Goal: Task Accomplishment & Management: Use online tool/utility

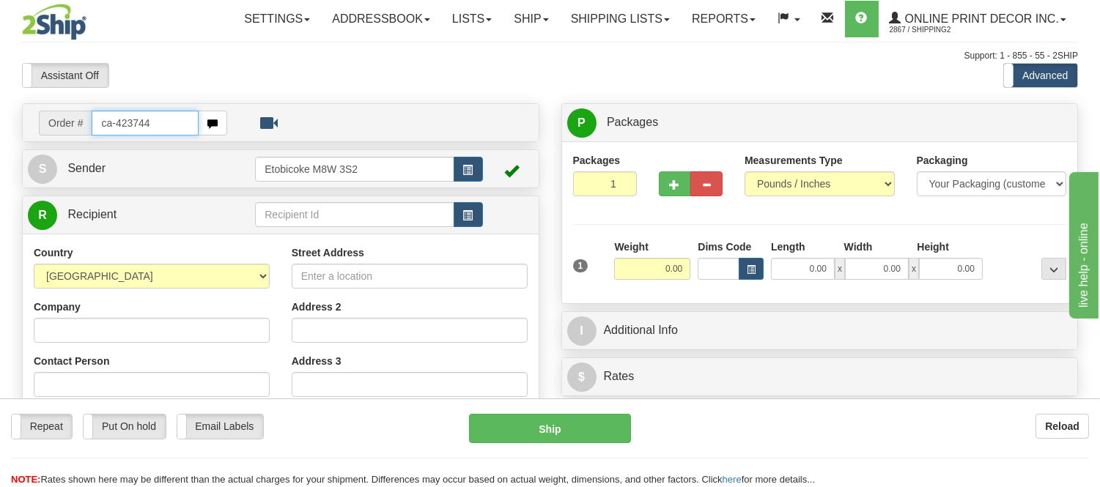
type input "ca-423744"
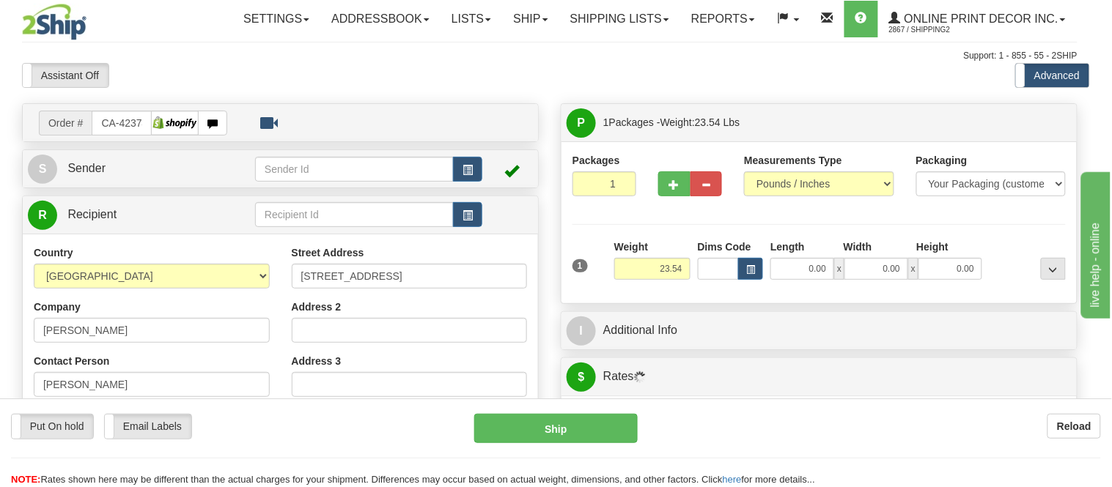
type input "NORTH YORK"
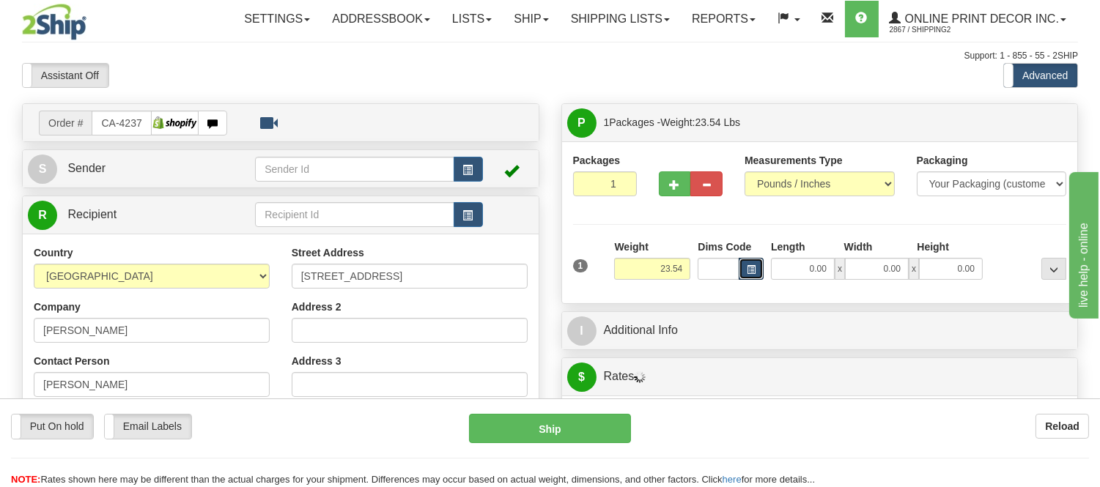
click at [751, 271] on span "button" at bounding box center [751, 270] width 9 height 8
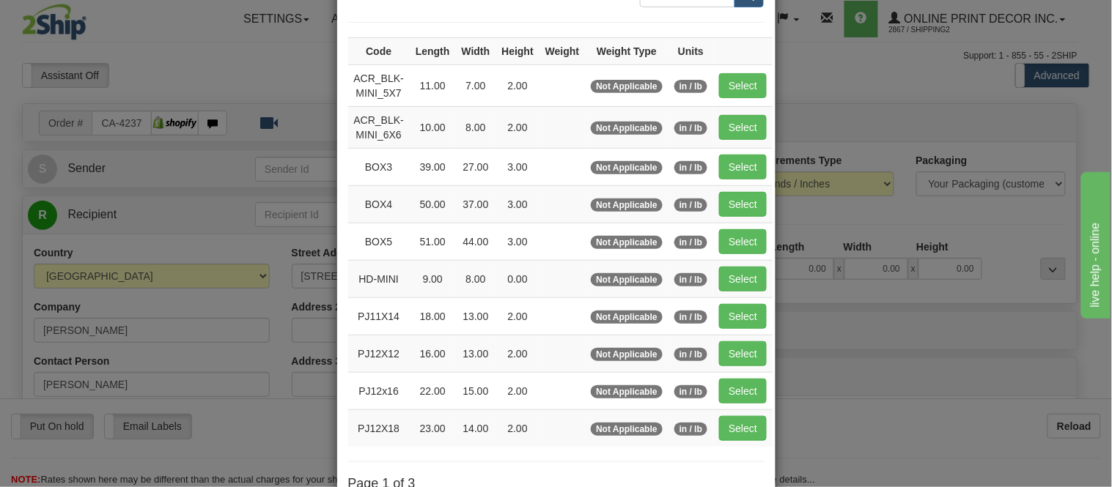
scroll to position [2, 0]
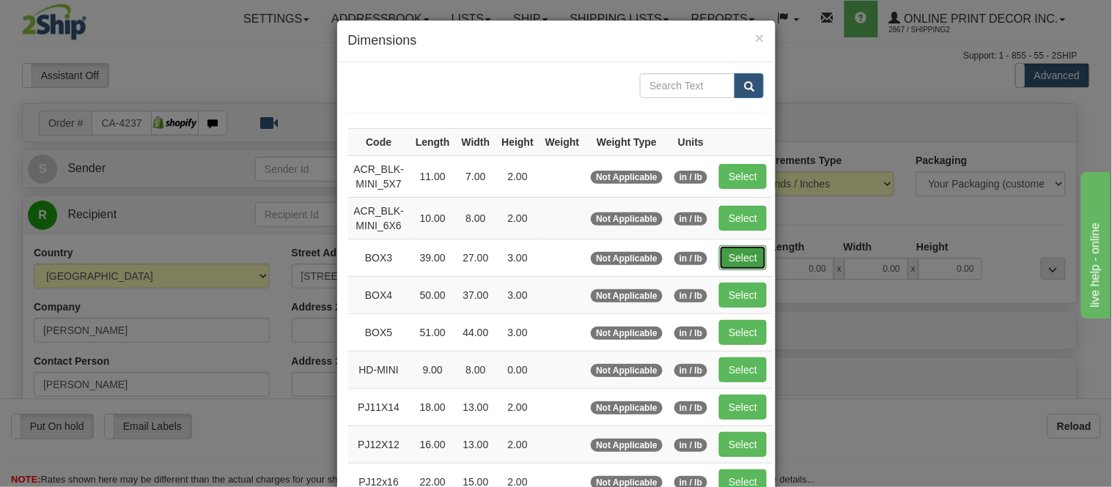
click at [726, 254] on button "Select" at bounding box center [743, 257] width 48 height 25
type input "BOX3"
type input "39.00"
type input "27.00"
type input "3.00"
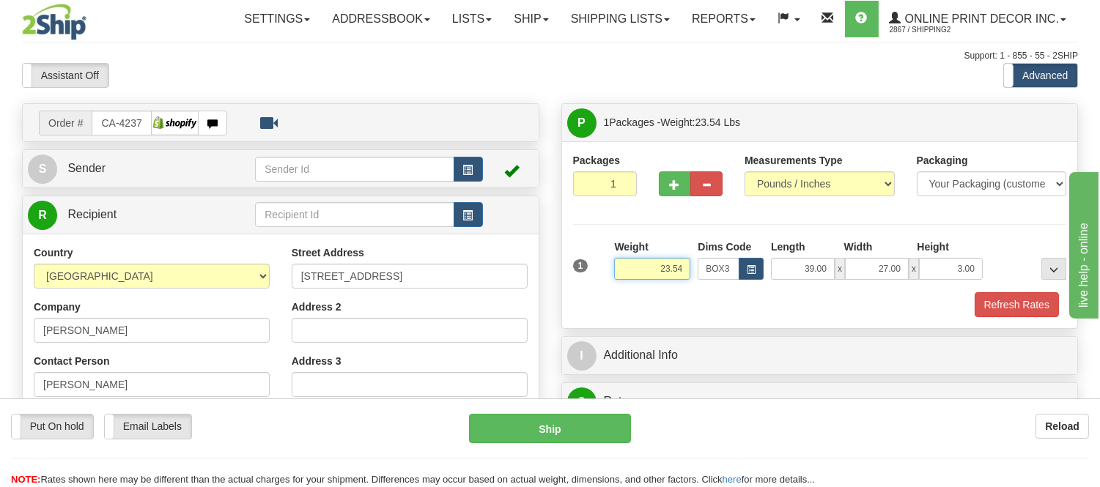
drag, startPoint x: 687, startPoint y: 267, endPoint x: 640, endPoint y: 269, distance: 46.9
click at [640, 269] on input "23.54" at bounding box center [652, 269] width 76 height 22
type input "15.98"
click at [676, 183] on span "button" at bounding box center [675, 185] width 10 height 10
radio input "true"
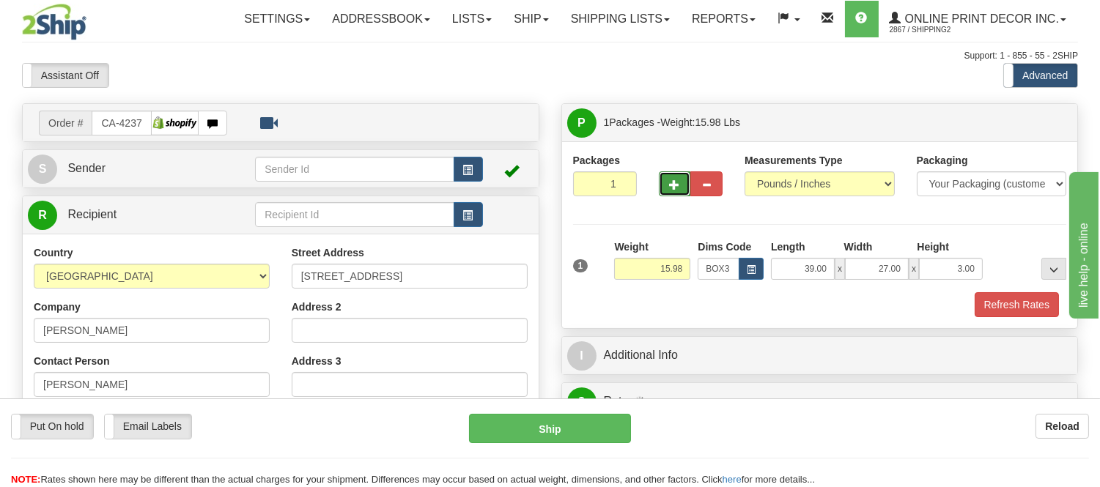
type input "2"
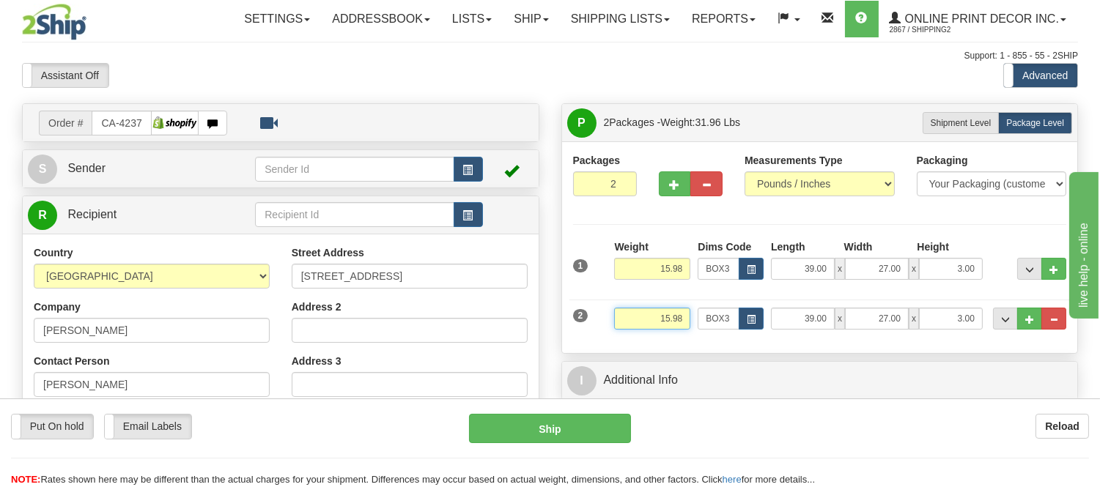
drag, startPoint x: 684, startPoint y: 317, endPoint x: 620, endPoint y: 312, distance: 64.0
click at [620, 312] on input "15.98" at bounding box center [652, 319] width 76 height 22
type input "5.98"
click at [741, 324] on button "button" at bounding box center [751, 319] width 25 height 22
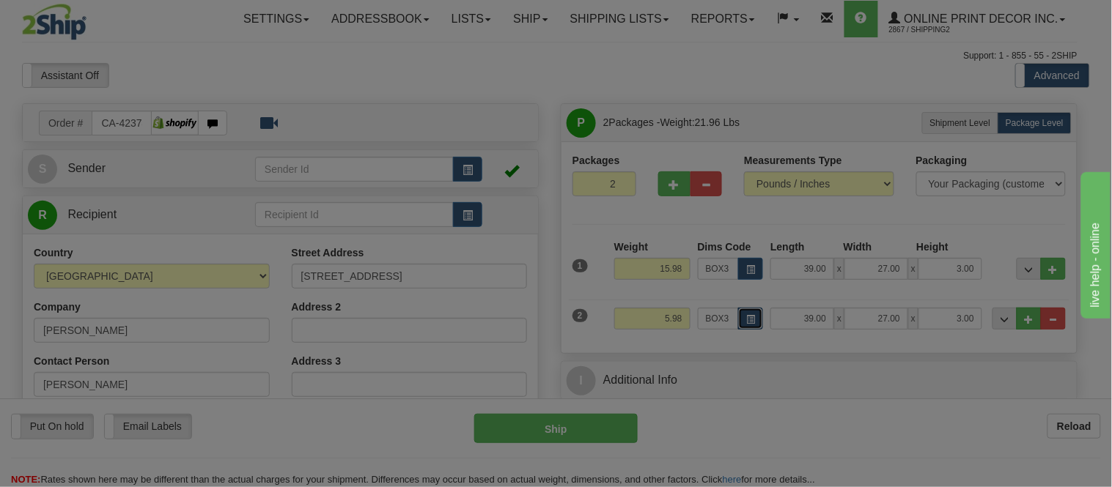
scroll to position [0, 0]
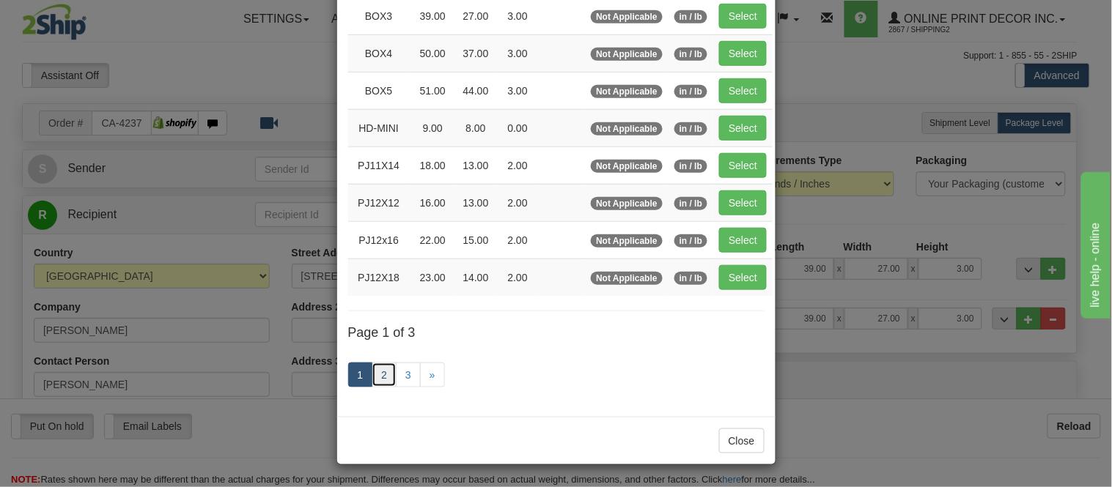
click at [382, 369] on link "2" at bounding box center [383, 375] width 25 height 25
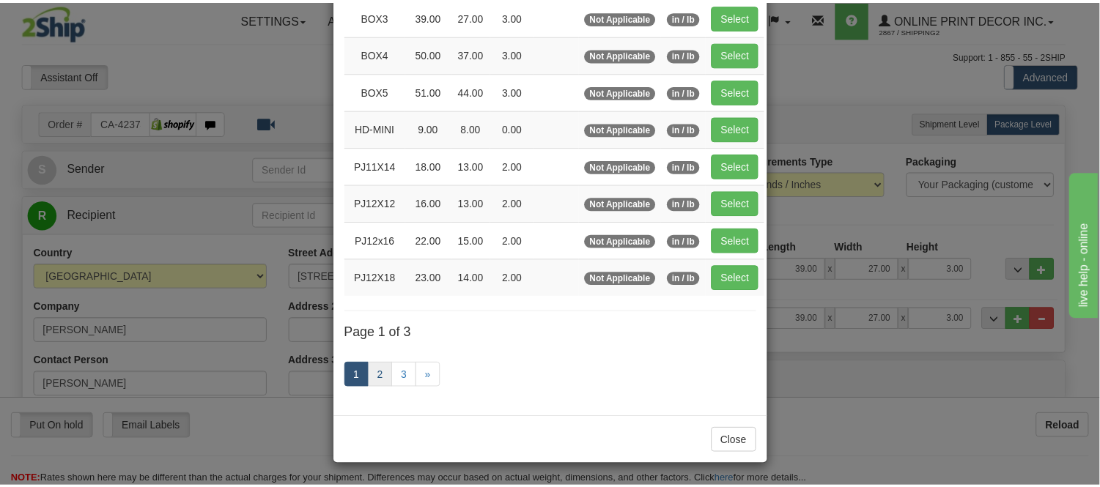
scroll to position [238, 0]
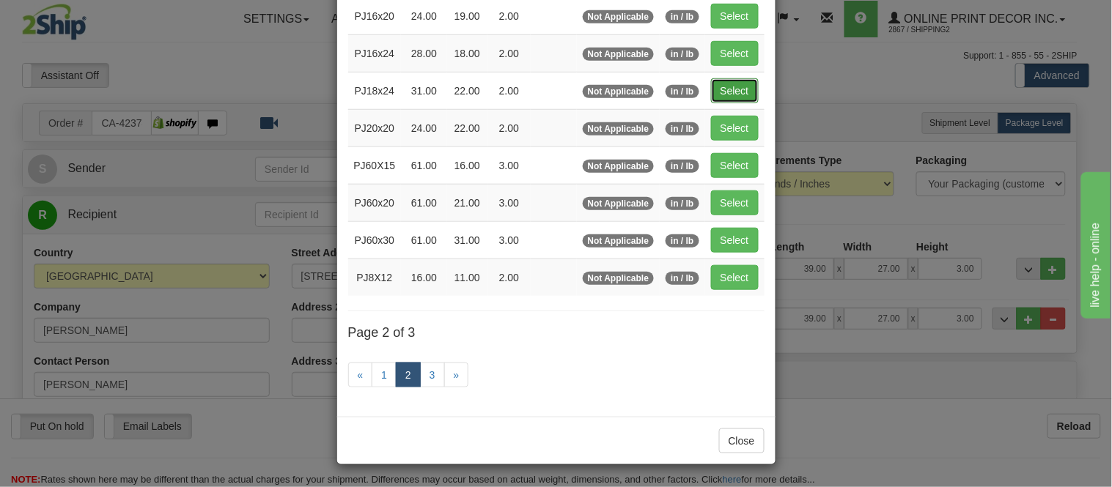
click at [731, 78] on button "Select" at bounding box center [735, 90] width 48 height 25
type input "PJ18x24"
type input "31.00"
type input "22.00"
type input "2.00"
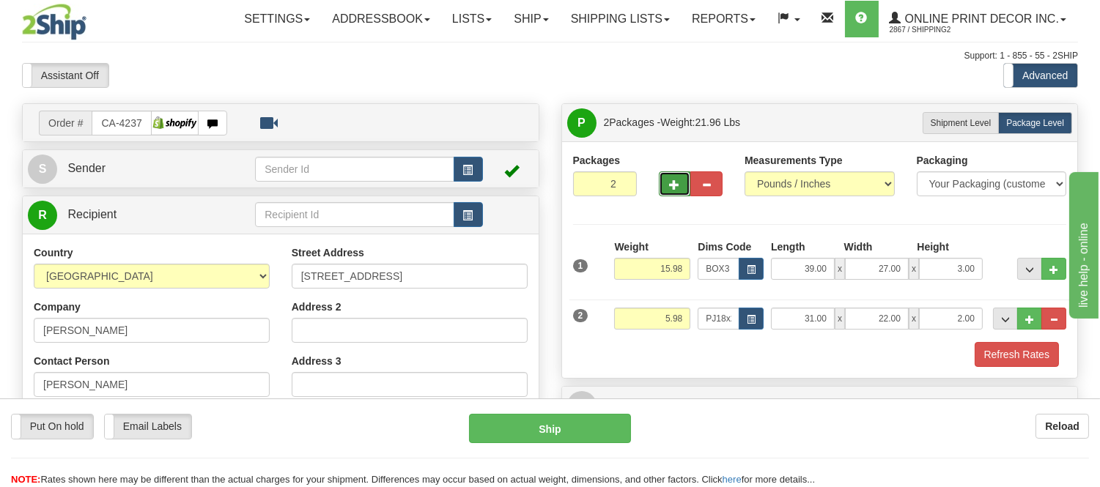
click at [672, 181] on span "button" at bounding box center [675, 185] width 10 height 10
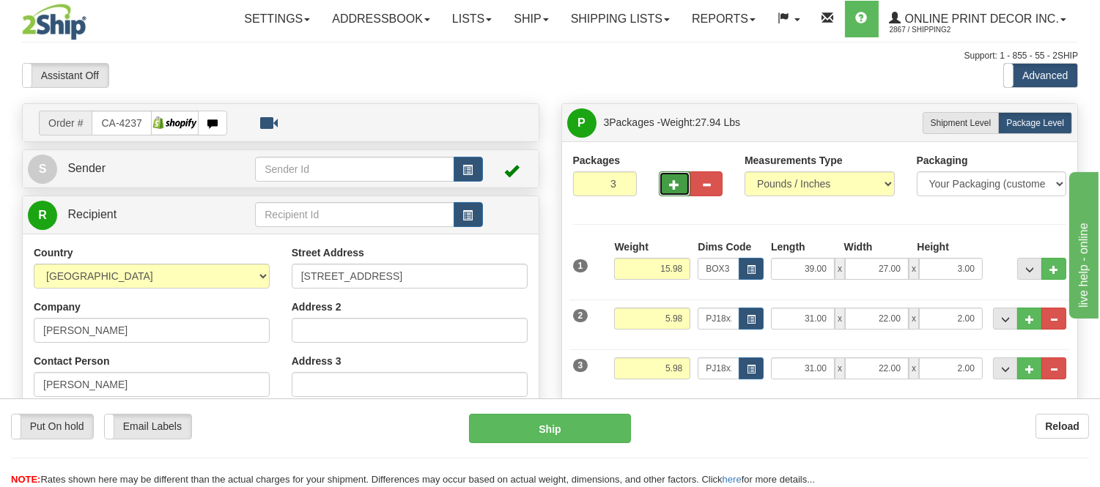
click at [673, 182] on span "button" at bounding box center [675, 185] width 10 height 10
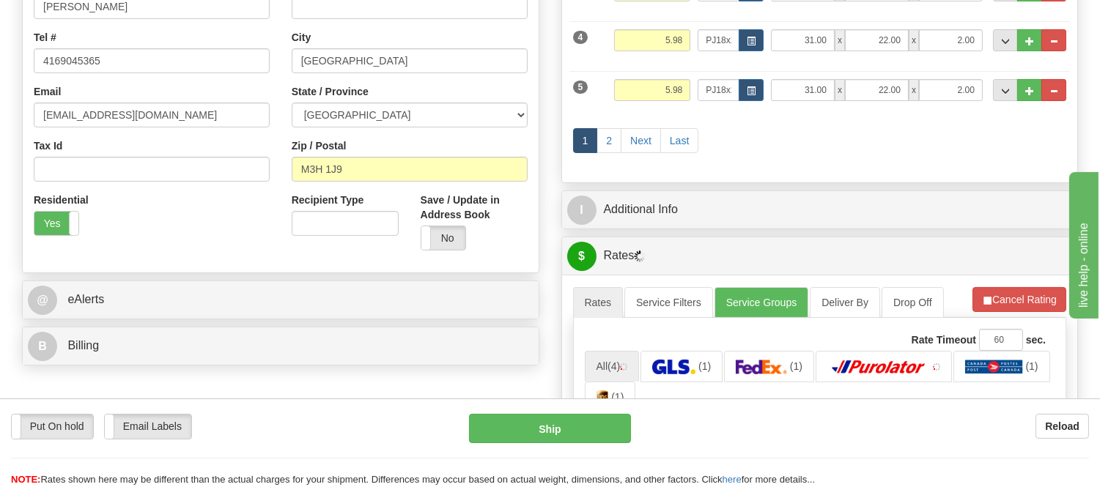
scroll to position [407, 0]
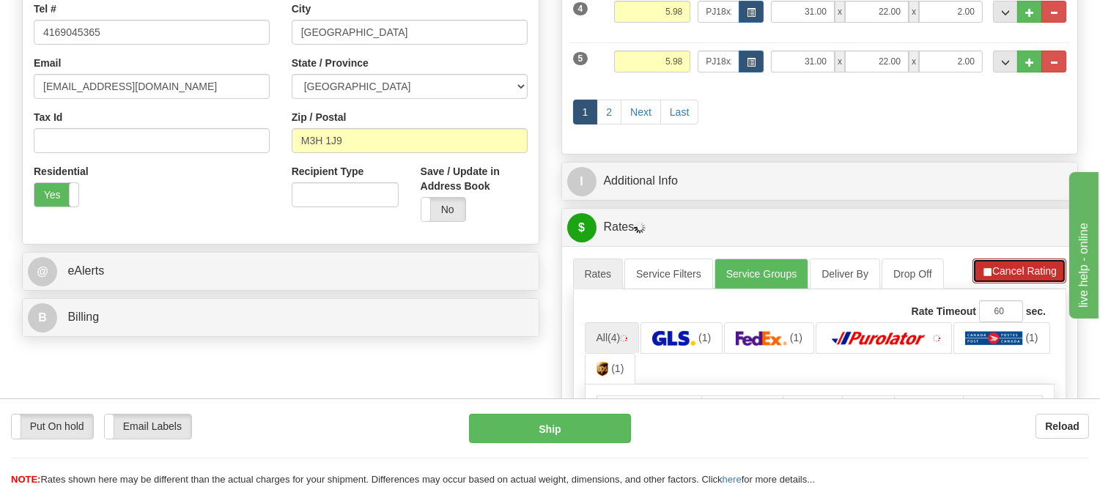
click at [1034, 270] on button "Cancel Rating" at bounding box center [1019, 271] width 94 height 25
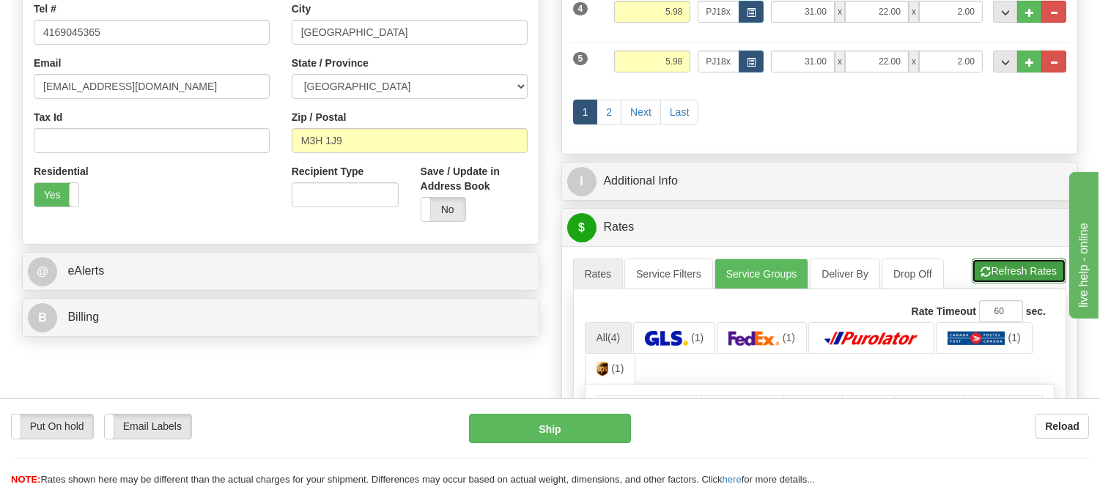
click at [1034, 269] on button "Refresh Rates" at bounding box center [1019, 271] width 95 height 25
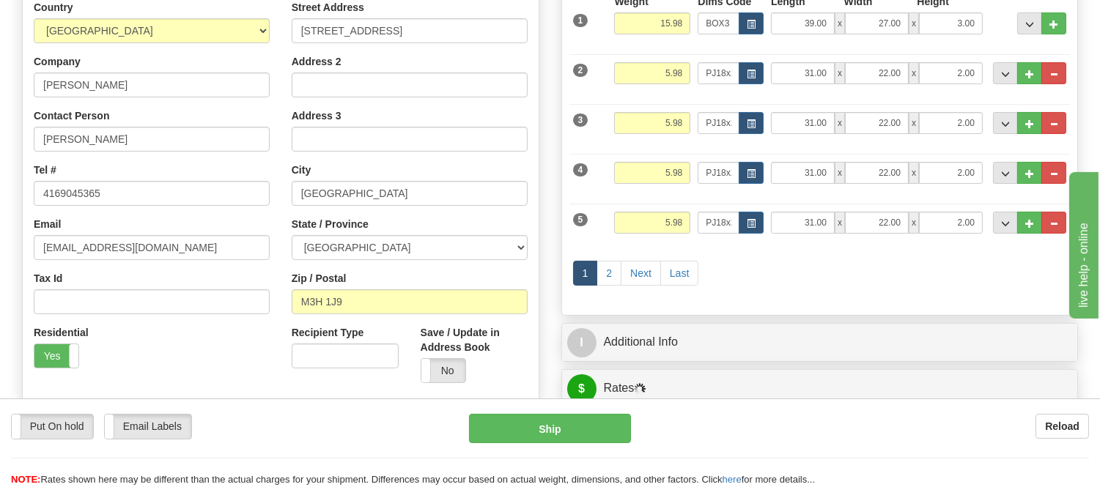
scroll to position [244, 0]
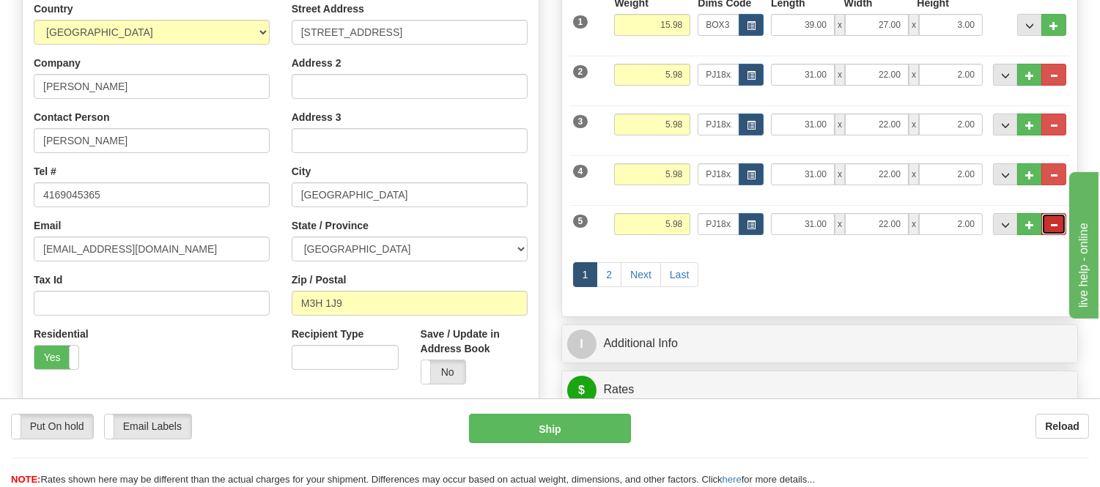
click at [1051, 229] on span "..." at bounding box center [1053, 225] width 9 height 8
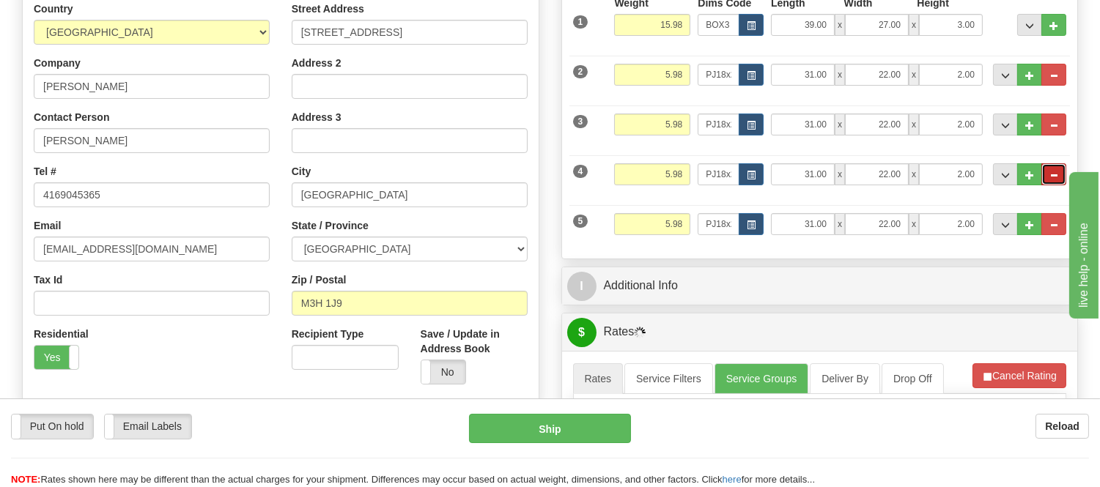
click at [1054, 174] on span "..." at bounding box center [1053, 175] width 9 height 8
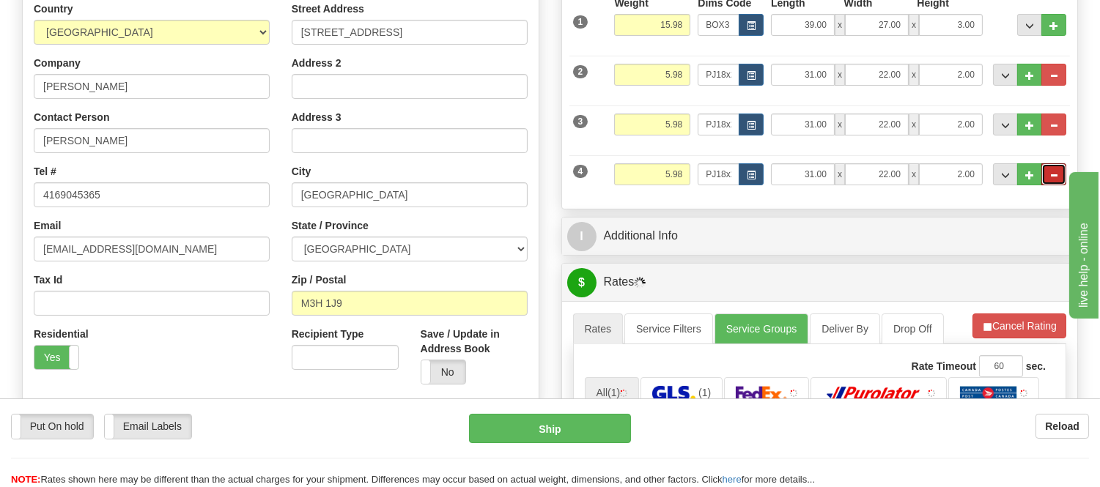
click at [1054, 174] on span "..." at bounding box center [1053, 175] width 9 height 8
type input "3"
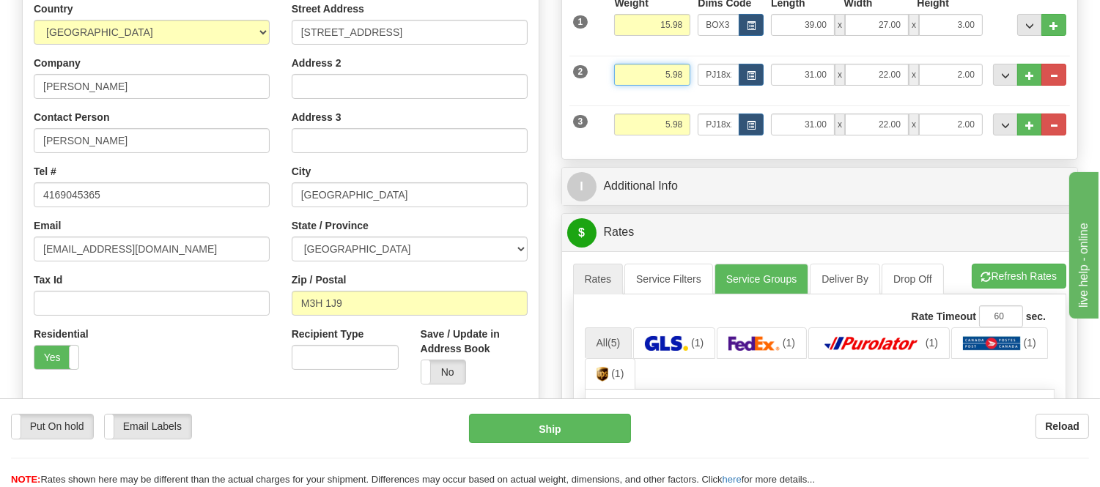
drag, startPoint x: 683, startPoint y: 75, endPoint x: 607, endPoint y: 84, distance: 76.7
click at [607, 84] on div "2 Weight 5.98 Dims Code PJ18x24 Length Width" at bounding box center [819, 72] width 501 height 49
type input "14.98"
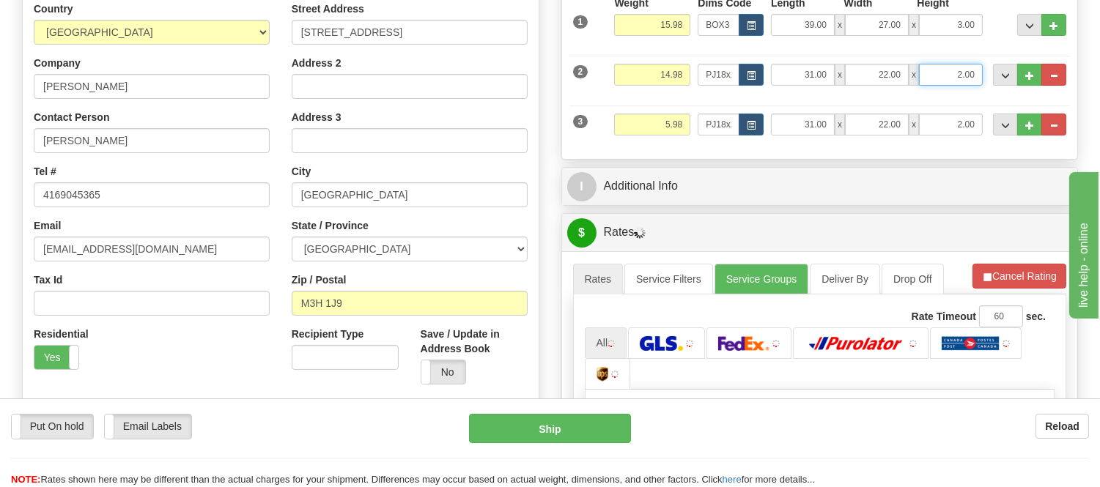
drag, startPoint x: 977, startPoint y: 75, endPoint x: 914, endPoint y: 79, distance: 63.9
click at [914, 79] on div "31.00 x 22.00 x 2.00" at bounding box center [877, 75] width 212 height 22
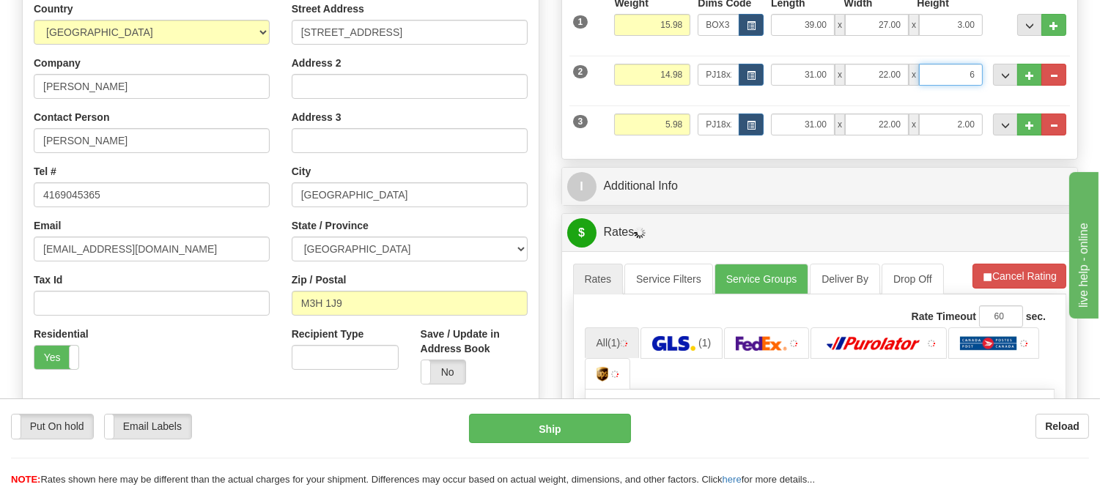
click button "Delete" at bounding box center [0, 0] width 0 height 0
type input "6.00"
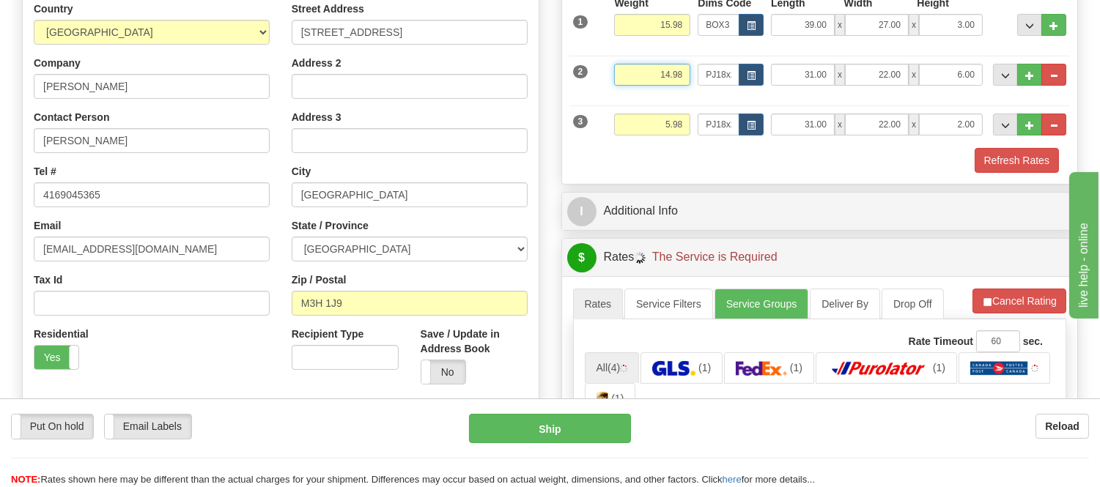
drag, startPoint x: 685, startPoint y: 73, endPoint x: 654, endPoint y: 85, distance: 32.9
click at [654, 85] on input "14.98" at bounding box center [652, 75] width 76 height 22
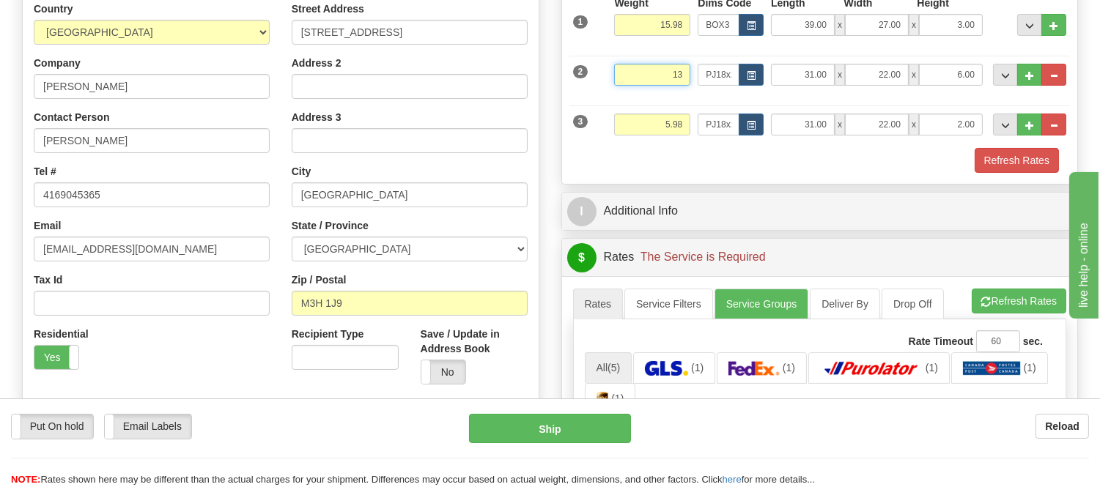
type input "1"
type input "13.98"
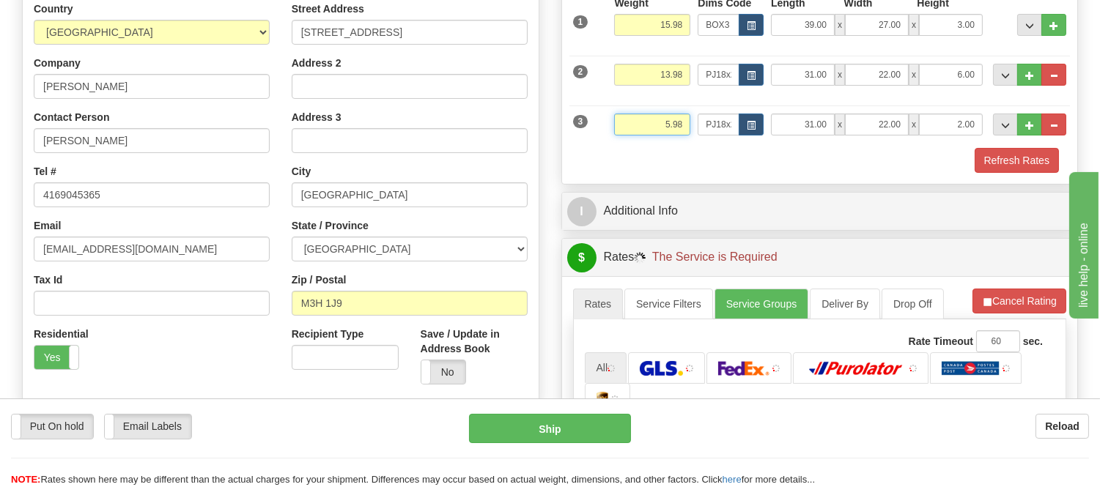
drag, startPoint x: 682, startPoint y: 125, endPoint x: 630, endPoint y: 120, distance: 52.3
click at [630, 120] on input "5.98" at bounding box center [652, 125] width 76 height 22
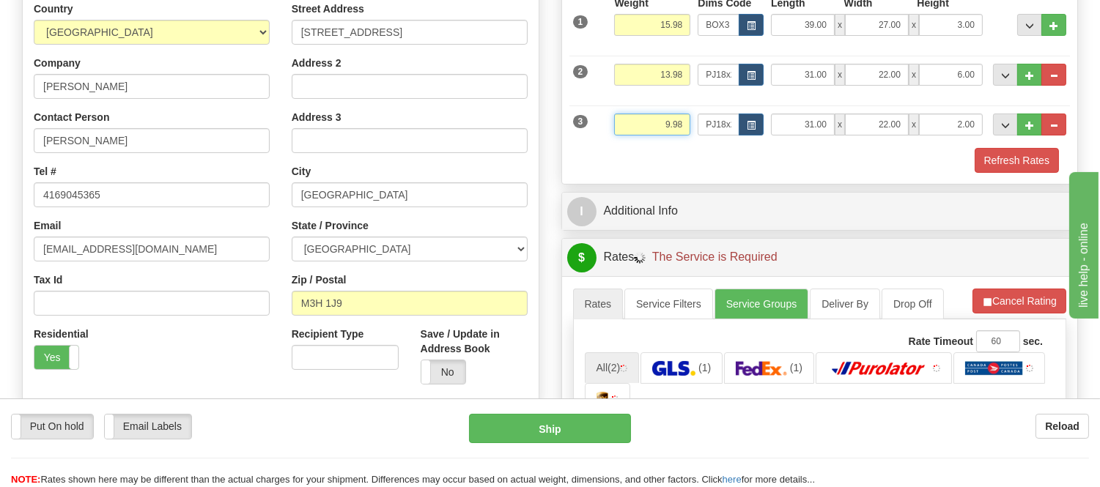
type input "9.98"
drag, startPoint x: 978, startPoint y: 119, endPoint x: 954, endPoint y: 127, distance: 25.5
click at [954, 127] on input "2.00" at bounding box center [951, 125] width 64 height 22
click button "Delete" at bounding box center [0, 0] width 0 height 0
type input "4.00"
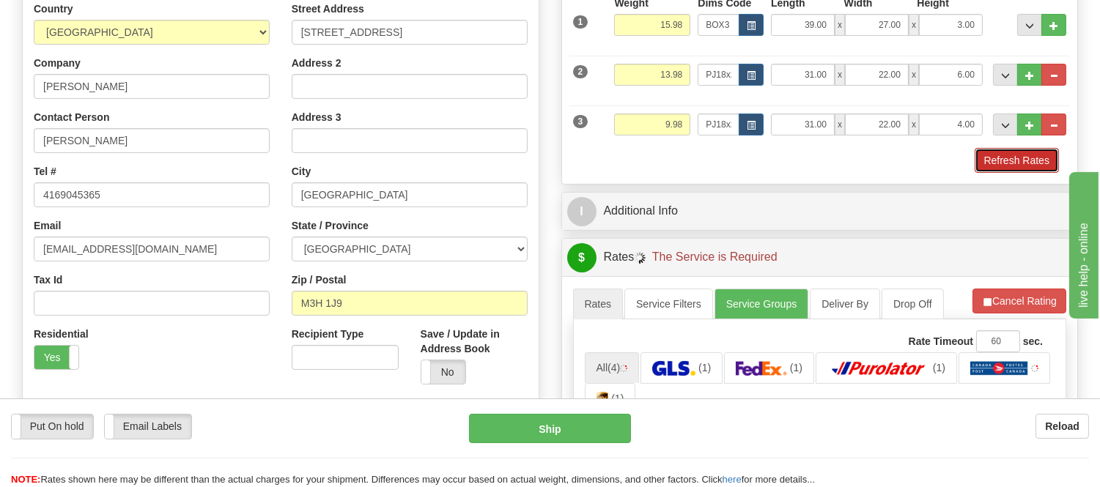
click at [994, 158] on button "Refresh Rates" at bounding box center [1016, 160] width 84 height 25
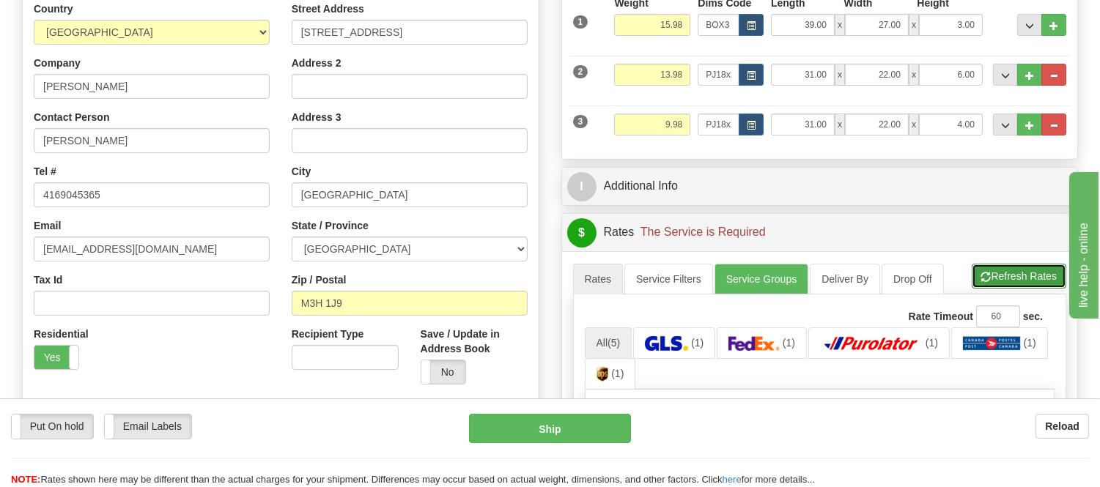
click at [994, 272] on button "Refresh Rates" at bounding box center [1019, 276] width 95 height 25
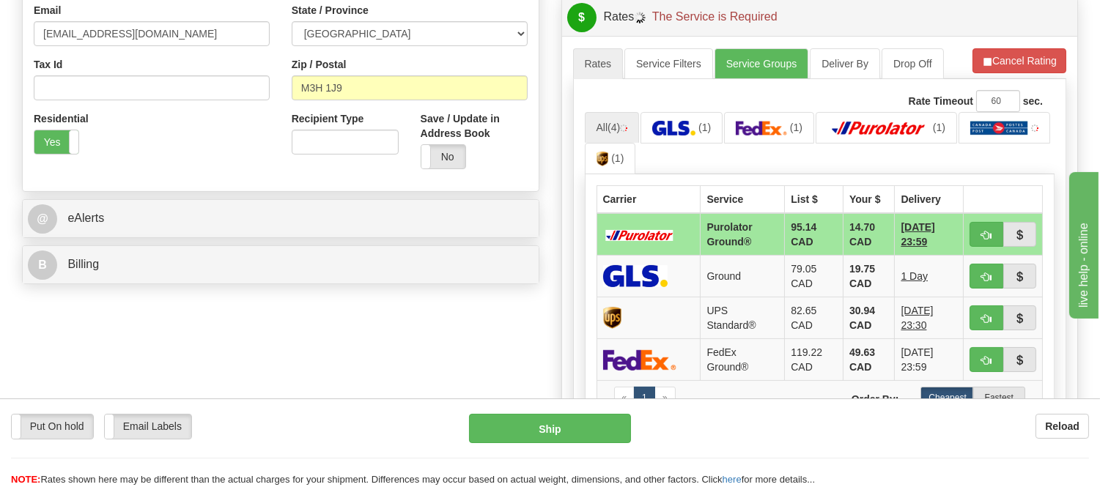
scroll to position [488, 0]
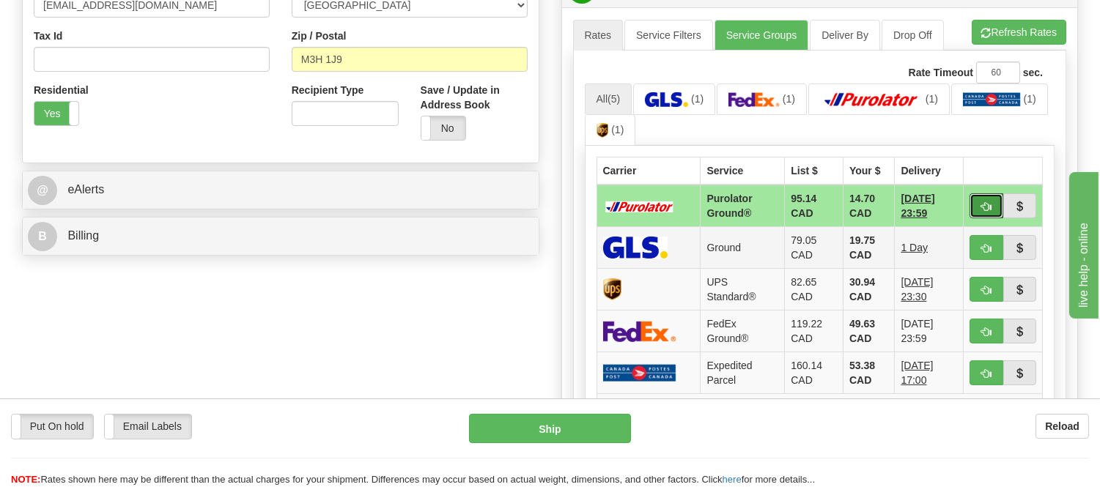
drag, startPoint x: 985, startPoint y: 201, endPoint x: 985, endPoint y: 232, distance: 30.8
click at [985, 232] on tbody "Purolator Ground® 95.14 CAD 14.70 CAD 10/01/2025 23:59 Ground 79.05 CAD 19.75 C…" at bounding box center [819, 309] width 446 height 248
click at [983, 245] on span "button" at bounding box center [986, 249] width 10 height 10
type input "1"
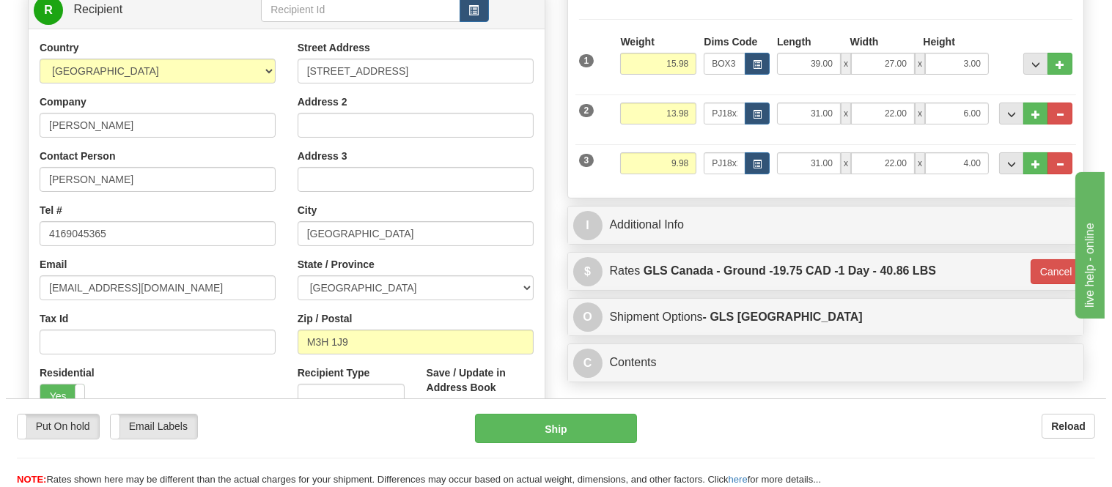
scroll to position [163, 0]
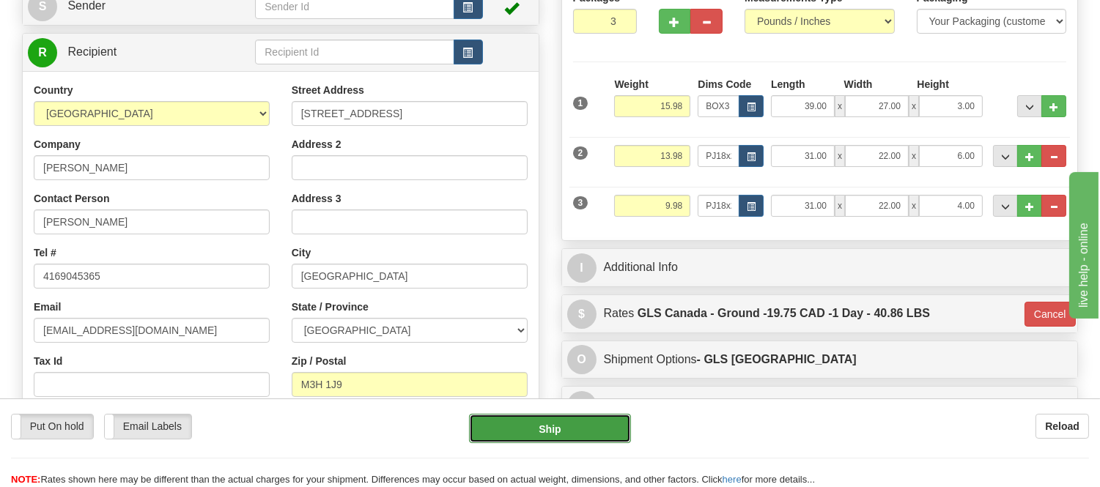
click at [585, 434] on button "Ship" at bounding box center [549, 428] width 161 height 29
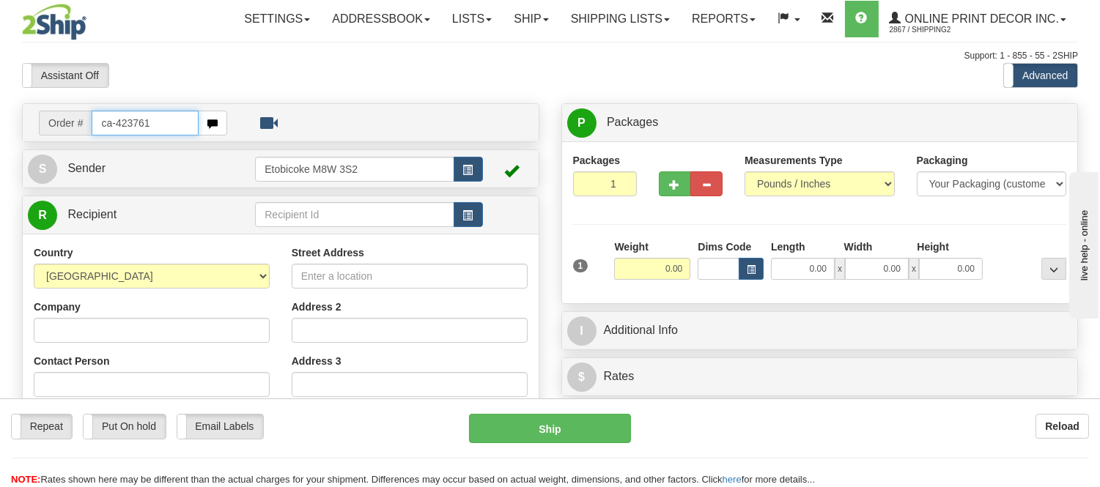
type input "ca-423761"
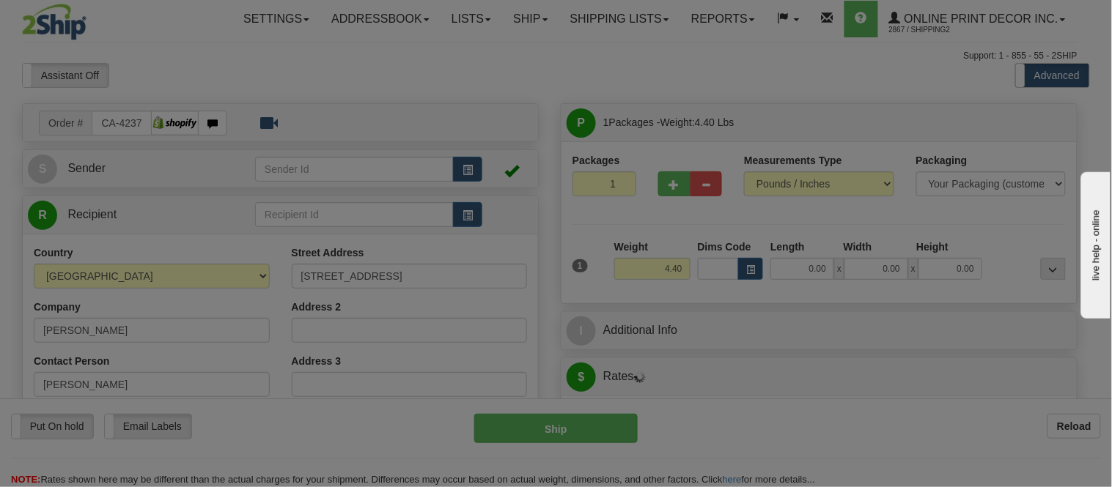
click at [755, 269] on div "Please wait..." at bounding box center [556, 243] width 1112 height 487
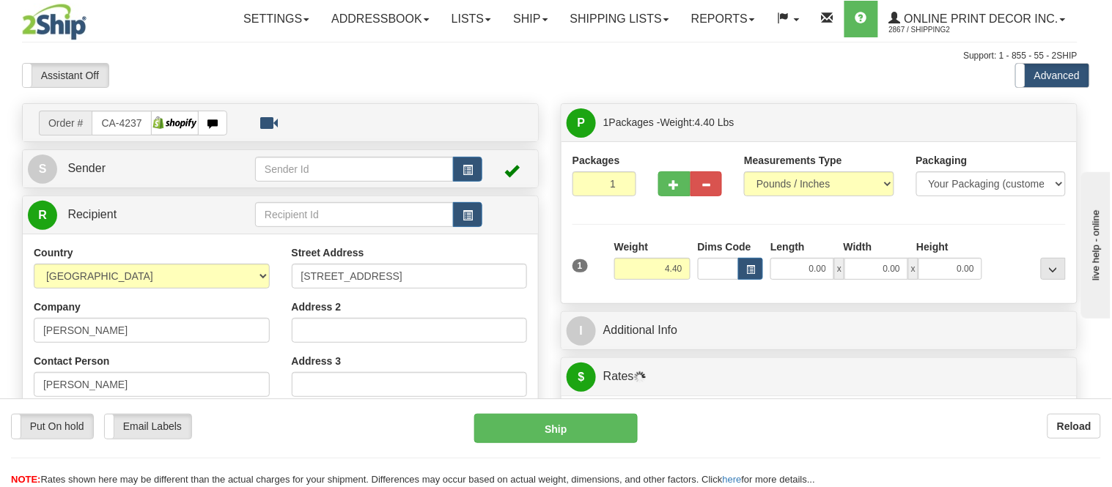
type input "DOLLARD-DES-ORMEAUX"
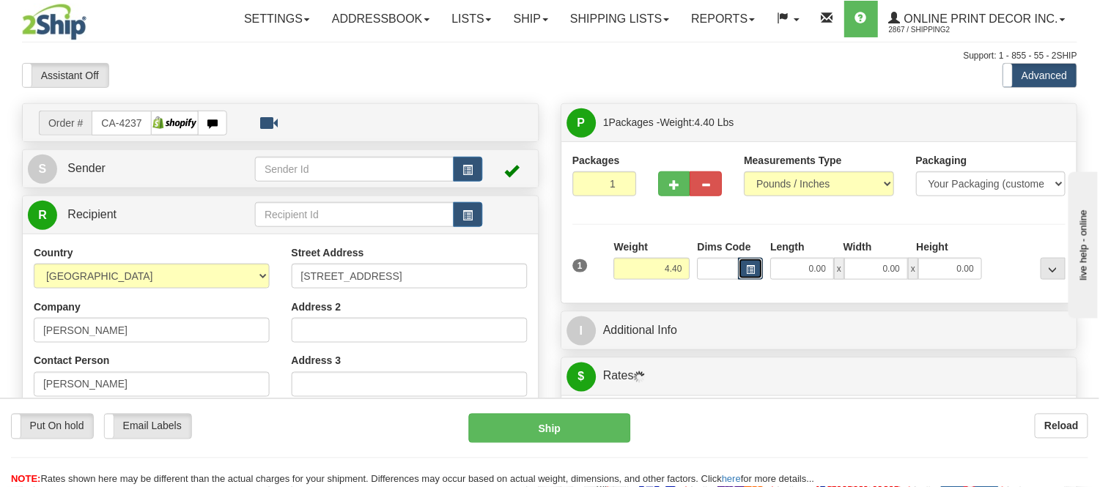
click at [755, 269] on span "button" at bounding box center [751, 270] width 9 height 8
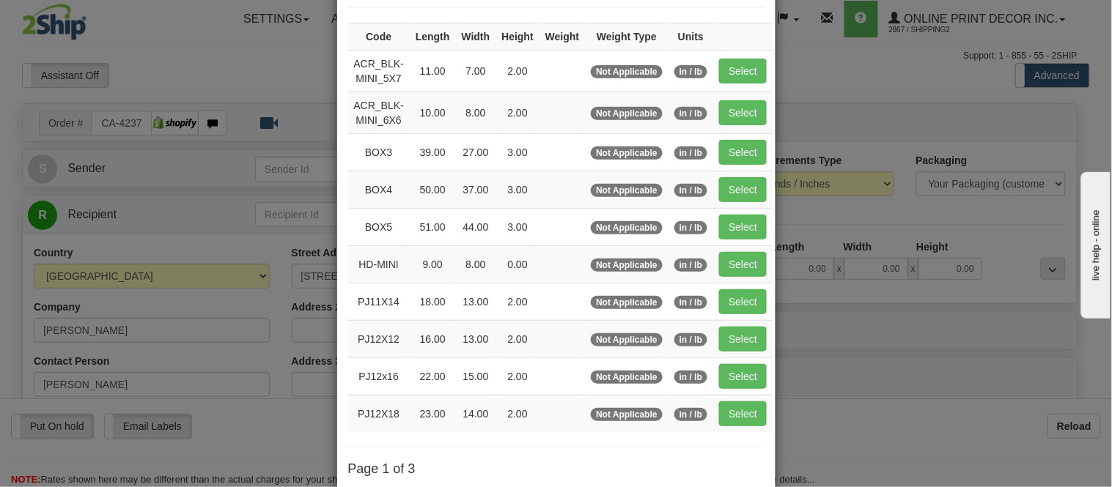
scroll to position [244, 0]
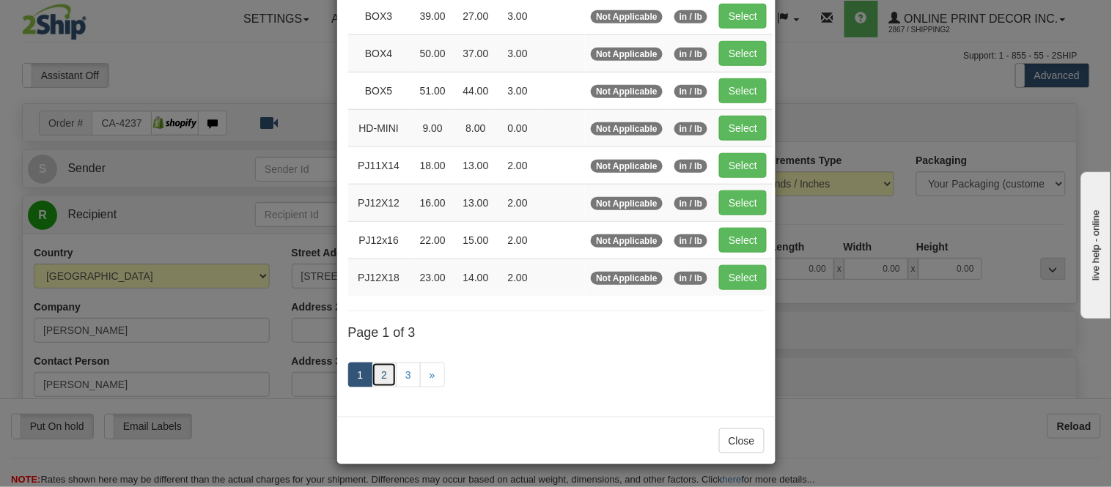
click at [377, 368] on link "2" at bounding box center [383, 375] width 25 height 25
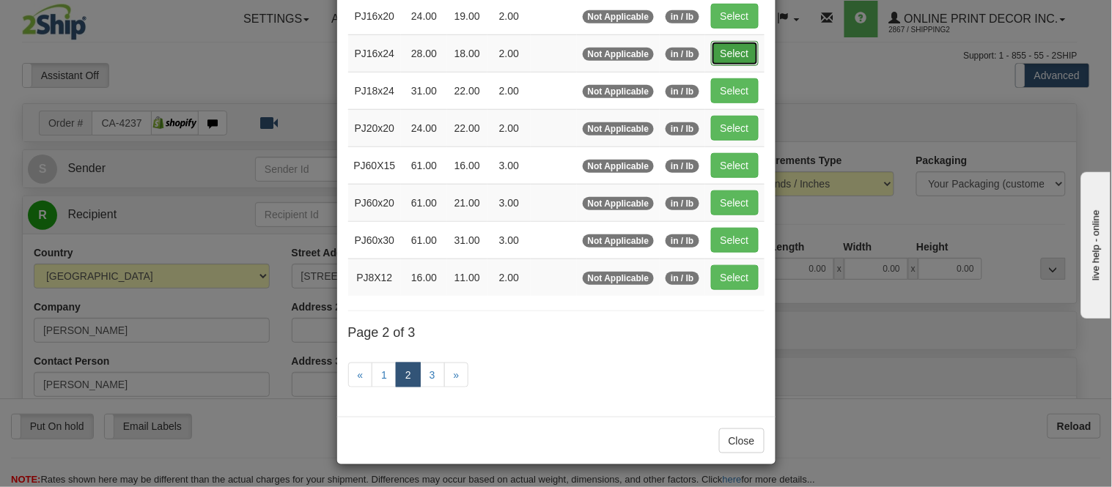
click at [729, 50] on button "Select" at bounding box center [735, 53] width 48 height 25
type input "PJ16x24"
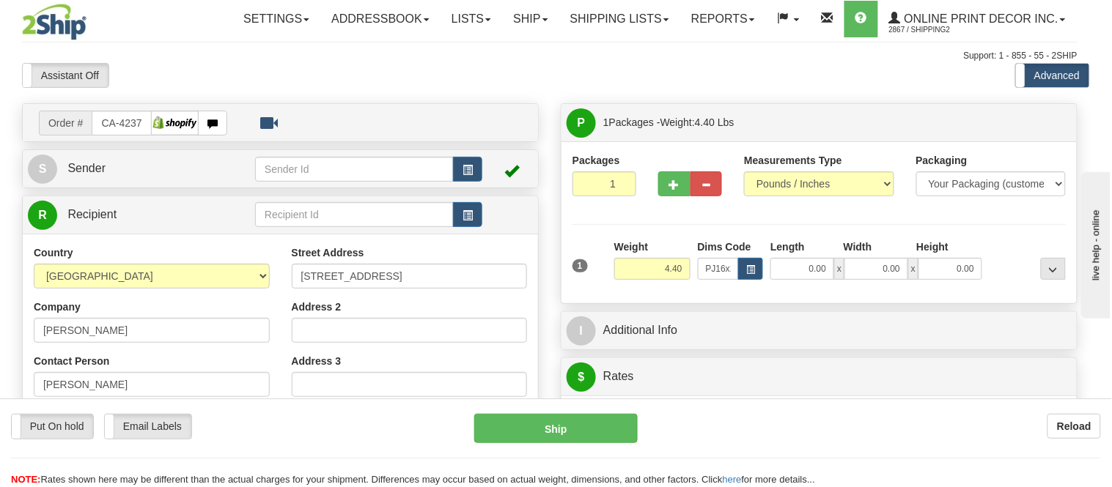
type input "28.00"
type input "18.00"
type input "2.00"
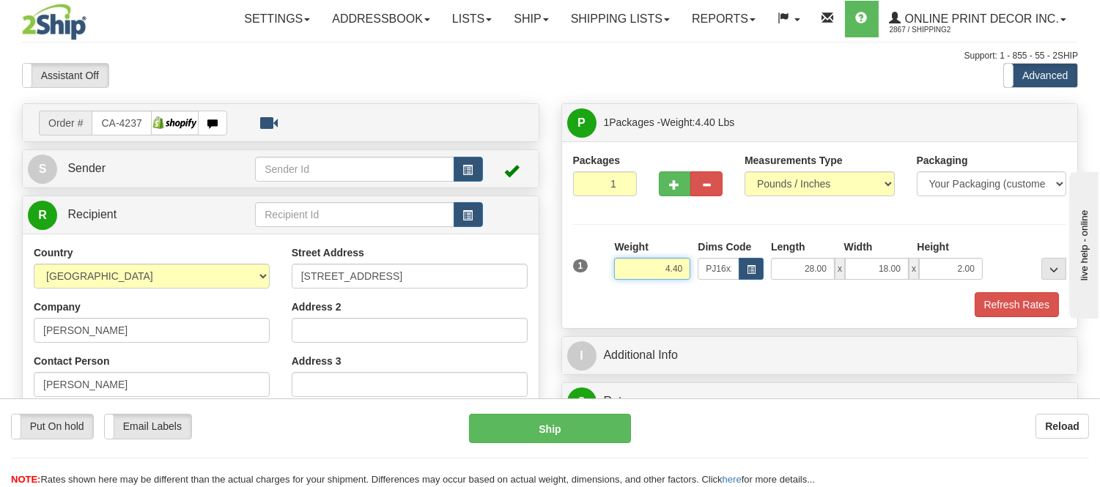
drag, startPoint x: 684, startPoint y: 272, endPoint x: 626, endPoint y: 283, distance: 58.2
click at [626, 283] on div "Weight 4.40" at bounding box center [652, 265] width 84 height 51
type input "3.98"
click at [673, 185] on span "button" at bounding box center [675, 185] width 10 height 10
radio input "true"
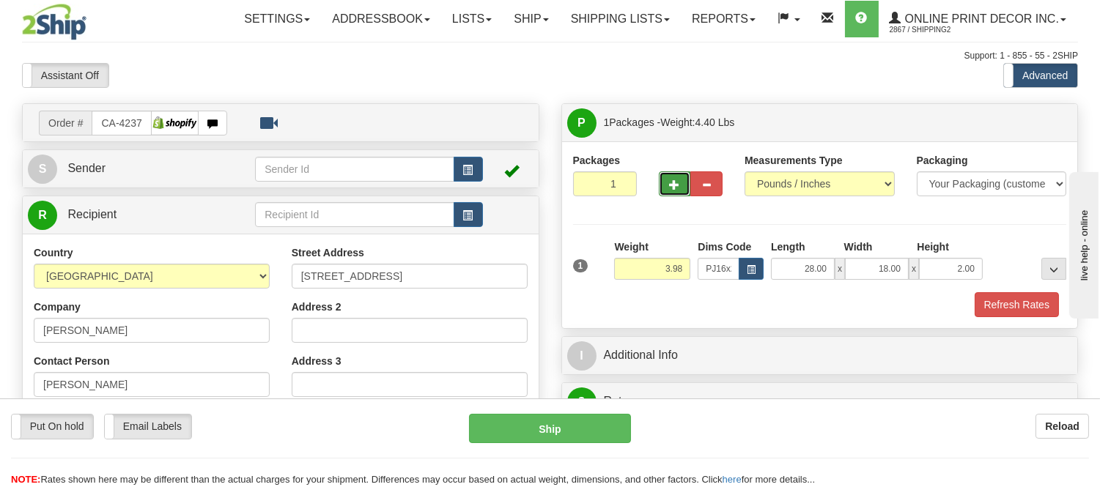
type input "2"
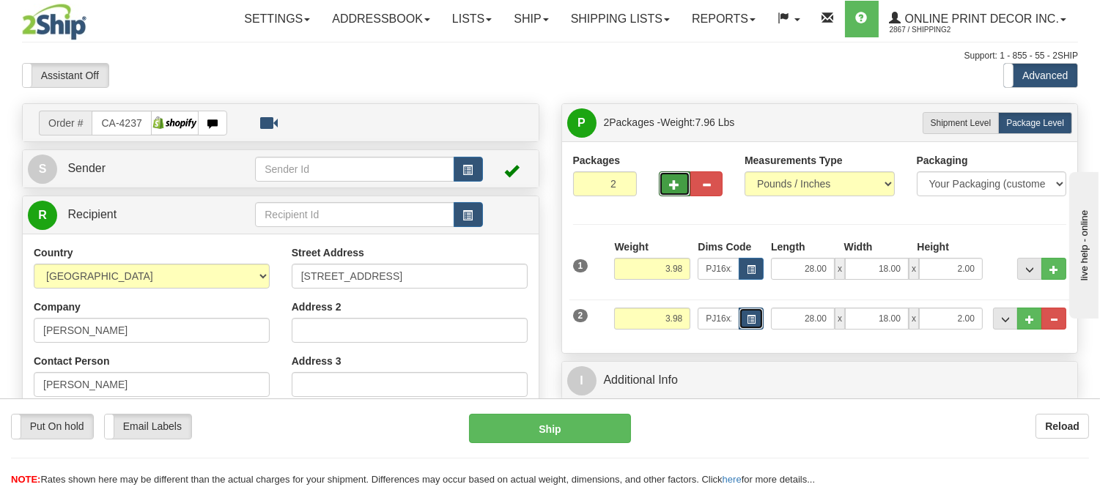
click at [753, 321] on span "button" at bounding box center [751, 320] width 9 height 8
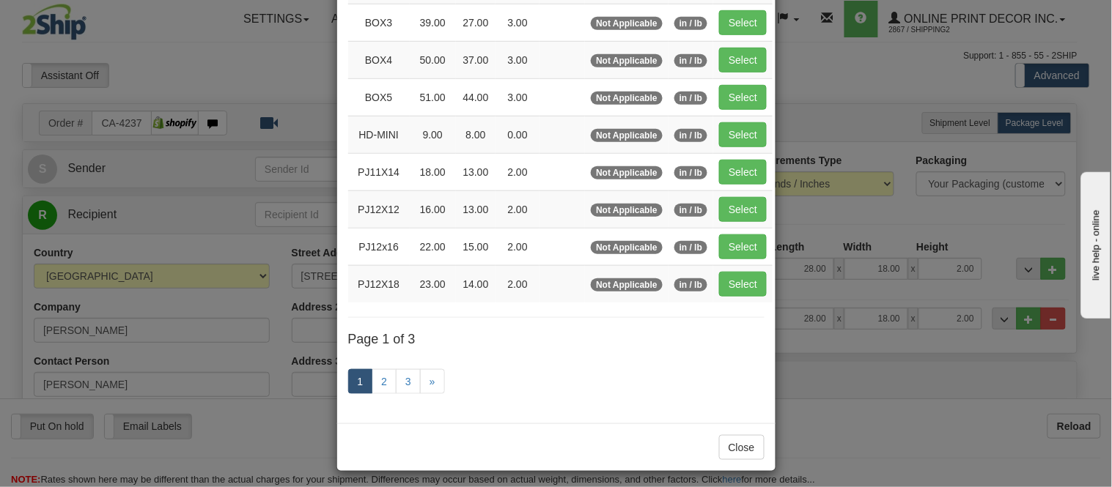
scroll to position [244, 0]
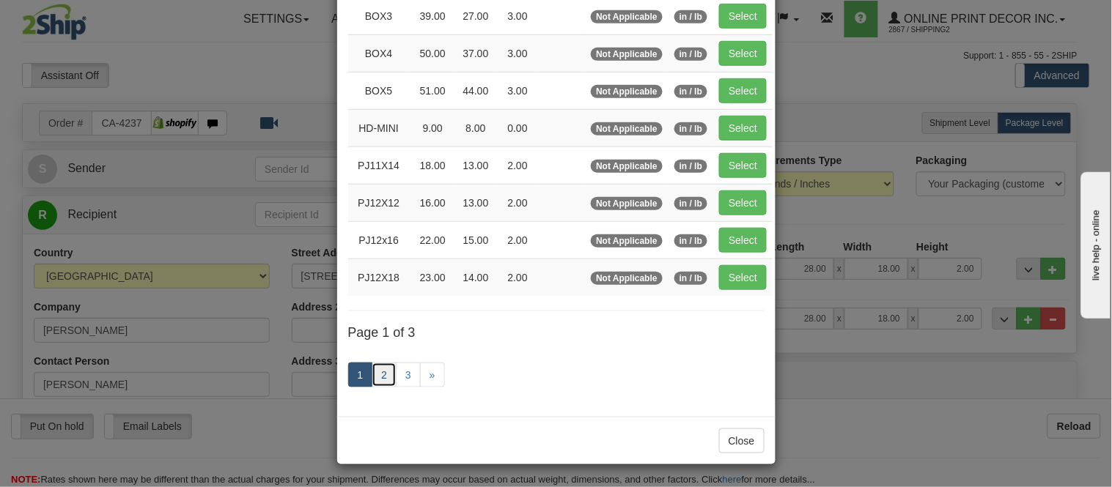
click at [376, 377] on link "2" at bounding box center [383, 375] width 25 height 25
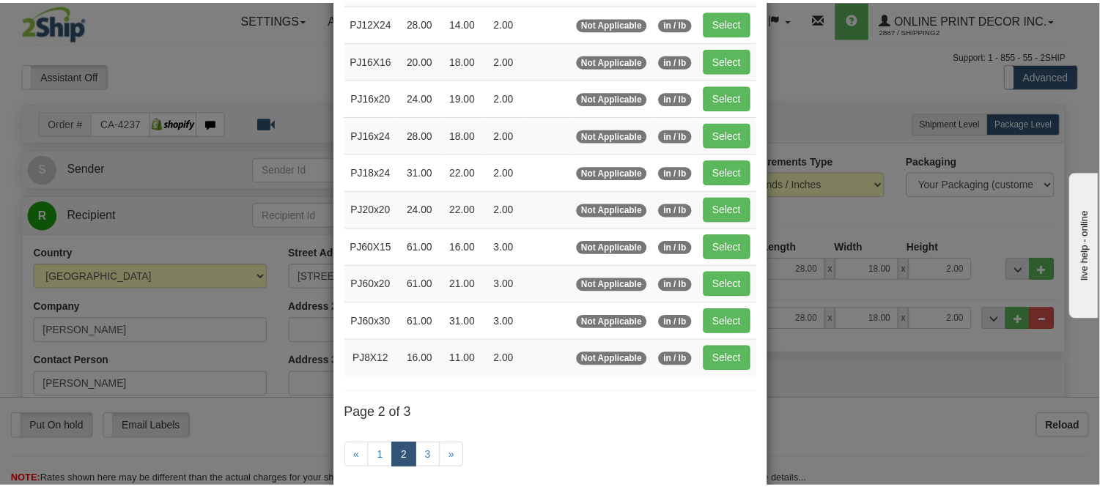
scroll to position [75, 0]
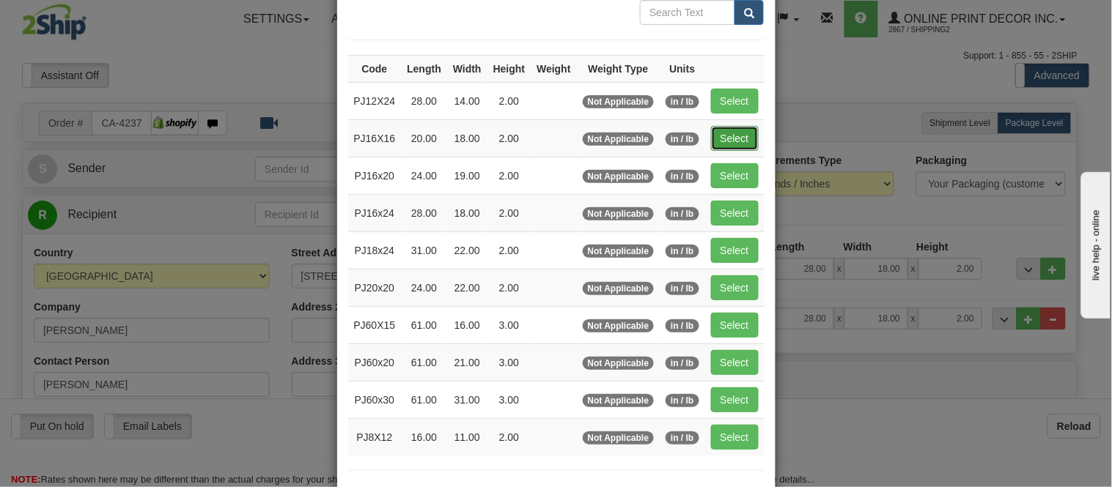
click at [742, 134] on button "Select" at bounding box center [735, 138] width 48 height 25
type input "PJ16X16"
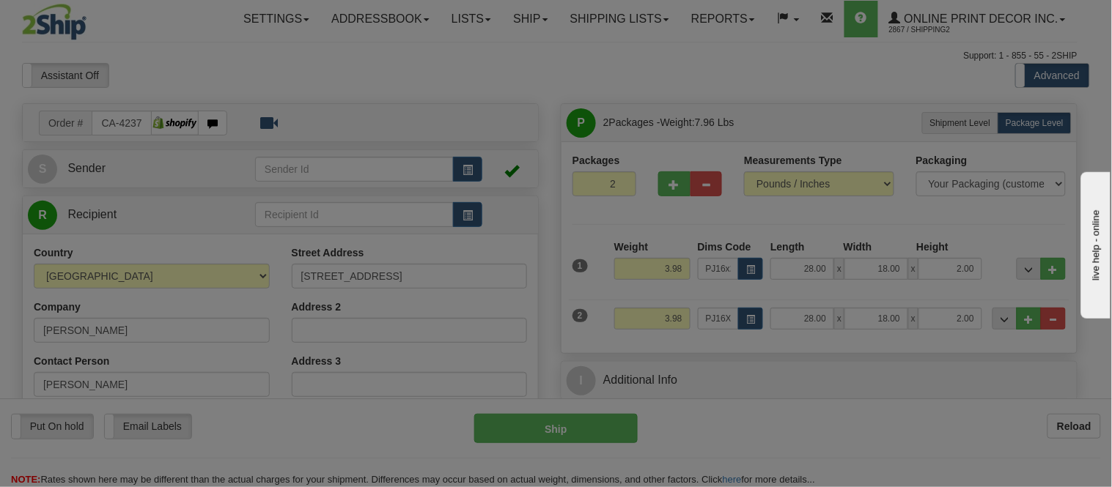
type input "20.00"
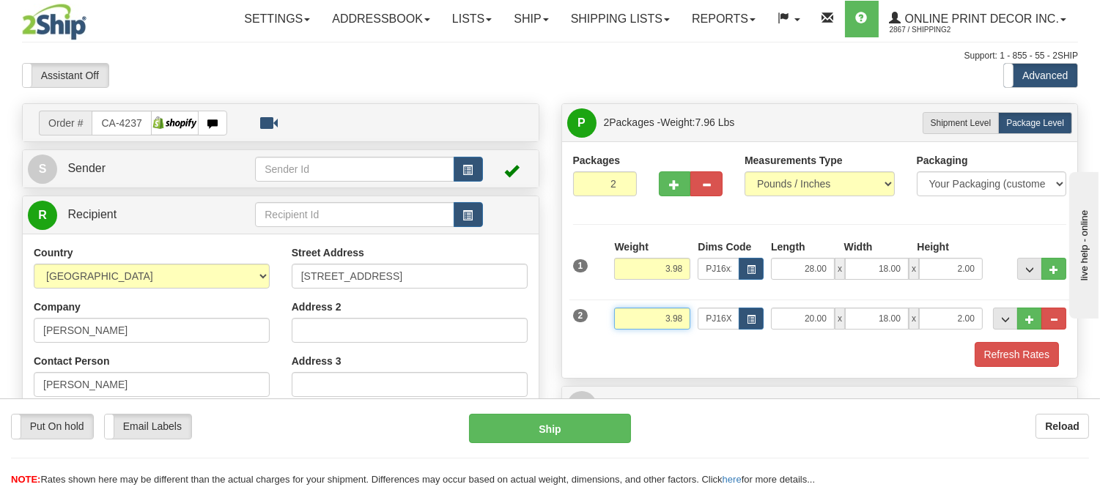
click at [686, 319] on input "3.98" at bounding box center [652, 319] width 76 height 22
drag, startPoint x: 682, startPoint y: 267, endPoint x: 656, endPoint y: 265, distance: 26.5
click at [656, 265] on input "3.98" at bounding box center [652, 269] width 76 height 22
type input "4.40"
drag, startPoint x: 976, startPoint y: 317, endPoint x: 936, endPoint y: 314, distance: 40.5
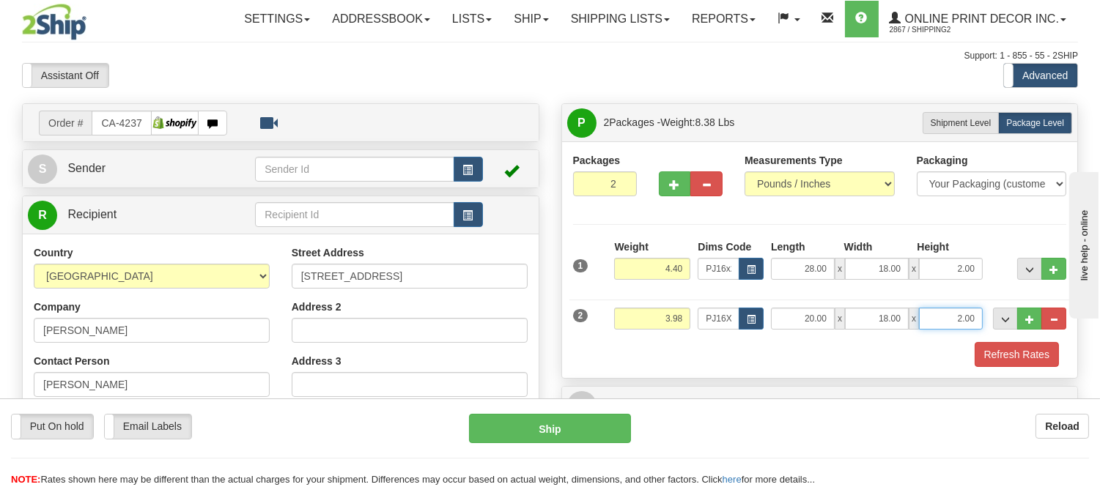
click at [936, 314] on input "2.00" at bounding box center [951, 319] width 64 height 22
click button "Delete" at bounding box center [0, 0] width 0 height 0
type input "6.00"
click at [1034, 357] on button "Refresh Rates" at bounding box center [1016, 354] width 84 height 25
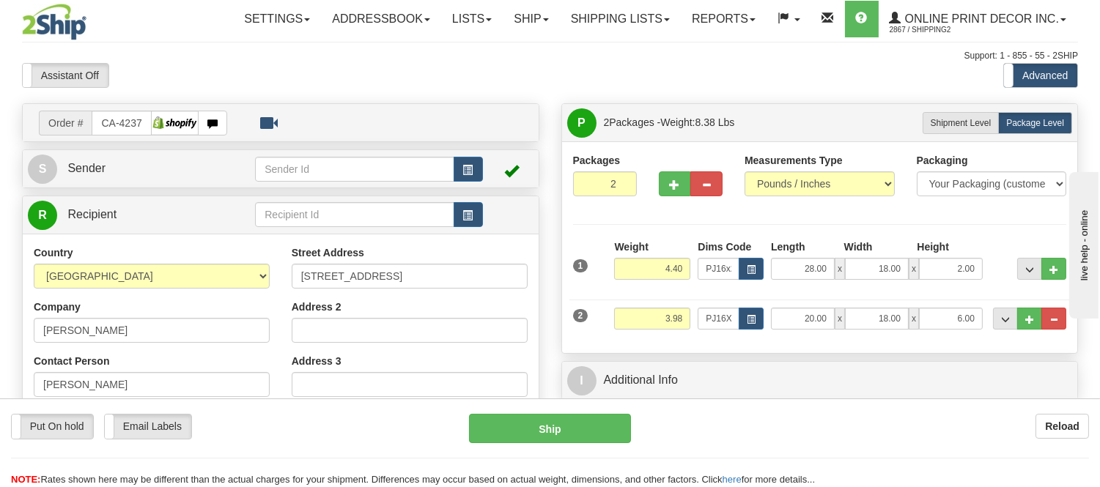
drag, startPoint x: 1038, startPoint y: 321, endPoint x: 724, endPoint y: 347, distance: 315.4
click at [724, 347] on div "Packages 2 2 Measurements Type" at bounding box center [820, 247] width 516 height 212
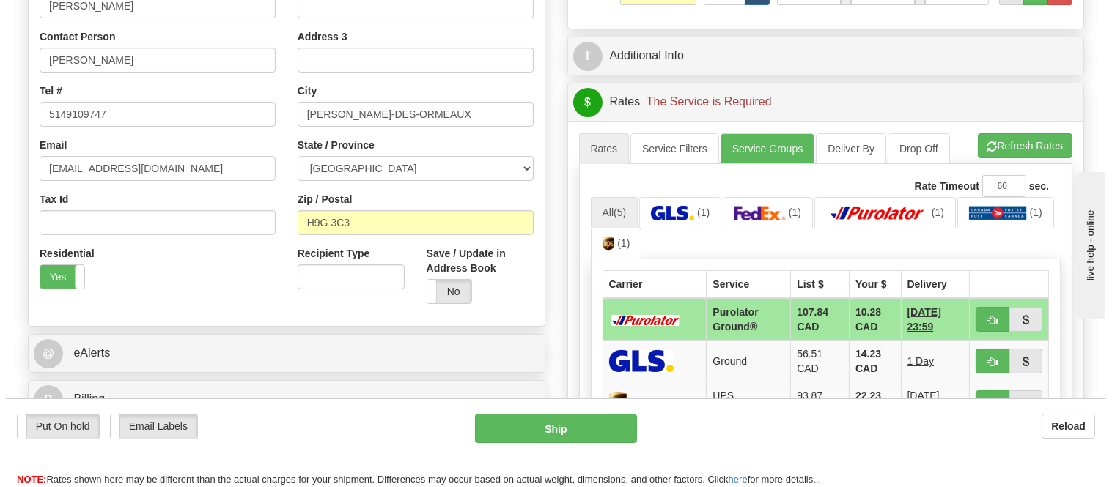
scroll to position [325, 0]
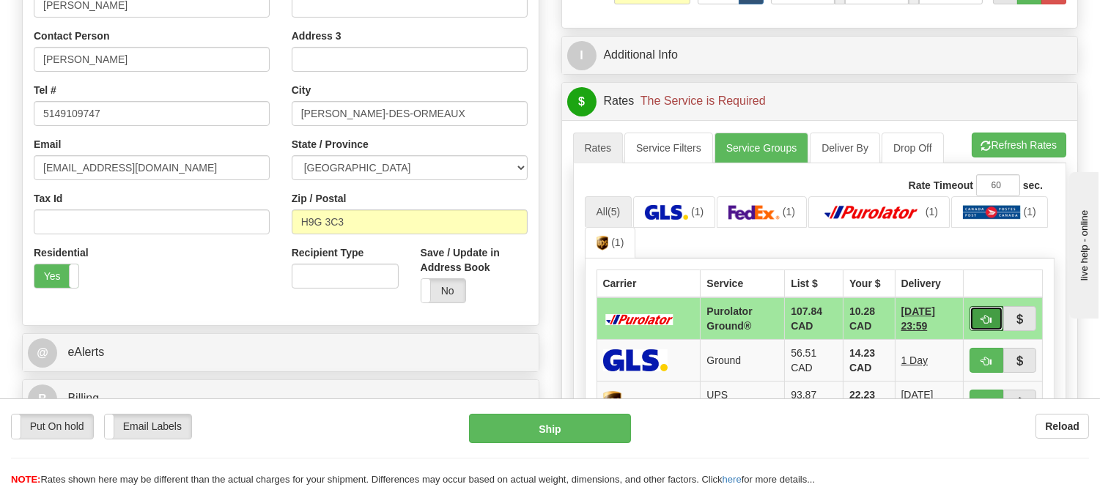
drag, startPoint x: 983, startPoint y: 314, endPoint x: 918, endPoint y: 316, distance: 64.5
click at [981, 315] on span "button" at bounding box center [986, 320] width 10 height 10
type input "260"
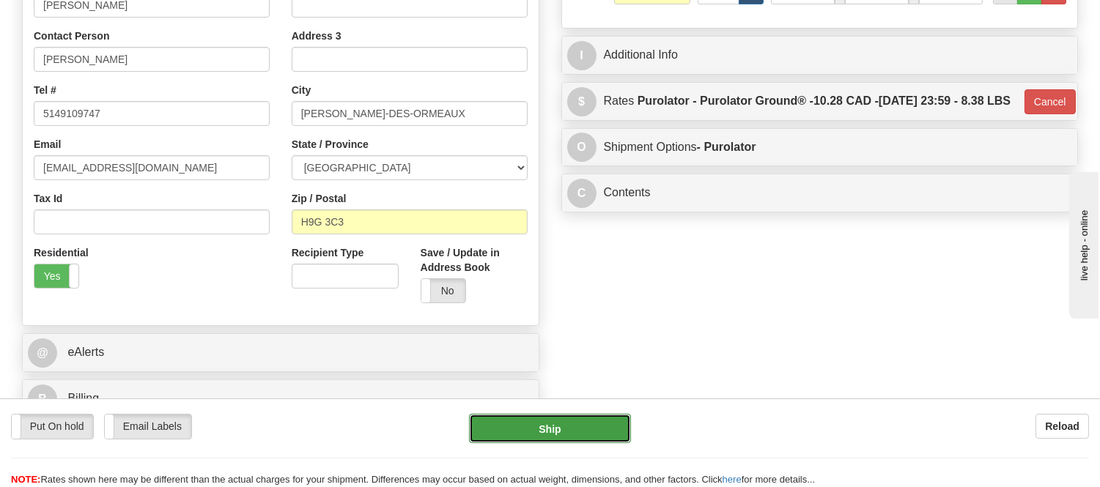
click at [609, 425] on button "Ship" at bounding box center [549, 428] width 161 height 29
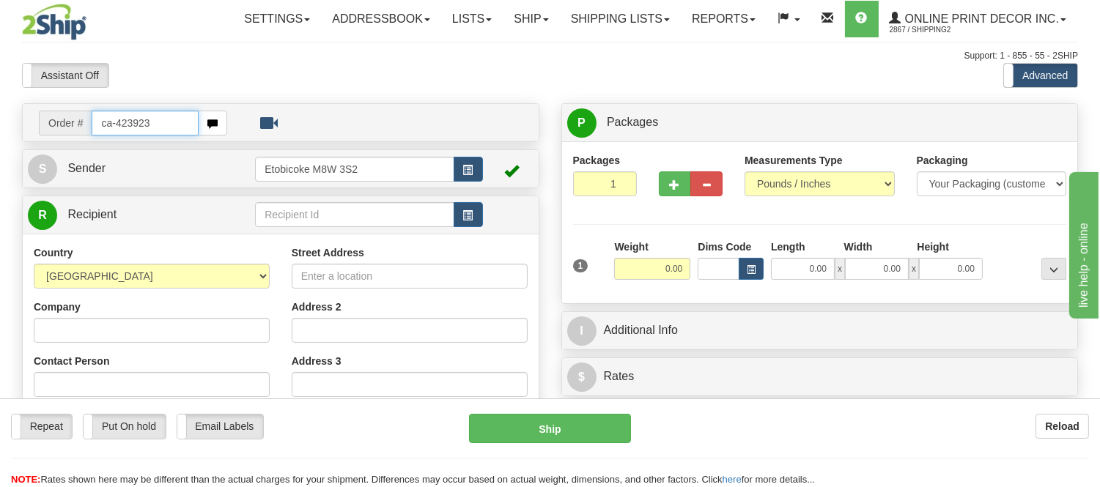
type input "ca-423923"
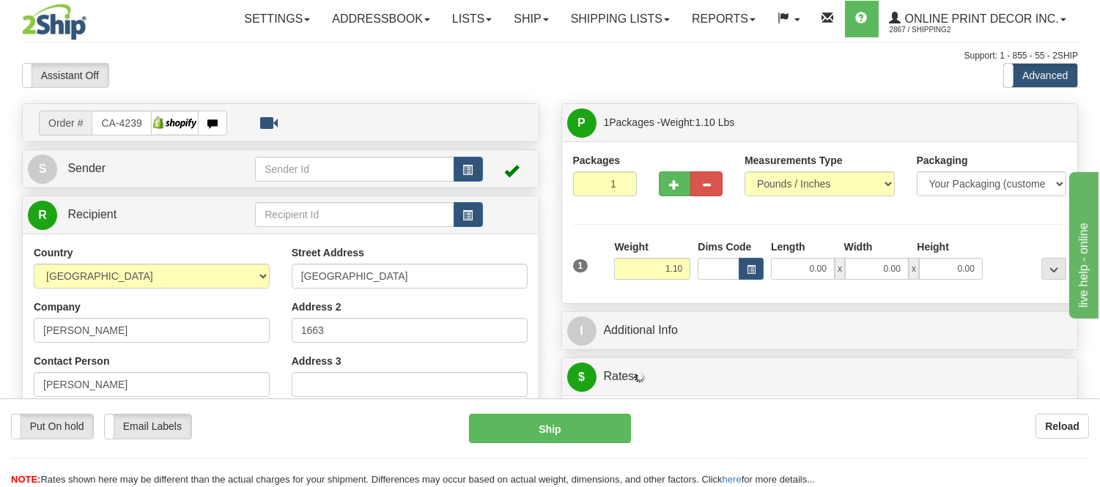
type input "ENNISMORE"
drag, startPoint x: 690, startPoint y: 270, endPoint x: 569, endPoint y: 267, distance: 121.7
click at [569, 267] on div "1 Weight 1.10 Dims Code 0.00" at bounding box center [819, 266] width 501 height 52
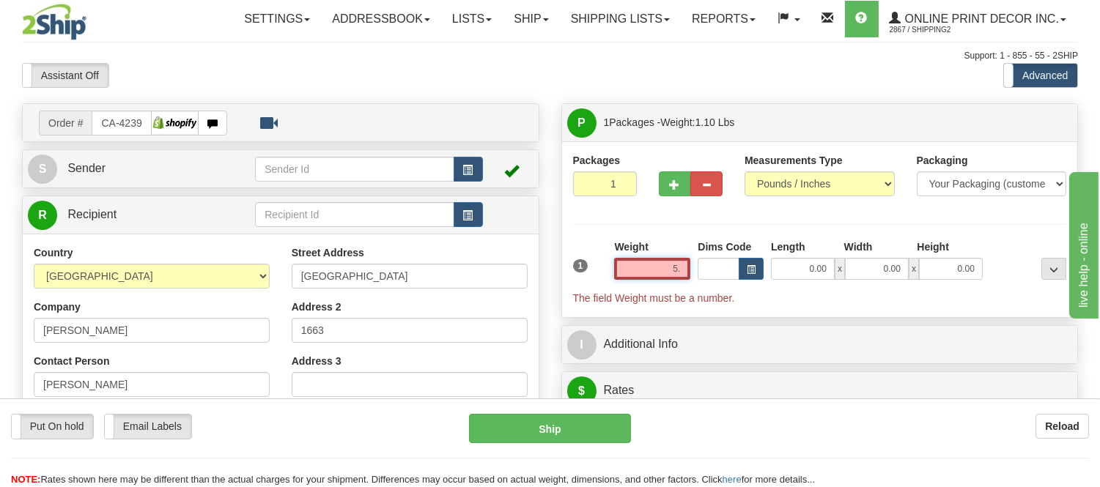
type input "5"
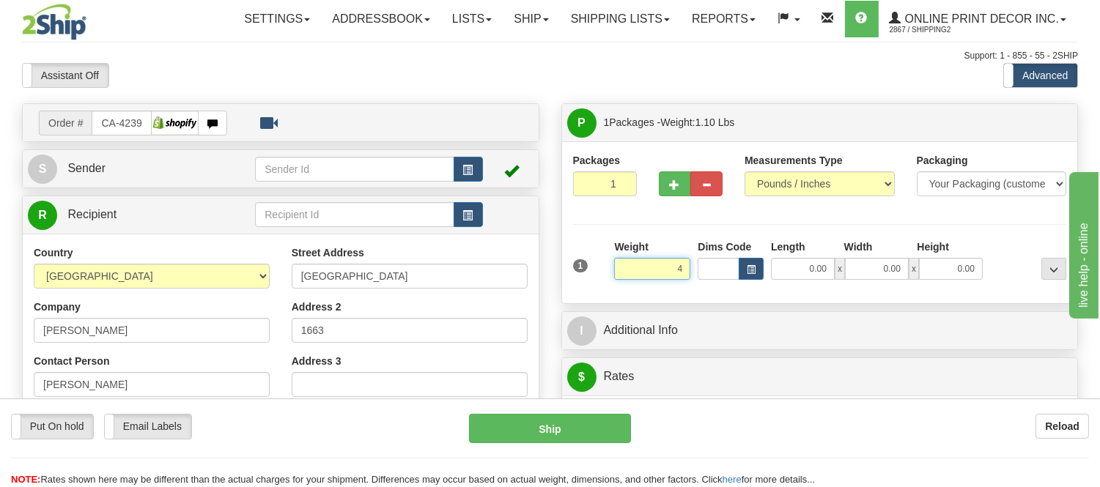
click button "Delete" at bounding box center [0, 0] width 0 height 0
type input "4.00"
click at [752, 268] on span "button" at bounding box center [751, 270] width 9 height 8
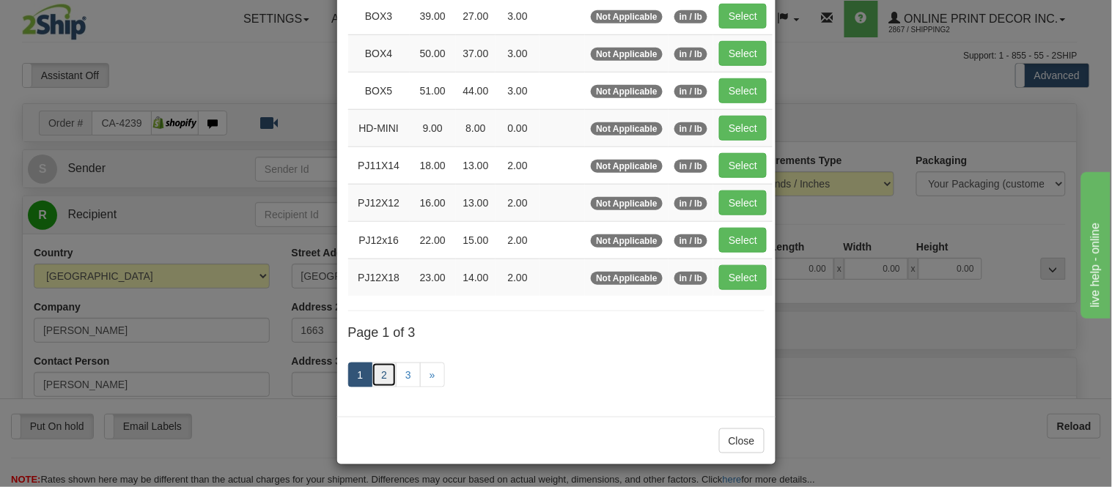
click at [376, 369] on link "2" at bounding box center [383, 375] width 25 height 25
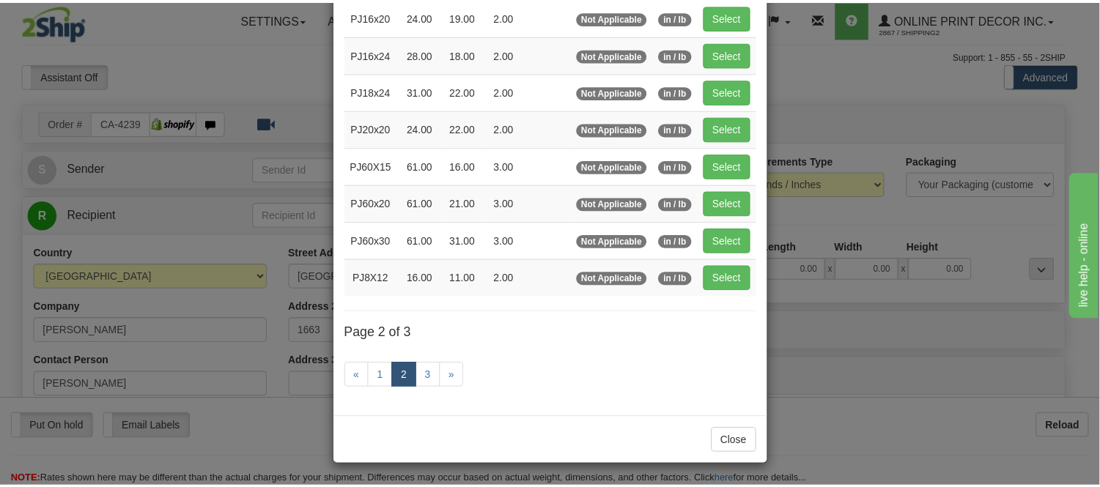
scroll to position [238, 0]
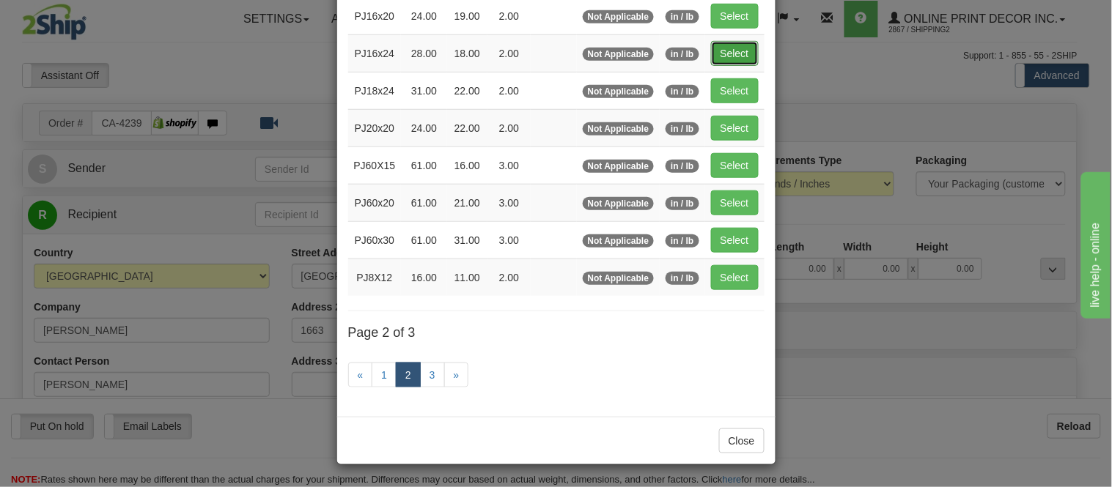
click at [730, 48] on button "Select" at bounding box center [735, 53] width 48 height 25
type input "PJ16x24"
type input "28.00"
type input "18.00"
type input "2.00"
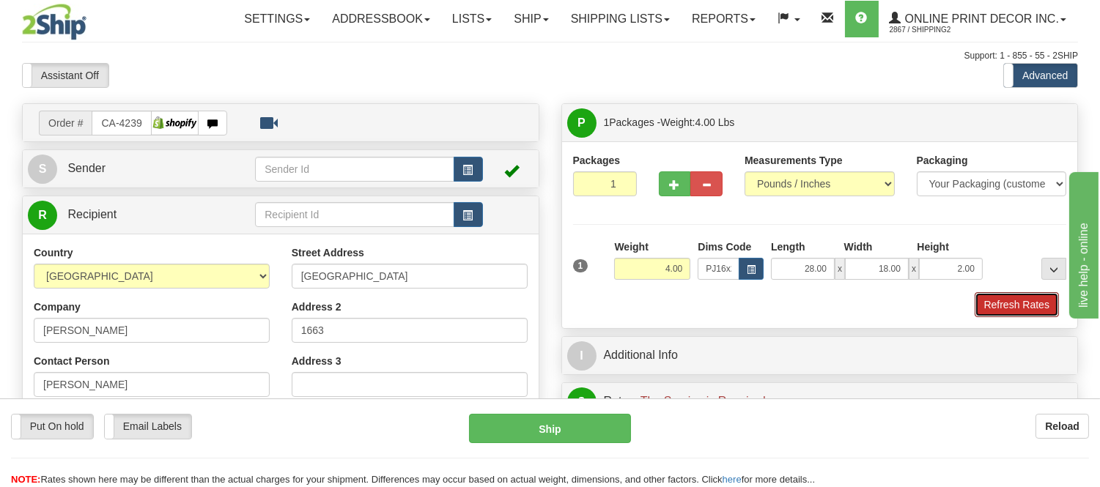
drag, startPoint x: 992, startPoint y: 298, endPoint x: 1029, endPoint y: 273, distance: 44.9
click at [990, 295] on button "Refresh Rates" at bounding box center [1016, 304] width 84 height 25
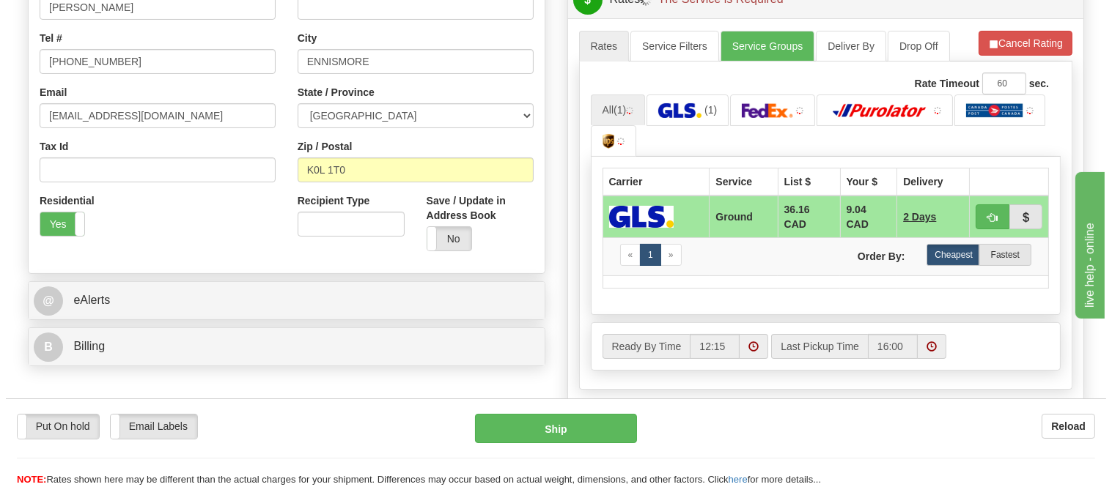
scroll to position [407, 0]
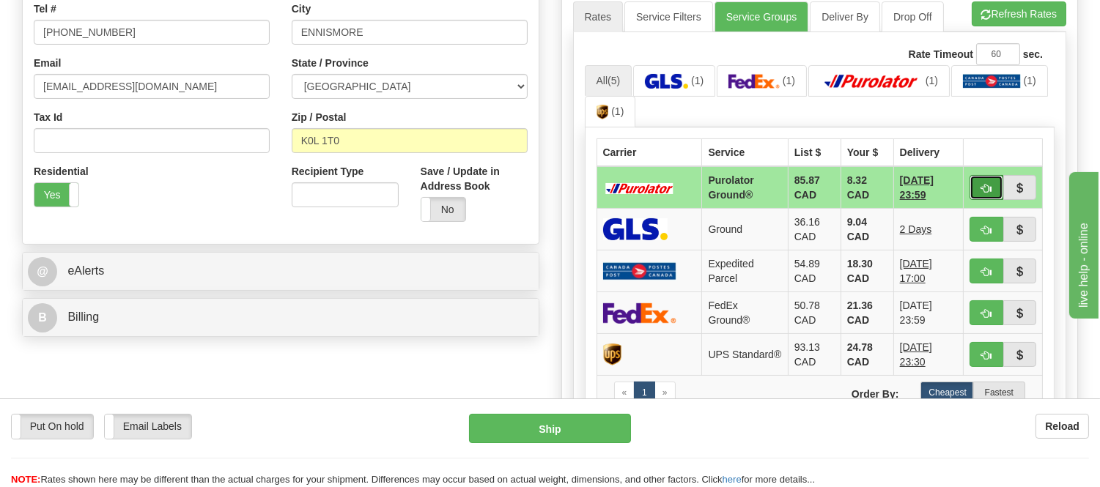
click at [981, 188] on span "button" at bounding box center [986, 189] width 10 height 10
type input "260"
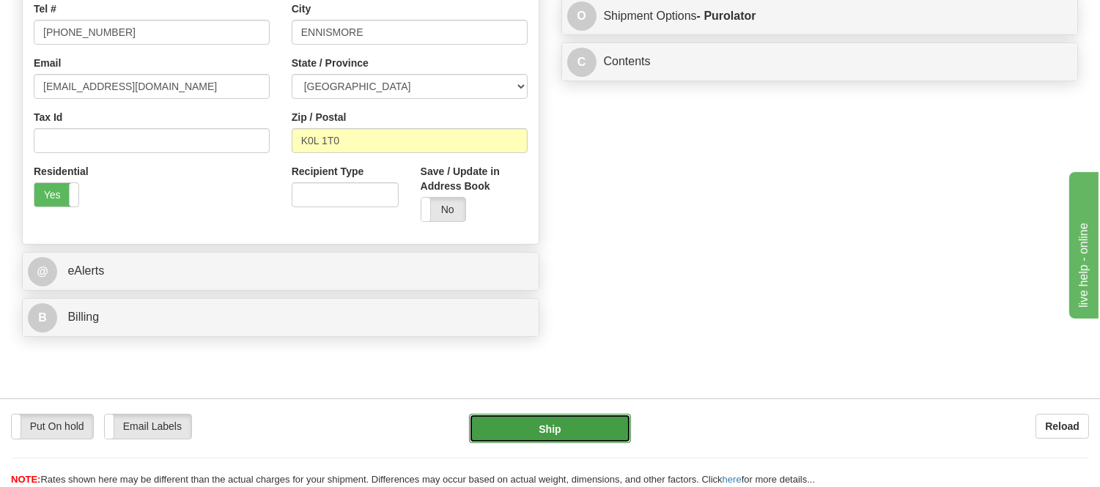
click at [553, 423] on button "Ship" at bounding box center [549, 428] width 161 height 29
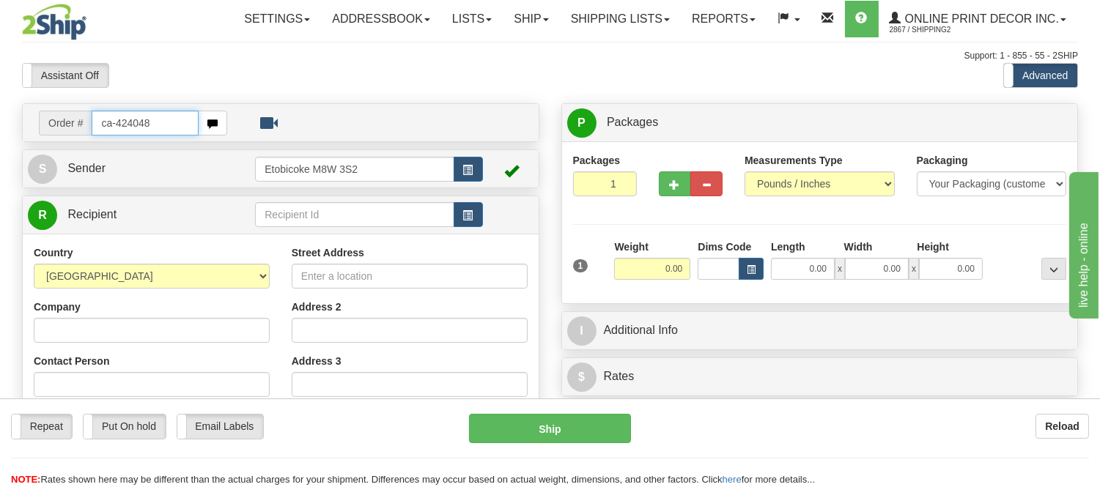
type input "ca-424048"
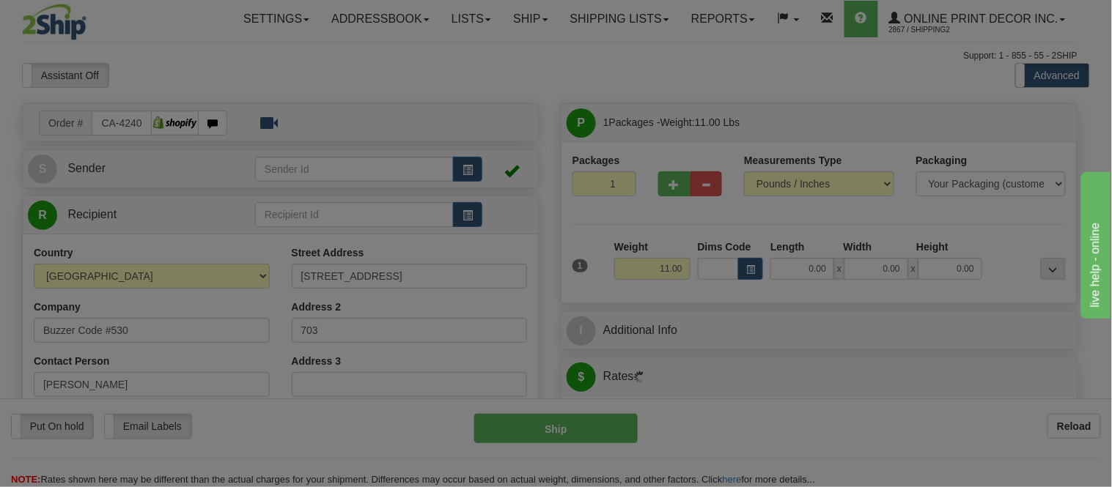
type input "TORONTO"
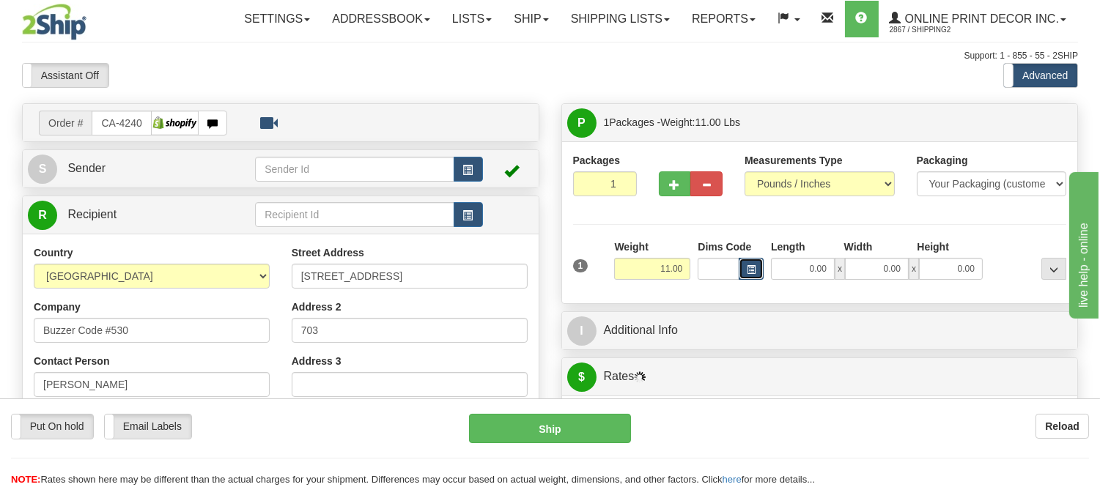
click at [748, 273] on span "button" at bounding box center [751, 270] width 9 height 8
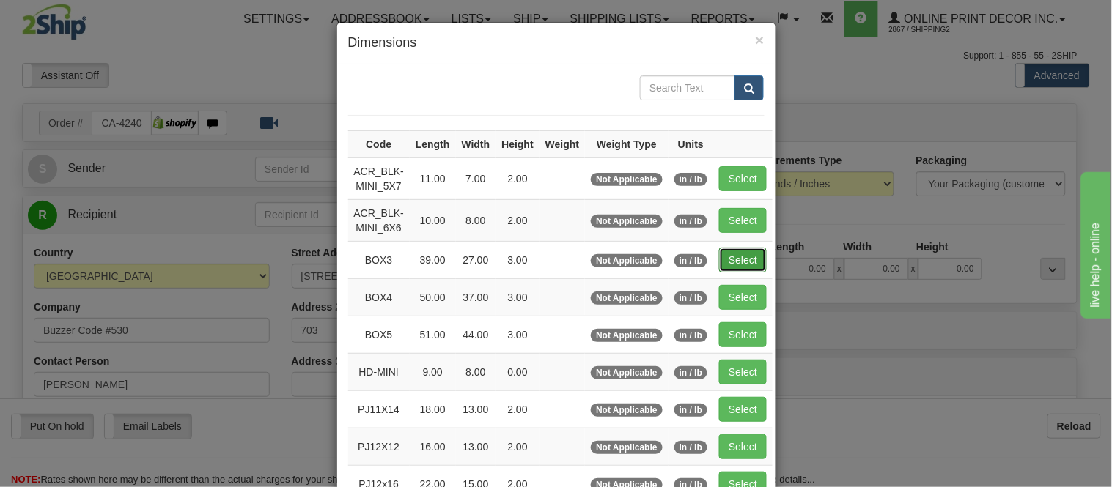
click at [727, 254] on button "Select" at bounding box center [743, 260] width 48 height 25
type input "BOX3"
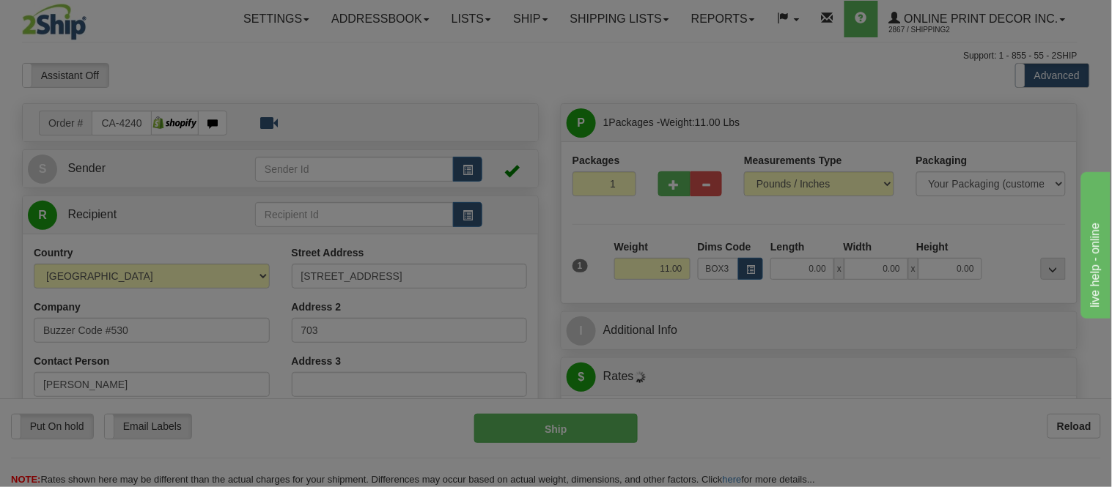
type input "39.00"
type input "27.00"
type input "3.00"
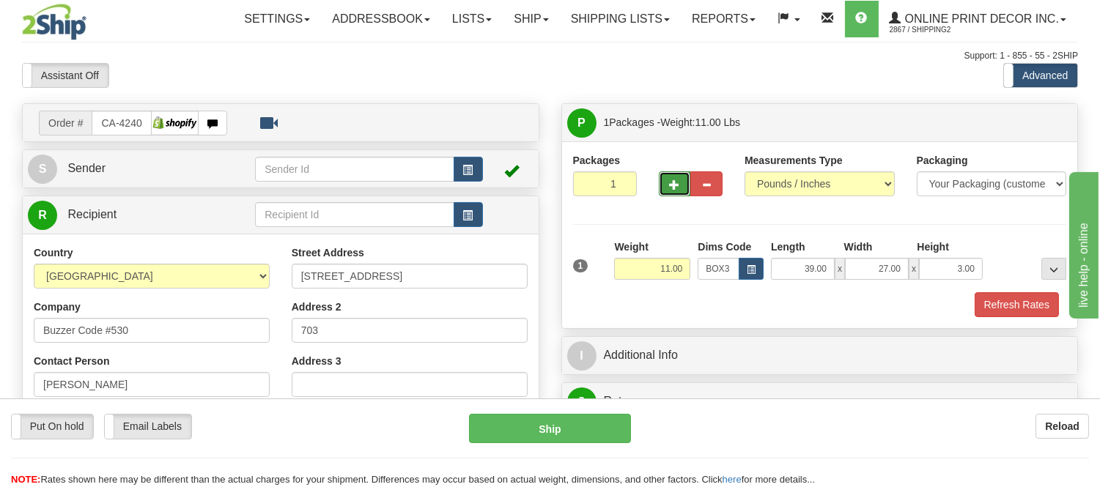
click at [672, 183] on span "button" at bounding box center [675, 185] width 10 height 10
radio input "true"
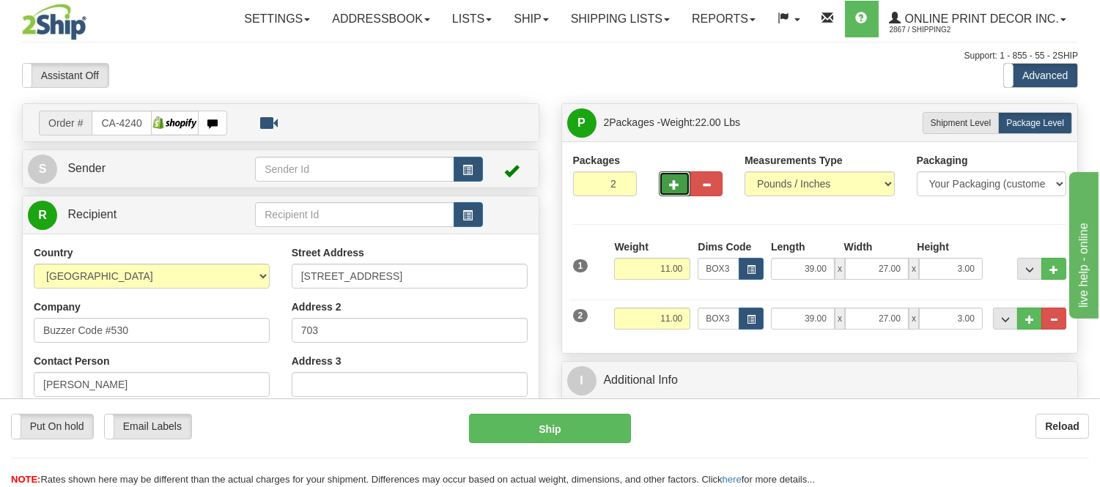
click at [676, 184] on span "button" at bounding box center [675, 185] width 10 height 10
type input "3"
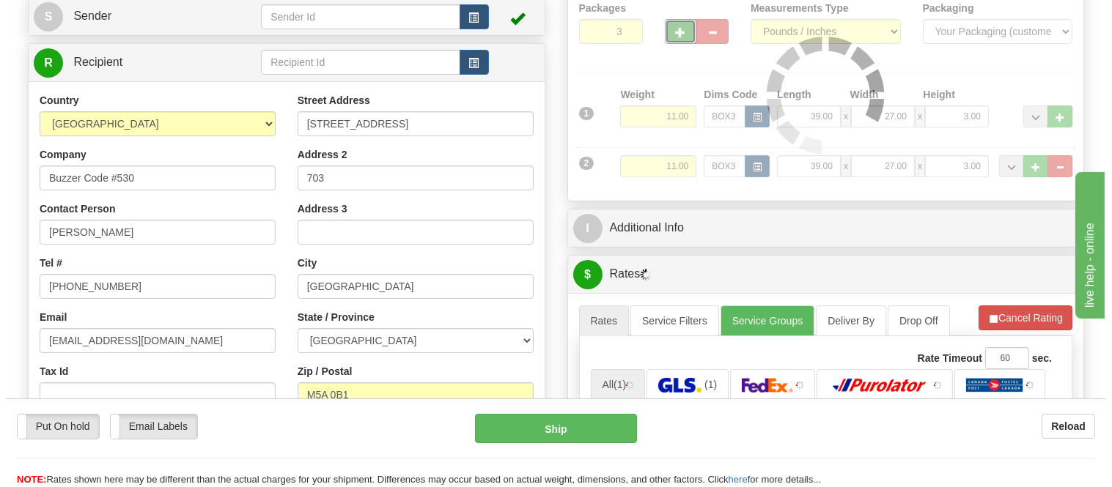
scroll to position [163, 0]
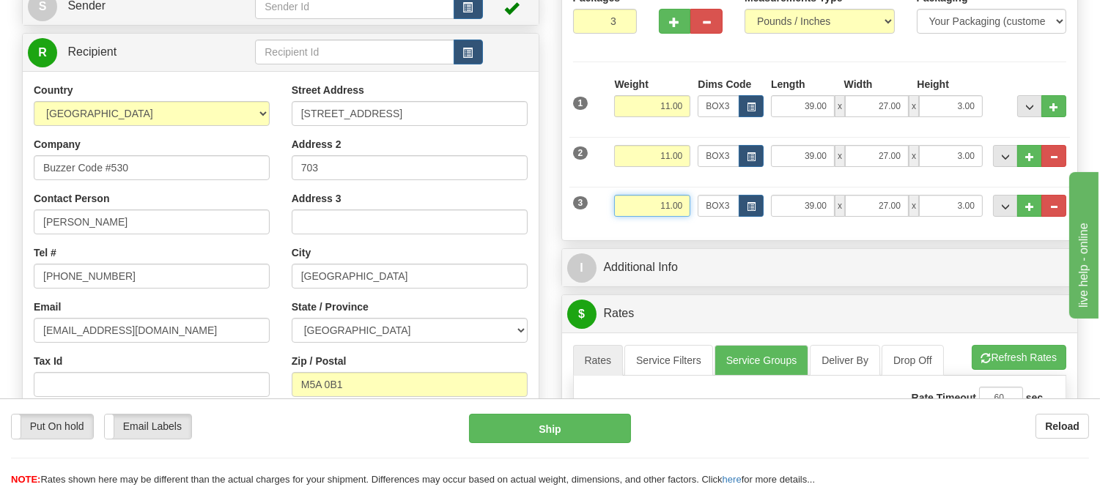
drag, startPoint x: 683, startPoint y: 209, endPoint x: 641, endPoint y: 207, distance: 41.8
click at [641, 207] on input "11.00" at bounding box center [652, 206] width 76 height 22
type input "5"
type input "4.98"
click at [744, 210] on button "button" at bounding box center [751, 206] width 25 height 22
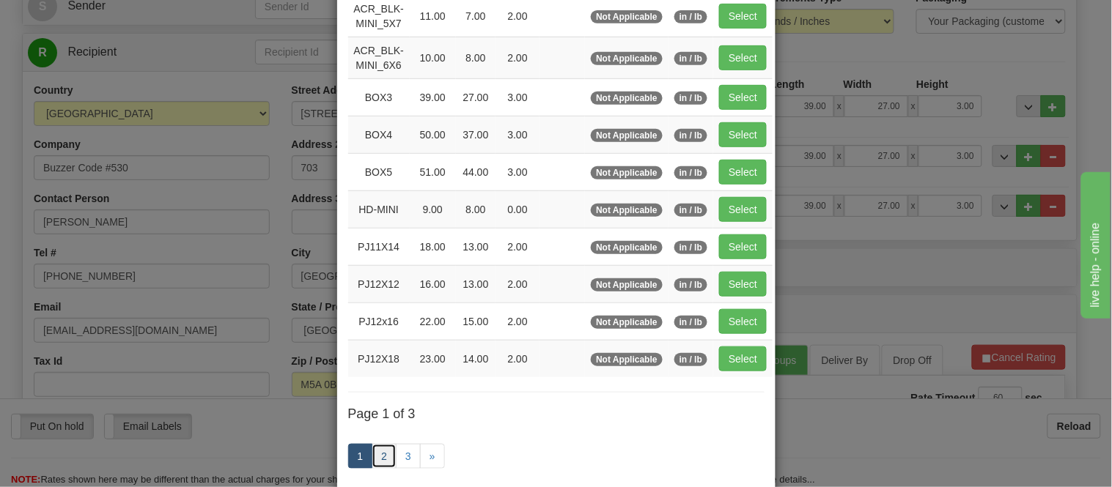
click at [381, 454] on link "2" at bounding box center [383, 456] width 25 height 25
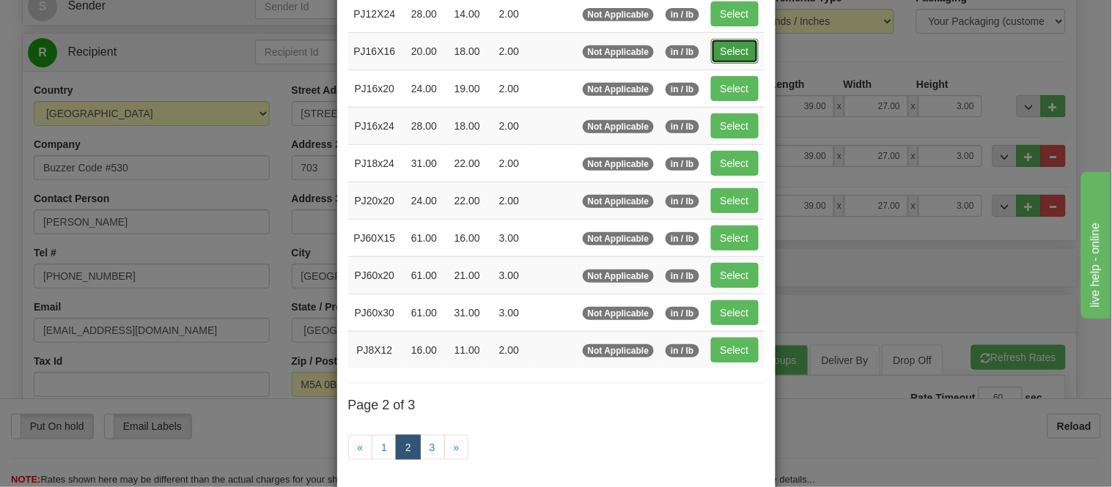
click at [736, 50] on button "Select" at bounding box center [735, 51] width 48 height 25
type input "PJ16X16"
type input "20.00"
type input "18.00"
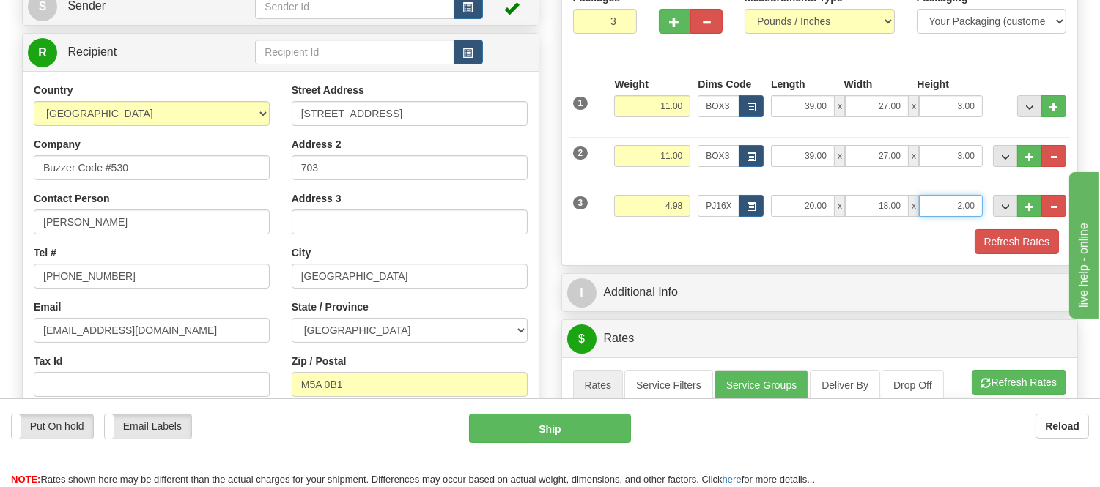
drag, startPoint x: 975, startPoint y: 202, endPoint x: 906, endPoint y: 215, distance: 70.7
click at [906, 215] on div "20.00 x 18.00 x 2.00" at bounding box center [877, 206] width 212 height 22
type input "4"
click button "Delete" at bounding box center [0, 0] width 0 height 0
type input "6.00"
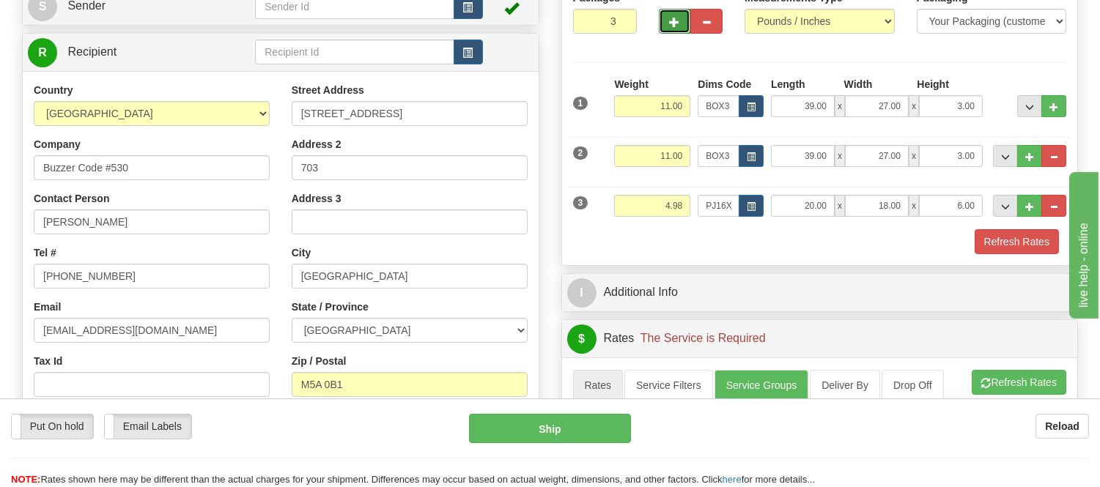
click at [676, 23] on span "button" at bounding box center [675, 23] width 10 height 10
type input "4"
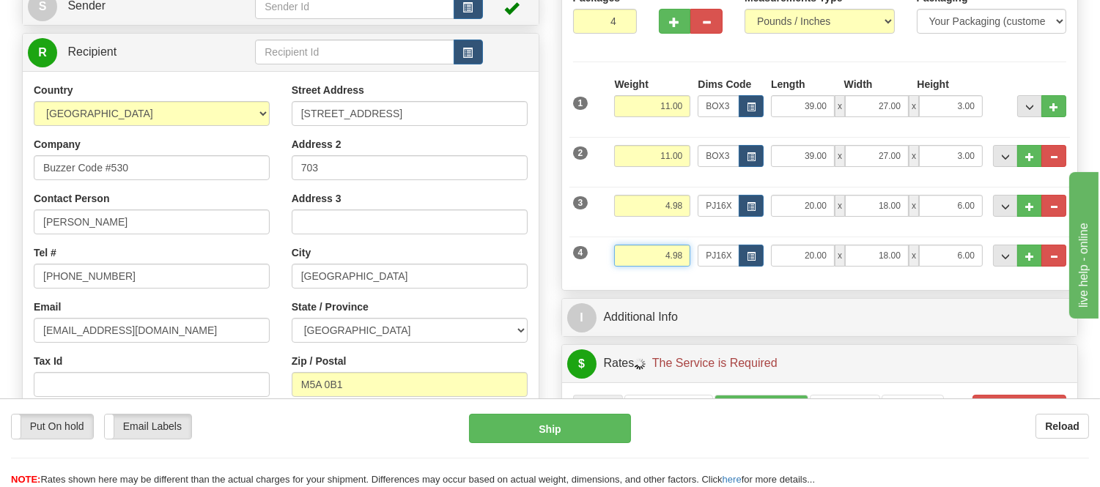
drag, startPoint x: 684, startPoint y: 255, endPoint x: 621, endPoint y: 257, distance: 63.1
click at [621, 257] on input "4.98" at bounding box center [652, 256] width 76 height 22
type input "3.98"
click at [752, 250] on button "button" at bounding box center [751, 256] width 25 height 22
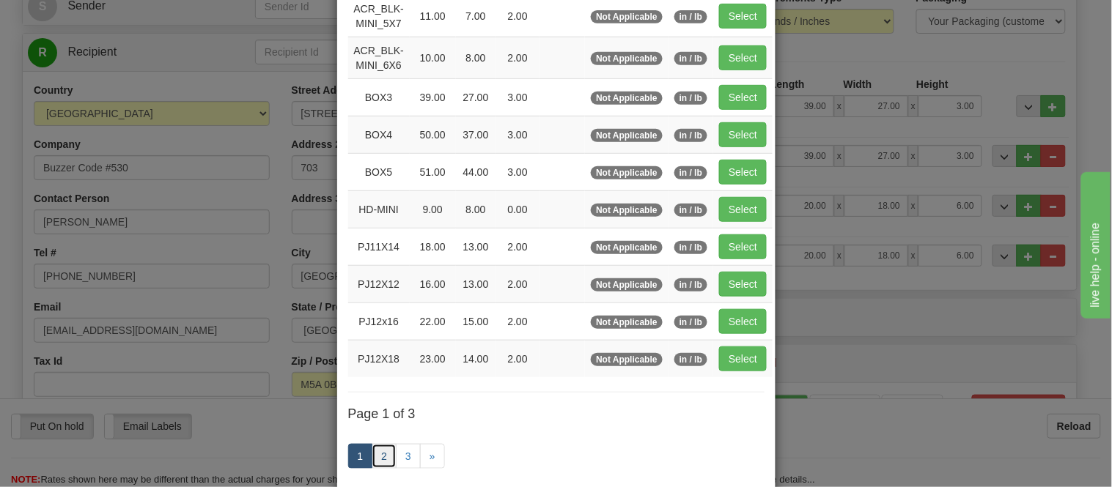
click at [374, 462] on link "2" at bounding box center [383, 456] width 25 height 25
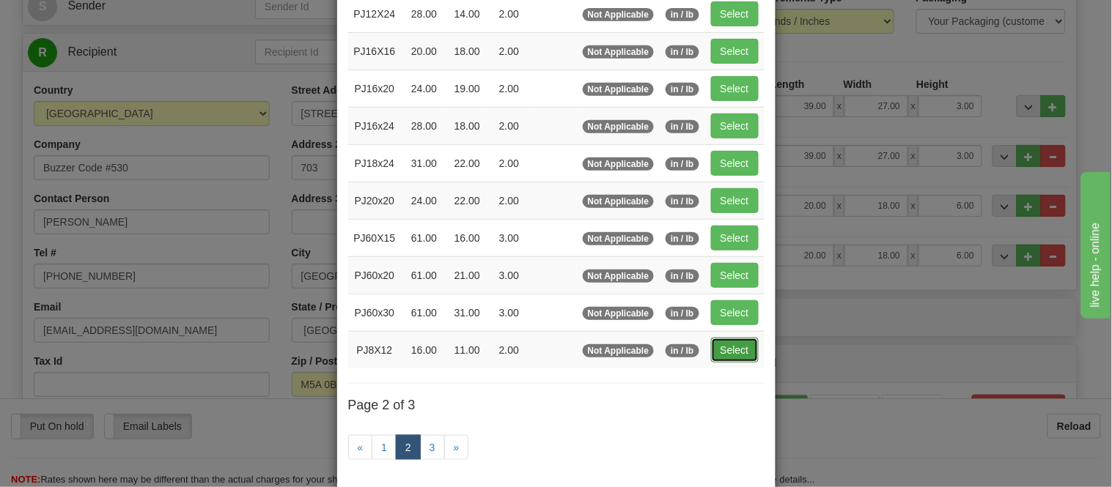
click at [714, 350] on button "Select" at bounding box center [735, 350] width 48 height 25
type input "PJ8X12"
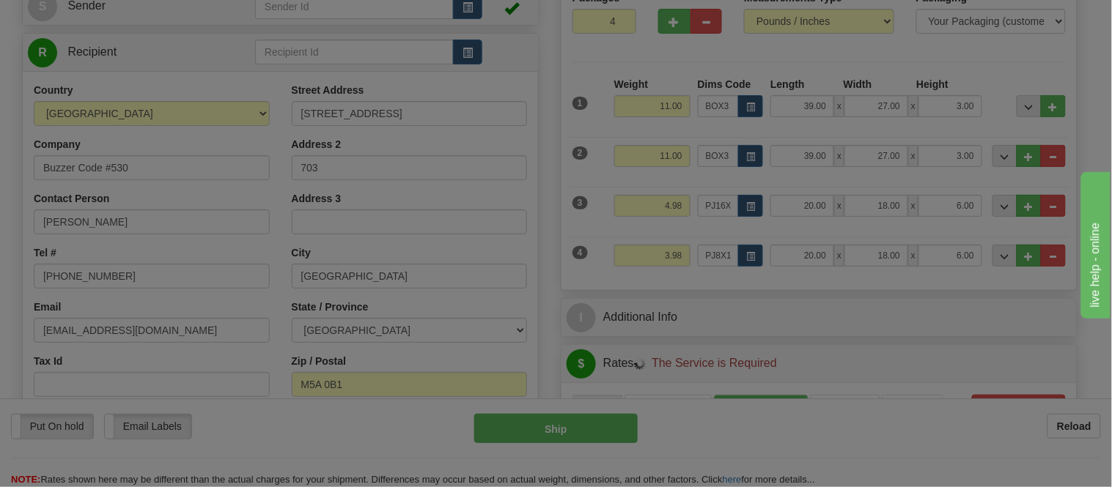
type input "16.00"
type input "11.00"
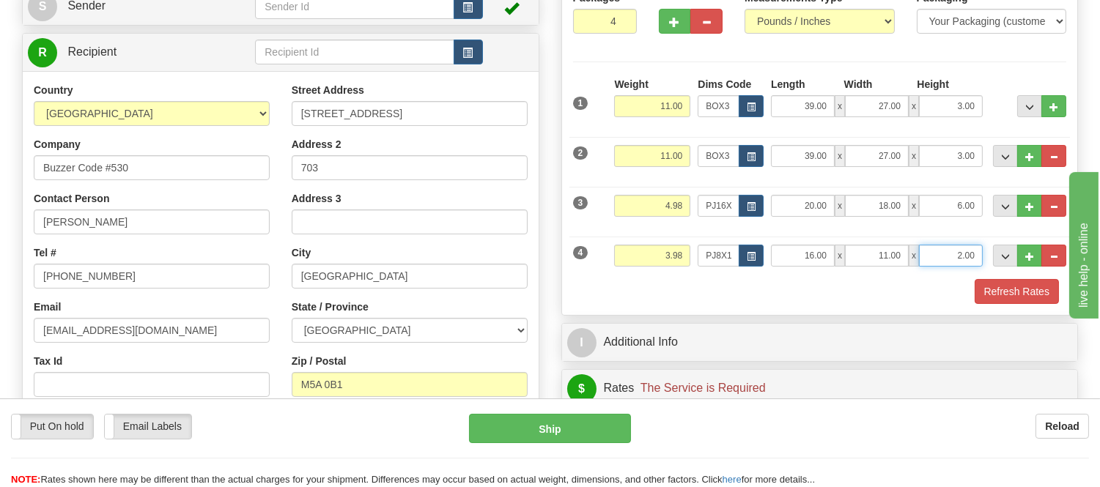
drag, startPoint x: 975, startPoint y: 254, endPoint x: 936, endPoint y: 259, distance: 39.8
click at [936, 259] on input "2.00" at bounding box center [951, 256] width 64 height 22
click button "Delete" at bounding box center [0, 0] width 0 height 0
type input "6.00"
click at [988, 286] on button "Refresh Rates" at bounding box center [1016, 291] width 84 height 25
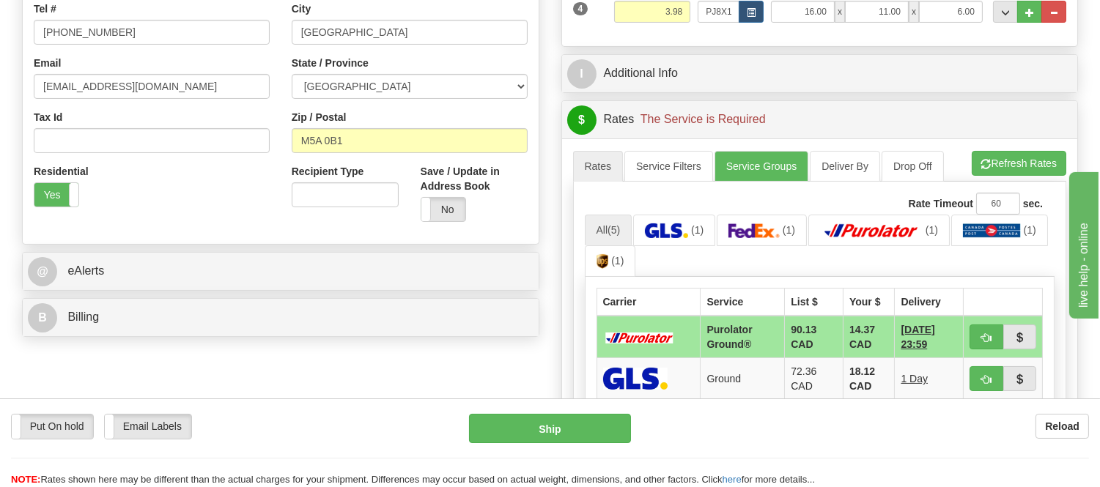
scroll to position [488, 0]
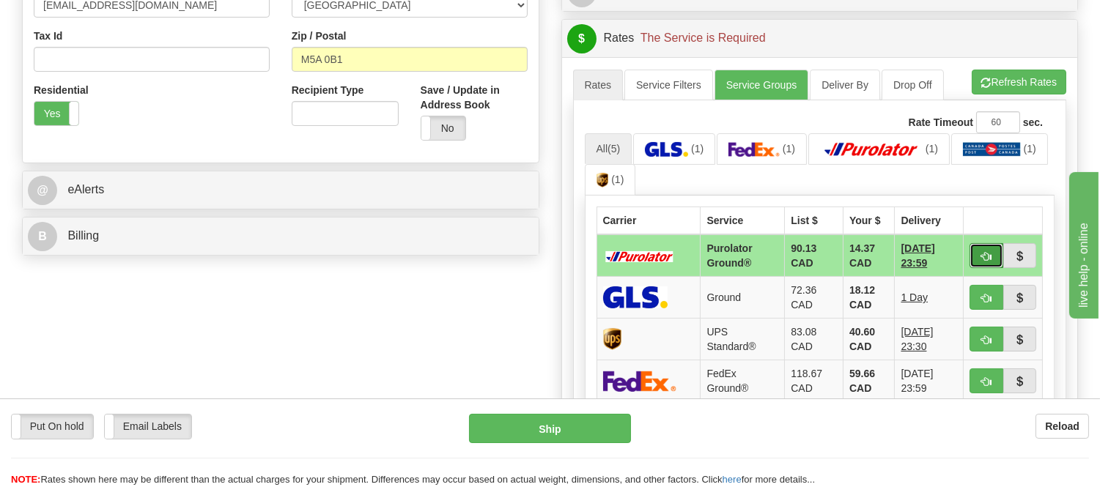
click at [978, 255] on button "button" at bounding box center [986, 255] width 34 height 25
type input "260"
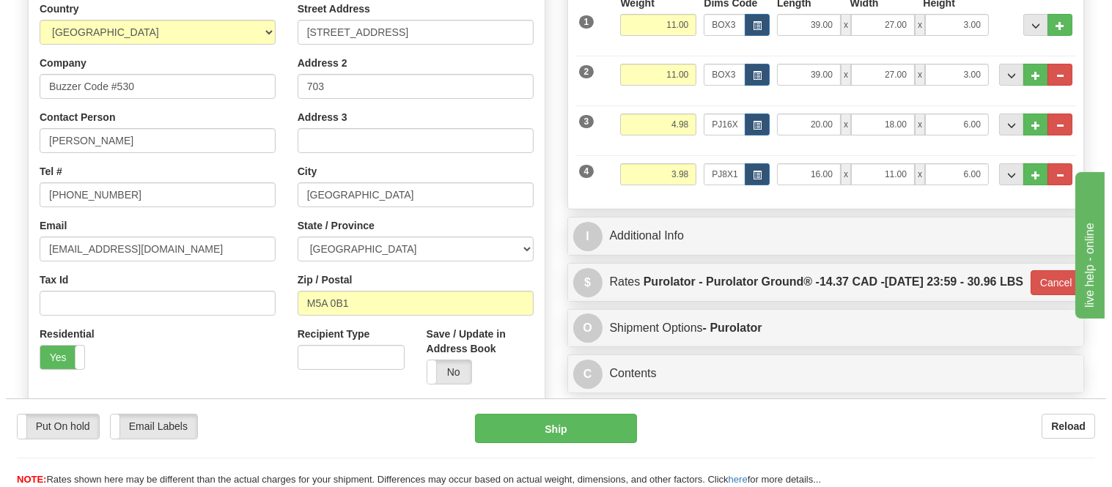
scroll to position [163, 0]
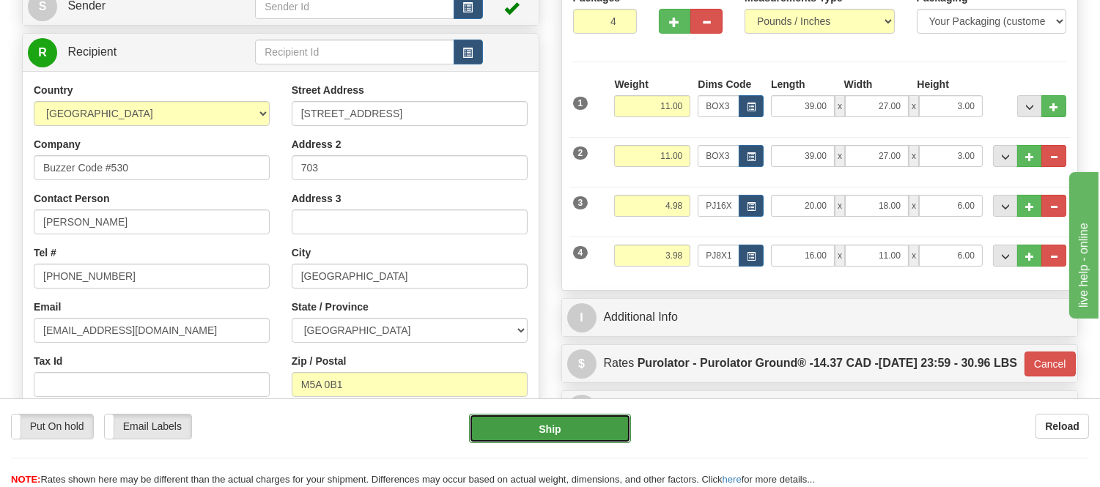
click at [585, 429] on button "Ship" at bounding box center [549, 428] width 161 height 29
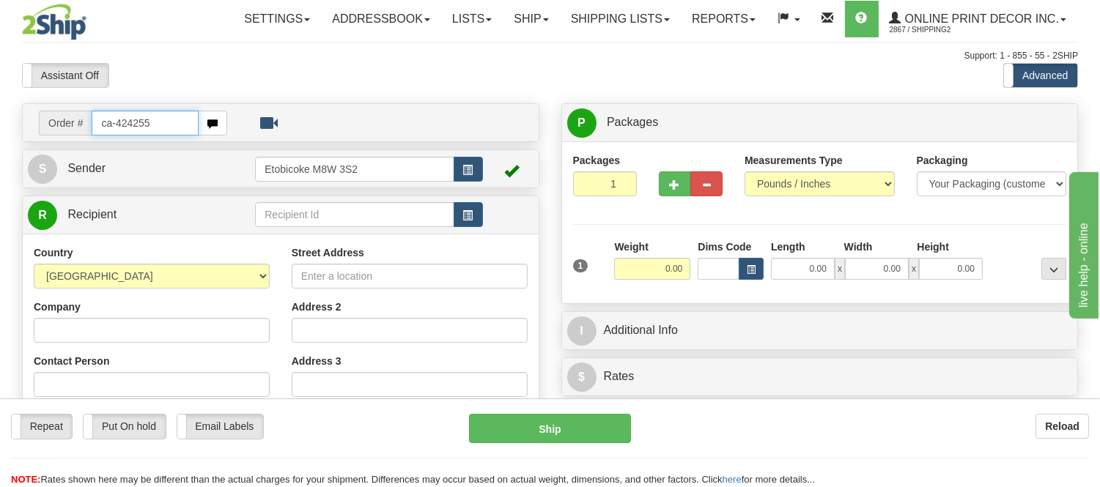
type input "ca-424255"
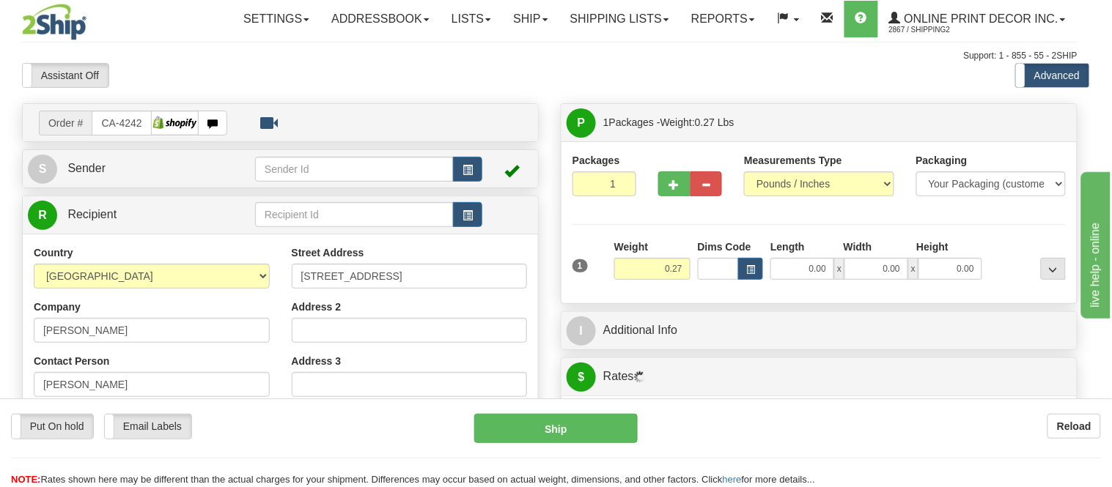
type input "CARLETON PLACE"
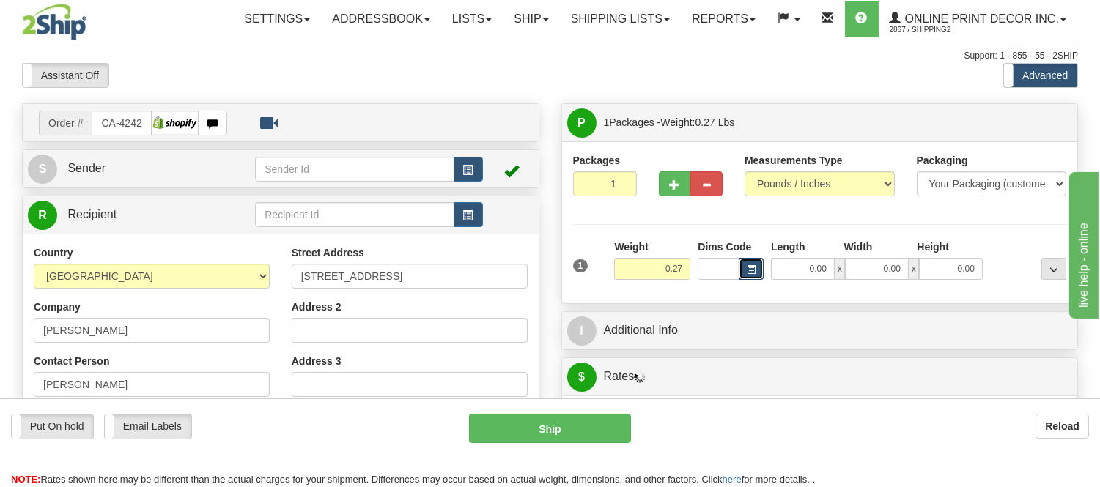
click at [750, 267] on span "button" at bounding box center [751, 270] width 9 height 8
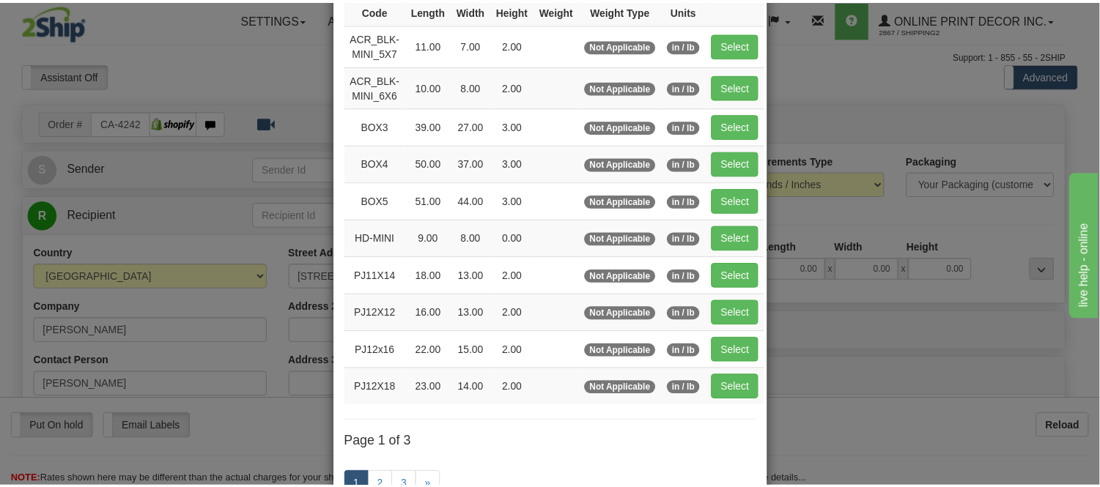
scroll to position [163, 0]
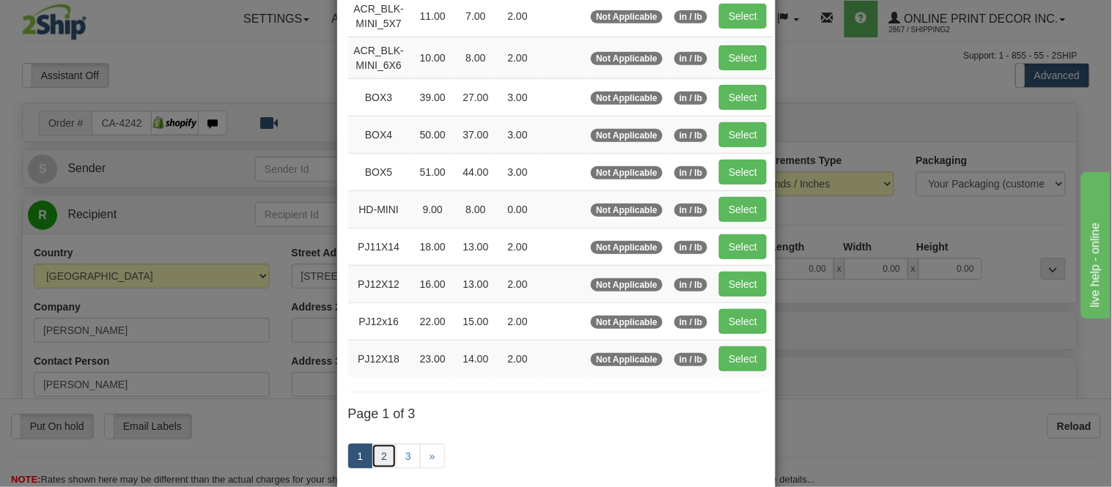
click at [379, 457] on link "2" at bounding box center [383, 456] width 25 height 25
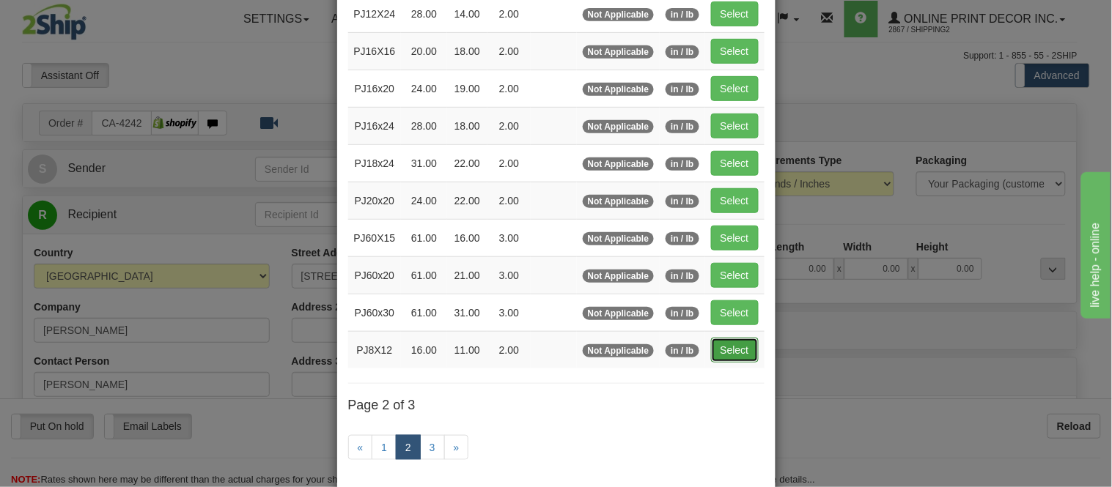
click at [721, 352] on button "Select" at bounding box center [735, 350] width 48 height 25
type input "PJ8X12"
type input "16.00"
type input "11.00"
type input "2.00"
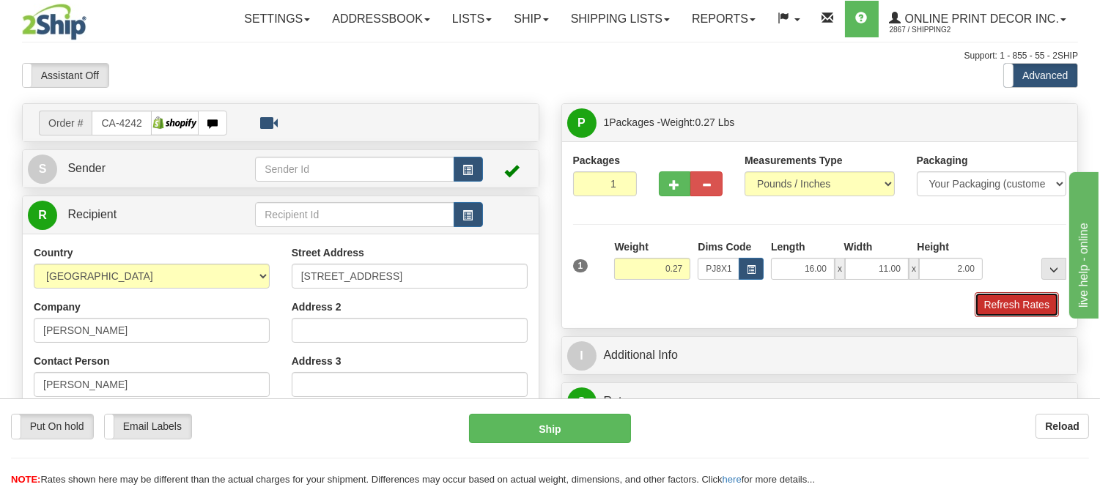
click at [1018, 305] on button "Refresh Rates" at bounding box center [1016, 304] width 84 height 25
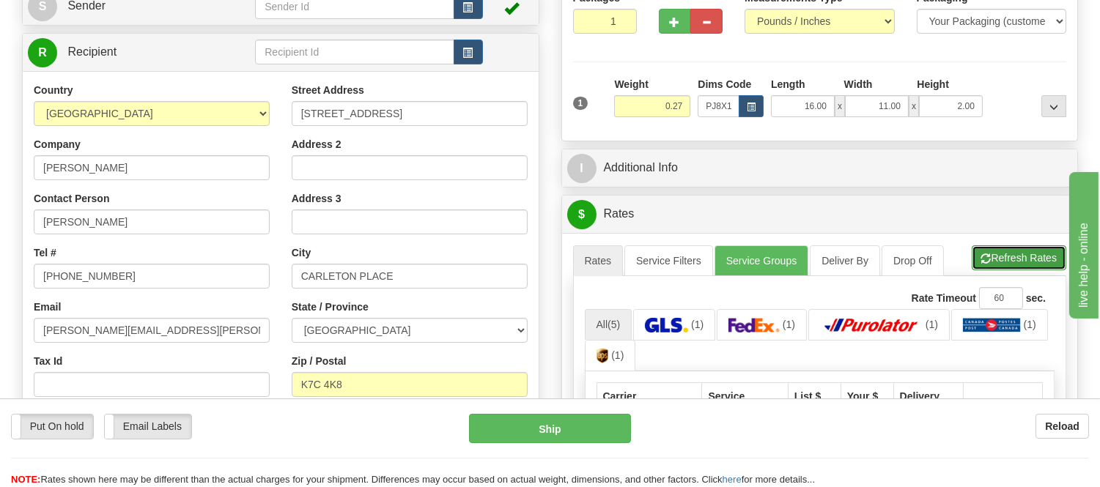
click at [994, 261] on button "Refresh Rates" at bounding box center [1019, 257] width 95 height 25
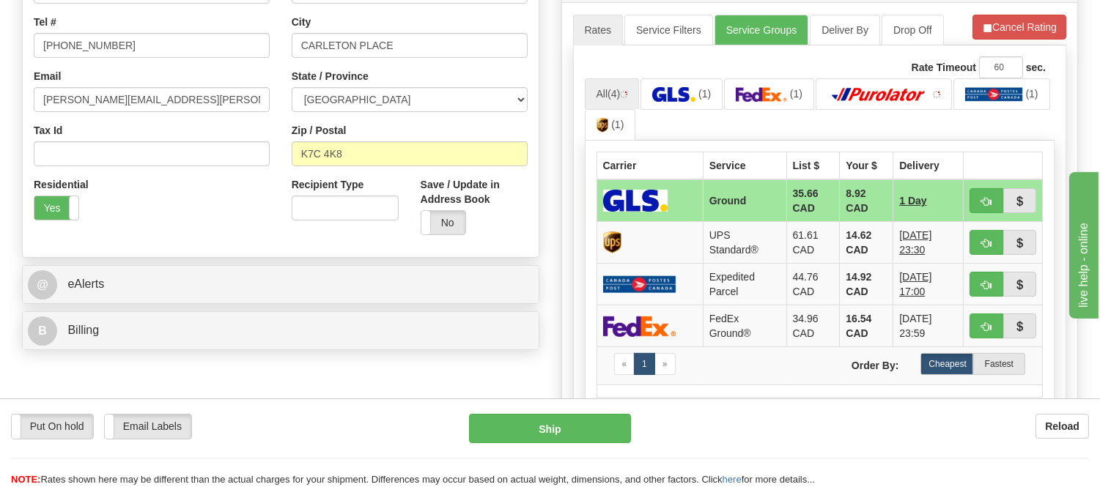
scroll to position [407, 0]
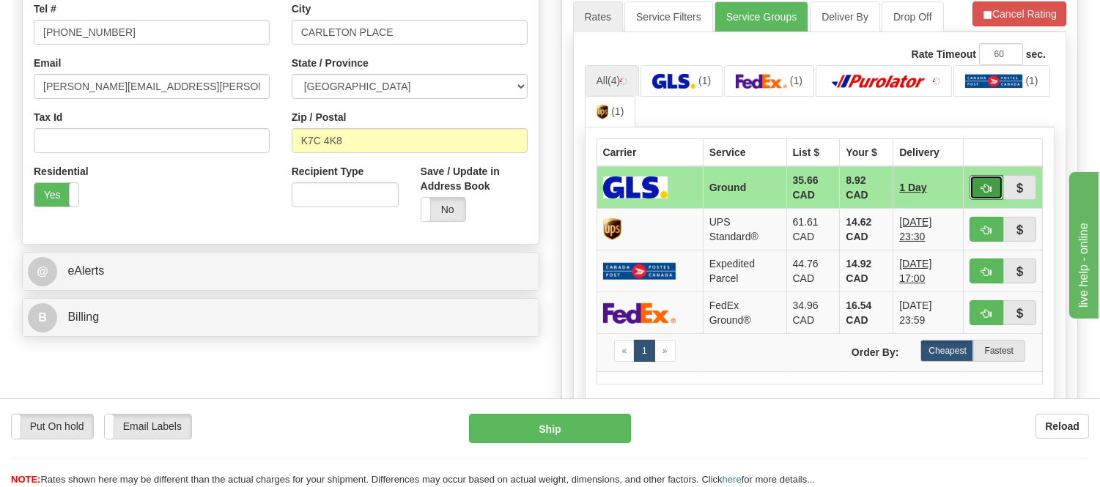
click at [989, 189] on span "button" at bounding box center [986, 189] width 10 height 10
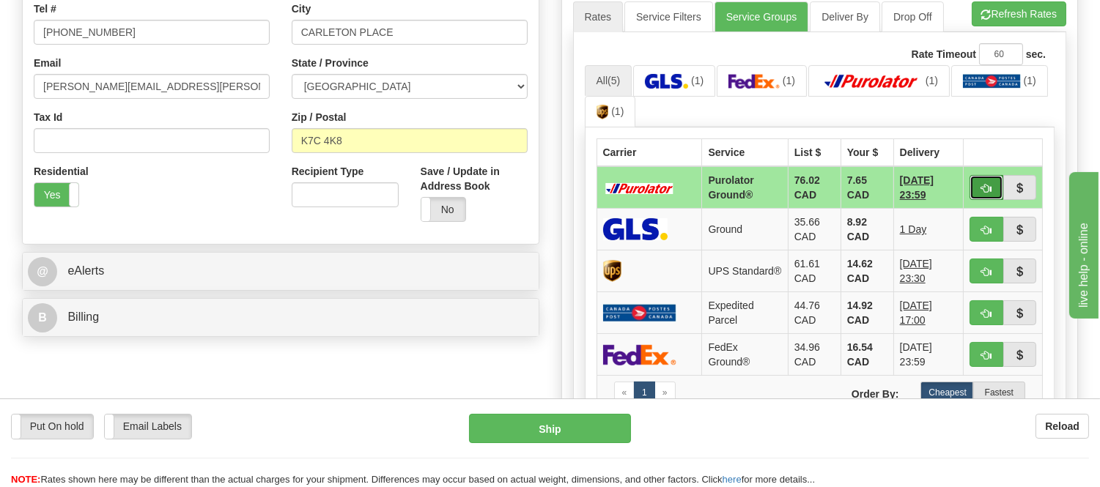
click at [983, 188] on span "button" at bounding box center [986, 189] width 10 height 10
type input "260"
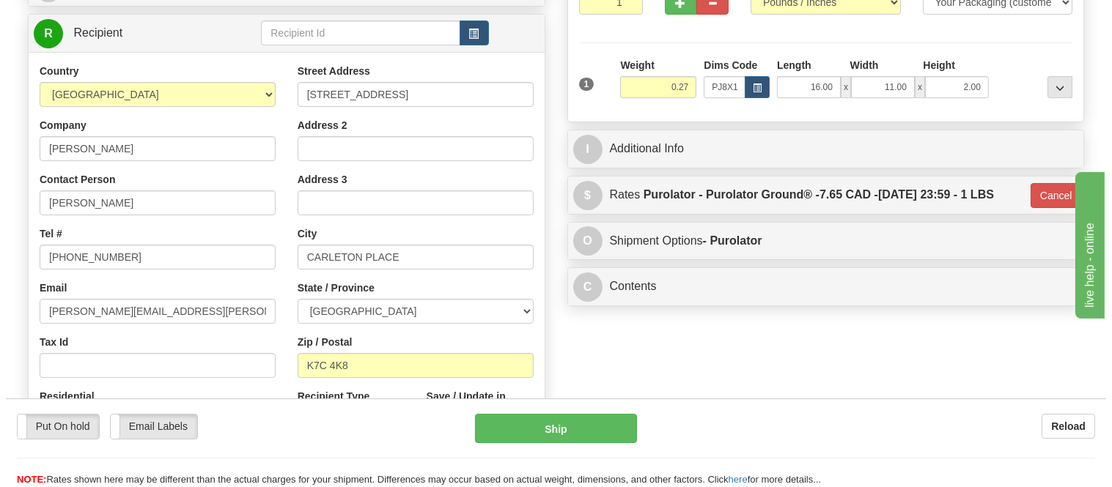
scroll to position [163, 0]
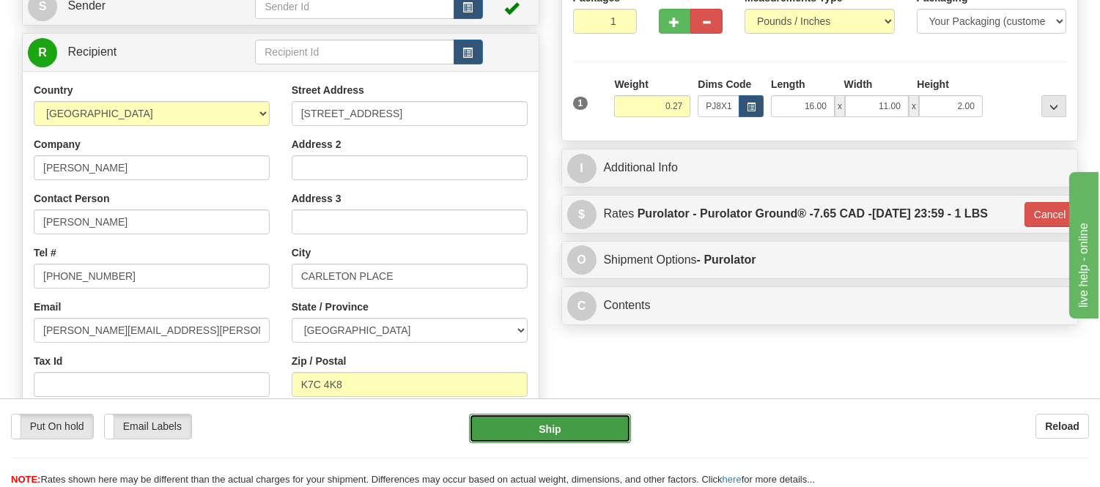
click at [582, 429] on button "Ship" at bounding box center [549, 428] width 161 height 29
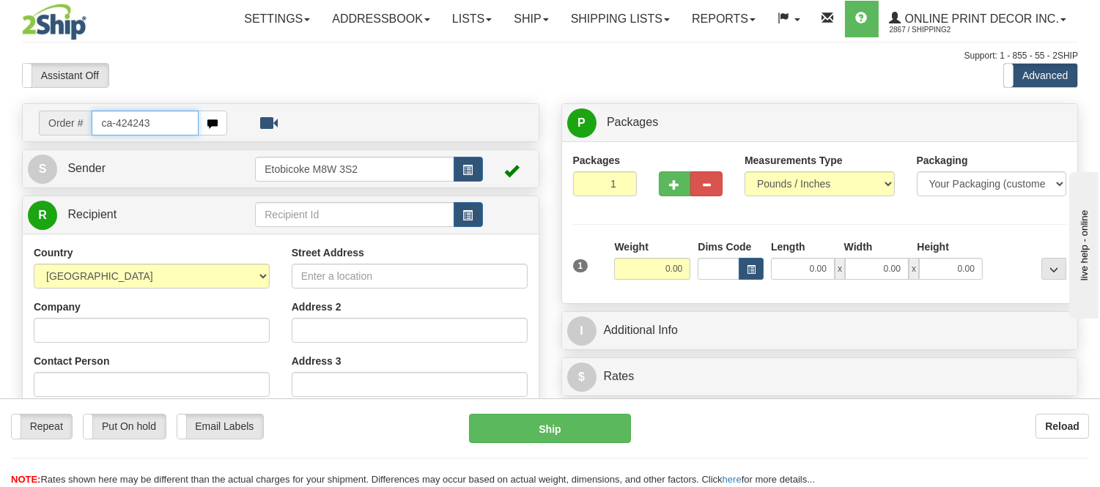
type input "ca-424243"
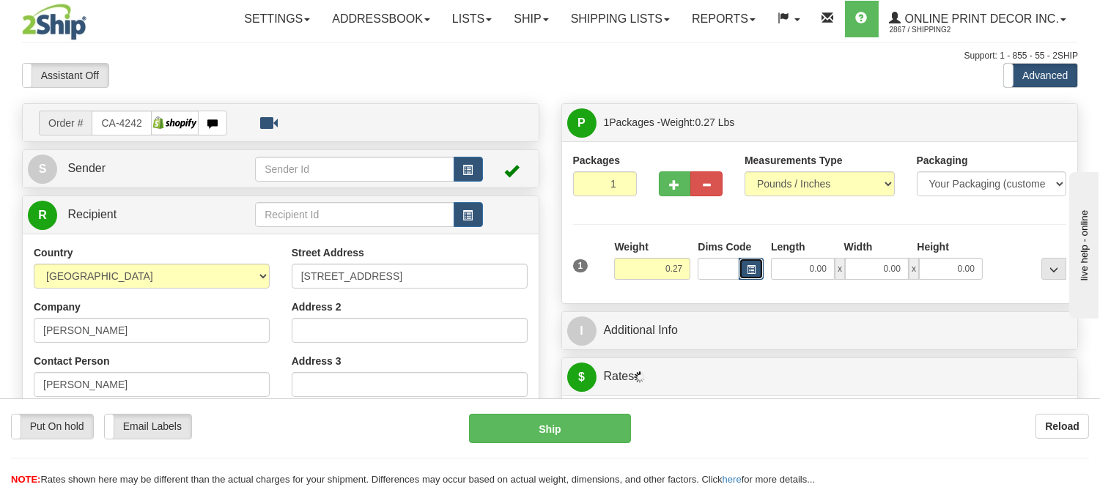
click at [760, 273] on button "button" at bounding box center [751, 269] width 25 height 22
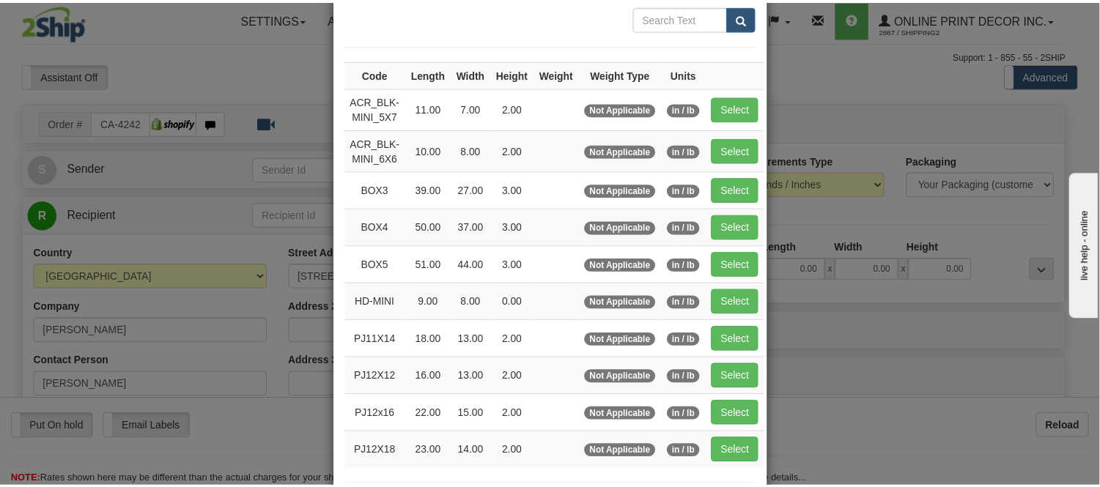
scroll to position [163, 0]
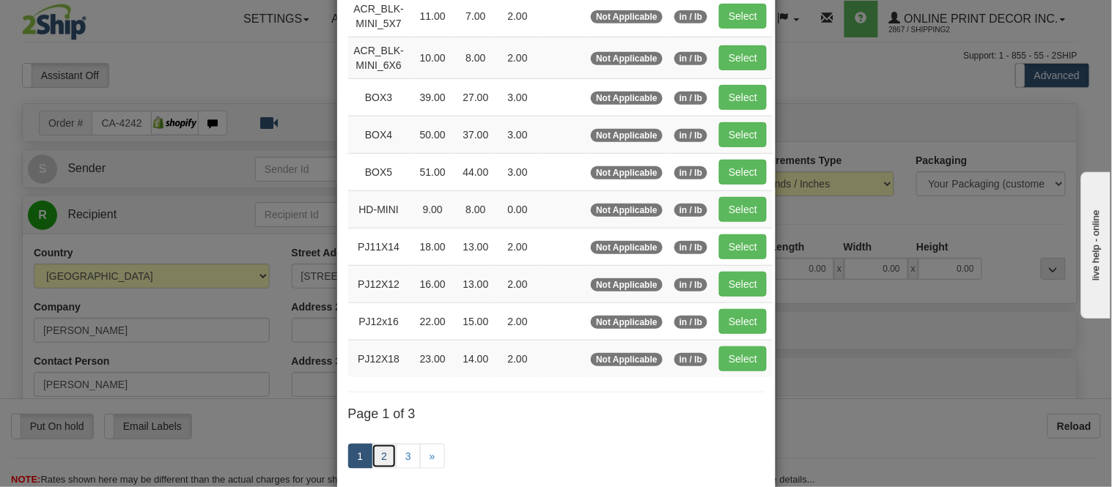
click at [371, 455] on link "2" at bounding box center [383, 456] width 25 height 25
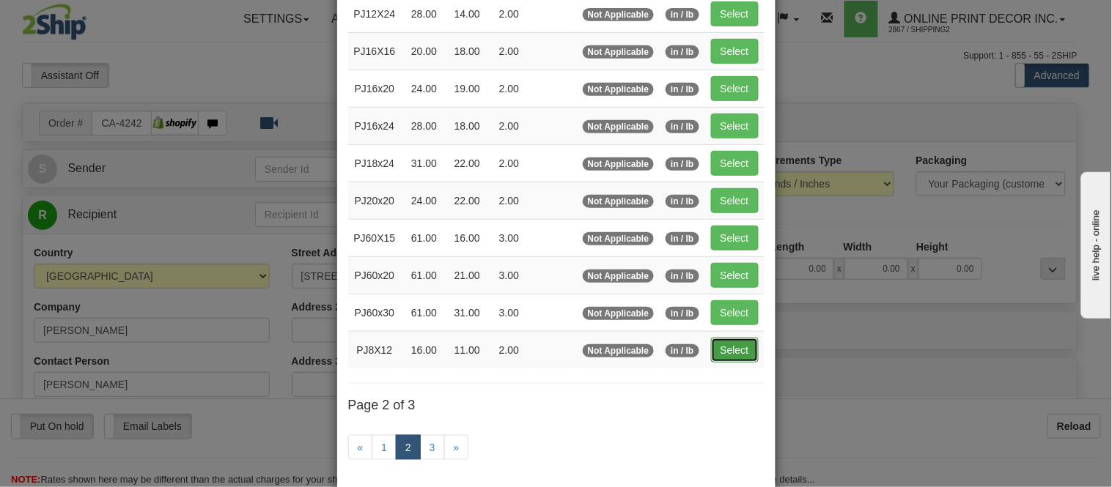
click at [735, 341] on button "Select" at bounding box center [735, 350] width 48 height 25
type input "PJ8X12"
type input "16.00"
type input "11.00"
type input "2.00"
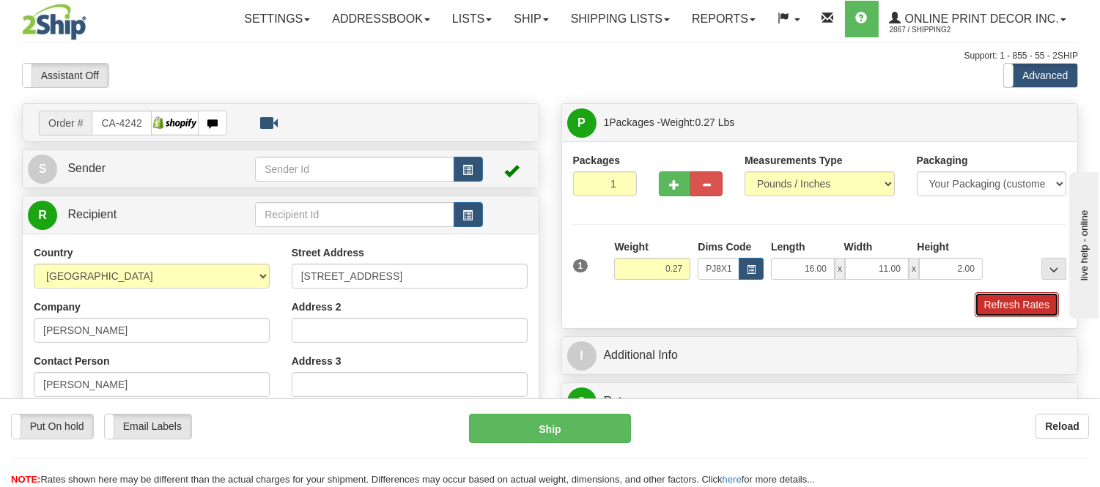
click at [1015, 303] on button "Refresh Rates" at bounding box center [1016, 304] width 84 height 25
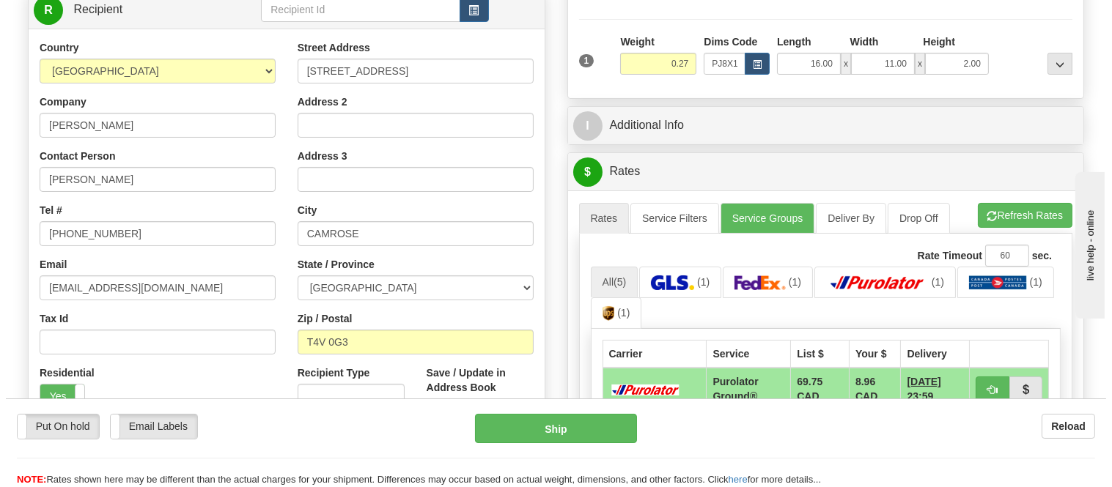
scroll to position [244, 0]
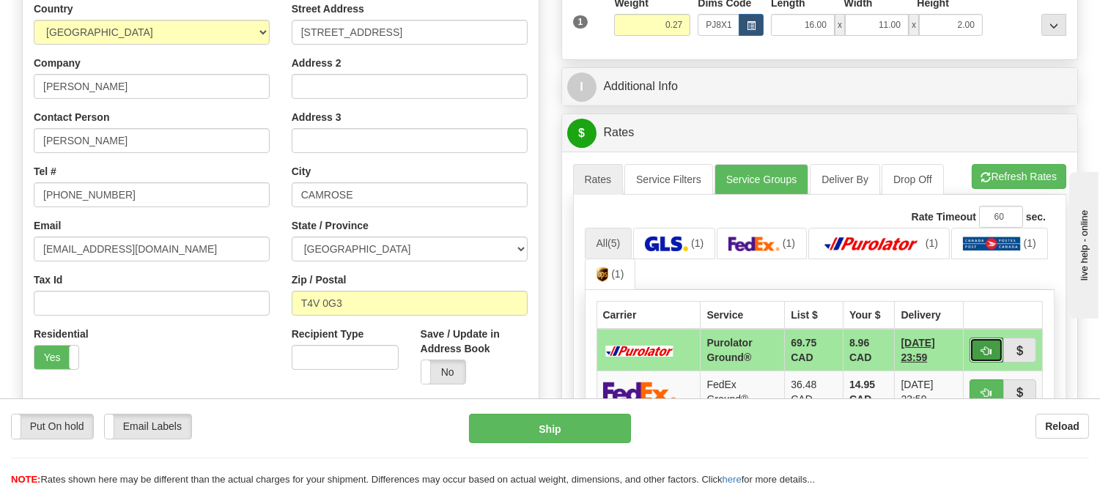
click at [991, 353] on button "button" at bounding box center [986, 350] width 34 height 25
type input "260"
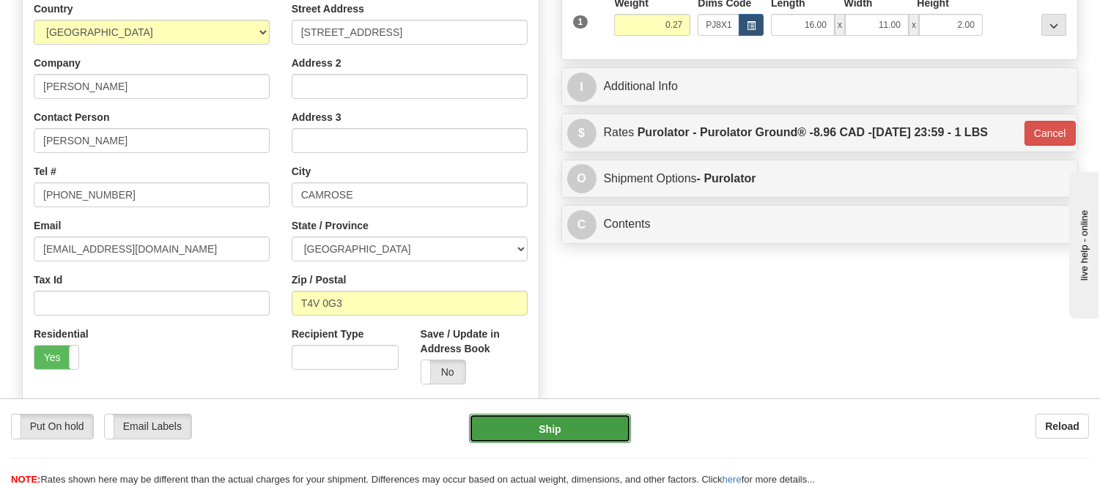
click at [544, 435] on button "Ship" at bounding box center [549, 428] width 161 height 29
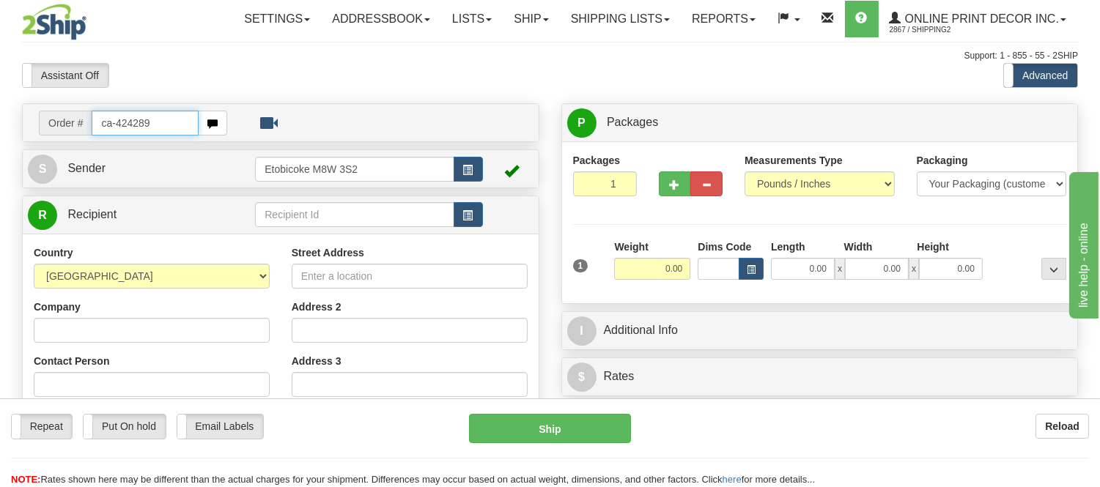
type input "ca-424289"
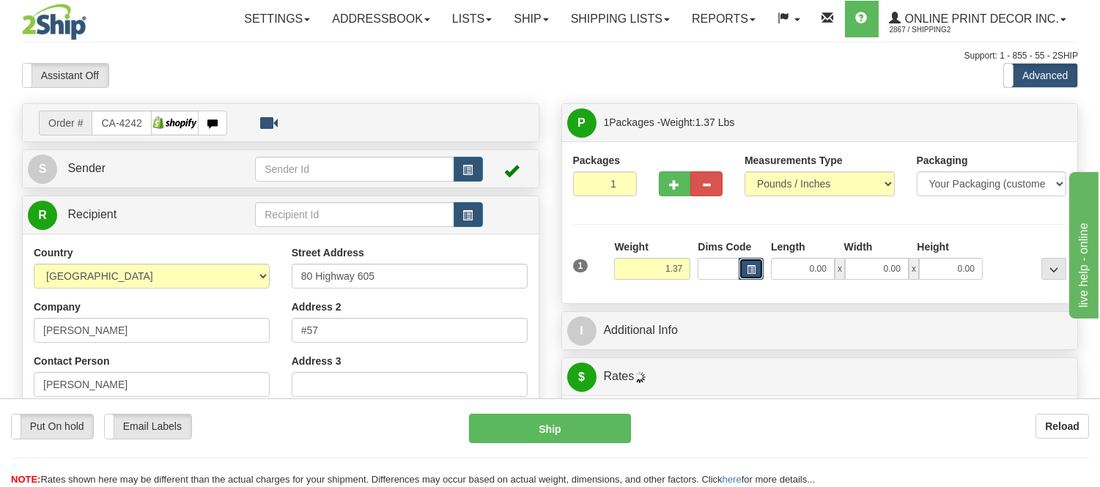
click at [760, 265] on button "button" at bounding box center [751, 269] width 25 height 22
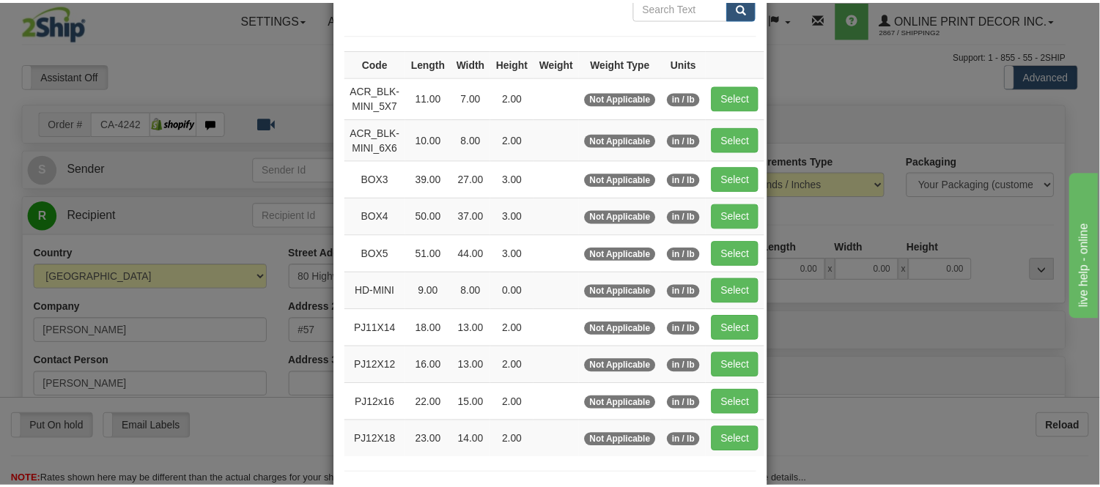
scroll to position [163, 0]
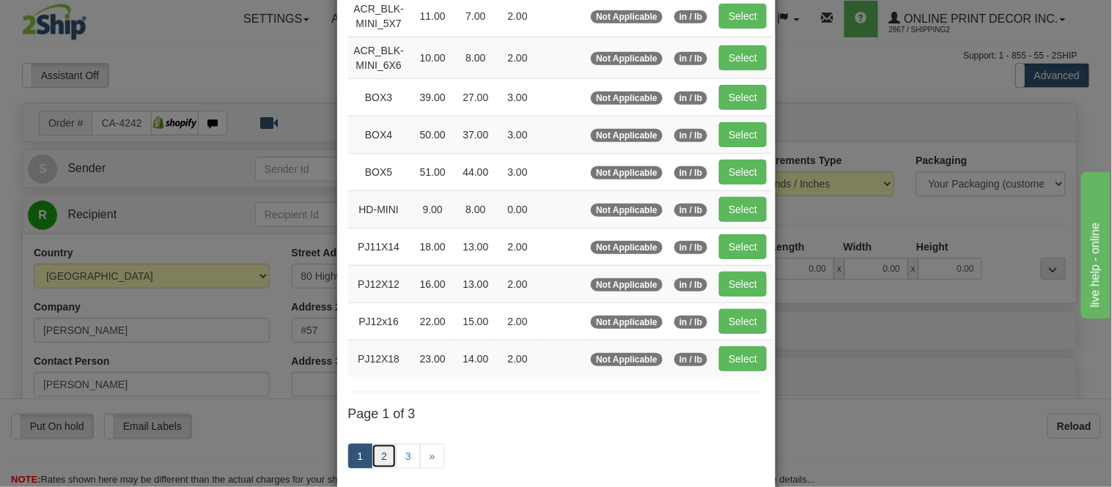
click at [374, 448] on link "2" at bounding box center [383, 456] width 25 height 25
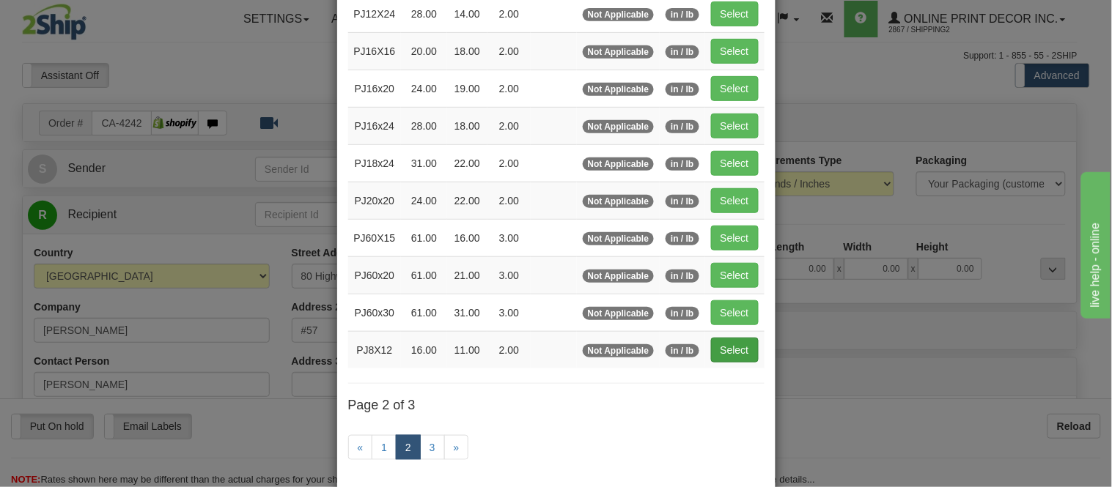
click at [745, 354] on td "Select" at bounding box center [734, 349] width 59 height 37
click at [741, 355] on button "Select" at bounding box center [735, 350] width 48 height 25
type input "PJ8X12"
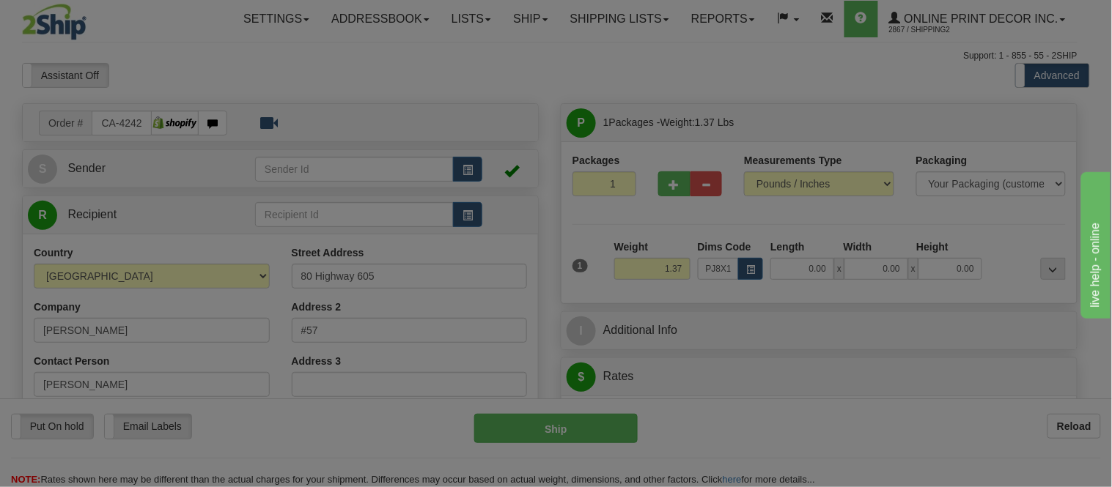
type input "16.00"
type input "11.00"
type input "2.00"
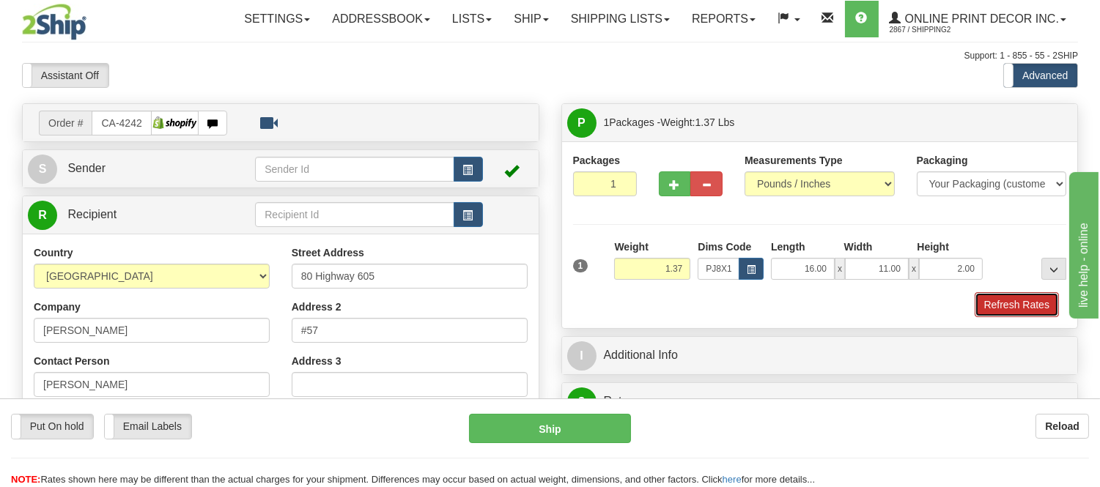
click at [1030, 312] on button "Refresh Rates" at bounding box center [1016, 304] width 84 height 25
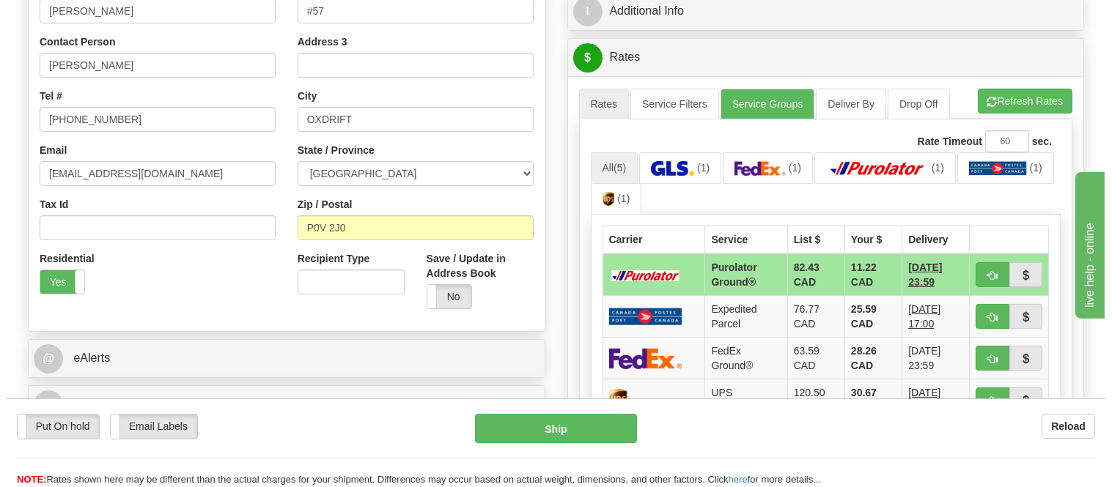
scroll to position [325, 0]
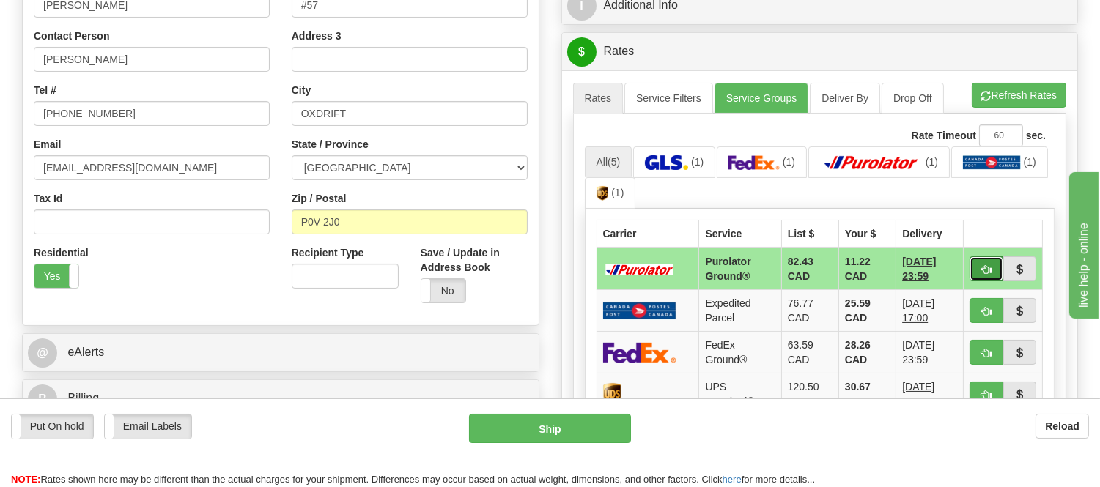
click at [985, 268] on span "button" at bounding box center [986, 270] width 10 height 10
type input "260"
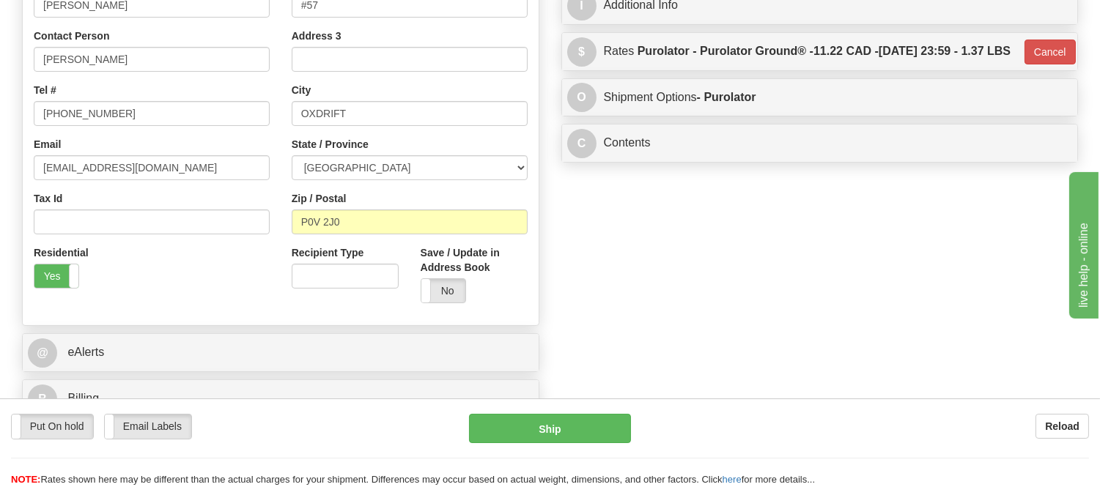
click at [569, 449] on div "Put On hold Put On hold Email Labels Email Labels Edit Reload Ship" at bounding box center [550, 450] width 1100 height 73
click at [579, 435] on button "Ship" at bounding box center [549, 428] width 161 height 29
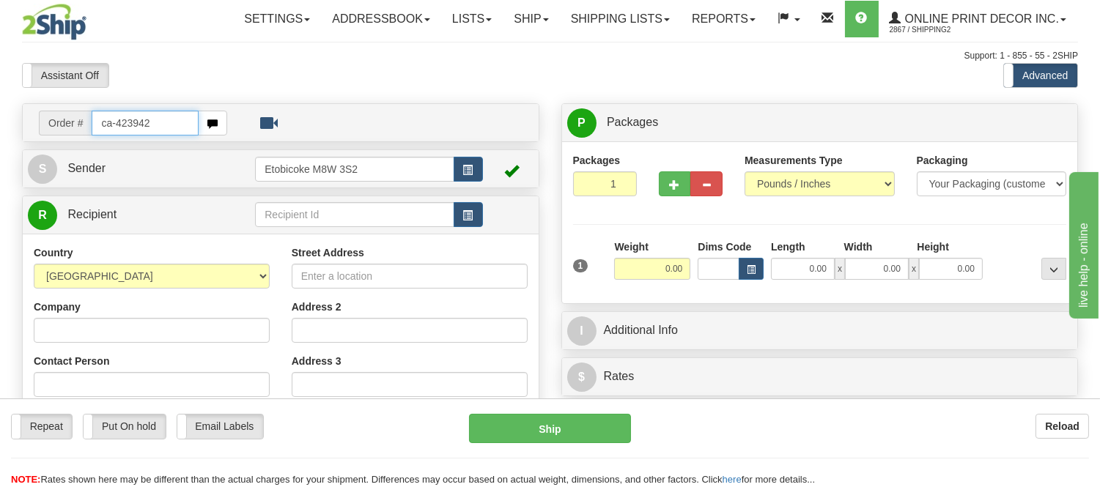
type input "ca-423942"
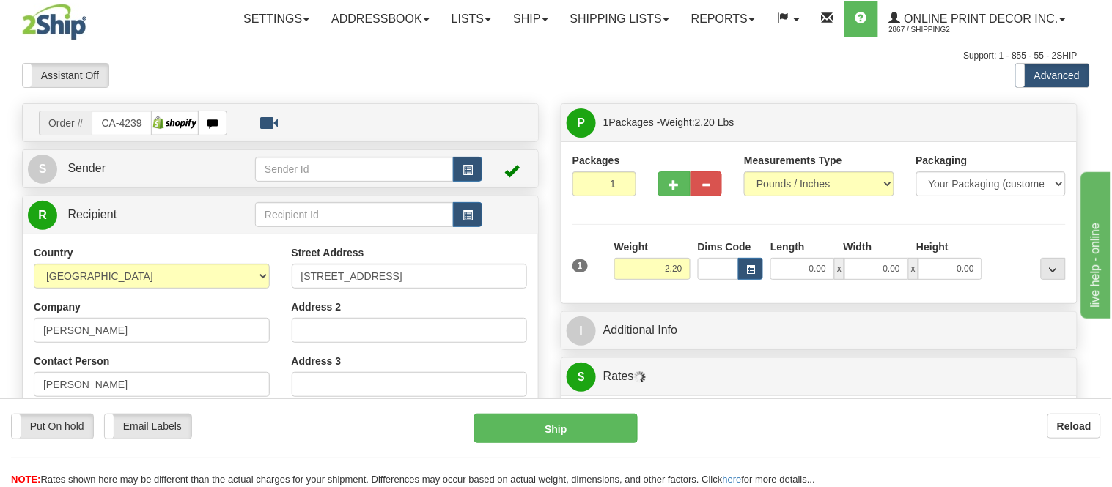
type input "OSHAWA"
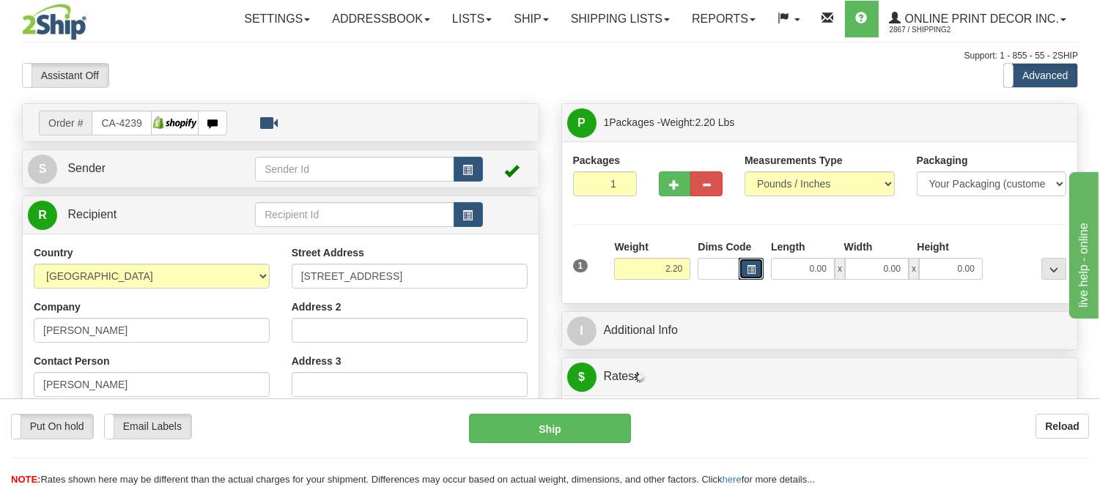
click at [751, 273] on span "button" at bounding box center [751, 270] width 9 height 8
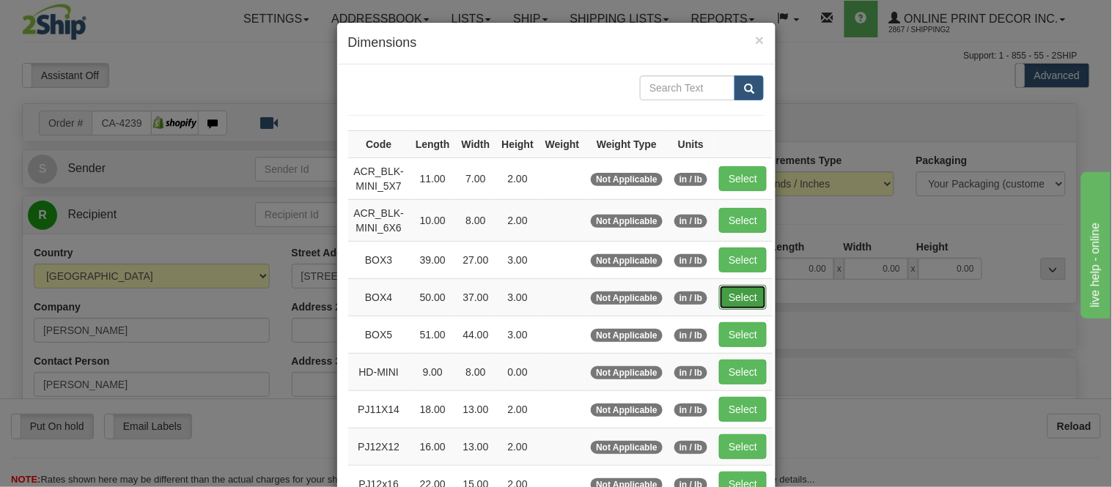
click at [746, 297] on button "Select" at bounding box center [743, 297] width 48 height 25
type input "BOX4"
type input "50.00"
type input "37.00"
type input "3.00"
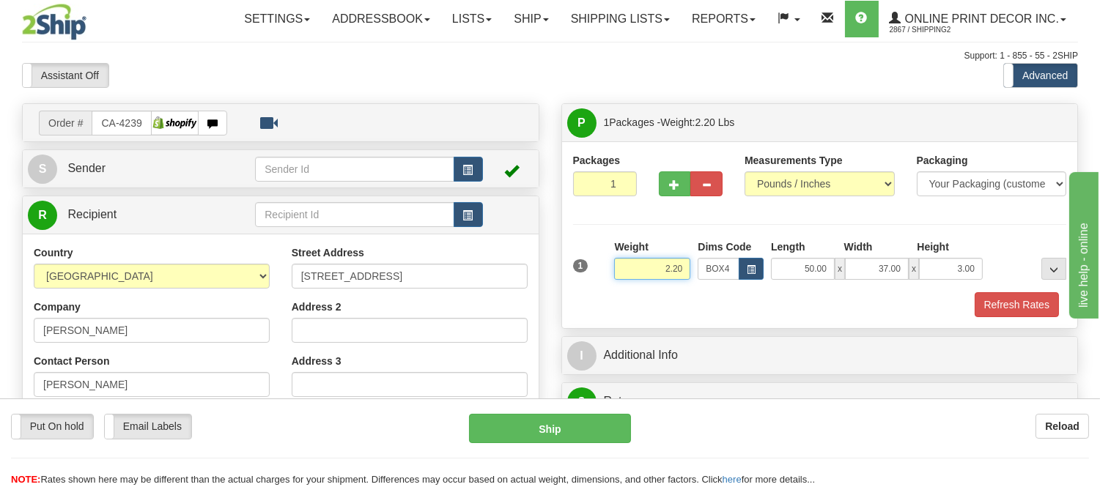
drag, startPoint x: 687, startPoint y: 267, endPoint x: 621, endPoint y: 266, distance: 66.0
click at [621, 266] on input "2.20" at bounding box center [652, 269] width 76 height 22
click at [989, 300] on button "Refresh Rates" at bounding box center [1016, 304] width 84 height 25
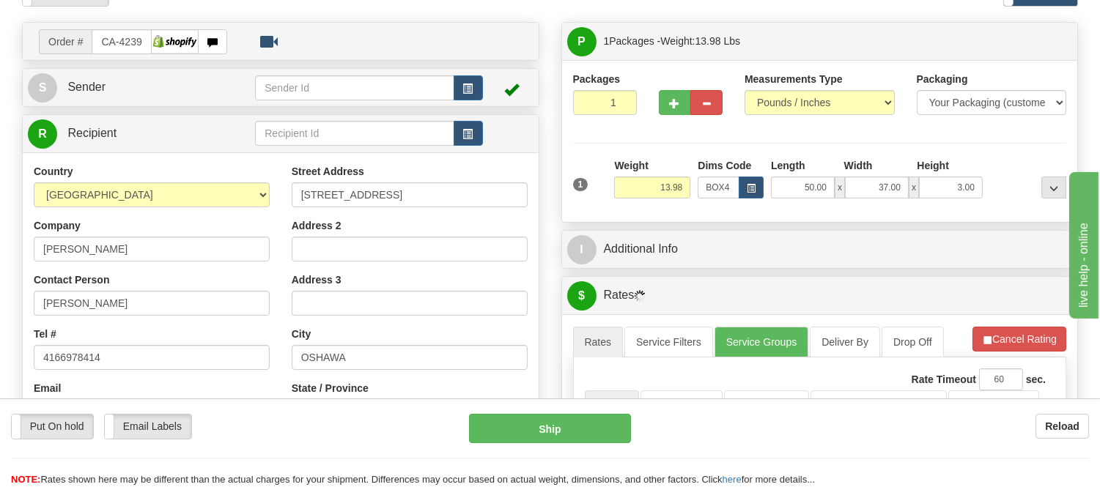
scroll to position [163, 0]
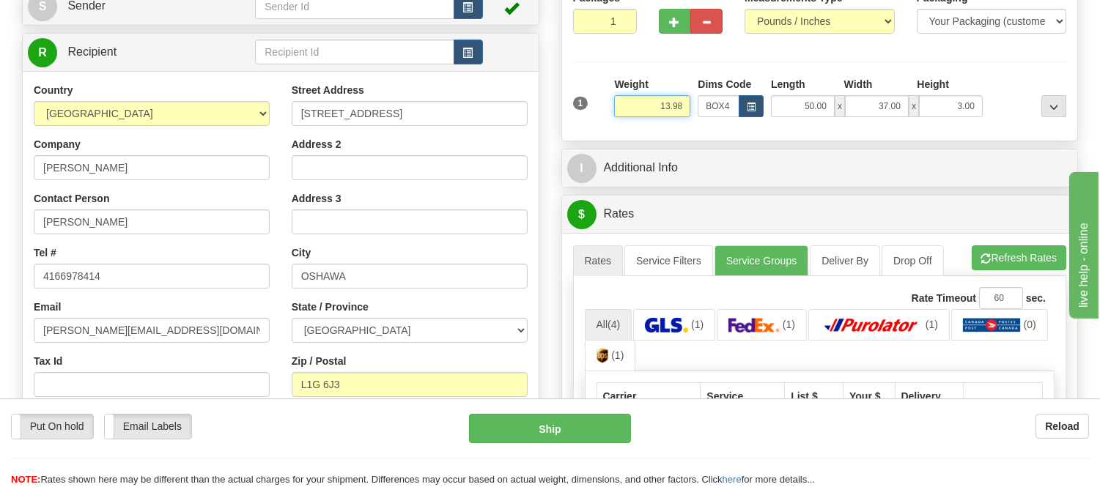
drag, startPoint x: 685, startPoint y: 108, endPoint x: 621, endPoint y: 133, distance: 68.2
click at [621, 133] on div "Packages 1 1 Measurements Type" at bounding box center [820, 60] width 516 height 162
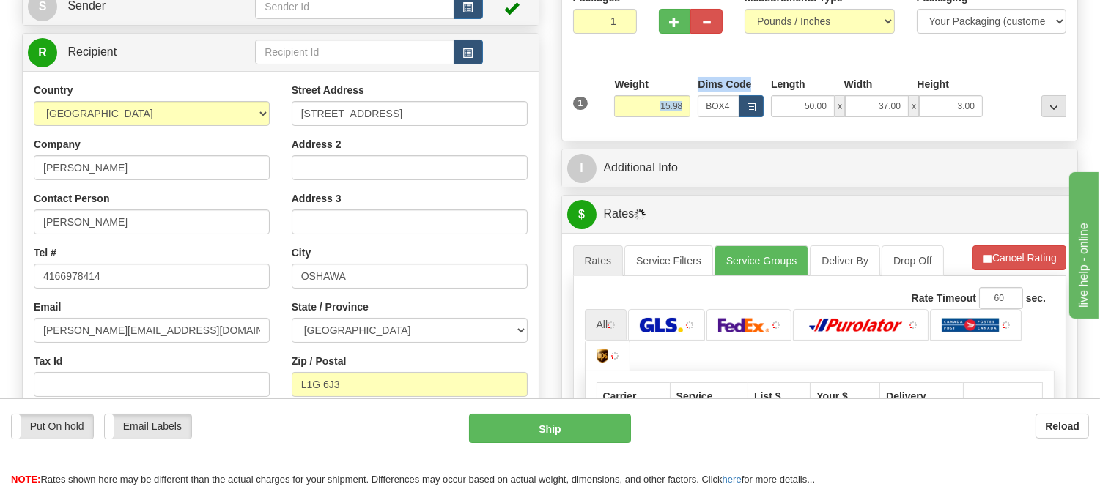
drag, startPoint x: 694, startPoint y: 98, endPoint x: 659, endPoint y: 115, distance: 38.3
click at [659, 115] on div "1 Weight 15.98 Dims Code x x" at bounding box center [819, 103] width 501 height 52
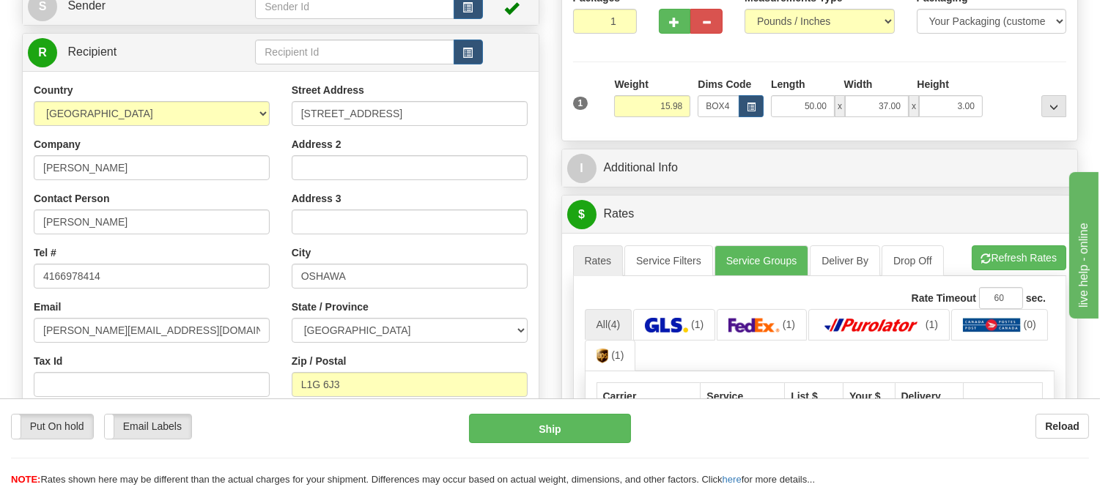
click at [726, 137] on div "Packages 1 1 Measurements Type" at bounding box center [820, 60] width 516 height 162
drag, startPoint x: 681, startPoint y: 104, endPoint x: 653, endPoint y: 112, distance: 29.7
click at [653, 112] on input "15.98" at bounding box center [652, 106] width 76 height 22
type input "12.98"
click at [995, 253] on li "Refresh Rates Cancel Rating" at bounding box center [1019, 257] width 95 height 25
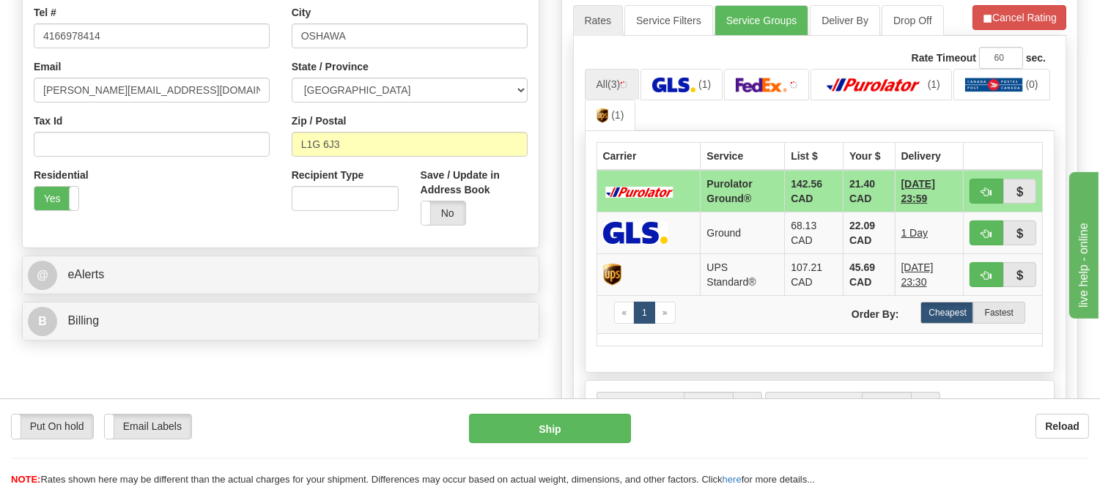
scroll to position [407, 0]
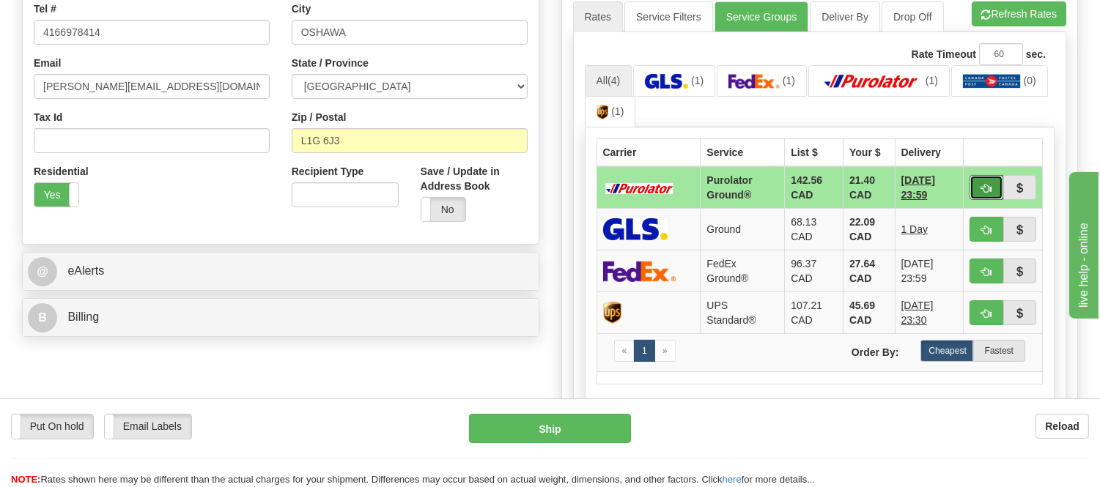
click at [981, 184] on span "button" at bounding box center [986, 189] width 10 height 10
type input "260"
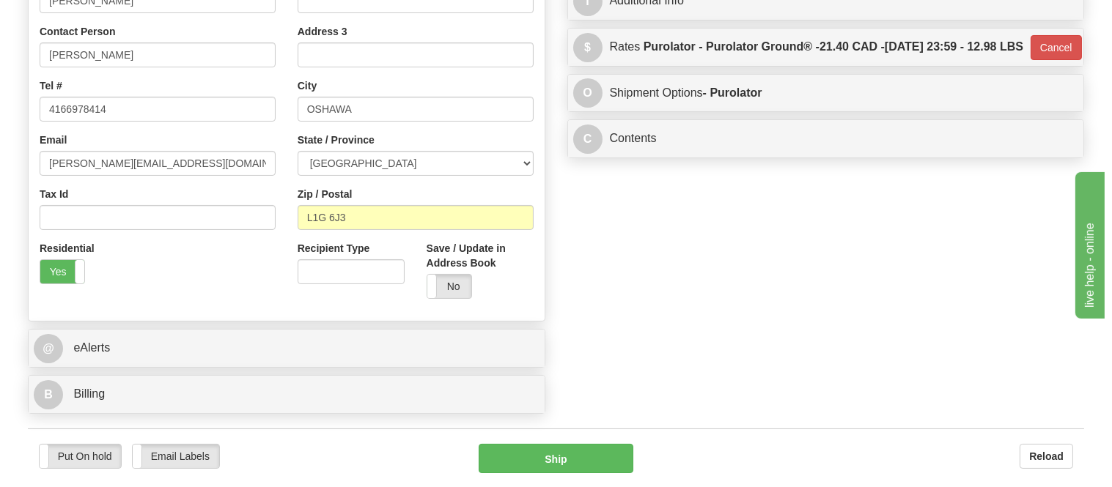
scroll to position [244, 0]
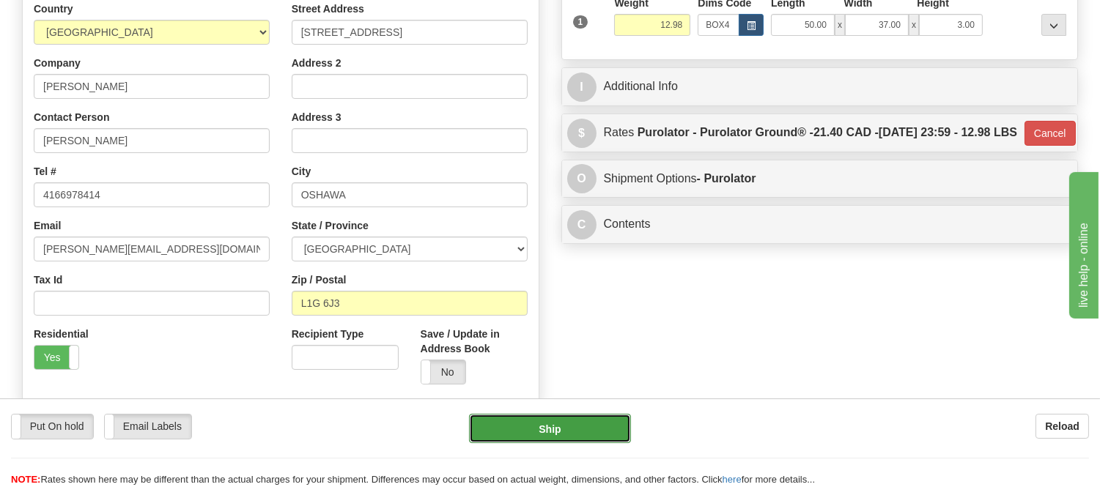
click at [597, 433] on button "Ship" at bounding box center [549, 428] width 161 height 29
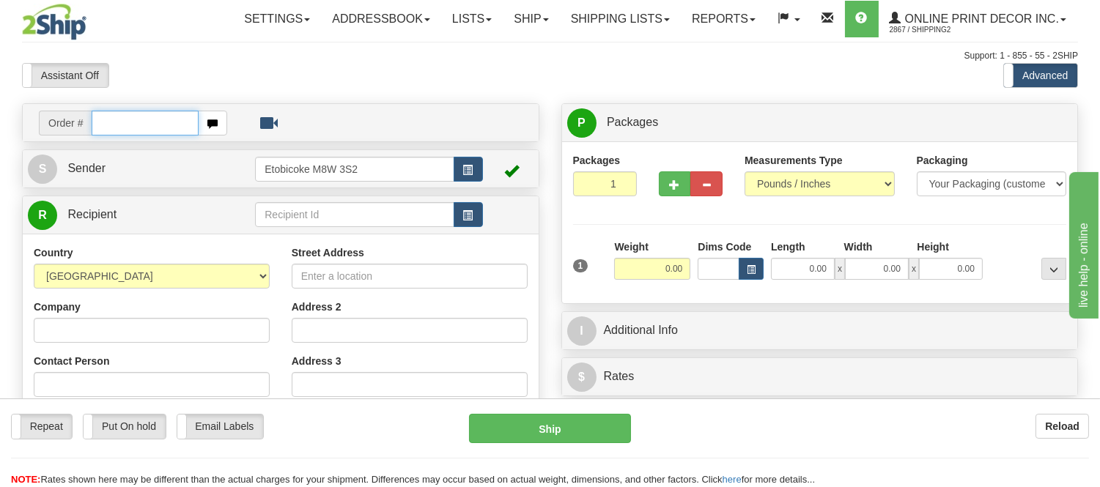
scroll to position [244, 0]
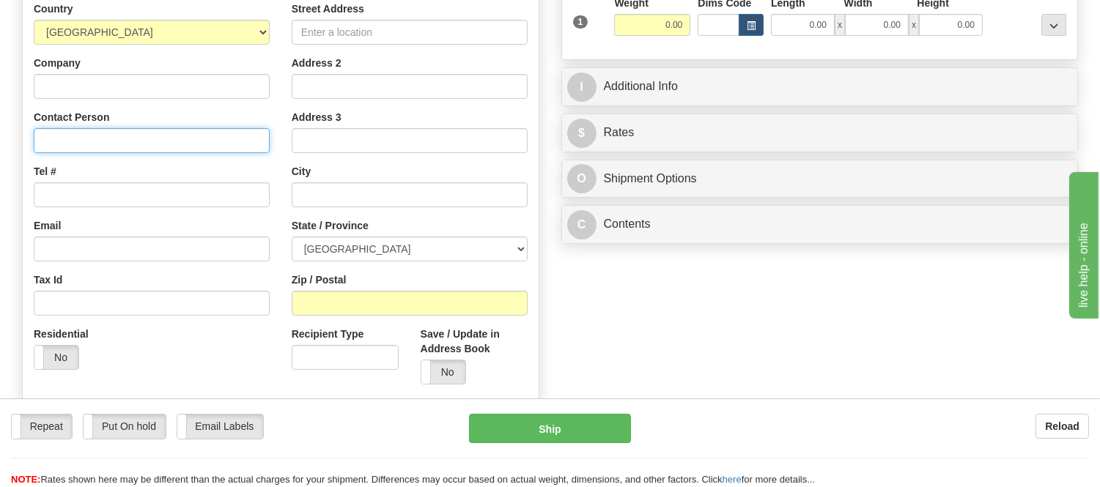
paste input "Jamie Barrows, Process Water Solutions, 10213A Township Road 284A, Crossfield A…"
drag, startPoint x: 203, startPoint y: 140, endPoint x: 308, endPoint y: 123, distance: 106.8
click at [331, 138] on div "Country AFGHANISTAN ALAND ISLANDS ALBANIA ALGERIA AMERICAN SAMOA ANDORRA ANGOLA…" at bounding box center [281, 198] width 516 height 394
type input "Jamie Barrows, Process Water Solutions, 10213A Township Road 284A, Crossfield A…"
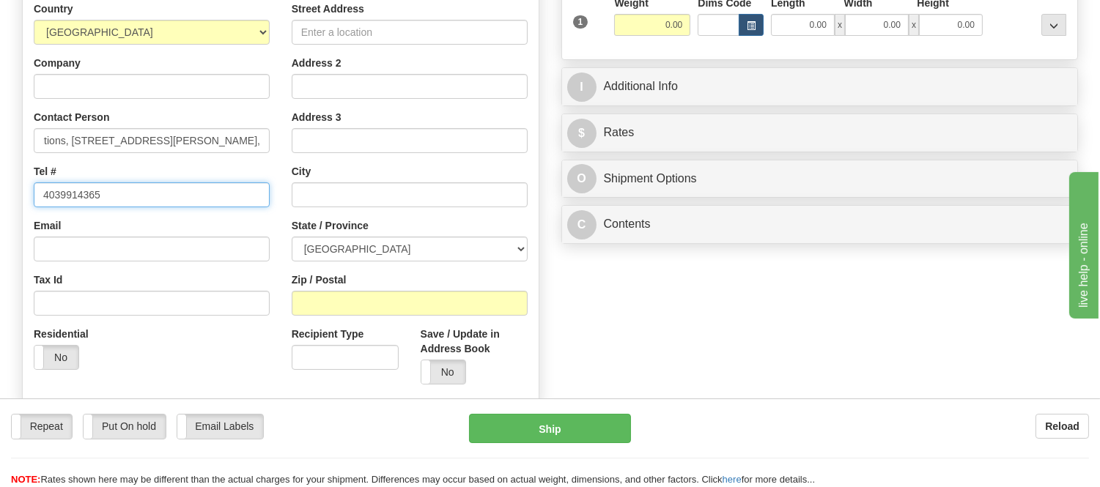
scroll to position [0, 0]
type input "4039914365"
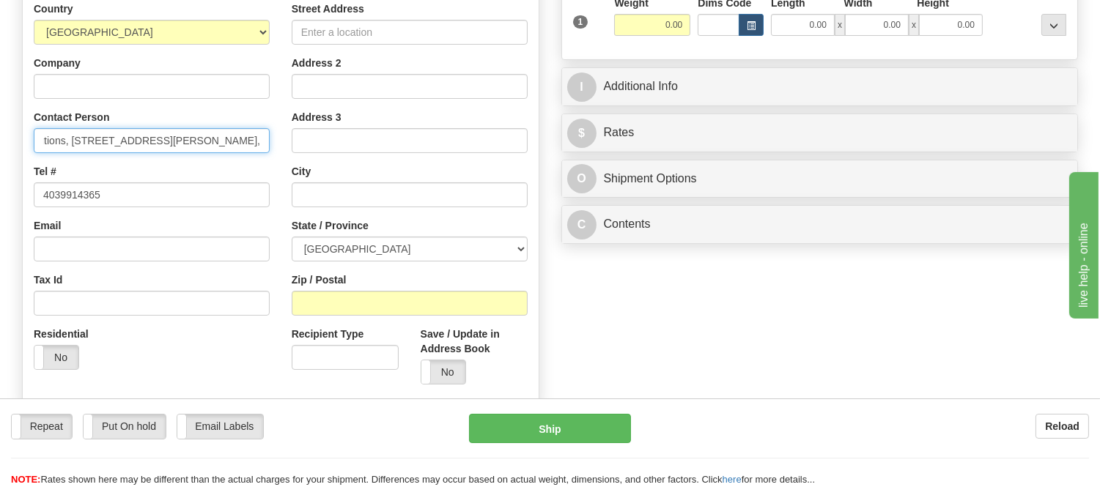
scroll to position [0, 136]
drag, startPoint x: 236, startPoint y: 137, endPoint x: 149, endPoint y: 145, distance: 87.6
click at [149, 145] on input "Jamie Barrows, Process Water Solutions, 10213A Township Road 284A, Crossfield A…" at bounding box center [152, 140] width 236 height 25
click at [101, 158] on div "Country AFGHANISTAN ALAND ISLANDS ALBANIA ALGERIA AMERICAN SAMOA ANDORRA ANGOLA…" at bounding box center [152, 191] width 258 height 380
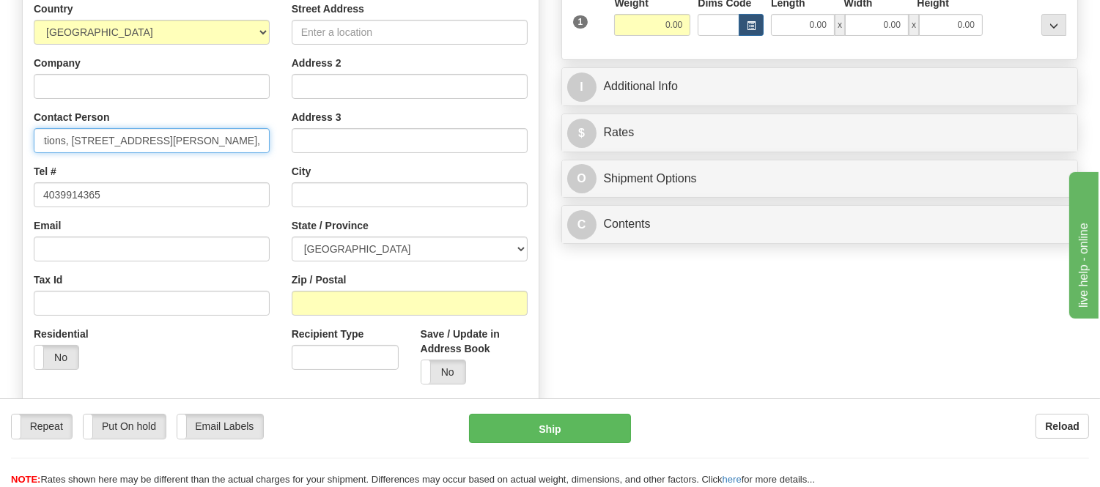
drag, startPoint x: 233, startPoint y: 141, endPoint x: 88, endPoint y: 135, distance: 145.2
click at [88, 135] on input "Jamie Barrows, Process Water Solutions, 10213A Township Road 284A, Crossfield A…" at bounding box center [152, 140] width 236 height 25
type input "Jamie Barrows, Process Water Solutions, Crossfield Alberta T0M 0S0, Canada,"
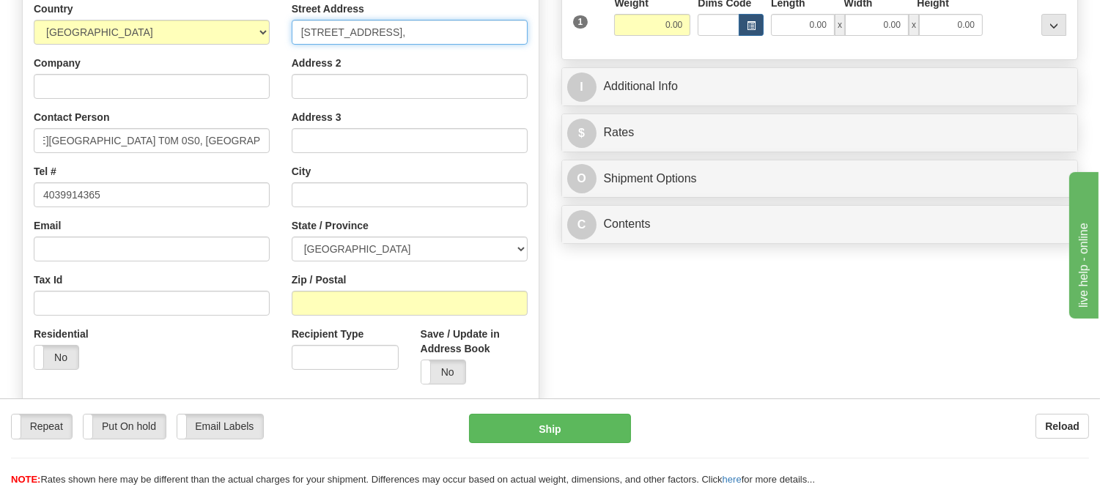
scroll to position [0, 0]
click at [404, 66] on div "Address 2" at bounding box center [410, 77] width 236 height 43
click at [462, 30] on input "10213A Township Road 284A," at bounding box center [410, 32] width 236 height 25
type input "10213A Township Road 284A"
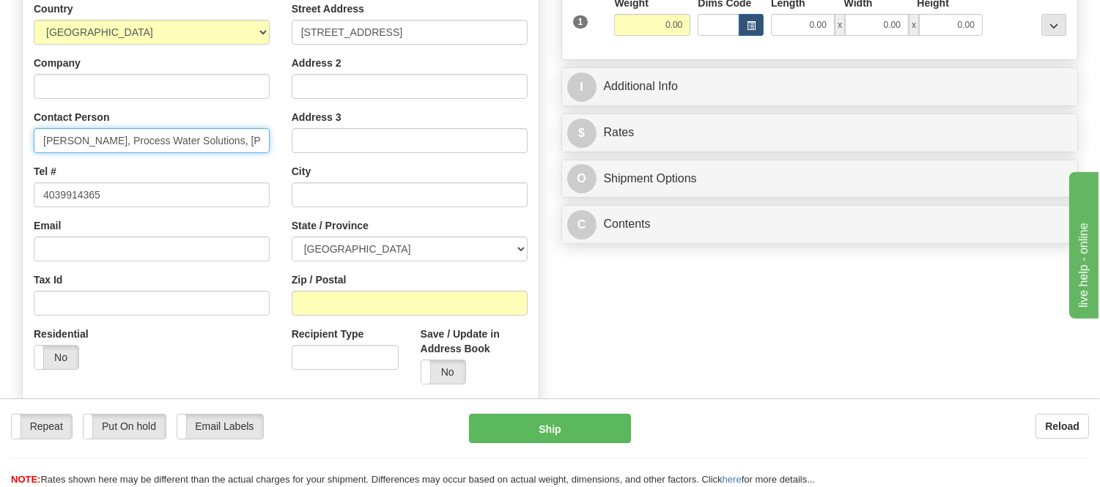
drag, startPoint x: 117, startPoint y: 138, endPoint x: 226, endPoint y: 141, distance: 108.5
click at [226, 141] on input "Jamie Barrows, Process Water Solutions, Crossfield Alberta T0M 0S0, Canada," at bounding box center [152, 140] width 236 height 25
type input "Jamie Barrows, , Crossfield Alberta T0M 0S0, Canada,"
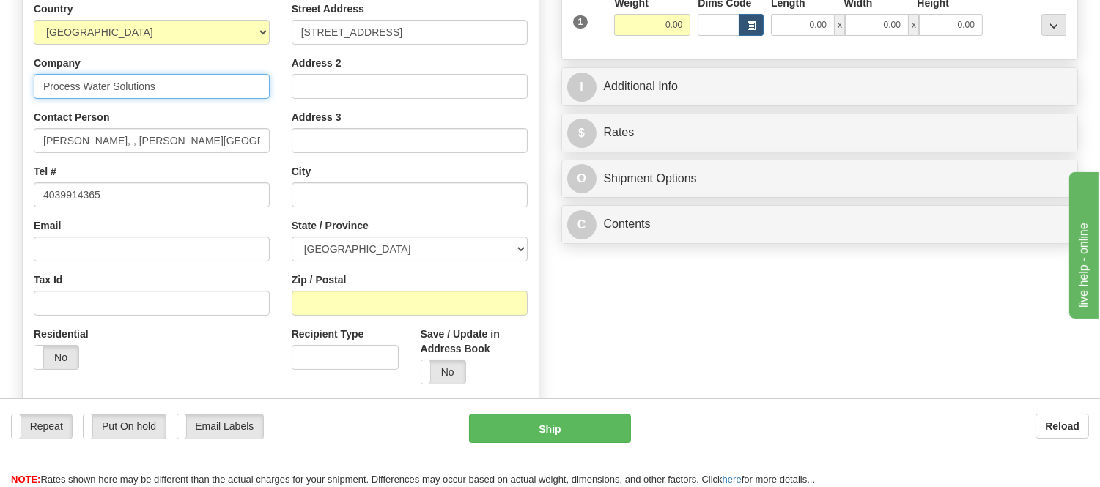
type input "Process Water Solutions"
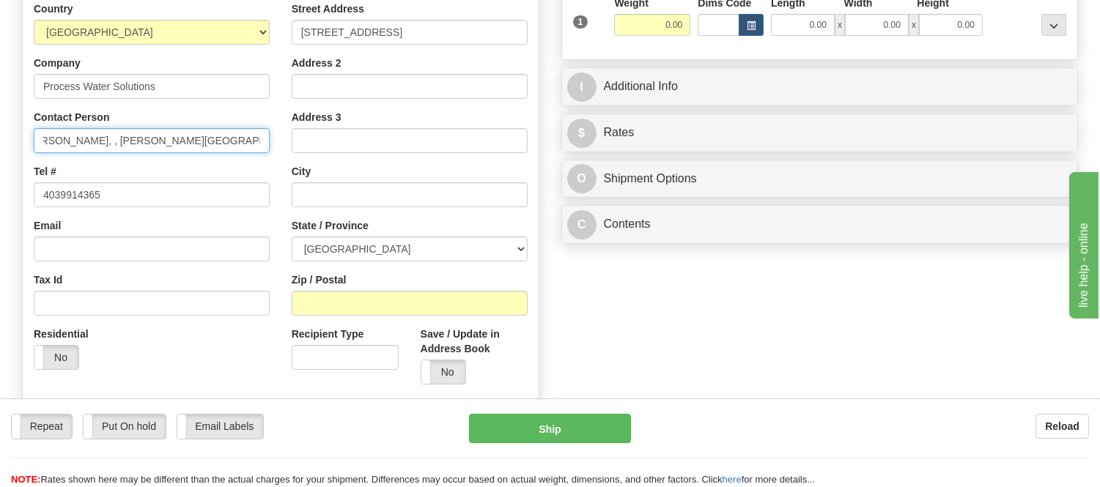
scroll to position [0, 34]
drag, startPoint x: 202, startPoint y: 137, endPoint x: 213, endPoint y: 144, distance: 13.2
click at [213, 144] on input "Jamie Barrows, , Crossfield Alberta T0M 0S0, Canada," at bounding box center [152, 140] width 236 height 25
type input "Jamie Barrows, , Crossfield Alberta, Canada,"
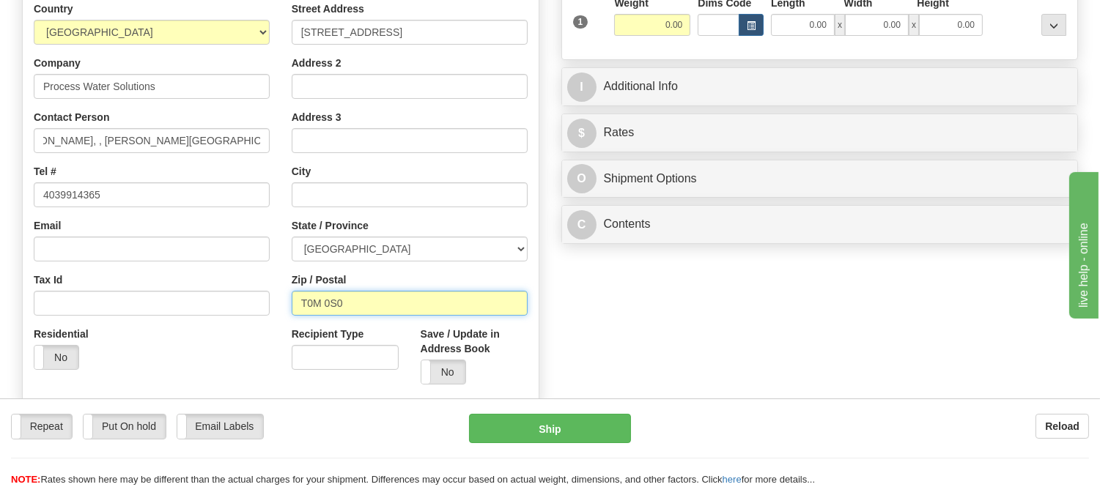
scroll to position [0, 0]
type input "T0M 0S0"
click at [369, 275] on div "Zip / Postal T0M 0S0" at bounding box center [410, 294] width 236 height 43
type input "CROSSFIELD"
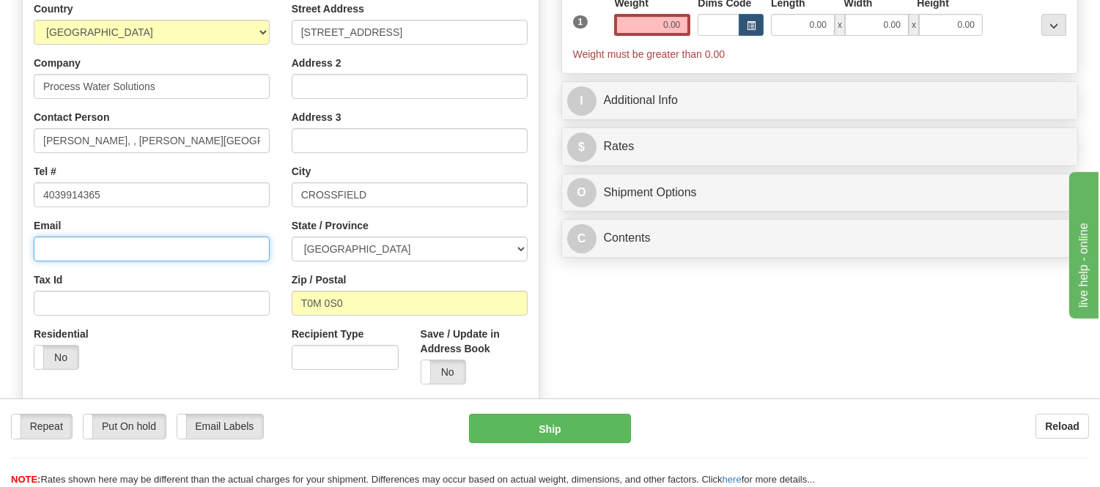
paste input "jamie@processwatersolutions.ca"
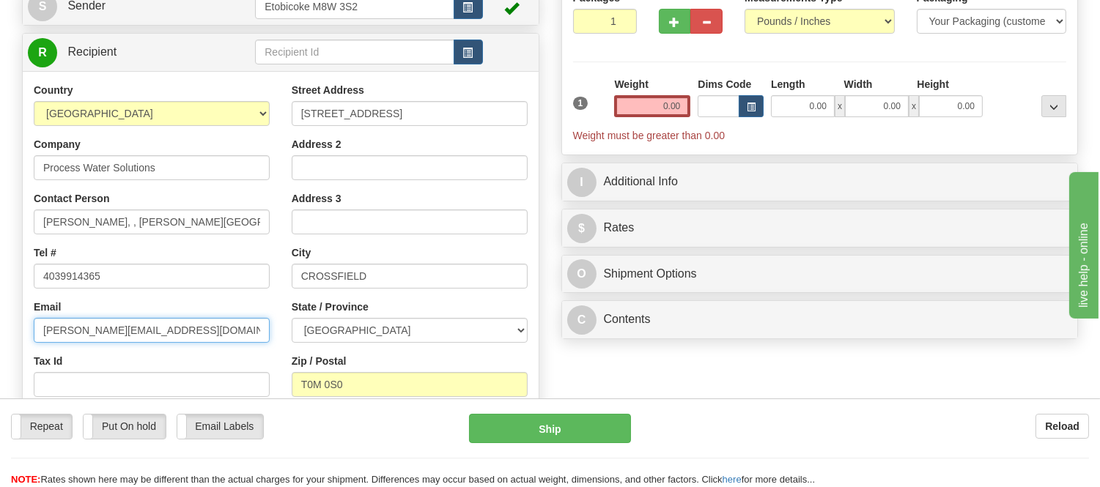
type input "jamie@processwatersolutions.ca"
click at [769, 106] on div "0.00 x 0.00 x 0.00" at bounding box center [876, 106] width 219 height 22
click at [750, 115] on button "button" at bounding box center [751, 106] width 25 height 22
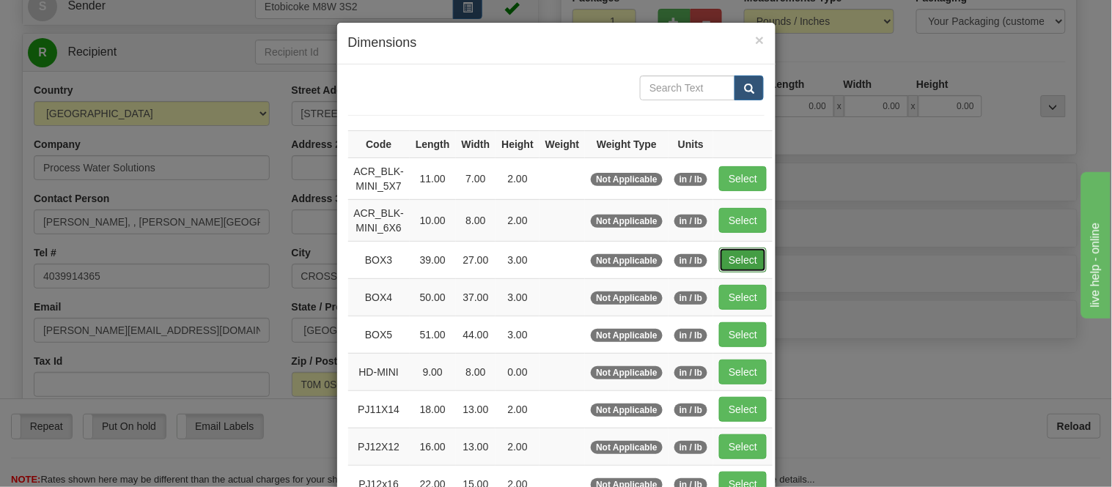
click at [730, 257] on button "Select" at bounding box center [743, 260] width 48 height 25
type input "BOX3"
type input "39.00"
type input "27.00"
type input "3.00"
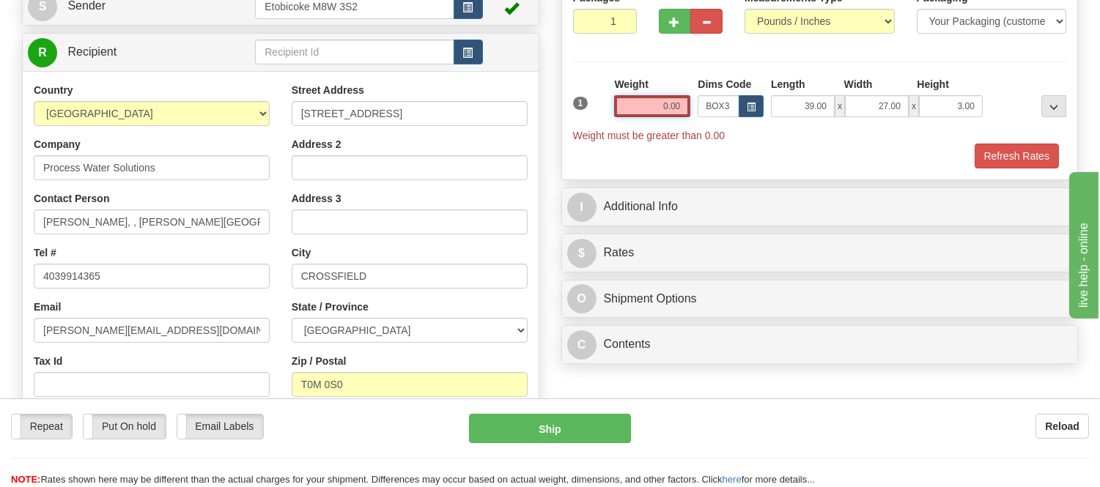
drag, startPoint x: 683, startPoint y: 103, endPoint x: 592, endPoint y: 135, distance: 96.2
click at [592, 135] on div "1 Weight 0.00 Dims Code BOX3" at bounding box center [819, 110] width 501 height 66
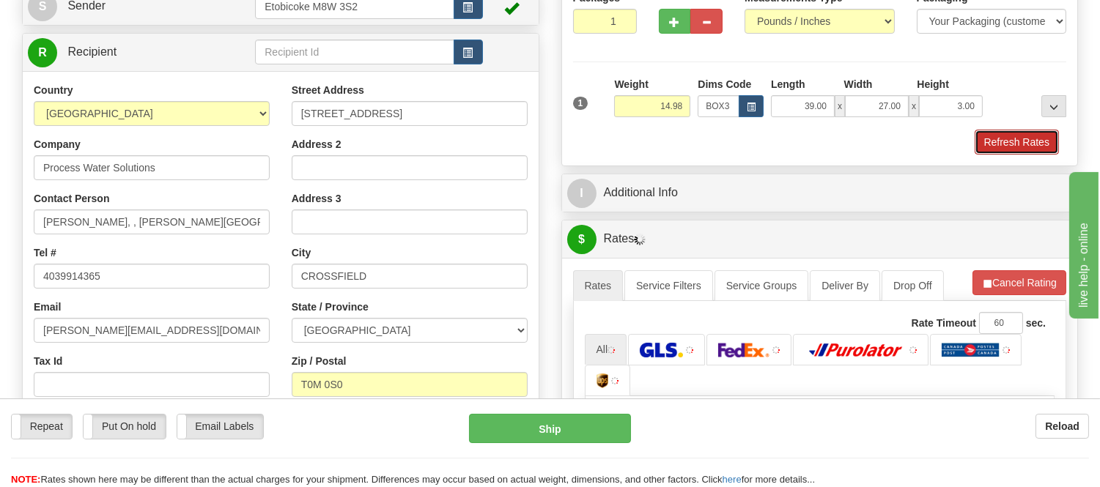
click at [1020, 145] on button "Refresh Rates" at bounding box center [1016, 142] width 84 height 25
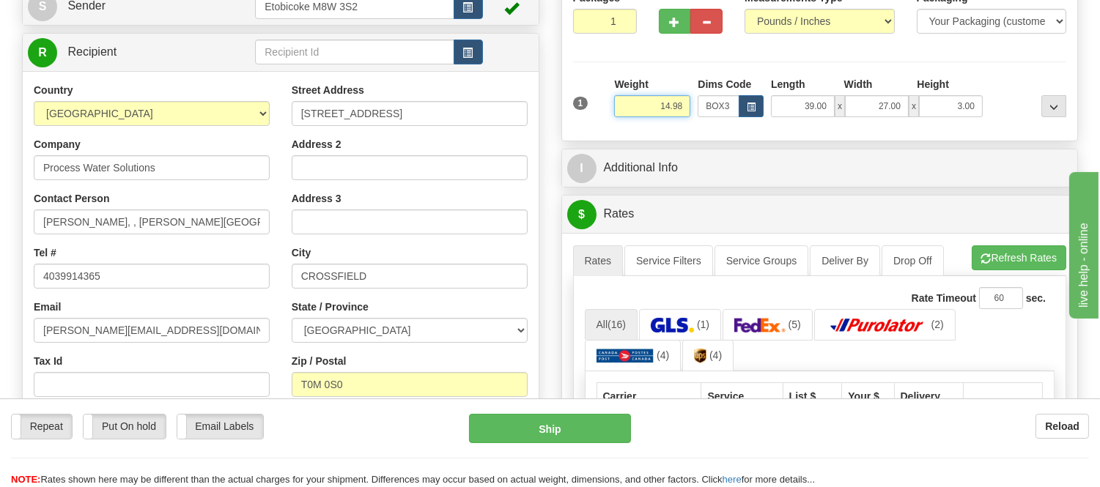
drag, startPoint x: 681, startPoint y: 100, endPoint x: 615, endPoint y: 95, distance: 66.1
click at [615, 95] on div "Weight 14.98" at bounding box center [652, 97] width 76 height 40
type input "11.98"
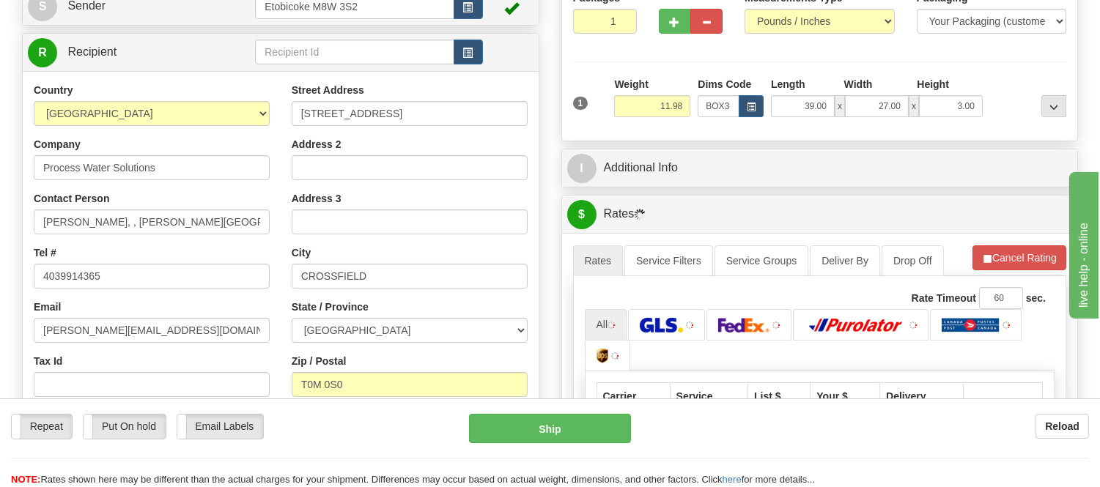
click at [980, 251] on li "Refresh Rates Cancel Rating" at bounding box center [1019, 257] width 94 height 25
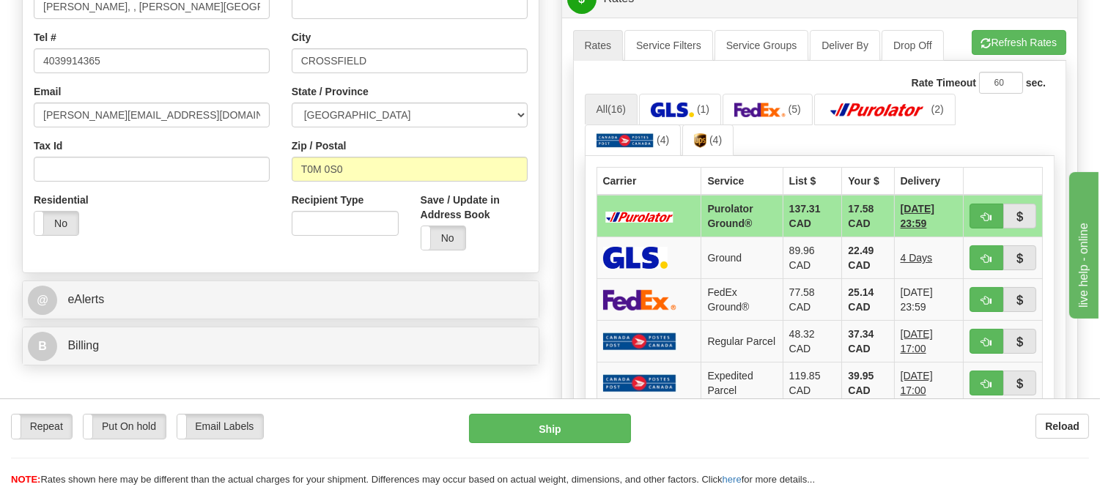
scroll to position [407, 0]
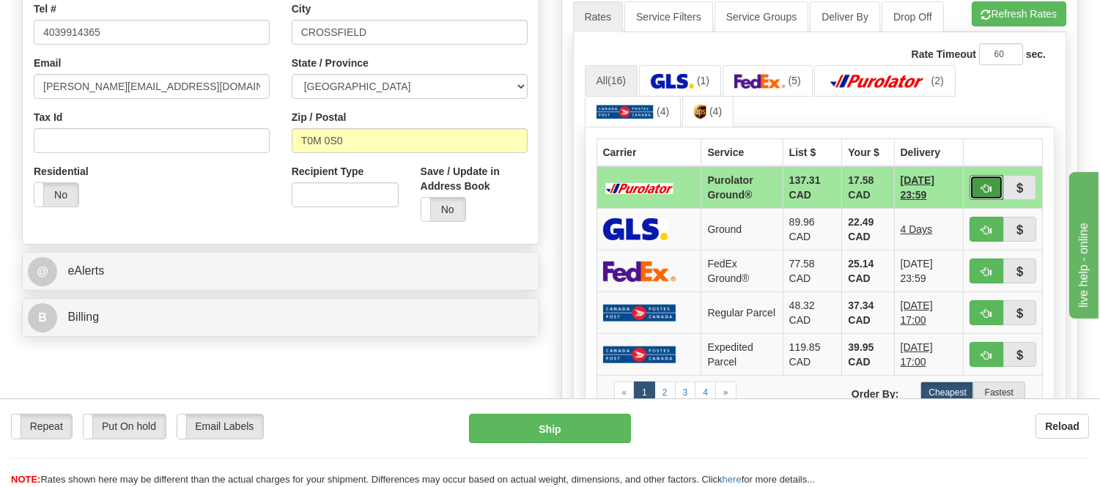
click at [981, 185] on span "button" at bounding box center [986, 189] width 10 height 10
type input "260"
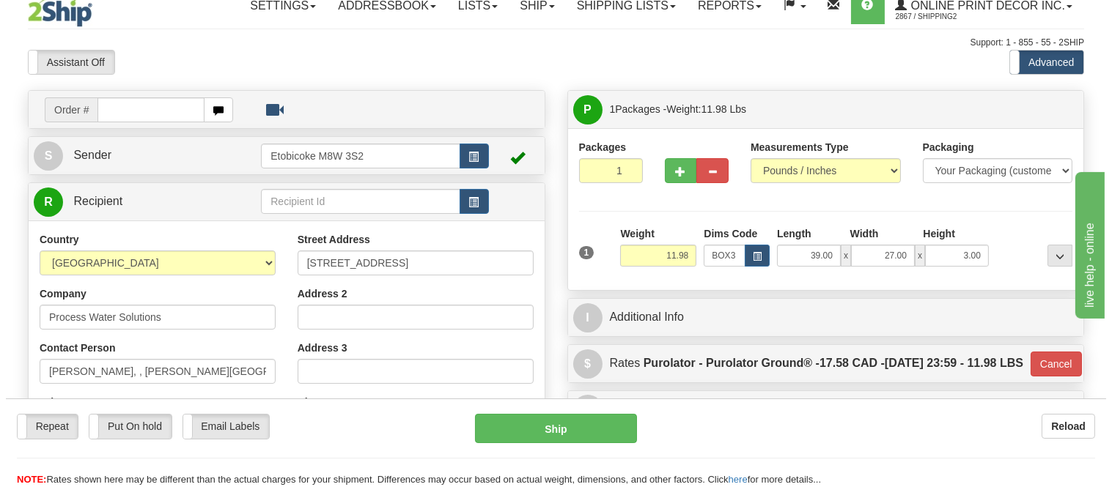
scroll to position [0, 0]
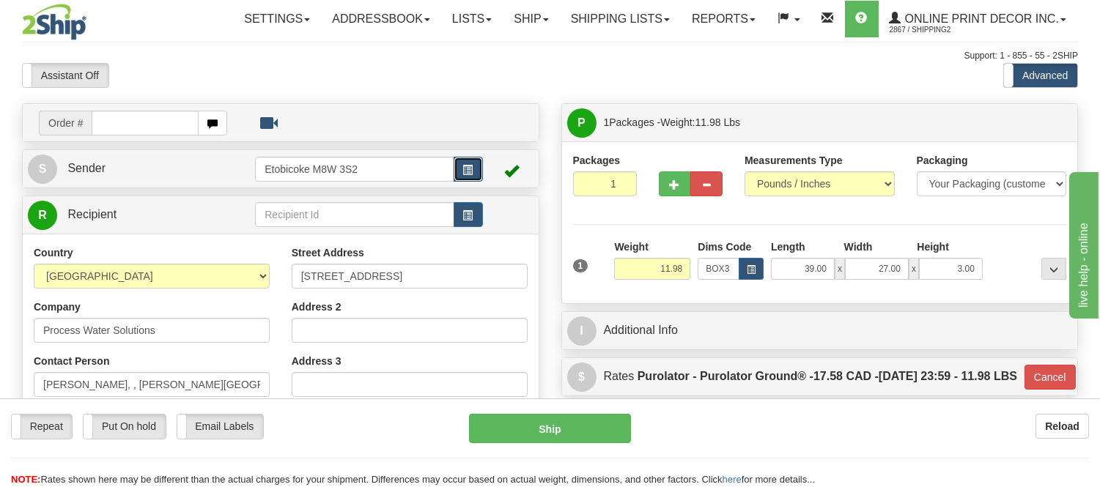
click at [473, 163] on button "button" at bounding box center [468, 169] width 29 height 25
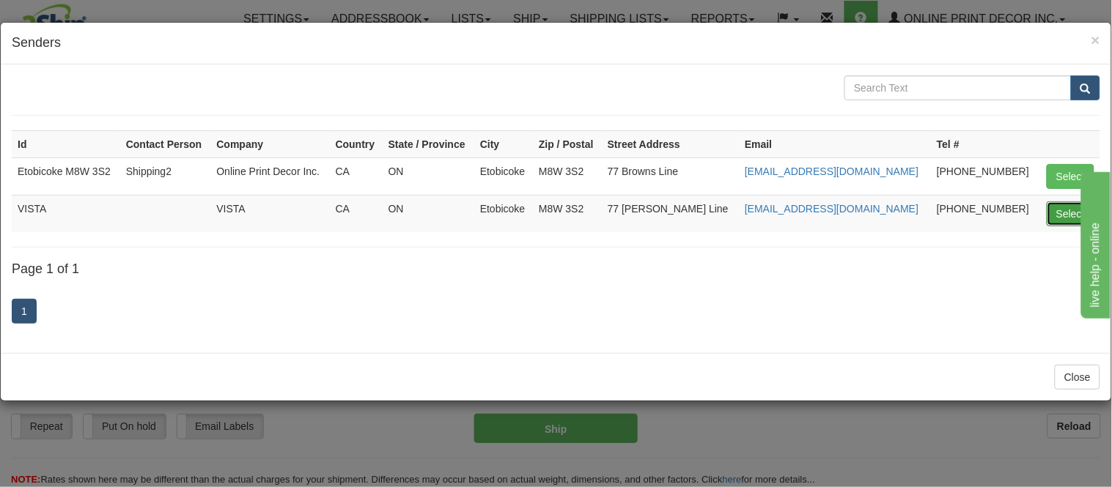
click at [1061, 210] on button "Select" at bounding box center [1070, 213] width 48 height 25
type input "VISTA"
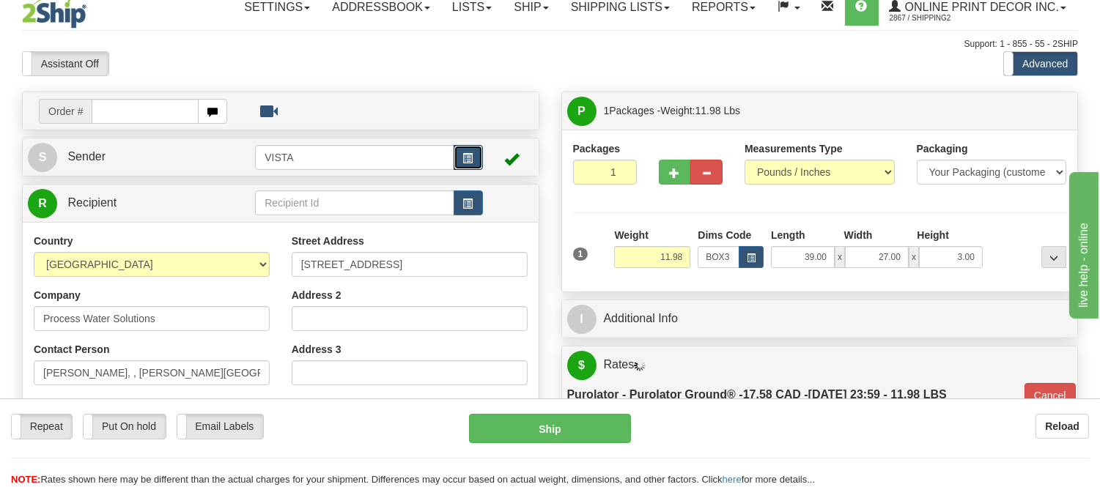
scroll to position [163, 0]
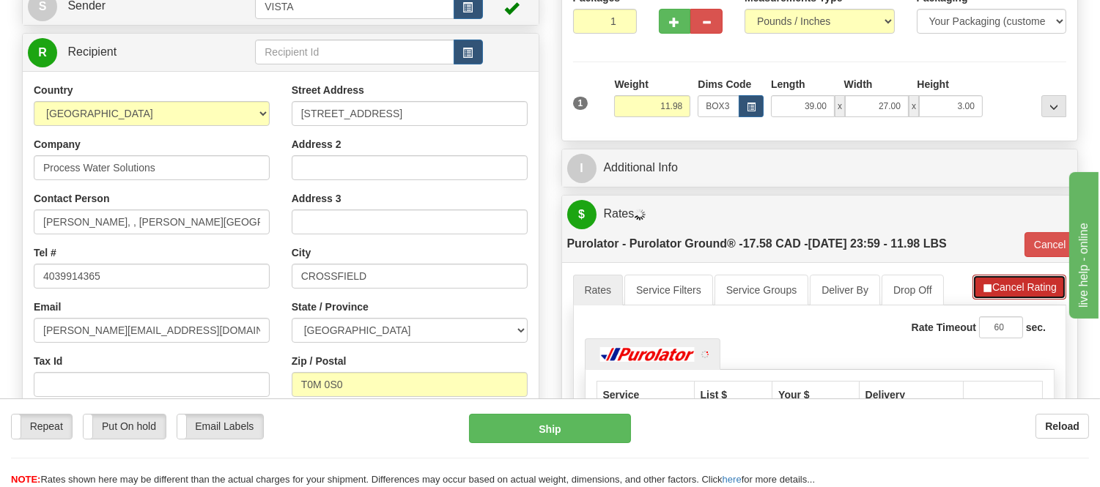
click at [1011, 289] on button "Cancel Rating" at bounding box center [1019, 287] width 94 height 25
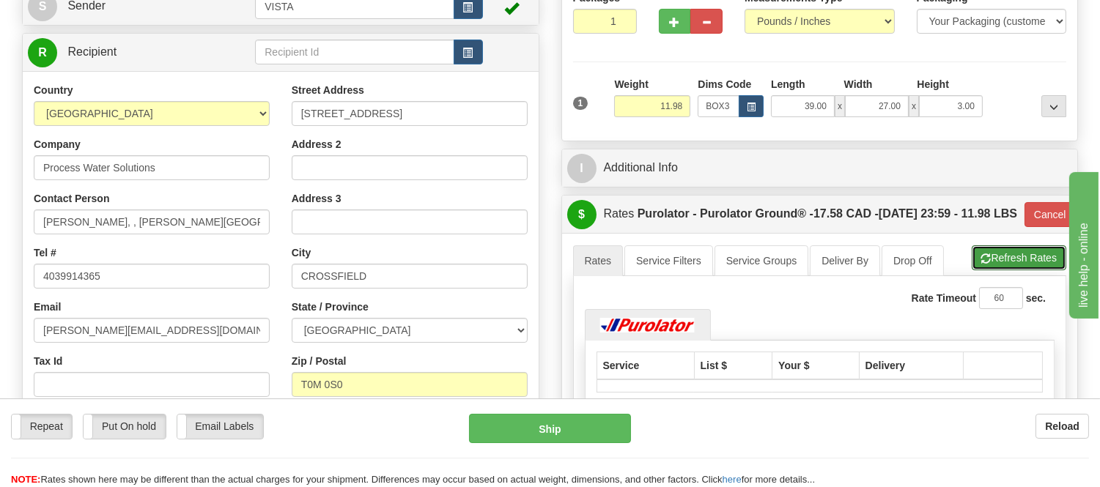
click at [1011, 270] on button "Refresh Rates" at bounding box center [1019, 257] width 95 height 25
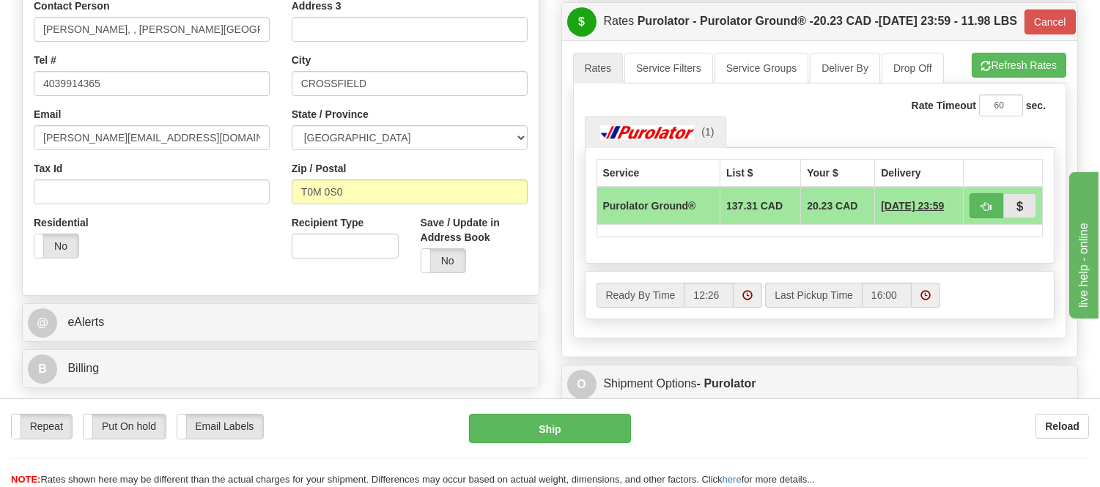
scroll to position [407, 0]
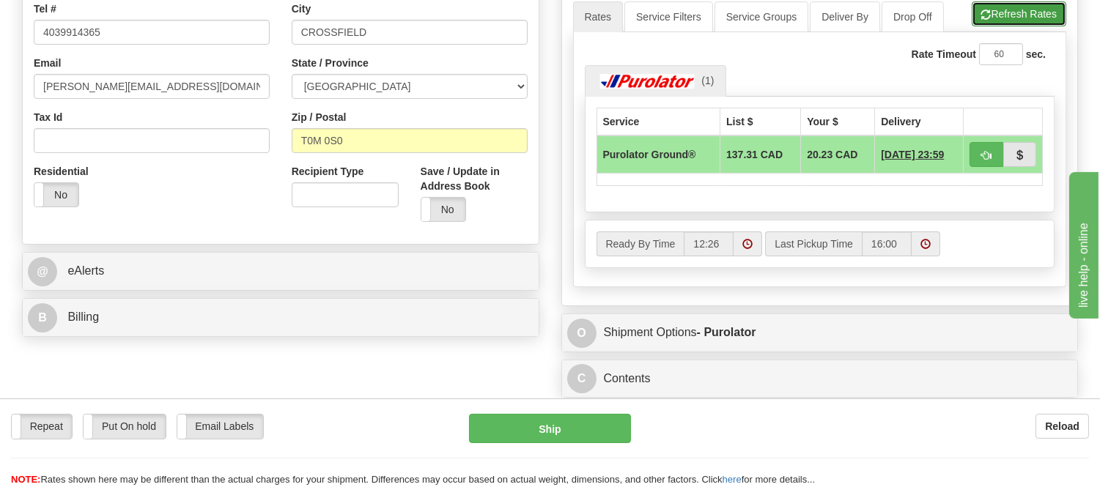
click at [1004, 26] on button "Refresh Rates" at bounding box center [1019, 13] width 95 height 25
click at [742, 32] on link "Service Groups" at bounding box center [761, 16] width 94 height 31
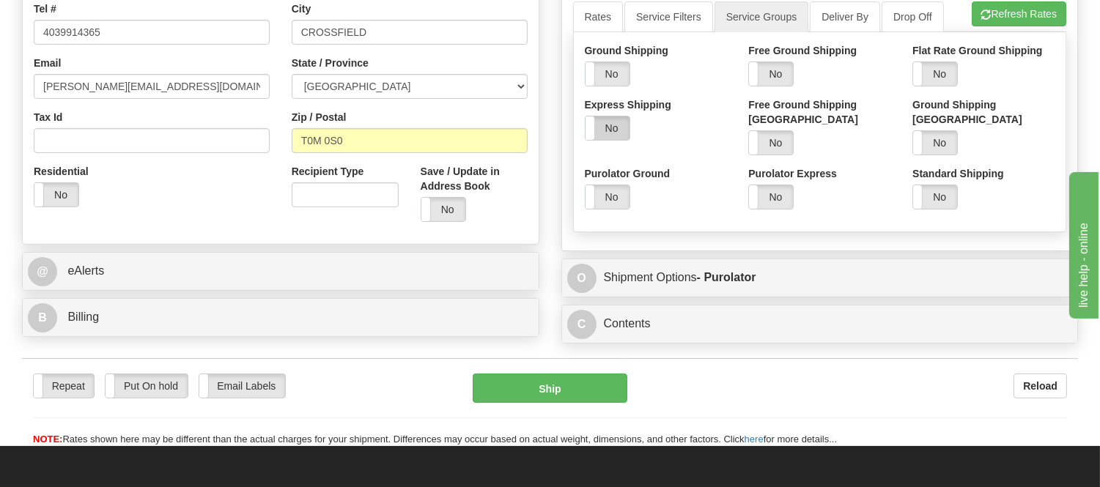
click at [596, 140] on label "No" at bounding box center [607, 127] width 44 height 23
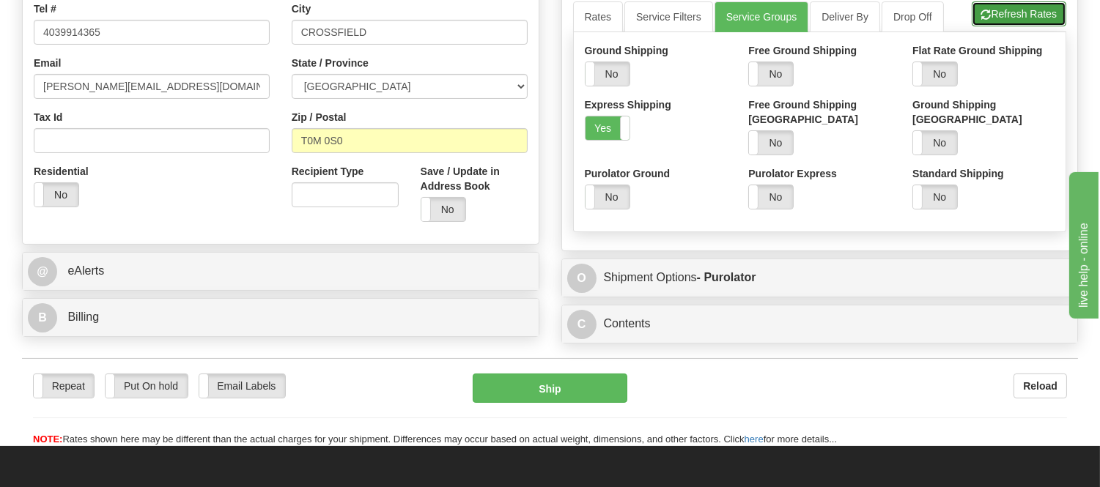
click at [988, 26] on button "Refresh Rates" at bounding box center [1019, 13] width 95 height 25
type input "260"
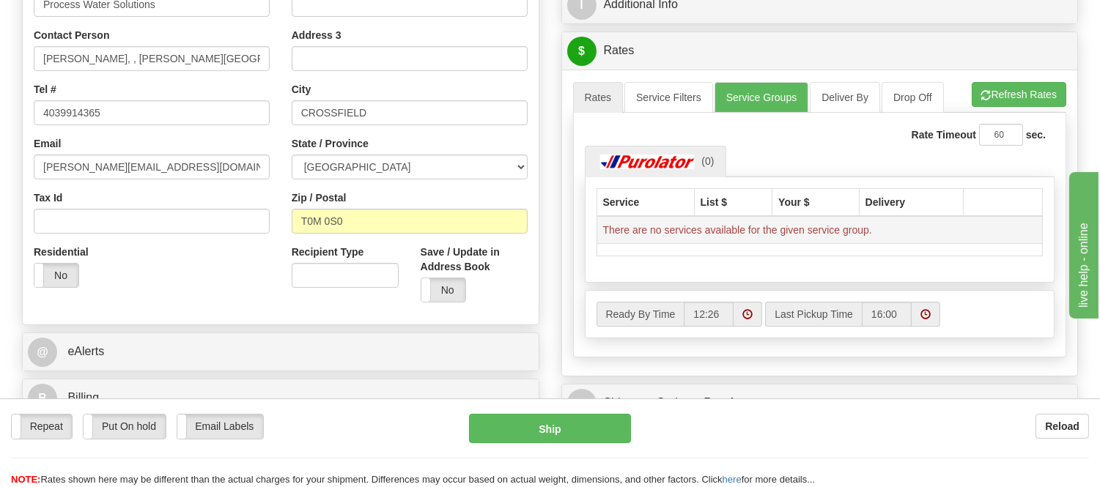
scroll to position [325, 0]
click at [756, 100] on link "Service Groups" at bounding box center [761, 98] width 94 height 31
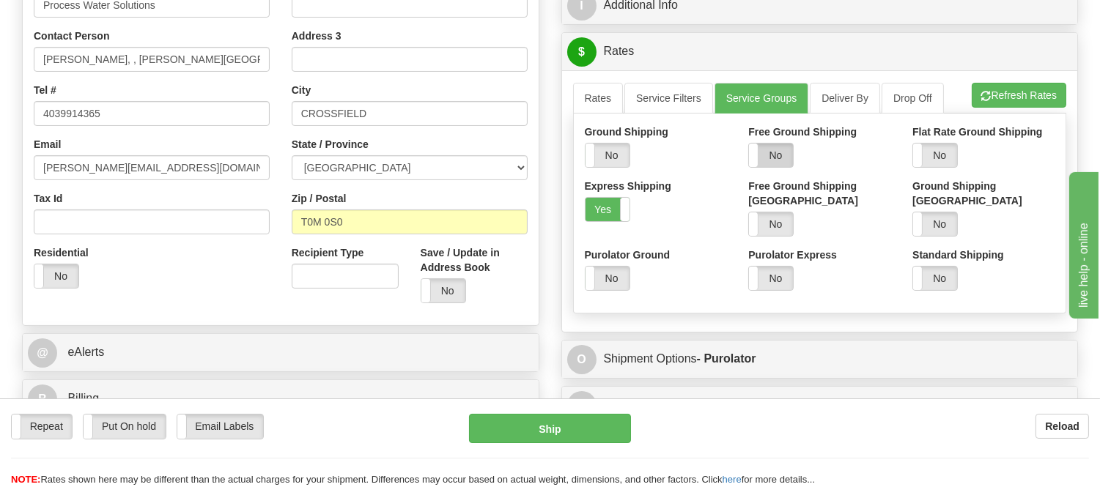
click at [778, 158] on label "No" at bounding box center [771, 155] width 44 height 23
click at [1062, 90] on button "Refresh Rates" at bounding box center [1019, 95] width 95 height 25
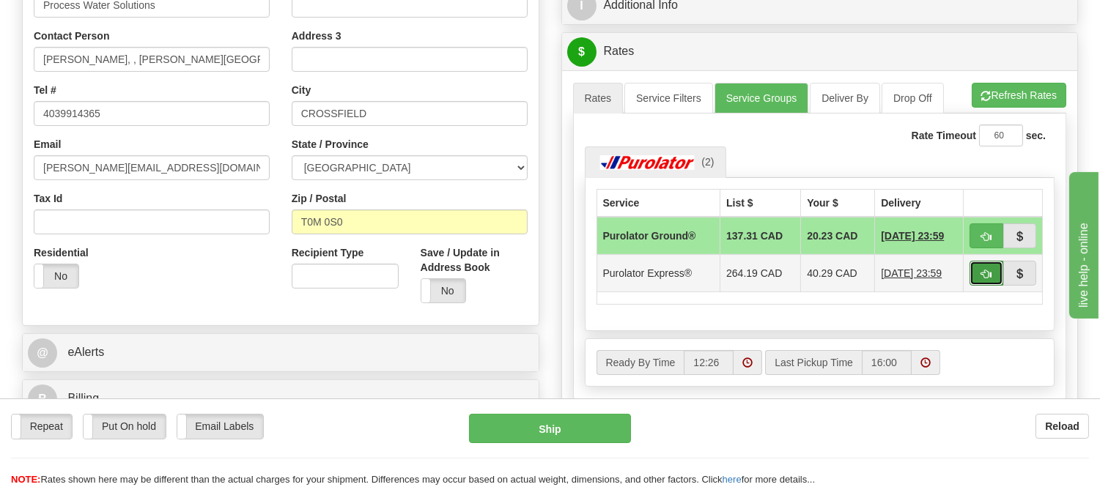
click at [984, 278] on span "button" at bounding box center [986, 275] width 10 height 10
type input "202"
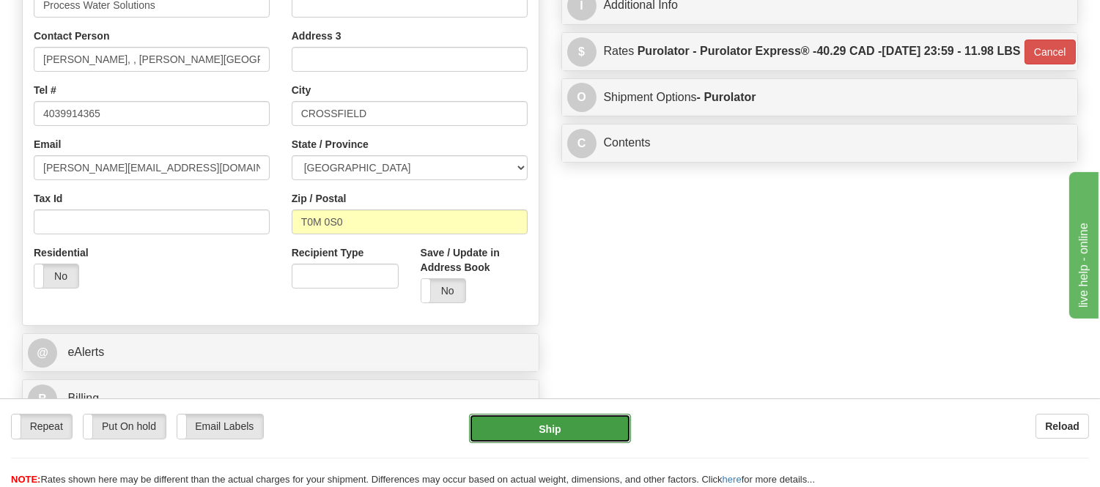
click at [545, 429] on button "Ship" at bounding box center [549, 428] width 161 height 29
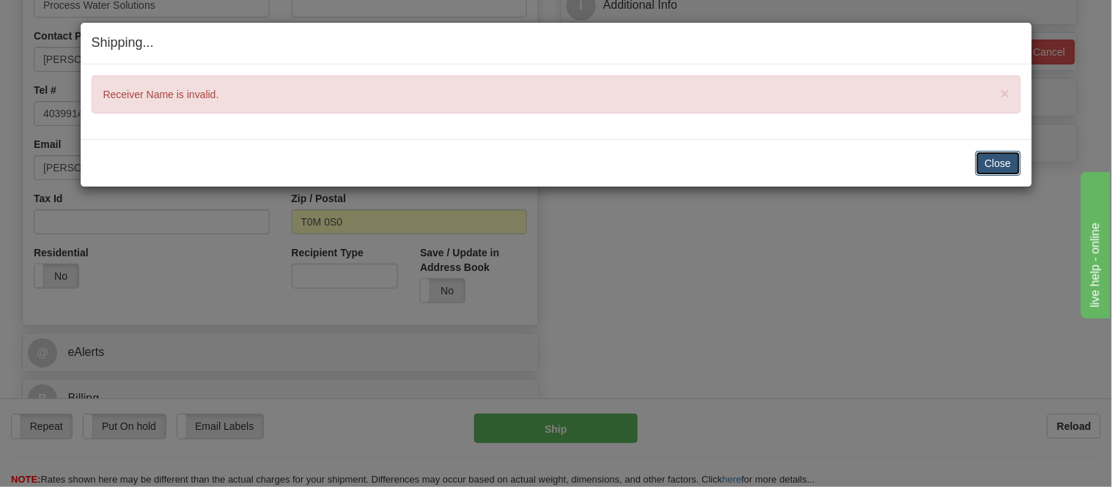
click at [991, 154] on button "Close" at bounding box center [997, 163] width 45 height 25
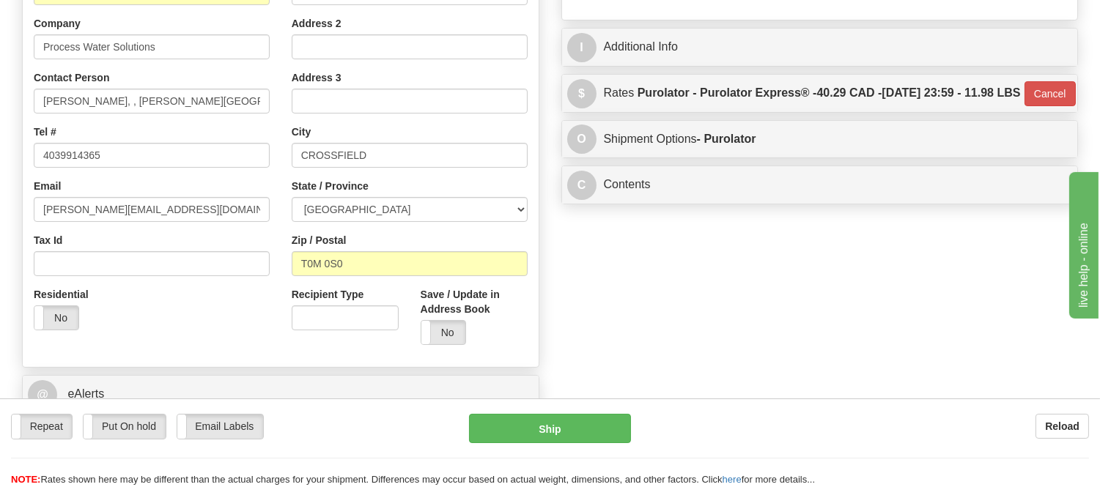
scroll to position [244, 0]
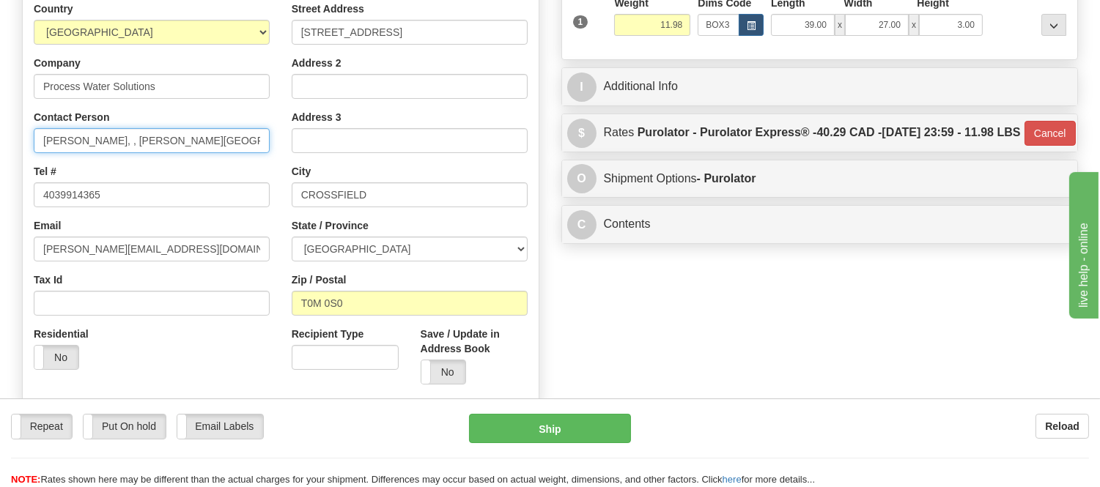
drag, startPoint x: 119, startPoint y: 138, endPoint x: 352, endPoint y: 181, distance: 237.7
click at [352, 181] on div "Country AFGHANISTAN ALAND ISLANDS ALBANIA ALGERIA AMERICAN SAMOA ANDORRA ANGOLA…" at bounding box center [281, 198] width 516 height 394
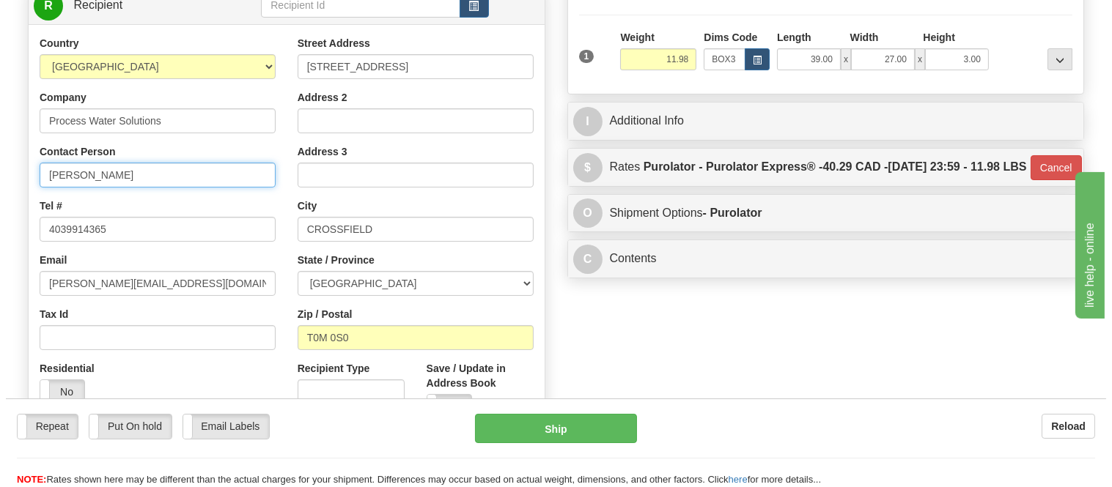
scroll to position [325, 0]
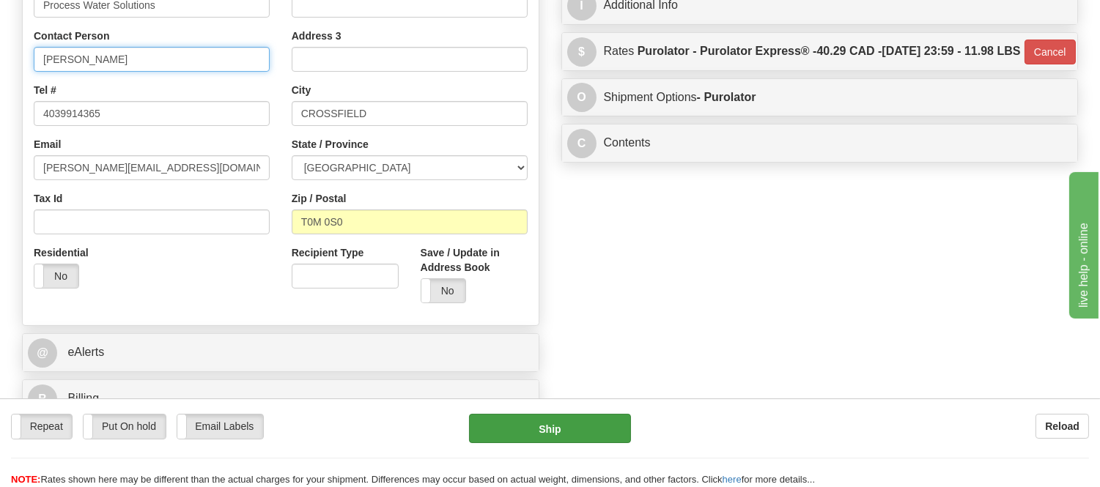
type input "Jamie Barrows"
click at [562, 437] on button "Ship" at bounding box center [549, 428] width 161 height 29
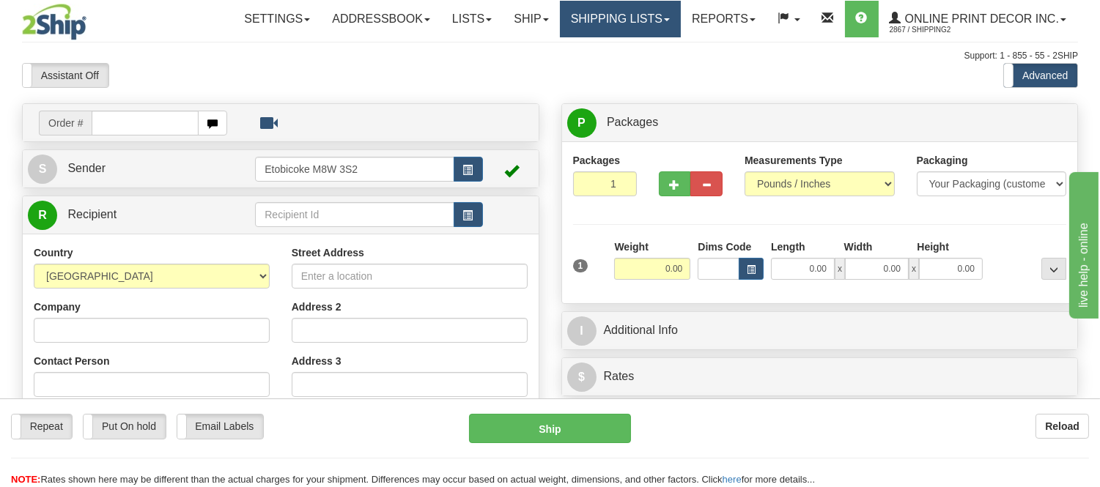
click at [610, 24] on link "Shipping lists" at bounding box center [620, 19] width 121 height 37
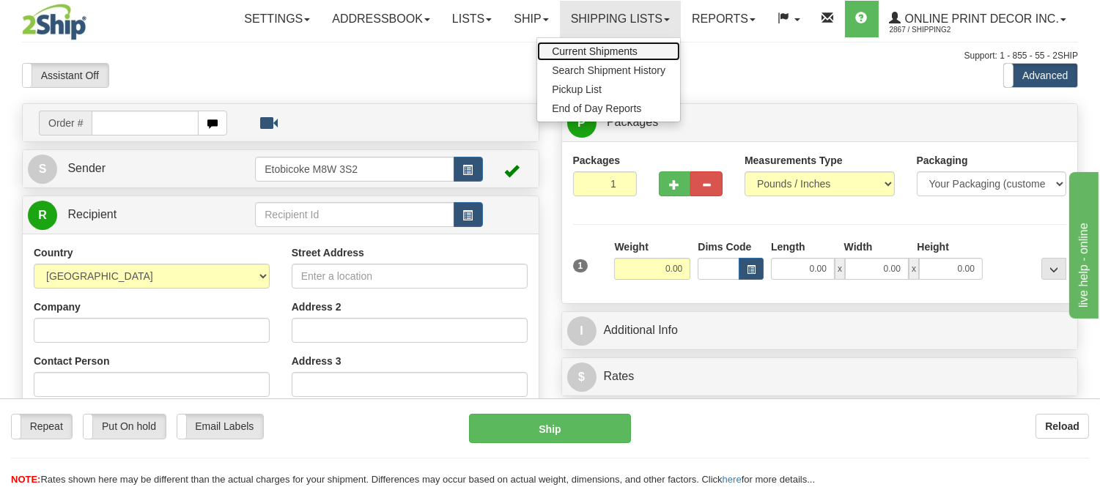
click at [604, 50] on span "Current Shipments" at bounding box center [595, 51] width 86 height 12
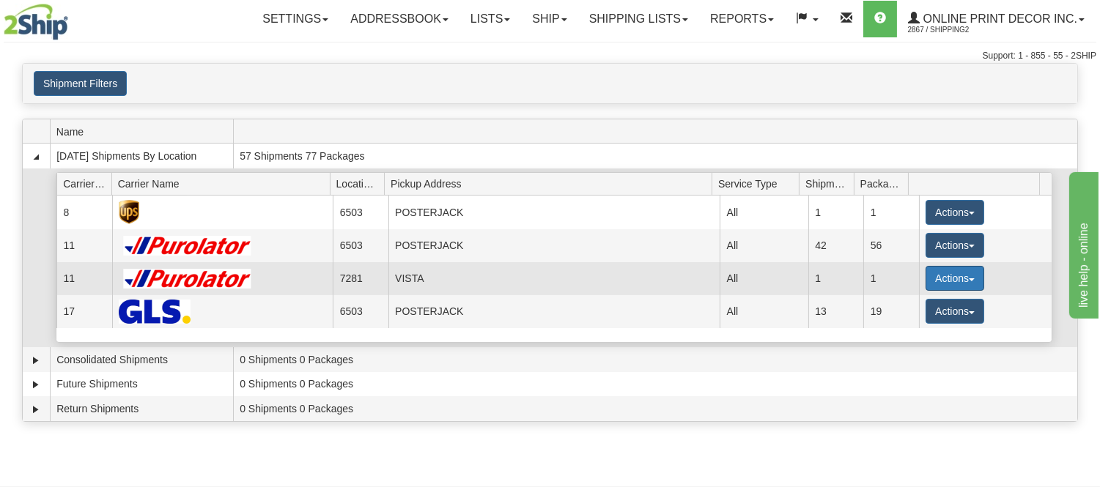
click at [939, 281] on button "Actions" at bounding box center [954, 278] width 59 height 25
click at [911, 306] on span "Details" at bounding box center [901, 305] width 40 height 10
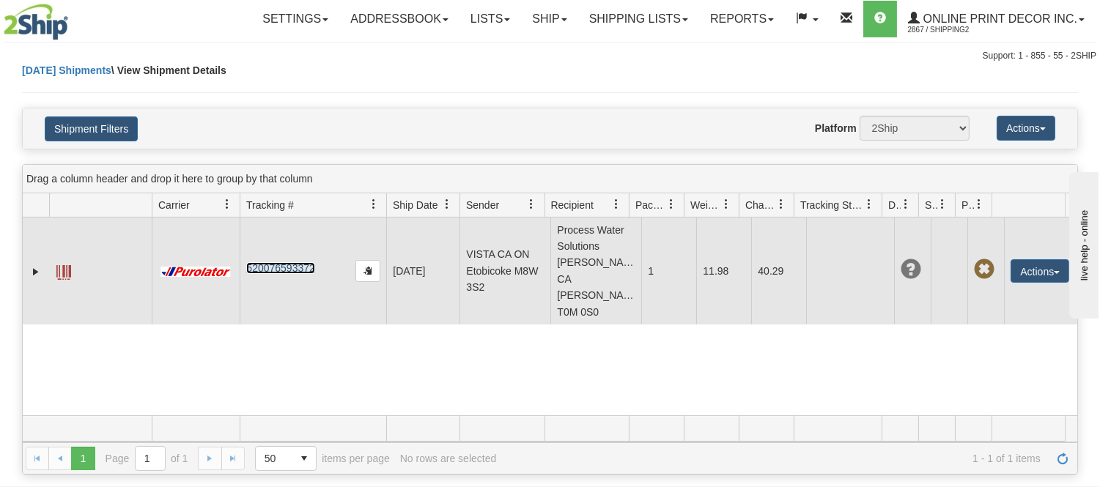
click at [277, 264] on link "520076593372" at bounding box center [280, 268] width 68 height 12
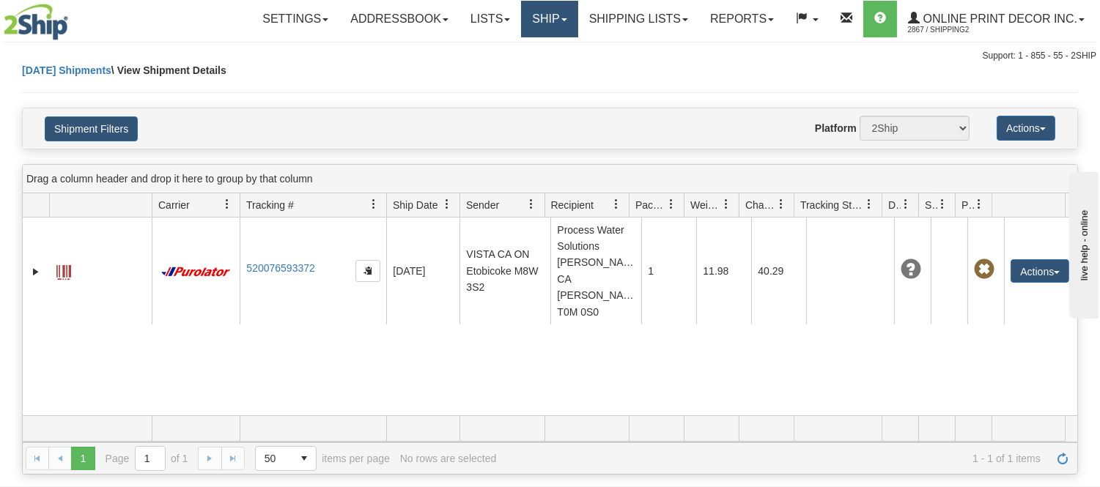
click at [547, 16] on link "Ship" at bounding box center [549, 19] width 56 height 37
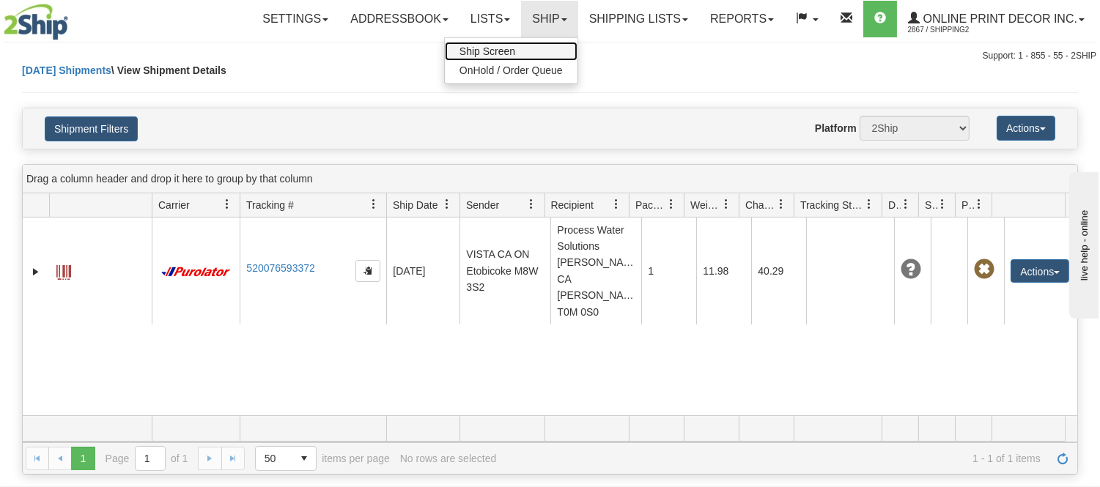
click at [522, 56] on link "Ship Screen" at bounding box center [511, 51] width 133 height 19
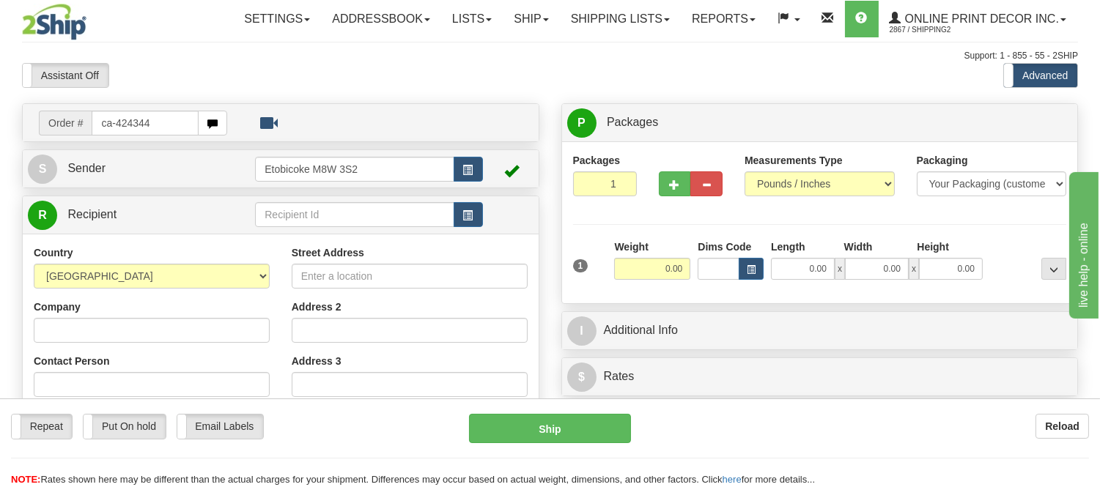
type input "ca-424344"
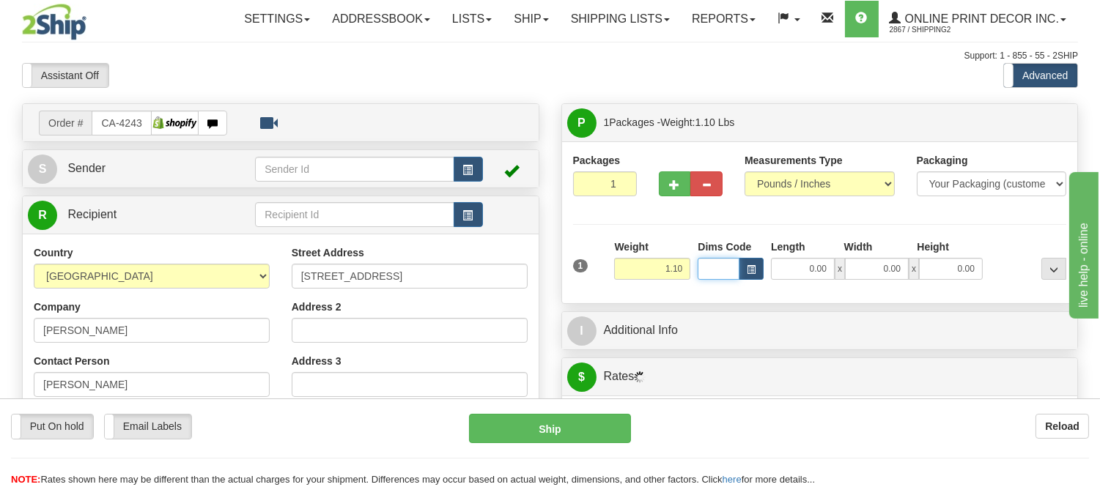
drag, startPoint x: 723, startPoint y: 264, endPoint x: 733, endPoint y: 267, distance: 10.7
click at [729, 266] on input "Dims Code" at bounding box center [719, 269] width 42 height 22
click at [745, 275] on button "button" at bounding box center [751, 269] width 25 height 22
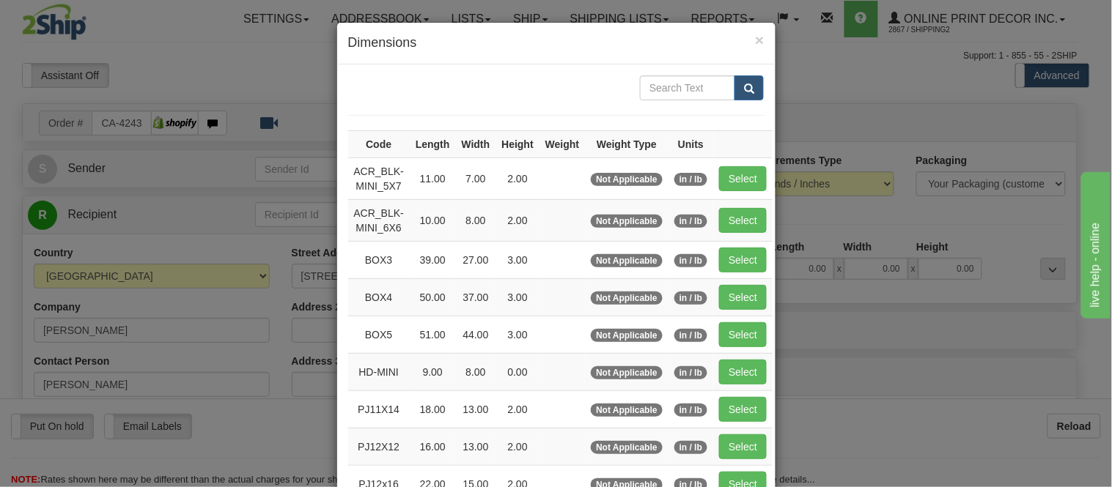
type input "[GEOGRAPHIC_DATA]"
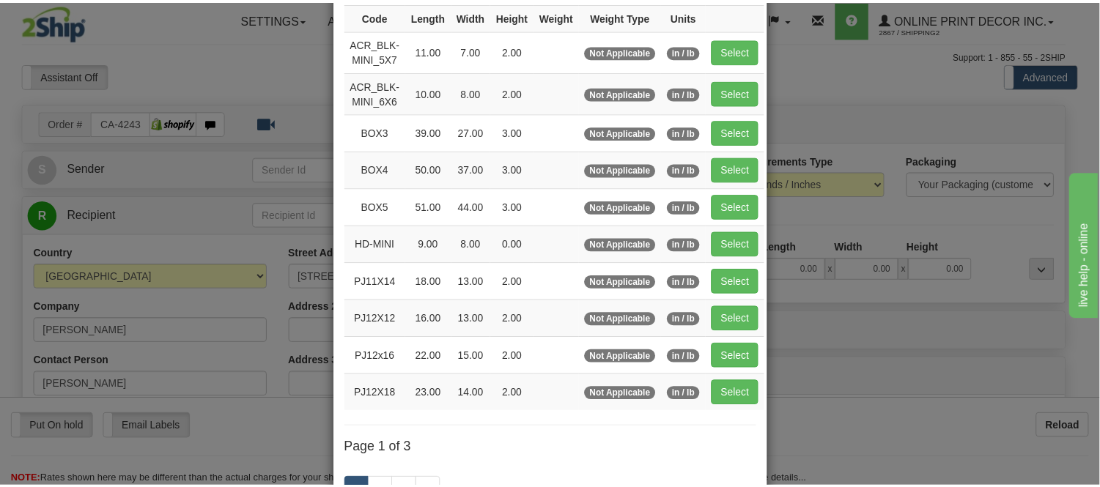
scroll to position [163, 0]
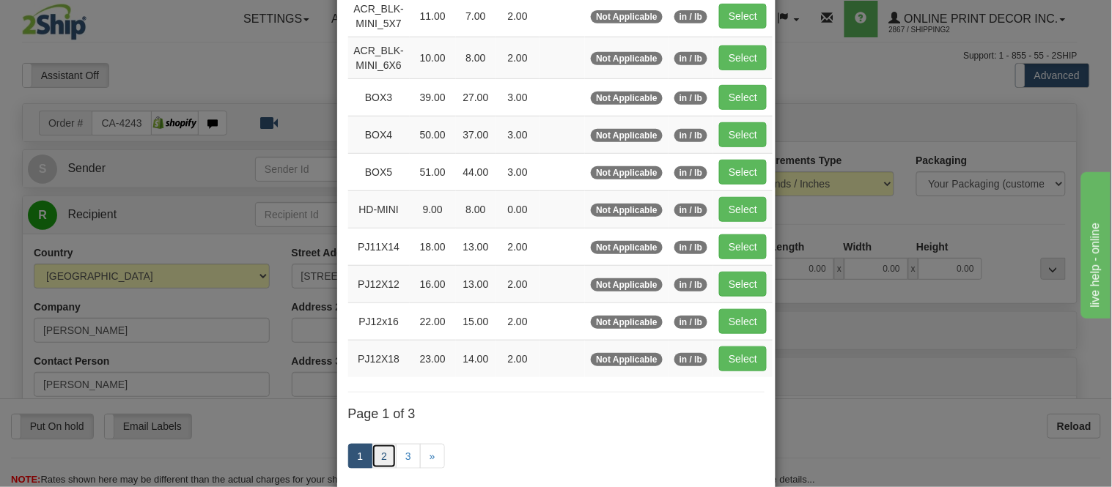
click at [371, 464] on link "2" at bounding box center [383, 456] width 25 height 25
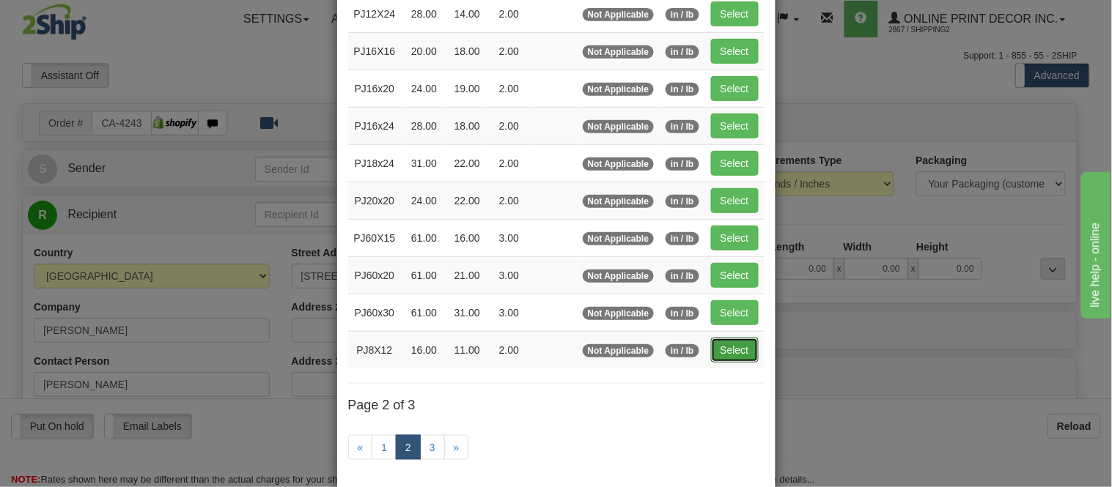
click at [733, 350] on button "Select" at bounding box center [735, 350] width 48 height 25
type input "PJ8X12"
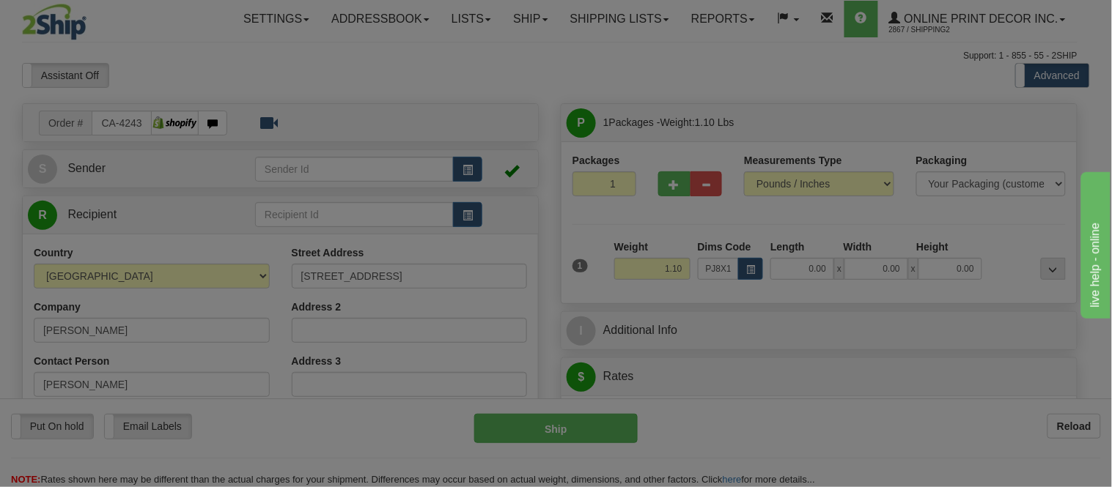
type input "16.00"
type input "11.00"
type input "2.00"
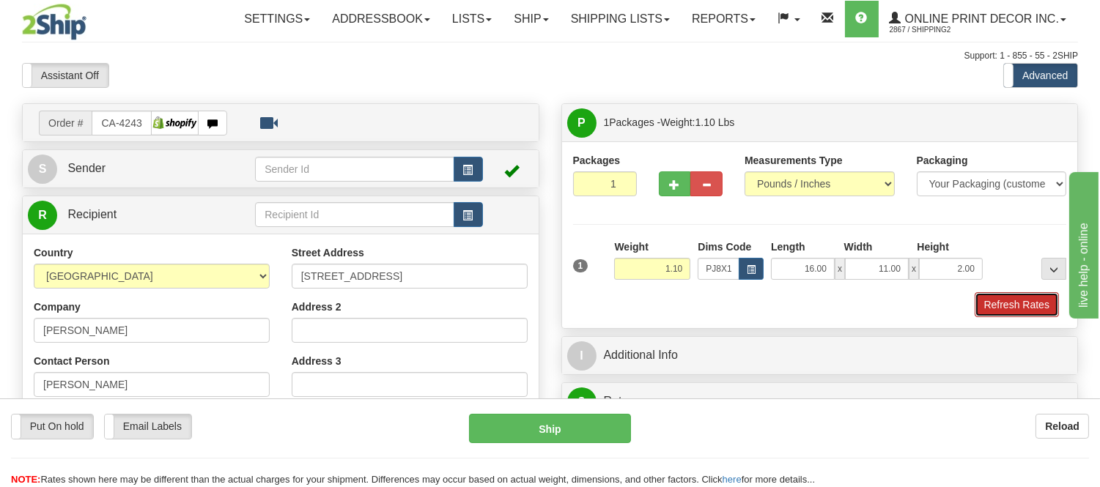
click at [1046, 294] on button "Refresh Rates" at bounding box center [1016, 304] width 84 height 25
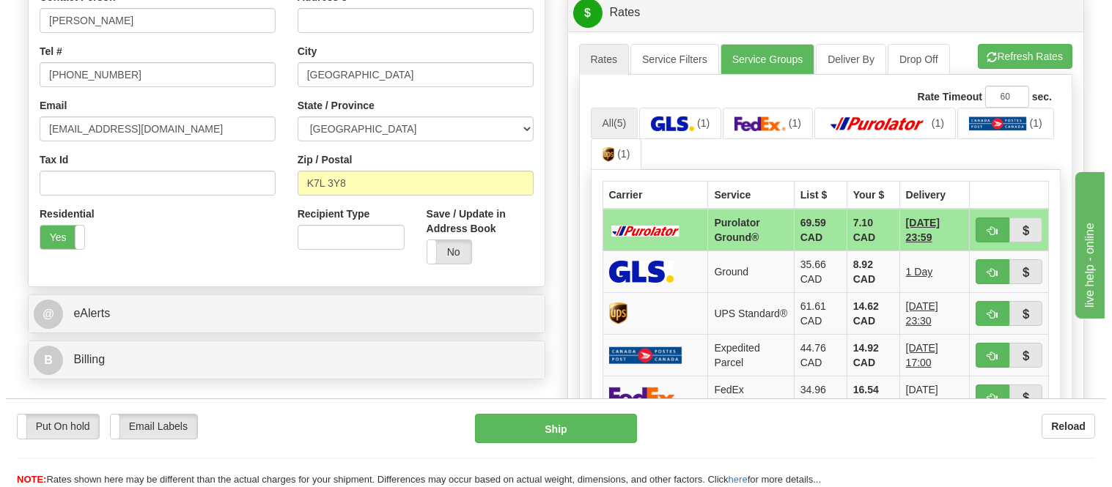
scroll to position [371, 0]
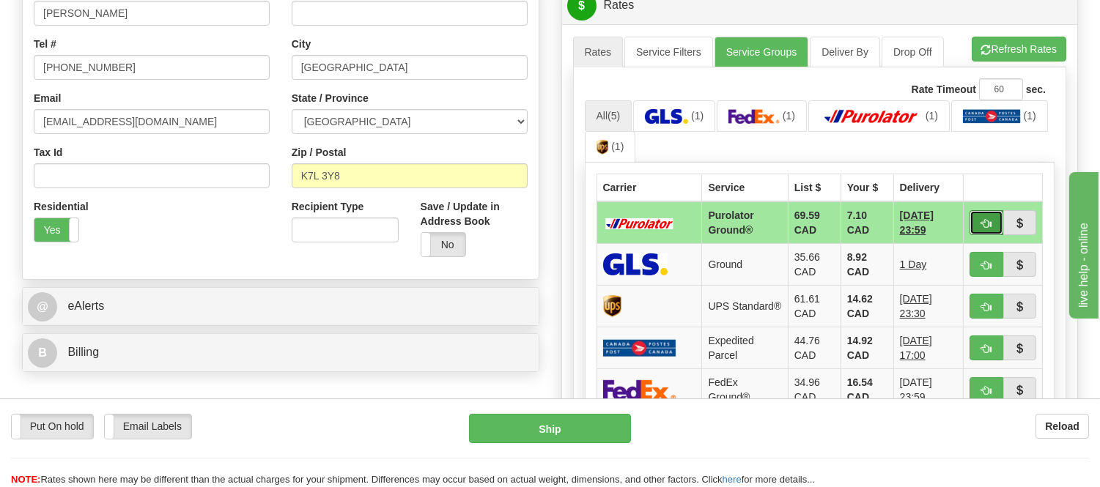
click at [975, 223] on button "button" at bounding box center [986, 222] width 34 height 25
type input "260"
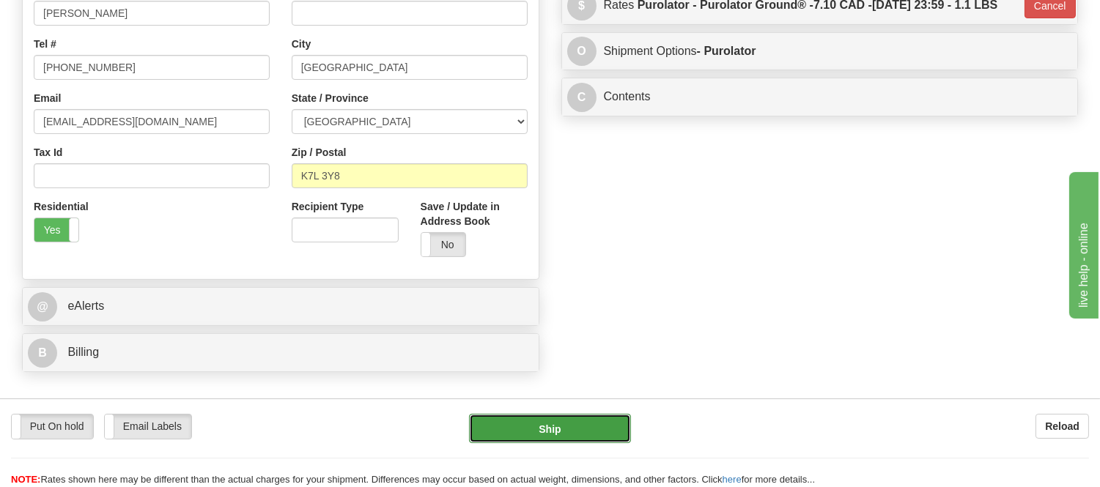
click at [508, 441] on button "Ship" at bounding box center [549, 428] width 161 height 29
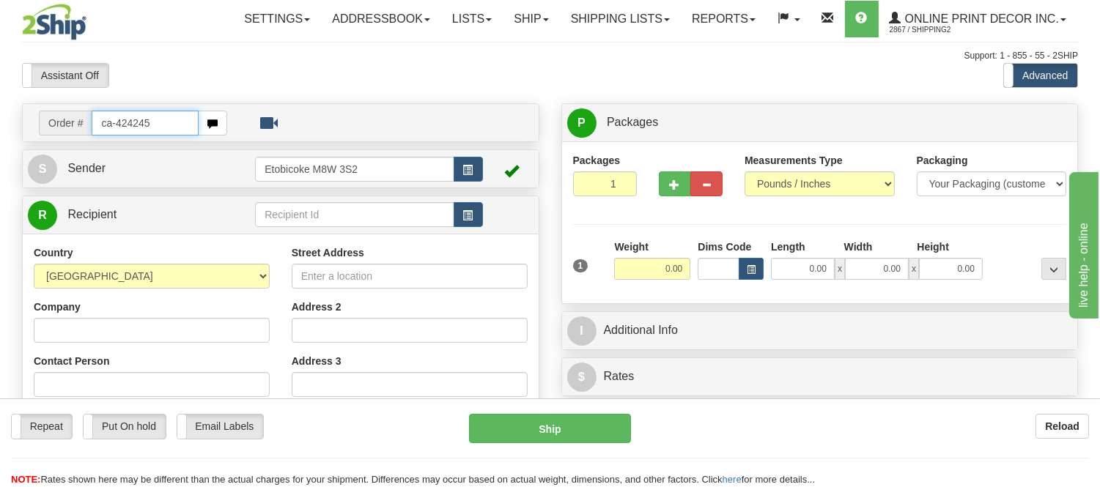
type input "ca-424245"
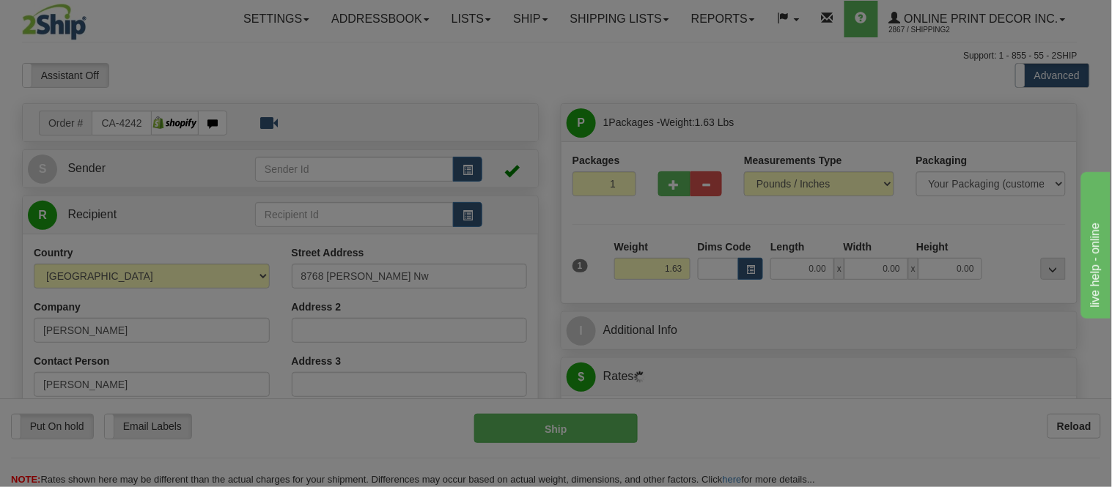
type input "[GEOGRAPHIC_DATA]"
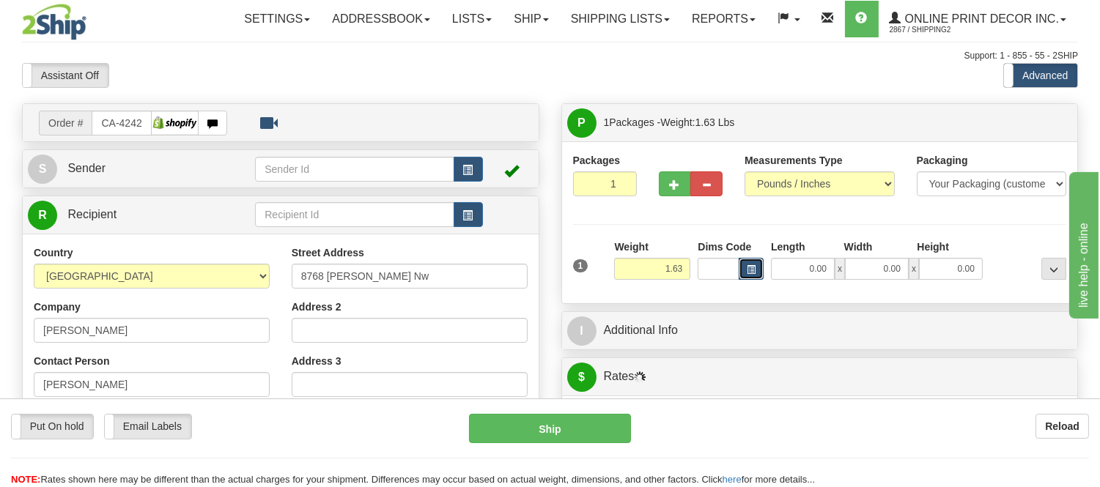
click at [746, 275] on button "button" at bounding box center [751, 269] width 25 height 22
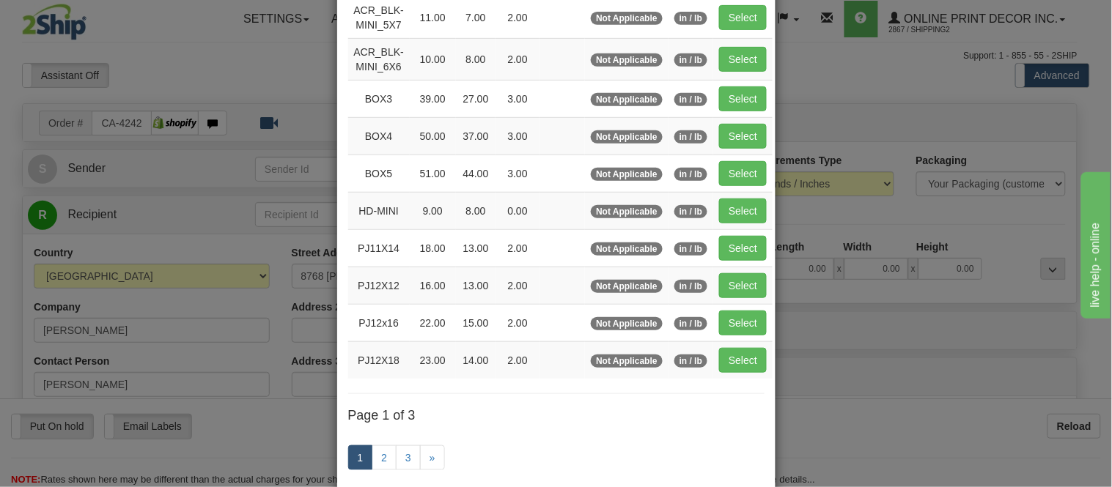
scroll to position [163, 0]
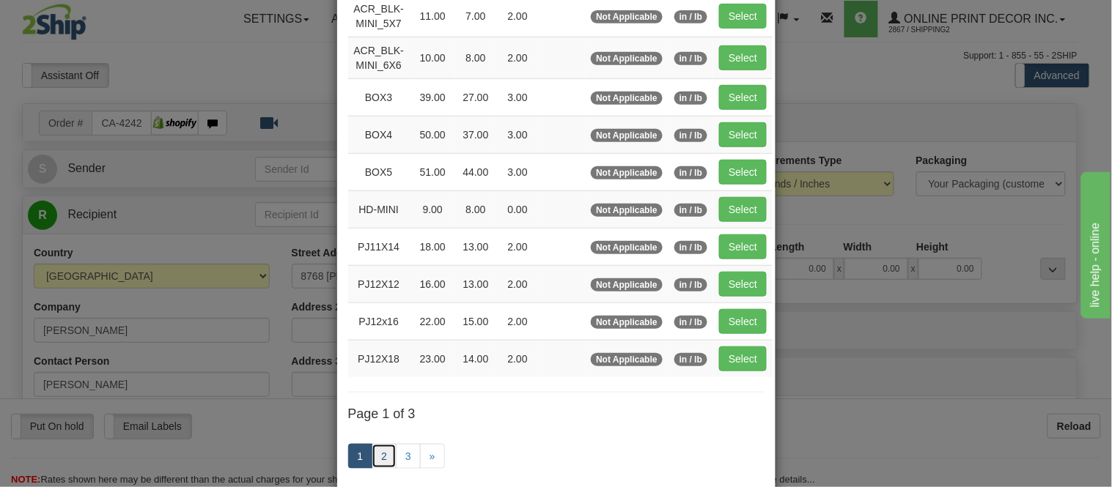
click at [384, 457] on link "2" at bounding box center [383, 456] width 25 height 25
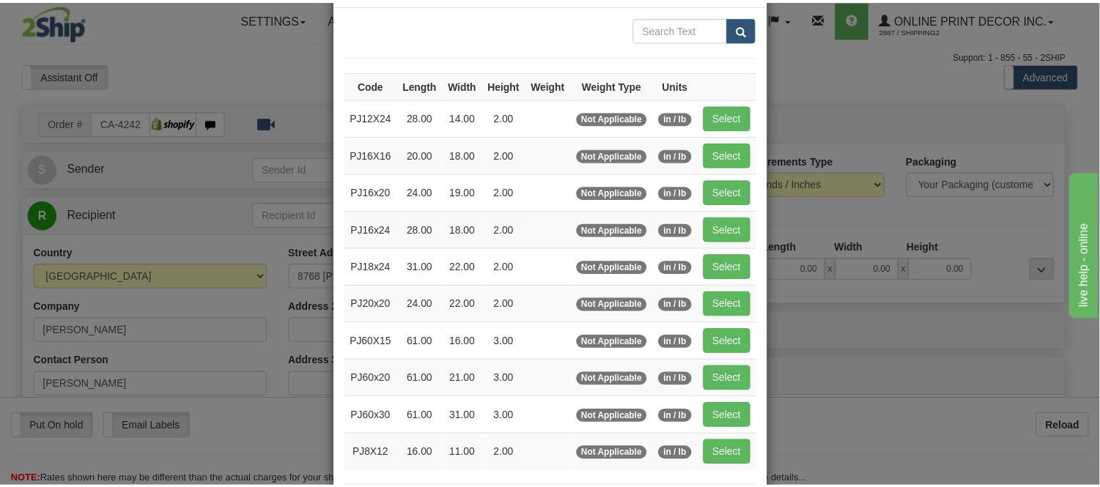
scroll to position [0, 0]
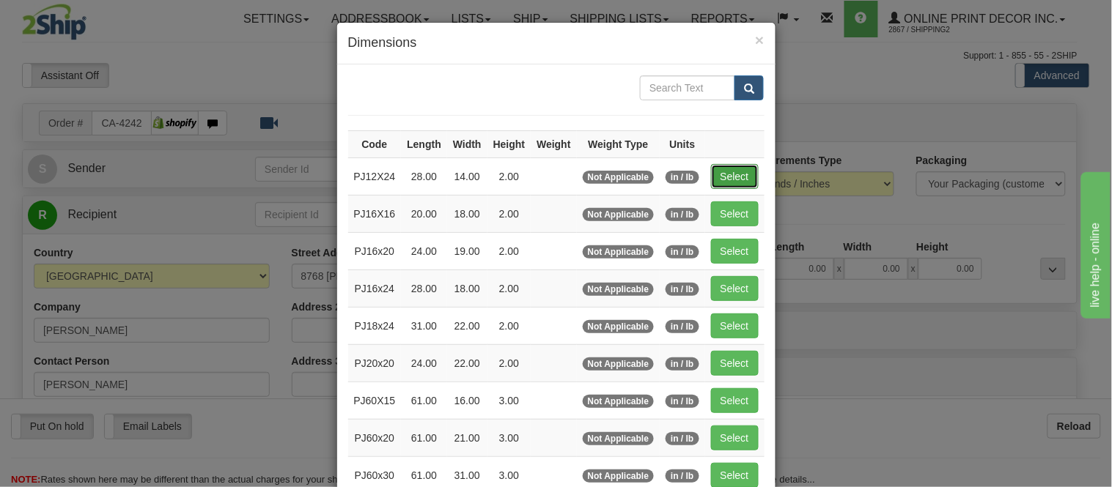
click at [721, 169] on button "Select" at bounding box center [735, 176] width 48 height 25
type input "PJ12X24"
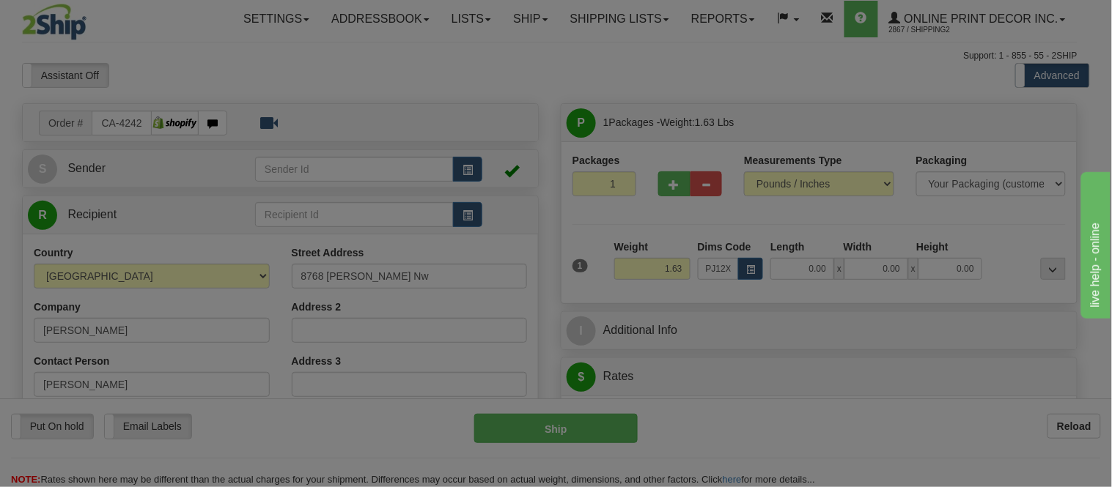
type input "28.00"
type input "14.00"
type input "2.00"
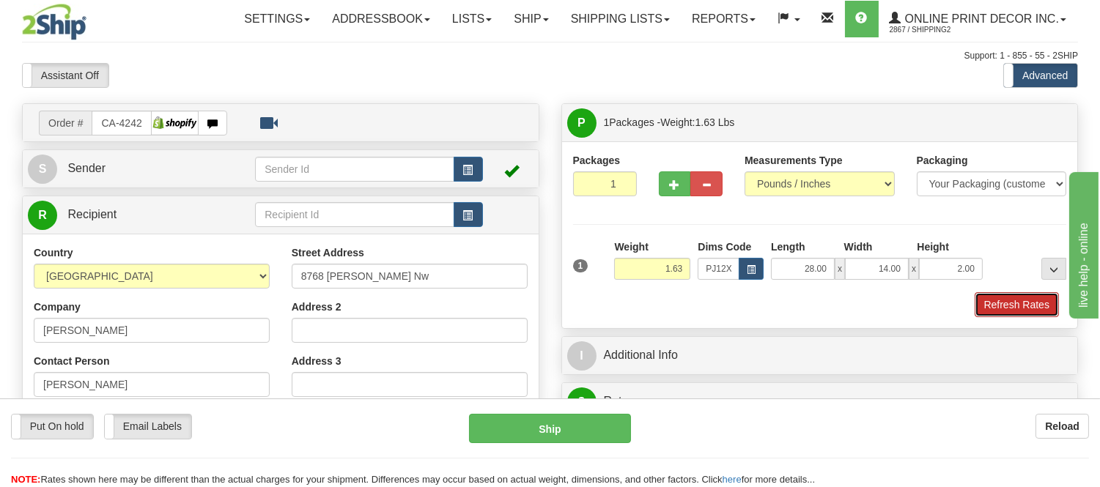
click at [1027, 308] on button "Refresh Rates" at bounding box center [1016, 304] width 84 height 25
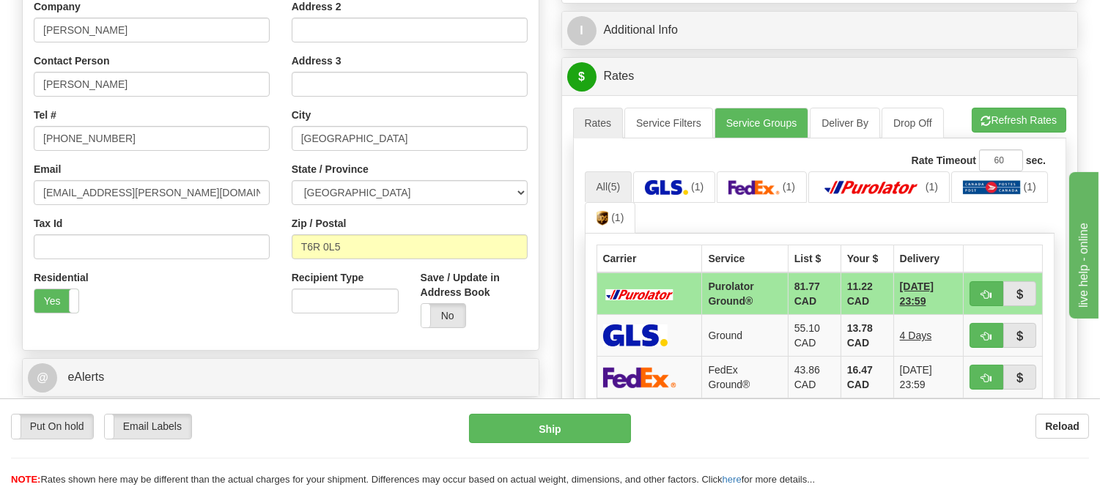
scroll to position [407, 0]
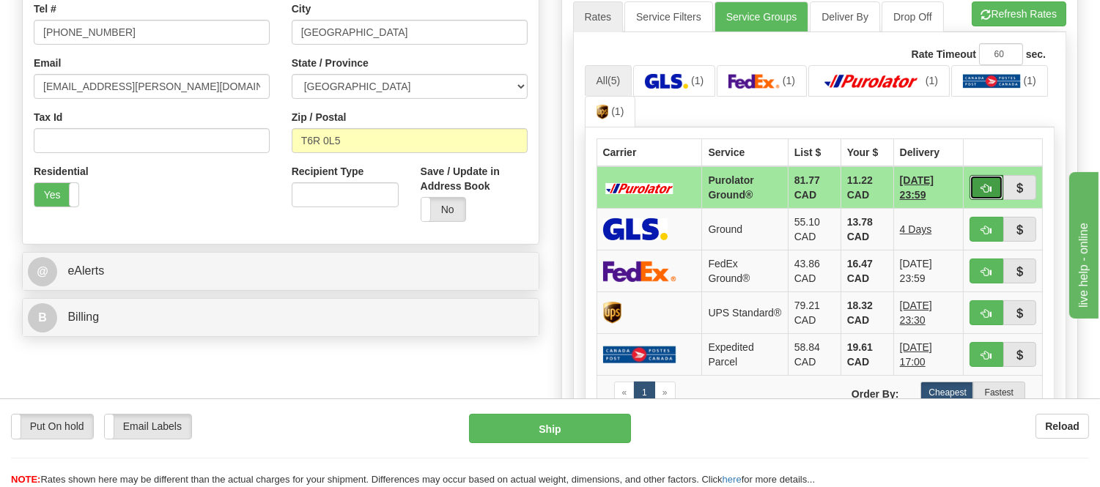
click at [994, 193] on button "button" at bounding box center [986, 187] width 34 height 25
type input "260"
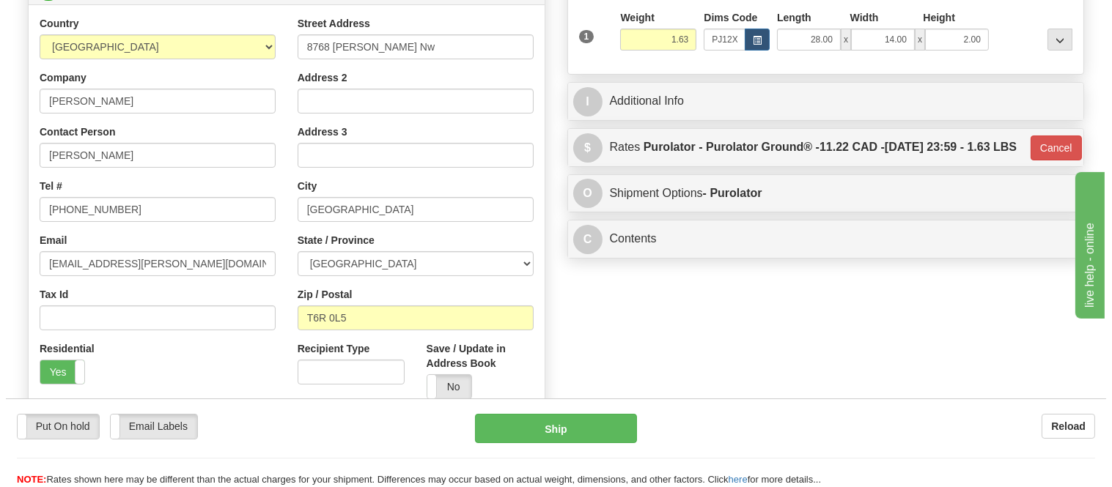
scroll to position [163, 0]
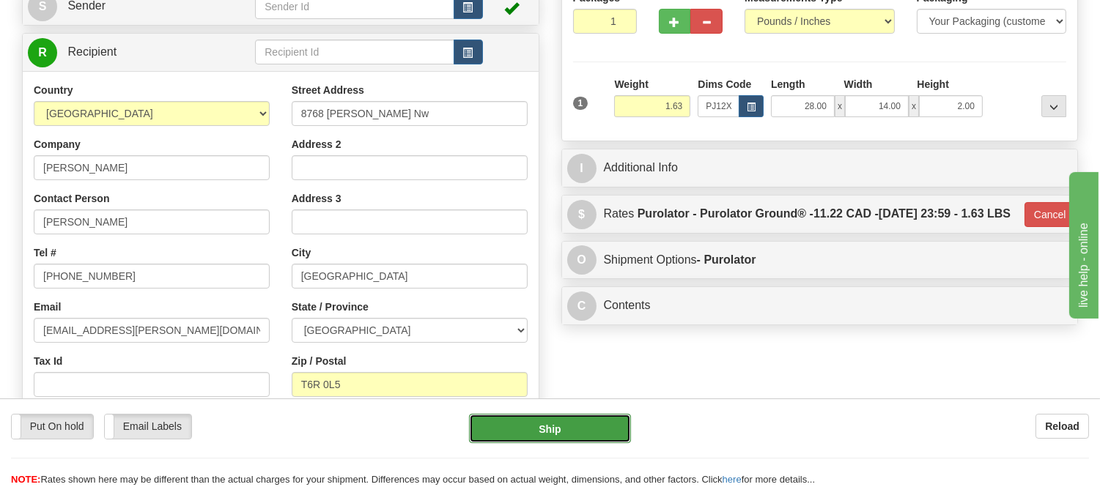
click at [550, 430] on button "Ship" at bounding box center [549, 428] width 161 height 29
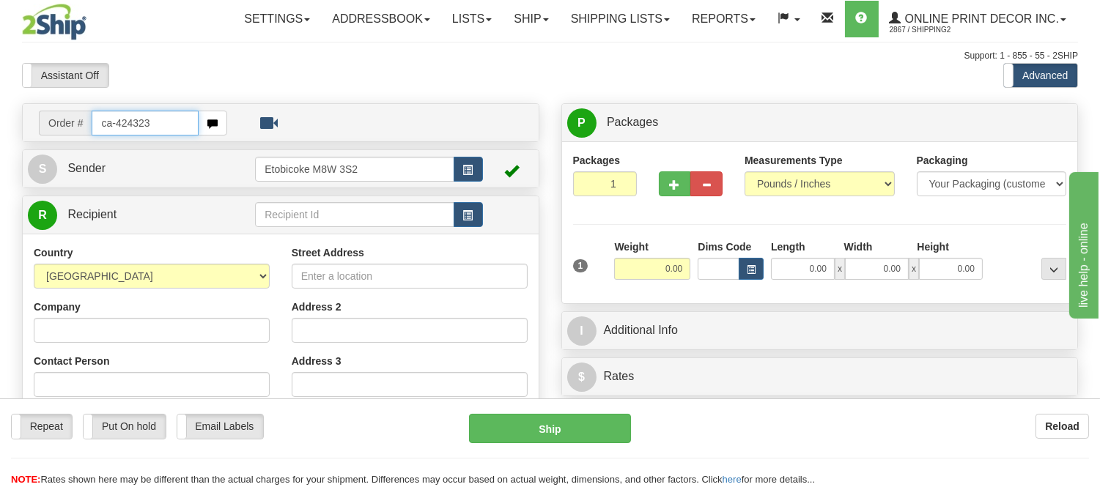
type input "ca-424323"
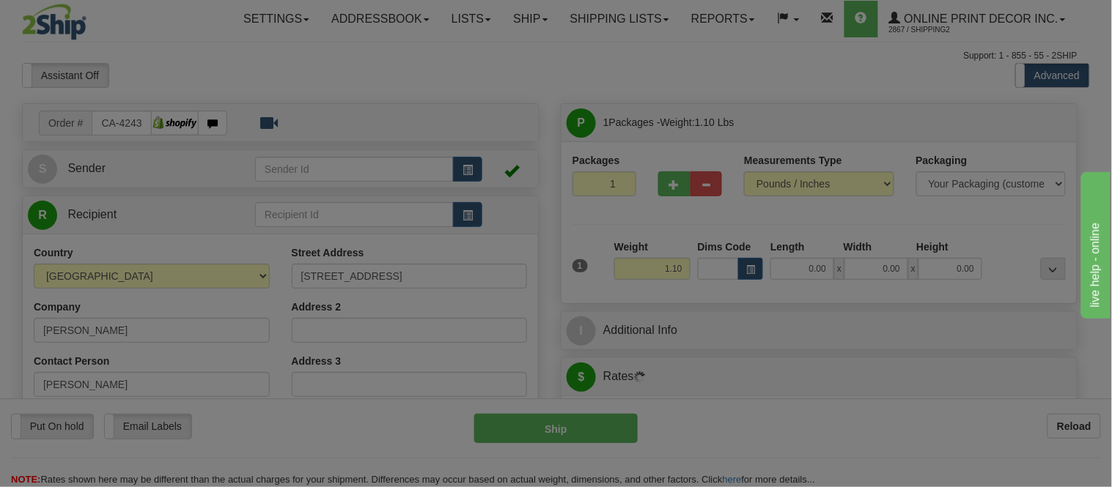
type input "WHITBY"
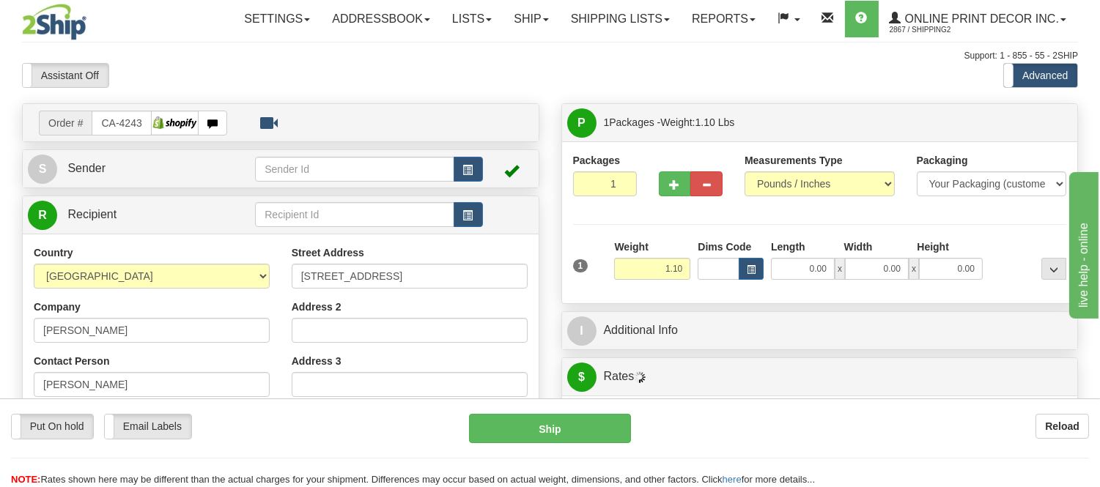
click at [767, 266] on div "0.00 x 0.00 x 0.00" at bounding box center [876, 269] width 219 height 22
click at [730, 271] on input "Dims Code" at bounding box center [719, 269] width 42 height 22
click at [752, 262] on button "button" at bounding box center [751, 269] width 25 height 22
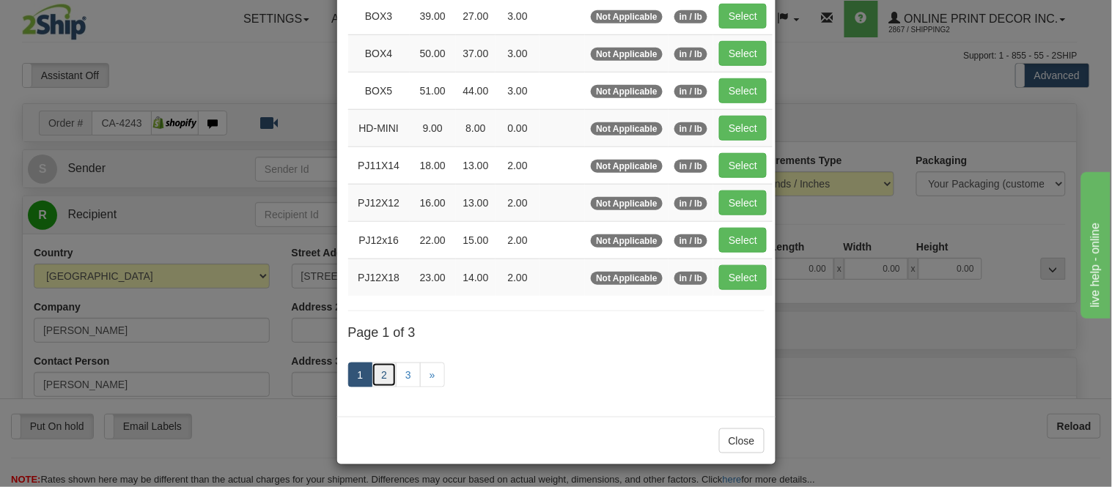
click at [377, 371] on link "2" at bounding box center [383, 375] width 25 height 25
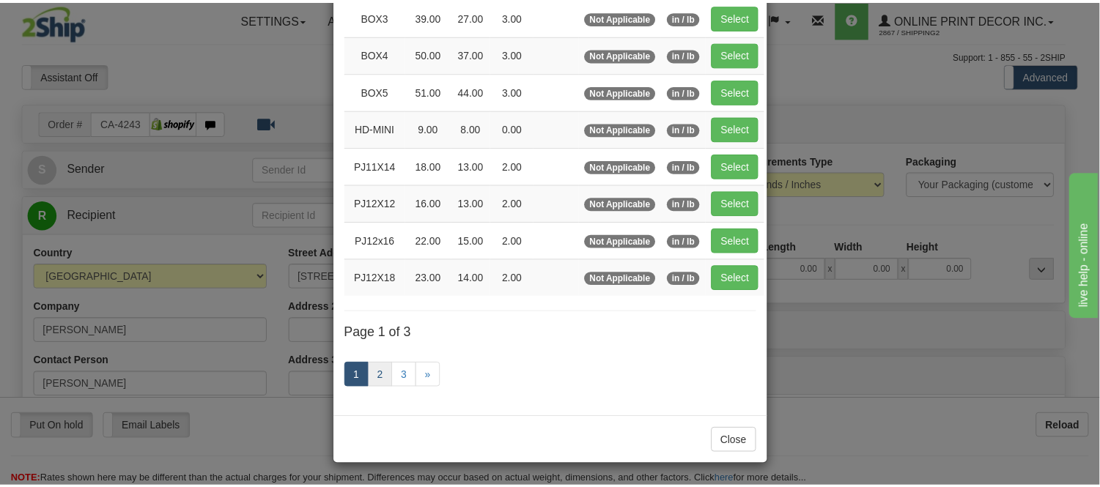
scroll to position [238, 0]
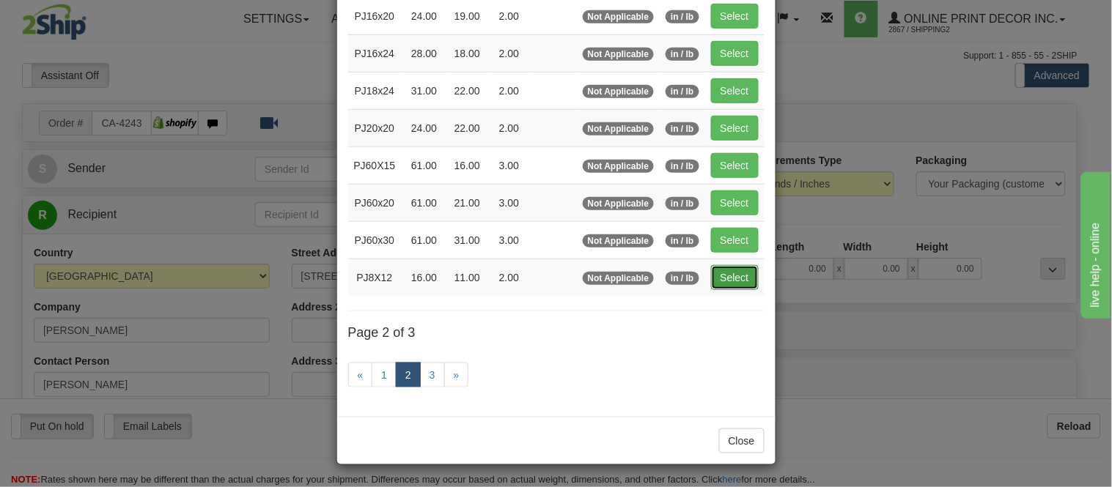
click at [733, 269] on button "Select" at bounding box center [735, 277] width 48 height 25
type input "PJ8X12"
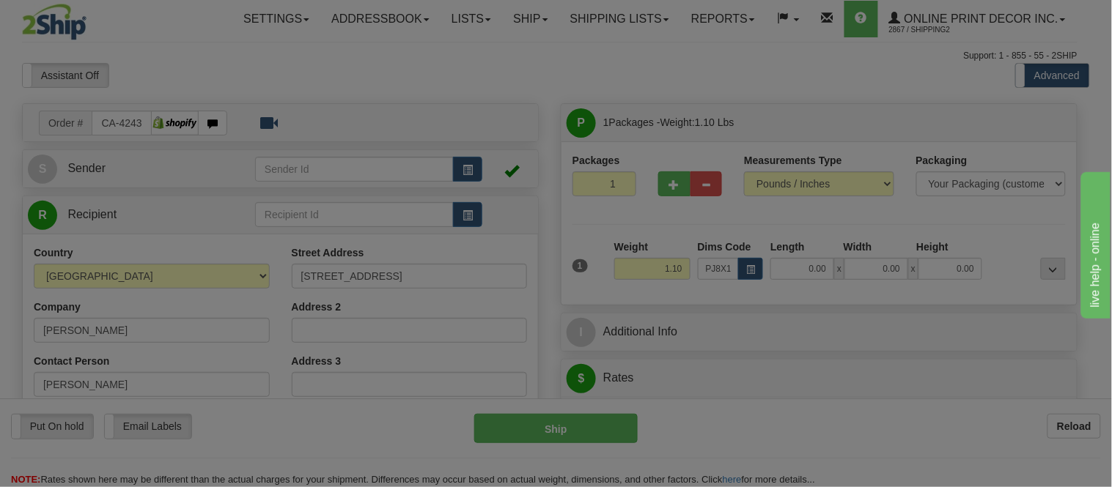
type input "16.00"
type input "11.00"
type input "2.00"
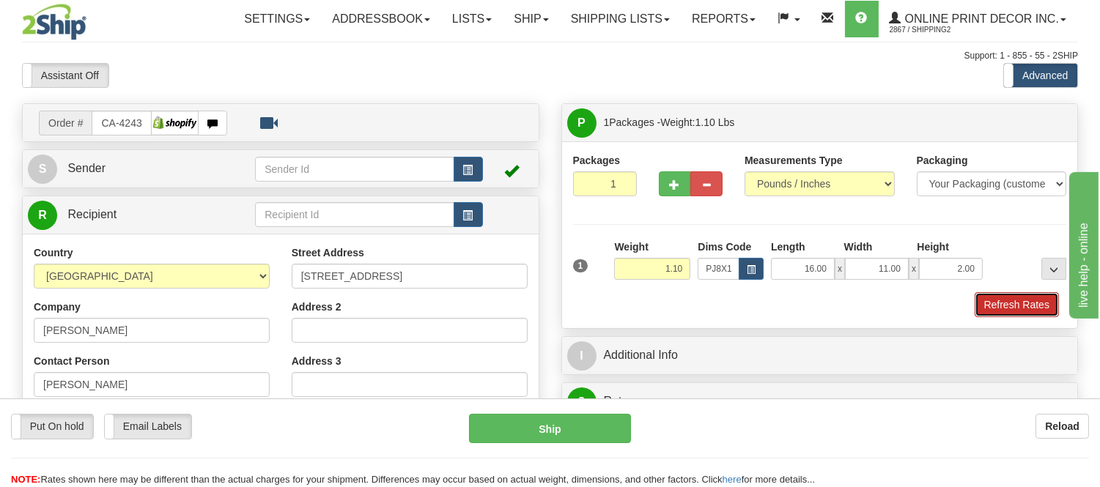
click at [1046, 303] on button "Refresh Rates" at bounding box center [1016, 304] width 84 height 25
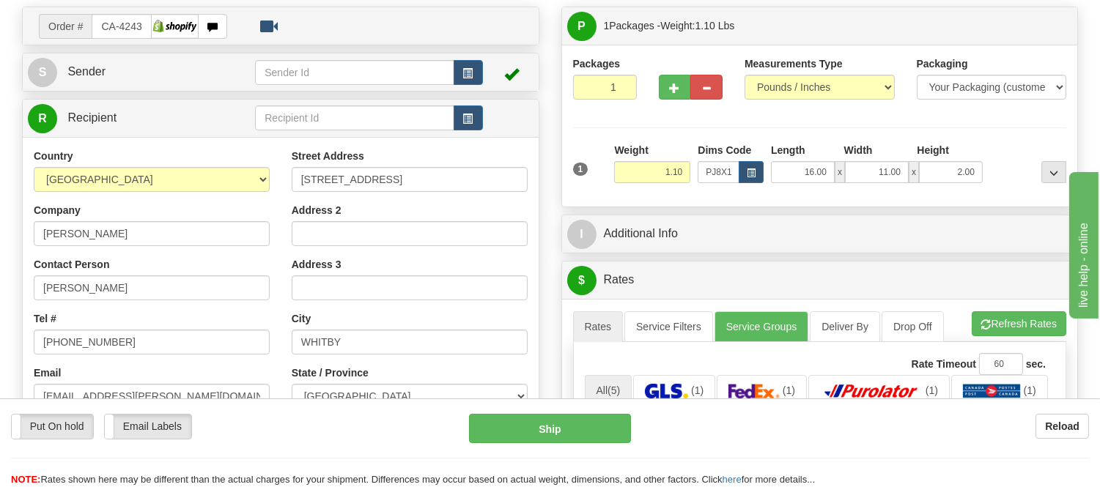
scroll to position [81, 0]
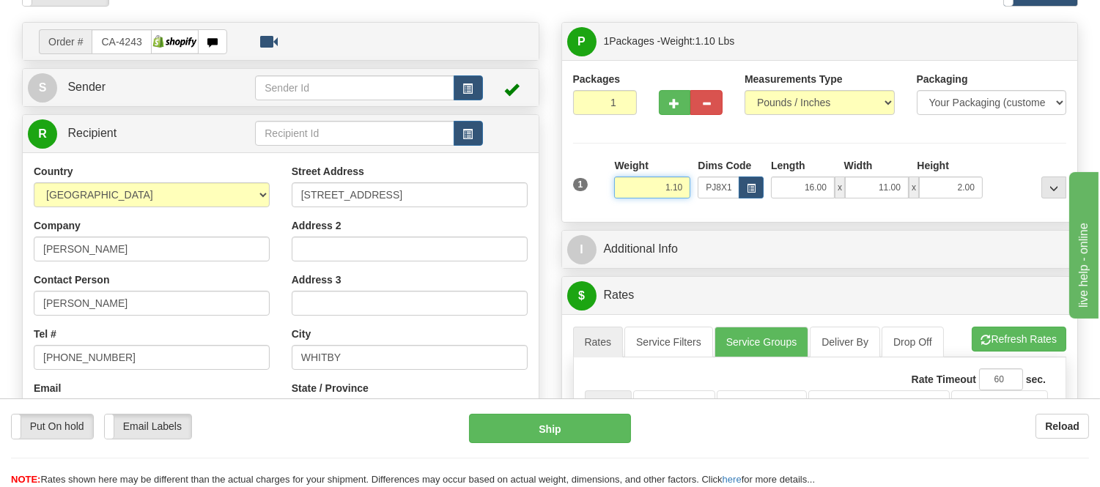
drag, startPoint x: 680, startPoint y: 187, endPoint x: 616, endPoint y: 193, distance: 64.1
click at [616, 193] on input "1.10" at bounding box center [652, 188] width 76 height 22
type input "1.10"
click at [1046, 218] on div "Packages 1 1 Measurements Type" at bounding box center [820, 141] width 516 height 162
click at [1010, 202] on div "1 Weight 1.10 Dims Code x x" at bounding box center [819, 184] width 501 height 52
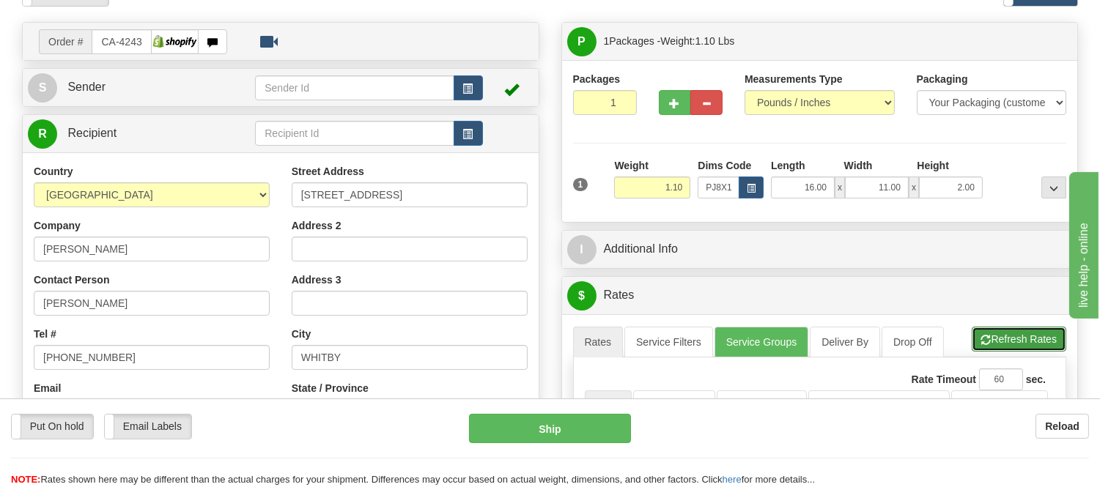
click at [988, 341] on button "Refresh Rates" at bounding box center [1019, 339] width 95 height 25
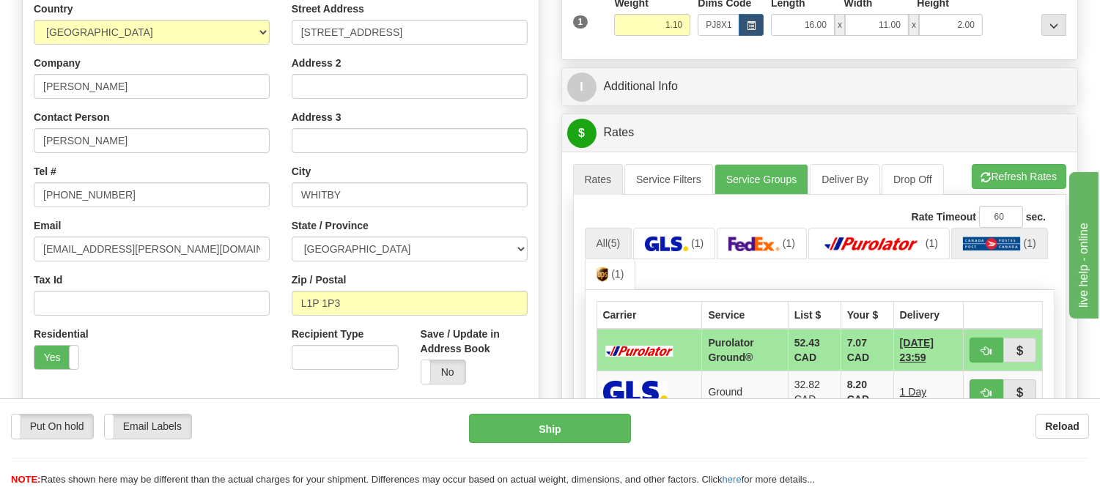
scroll to position [325, 0]
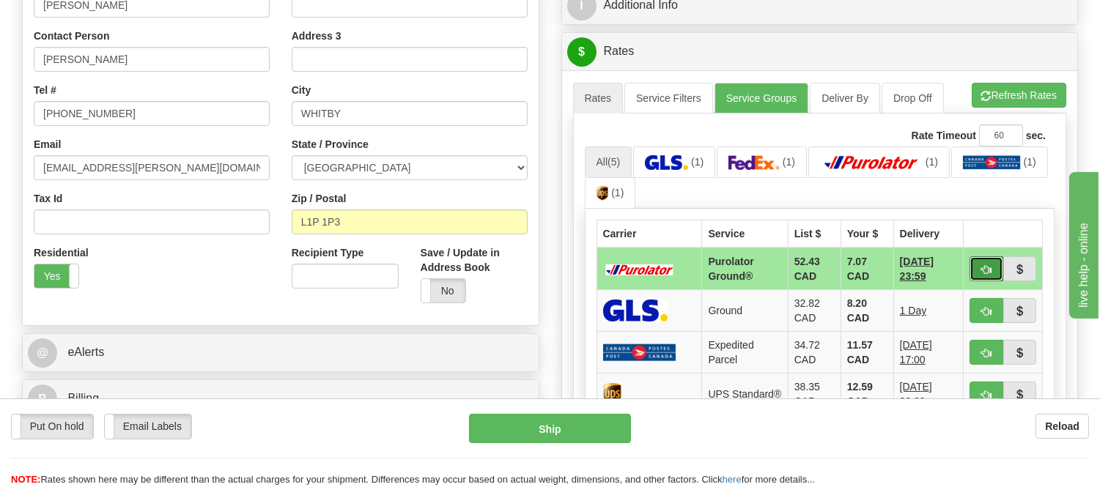
click at [984, 267] on span "button" at bounding box center [986, 270] width 10 height 10
type input "260"
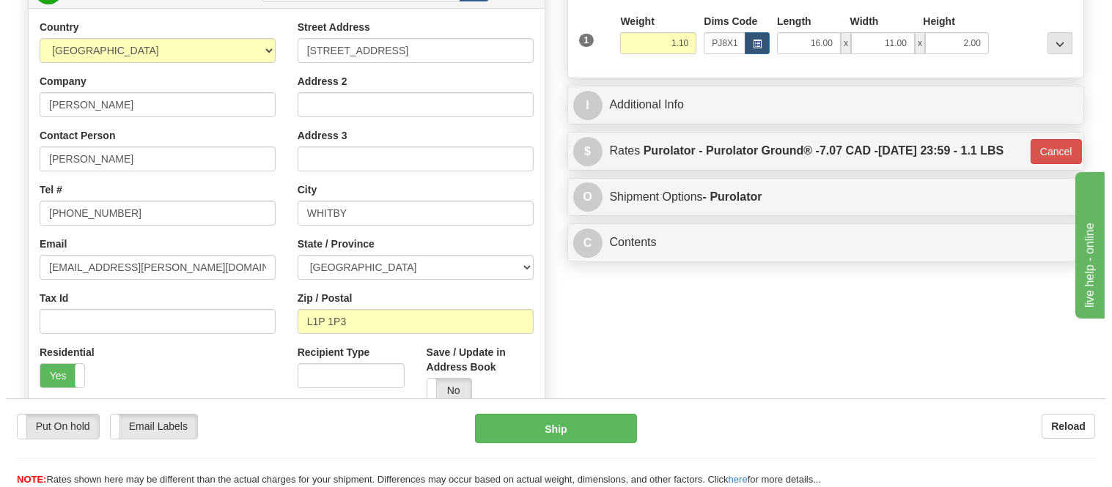
scroll to position [81, 0]
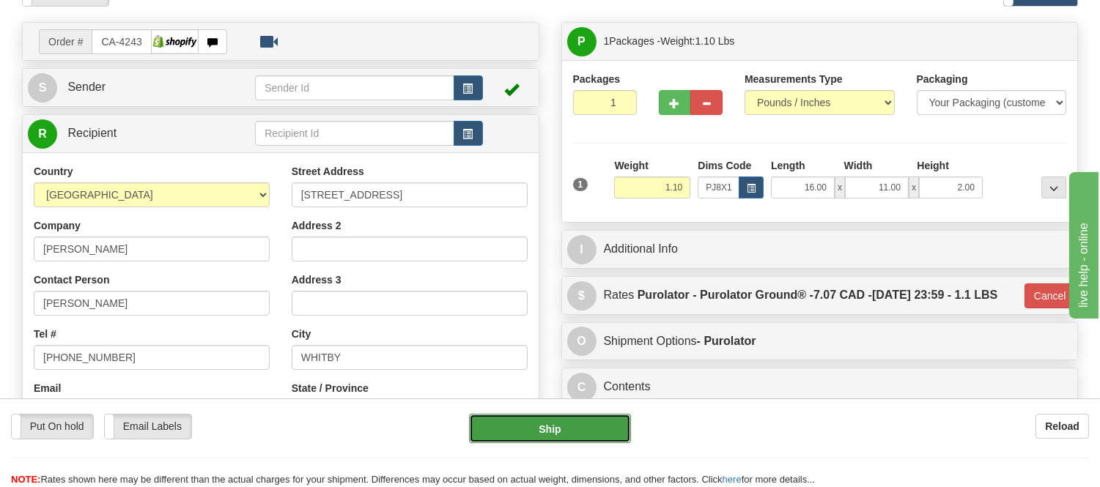
click at [577, 429] on button "Ship" at bounding box center [549, 428] width 161 height 29
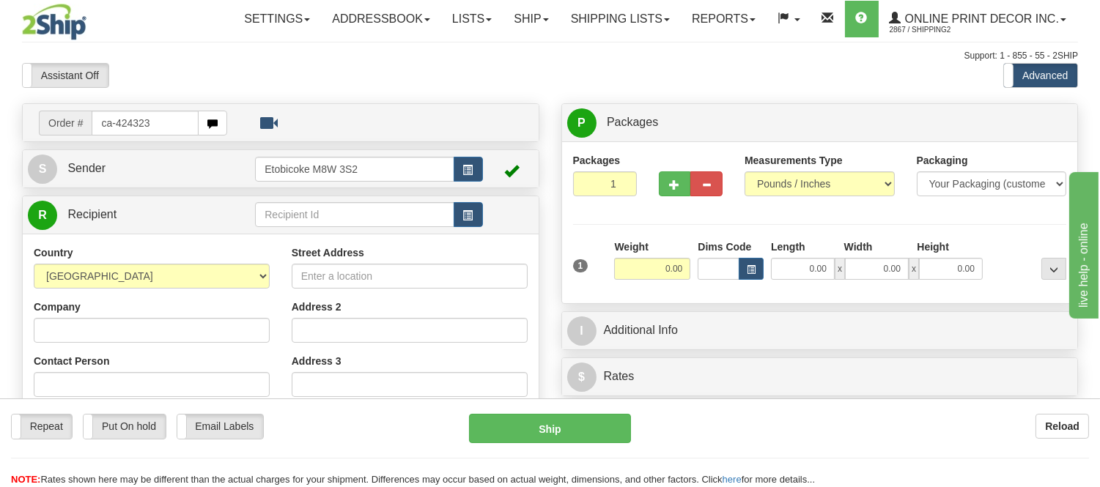
type input "ca-424323"
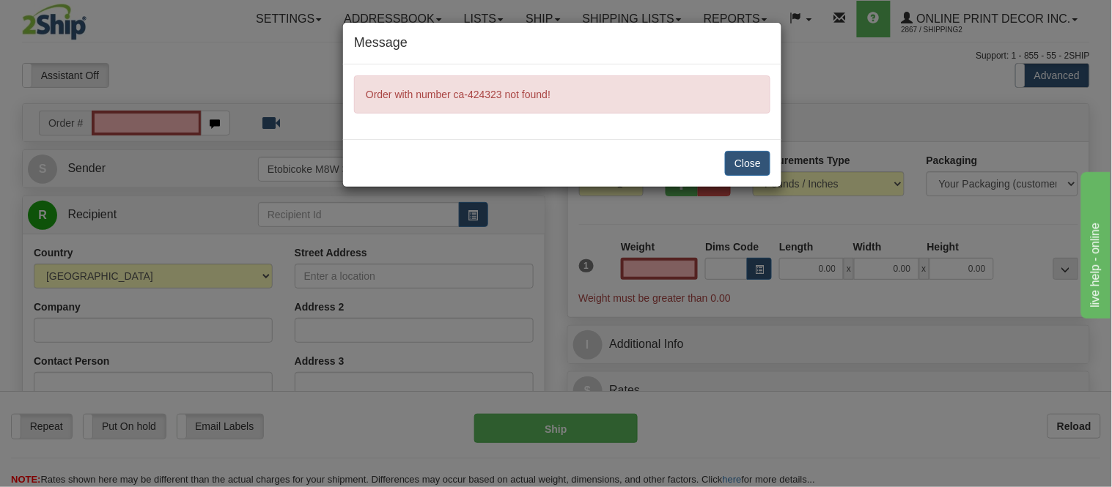
type input "0.00"
click at [762, 158] on button "Close" at bounding box center [747, 163] width 45 height 25
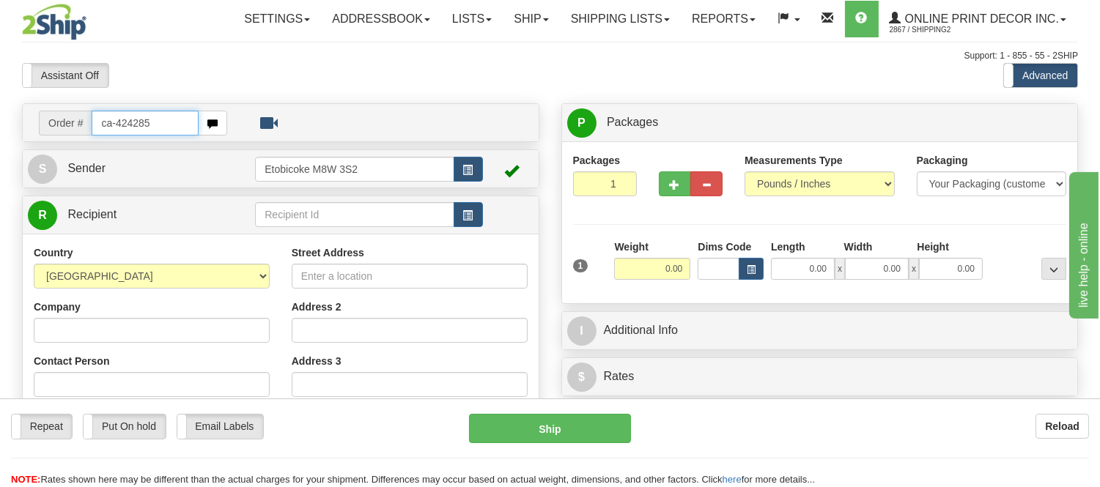
type input "ca-424285"
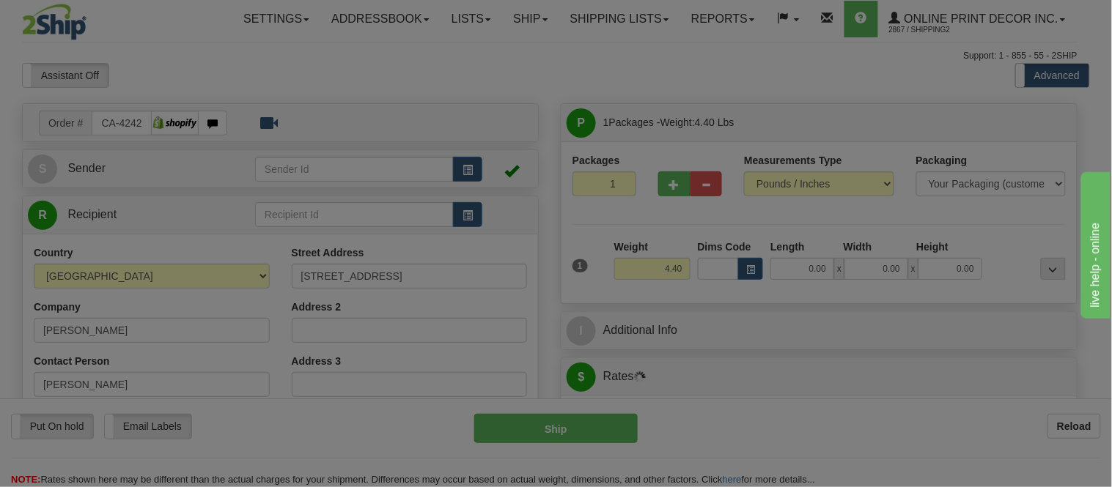
type input "ALGOMA [PERSON_NAME]"
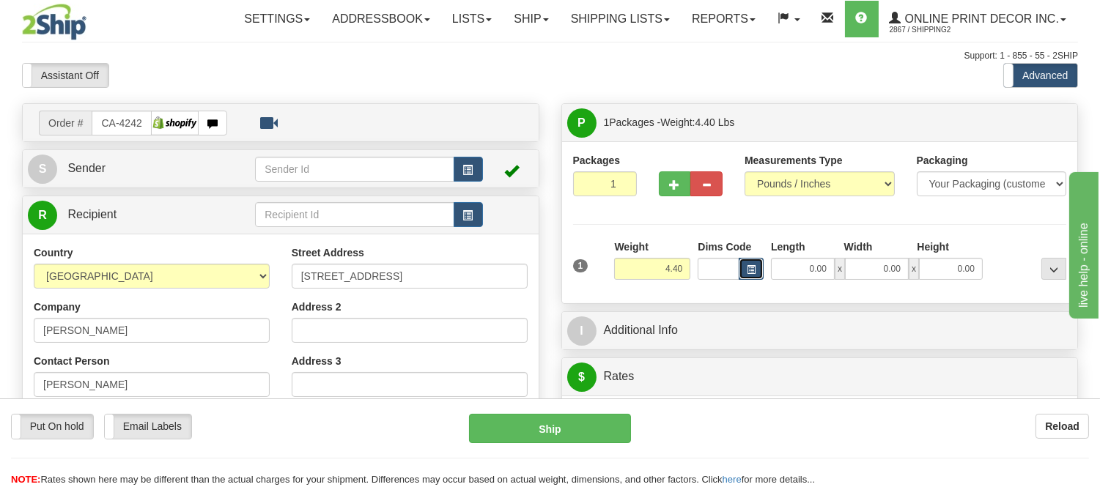
click at [757, 273] on button "button" at bounding box center [751, 269] width 25 height 22
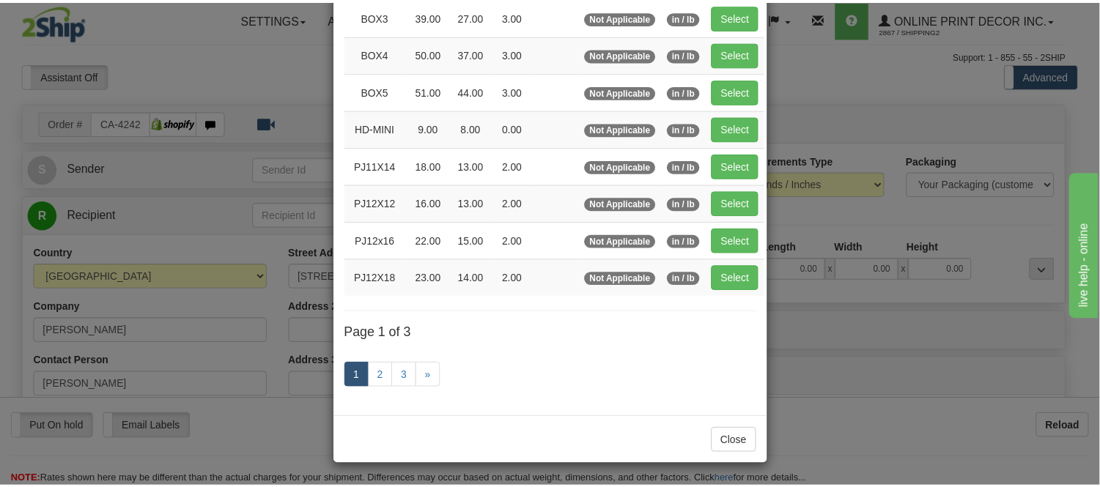
scroll to position [246, 0]
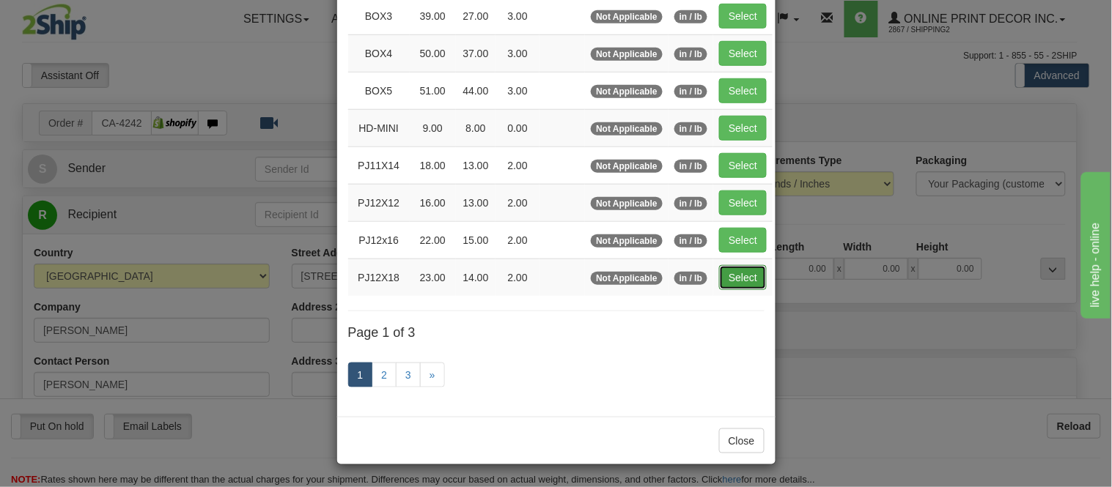
click at [737, 283] on button "Select" at bounding box center [743, 277] width 48 height 25
type input "PJ12X18"
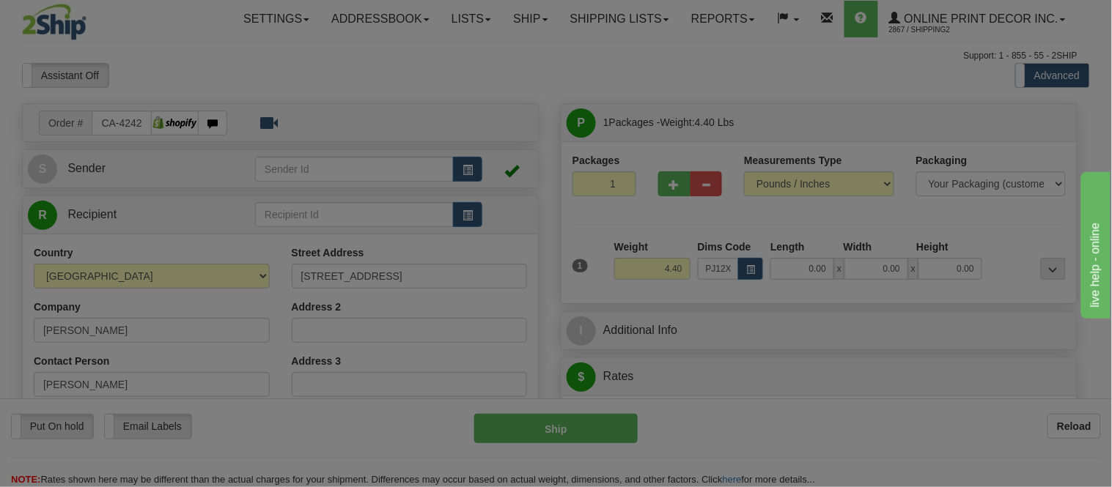
type input "23.00"
type input "14.00"
type input "2.00"
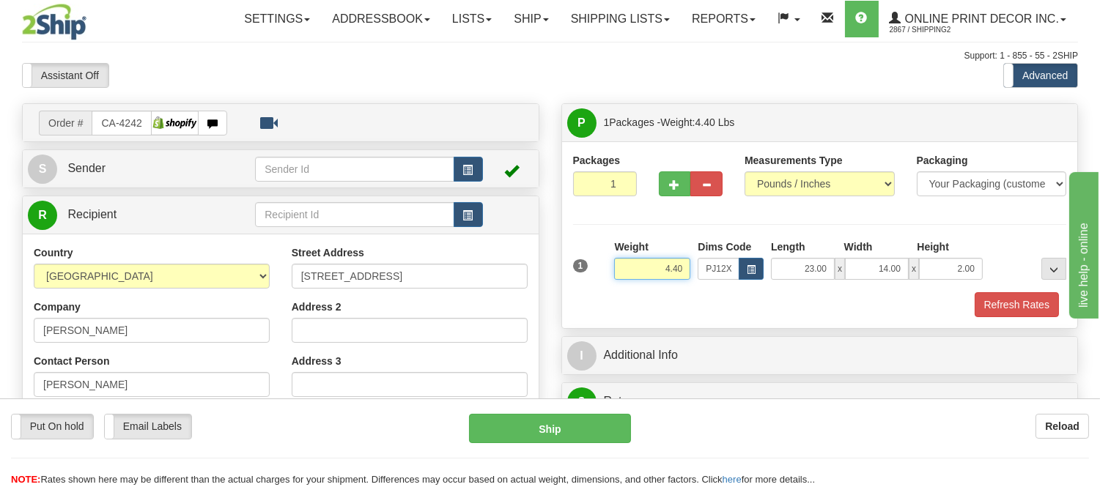
click at [679, 271] on input "4.40" at bounding box center [652, 269] width 76 height 22
drag, startPoint x: 975, startPoint y: 272, endPoint x: 934, endPoint y: 273, distance: 41.0
click at [934, 273] on input "2.00" at bounding box center [951, 269] width 64 height 22
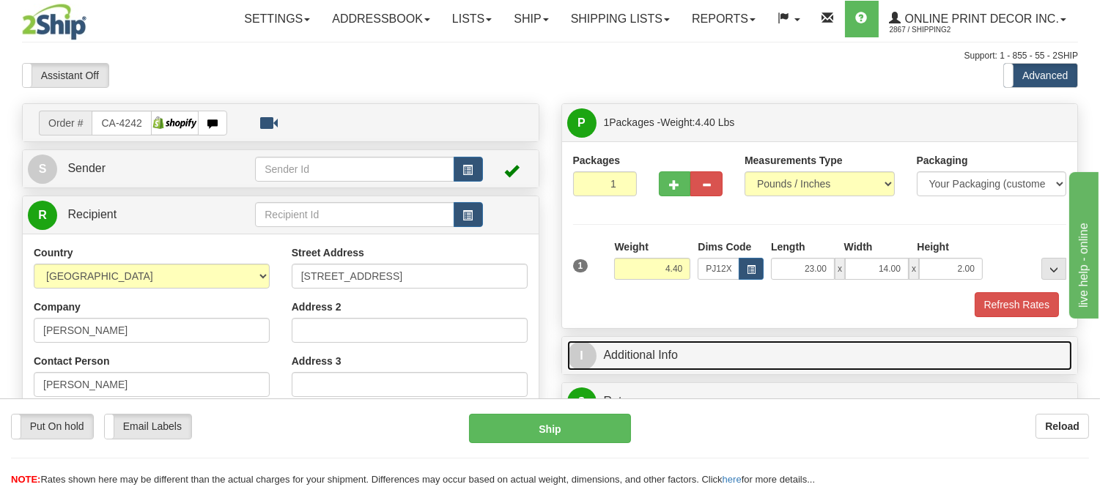
click at [773, 341] on link "I Additional Info" at bounding box center [820, 356] width 506 height 30
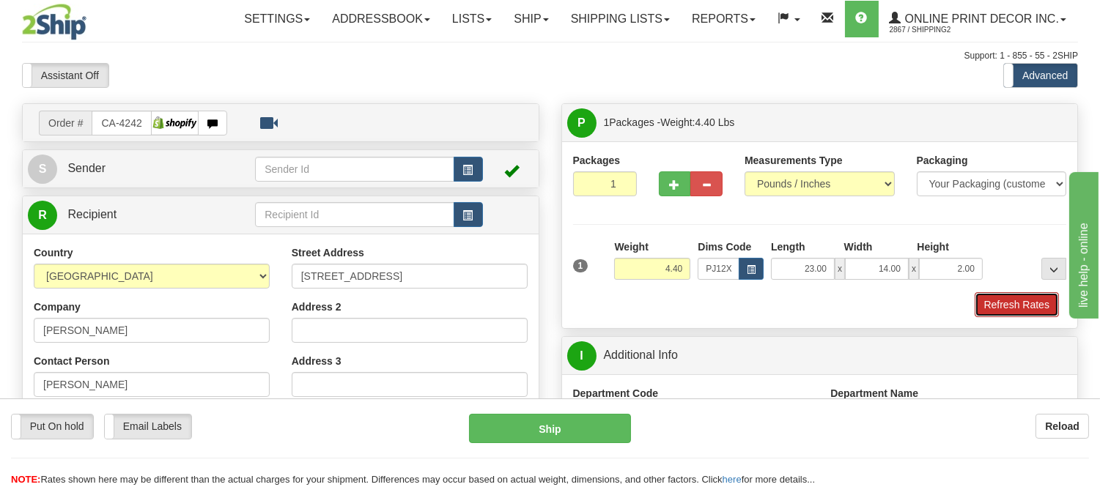
click at [1021, 303] on button "Refresh Rates" at bounding box center [1016, 304] width 84 height 25
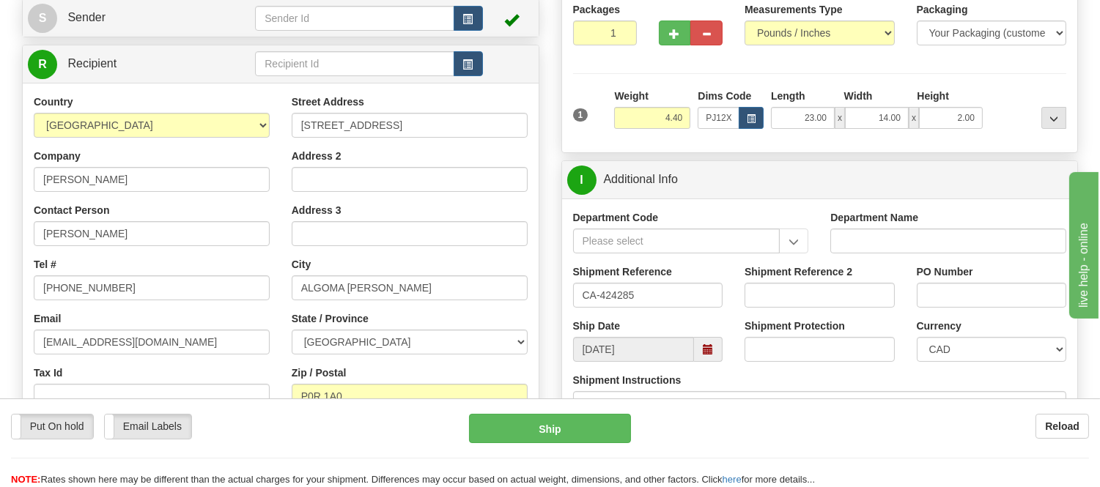
scroll to position [277, 0]
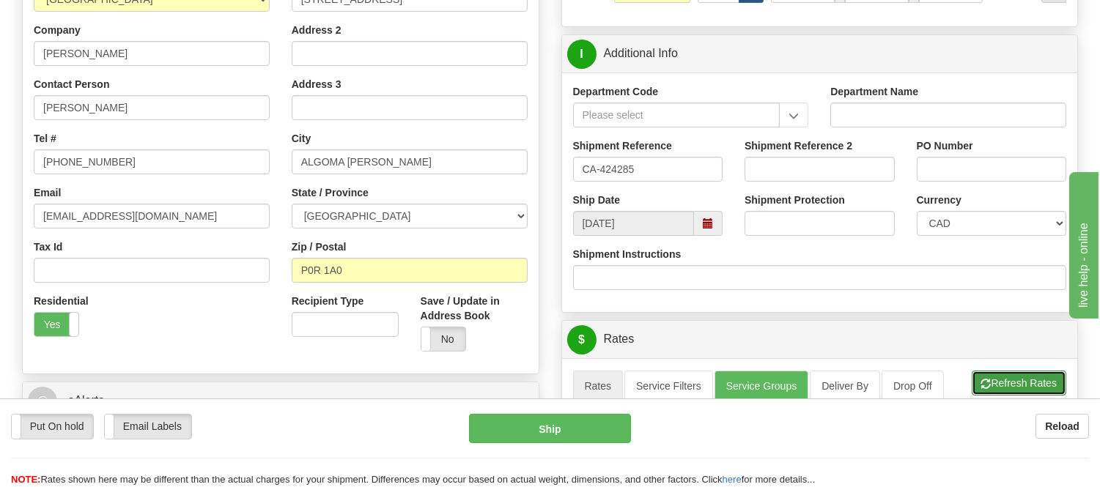
click at [1014, 387] on button "Refresh Rates" at bounding box center [1019, 383] width 95 height 25
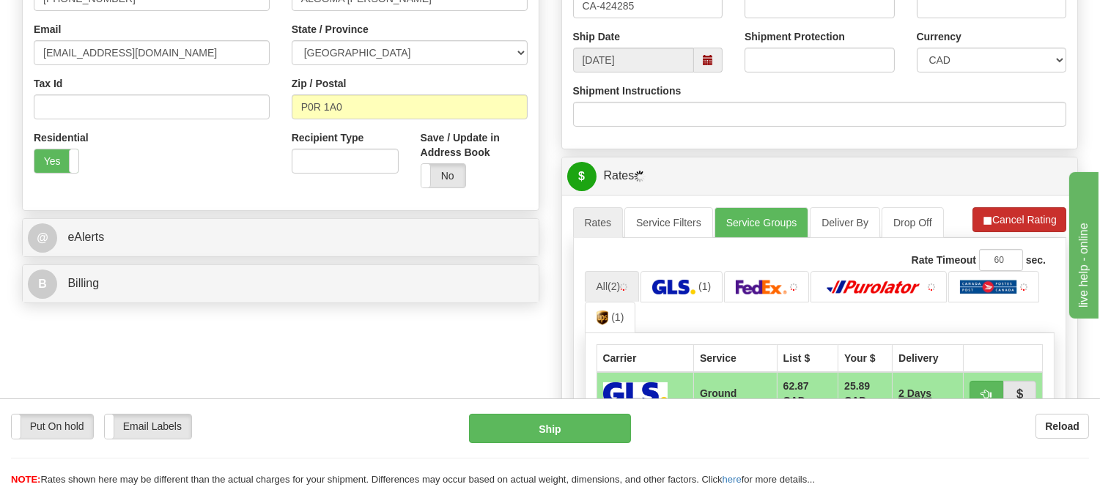
scroll to position [603, 0]
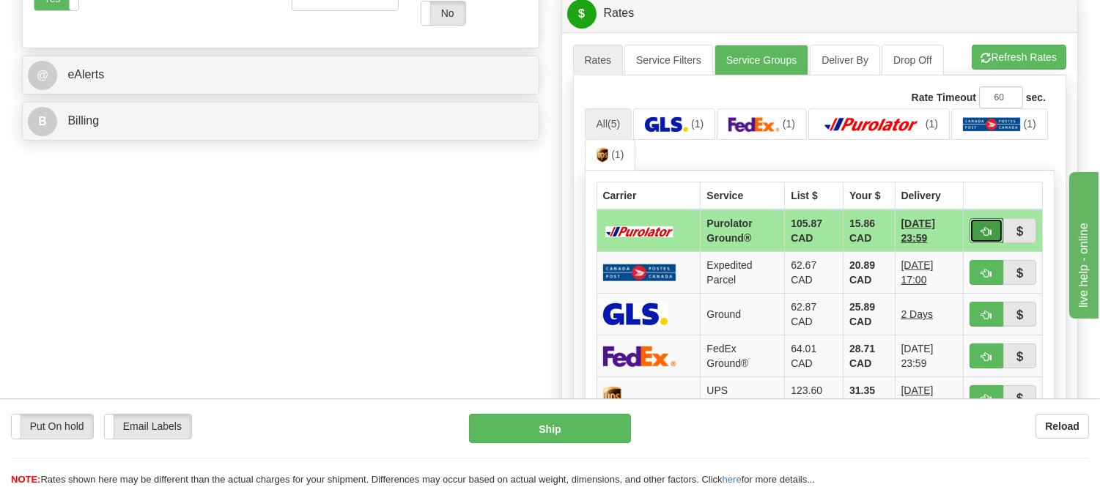
click at [981, 229] on span "button" at bounding box center [986, 232] width 10 height 10
type input "260"
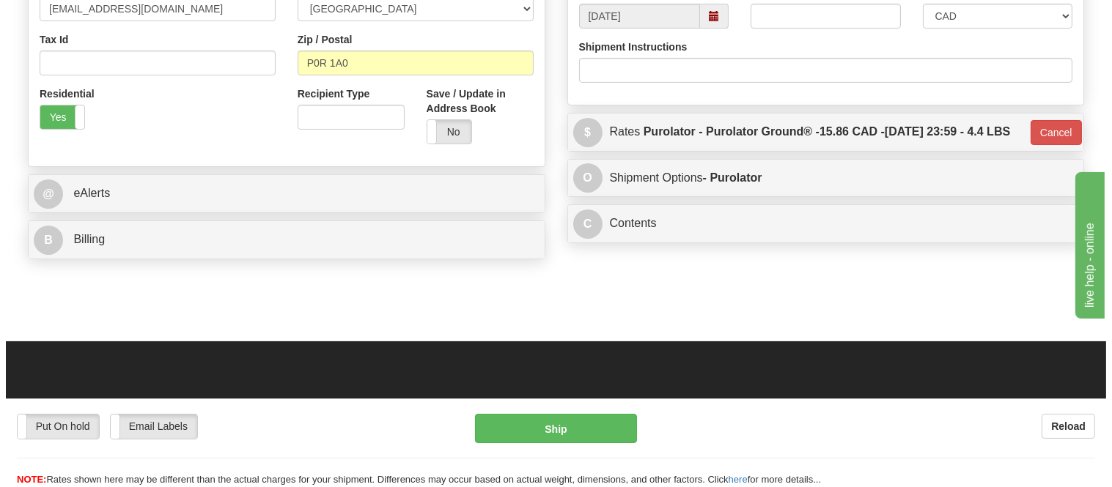
scroll to position [277, 0]
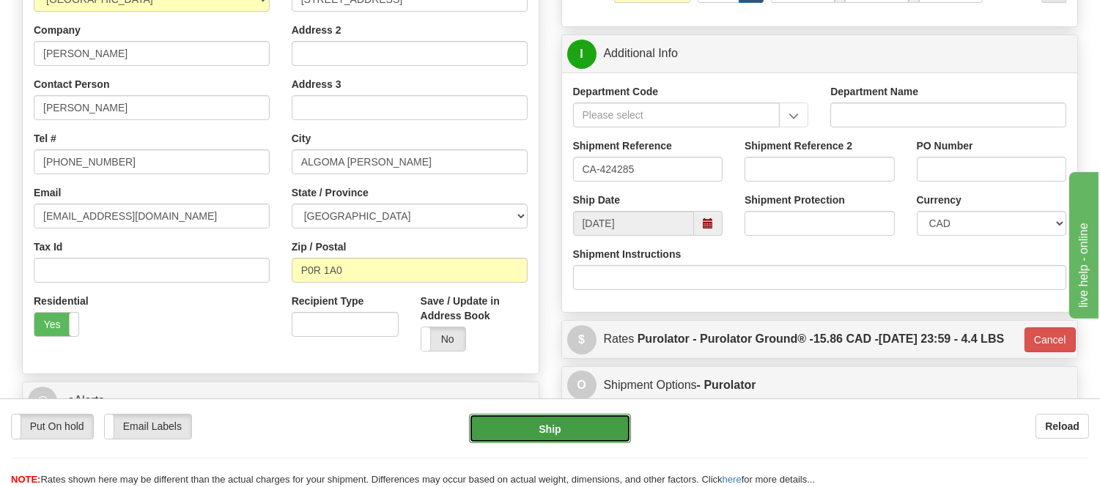
click at [550, 423] on button "Ship" at bounding box center [549, 428] width 161 height 29
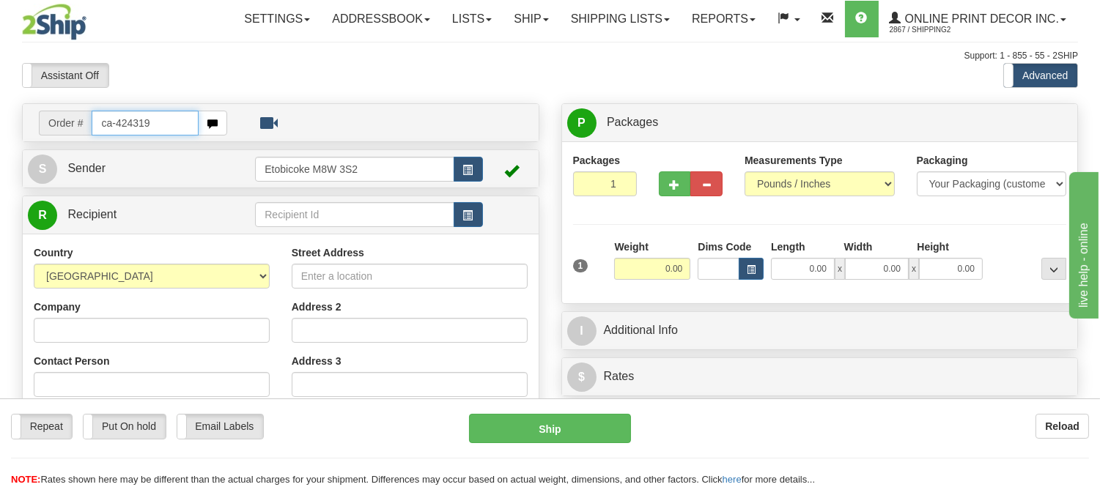
type input "ca-424319"
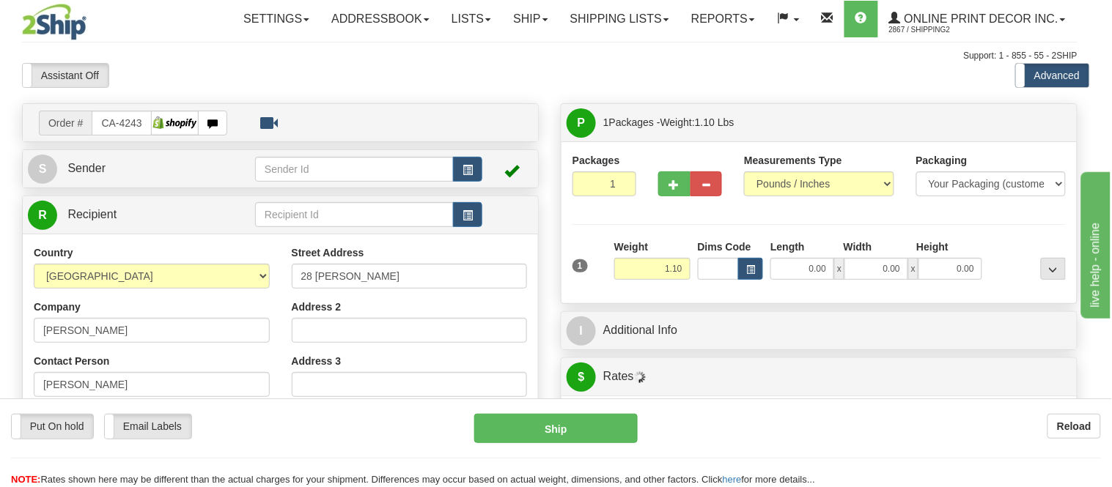
type input "STONEY CREEK"
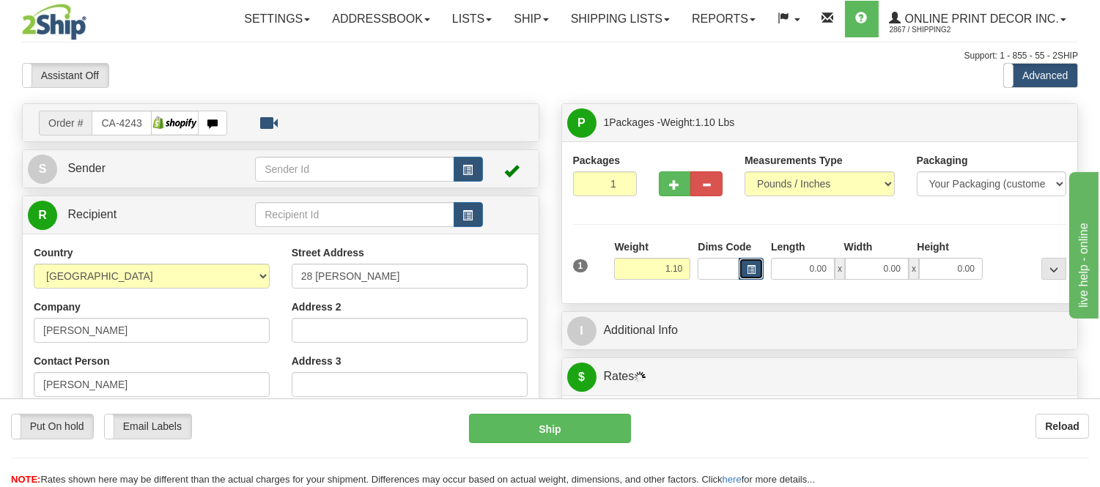
click at [761, 265] on button "button" at bounding box center [751, 269] width 25 height 22
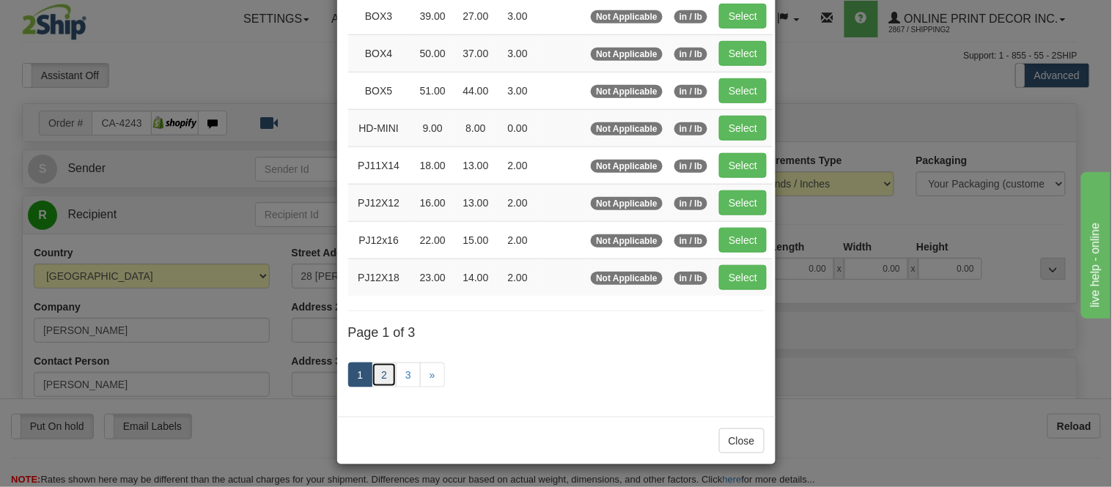
click at [376, 369] on link "2" at bounding box center [383, 375] width 25 height 25
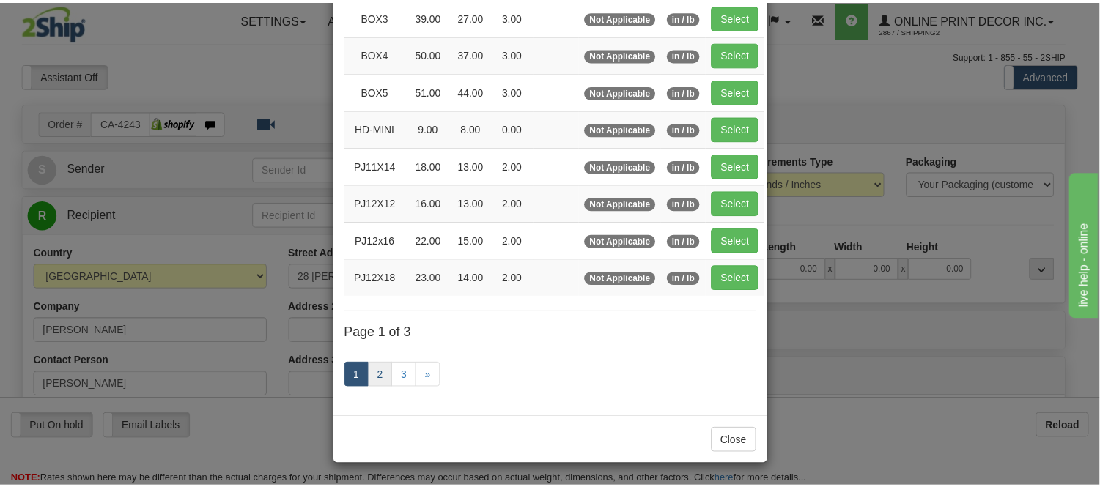
scroll to position [238, 0]
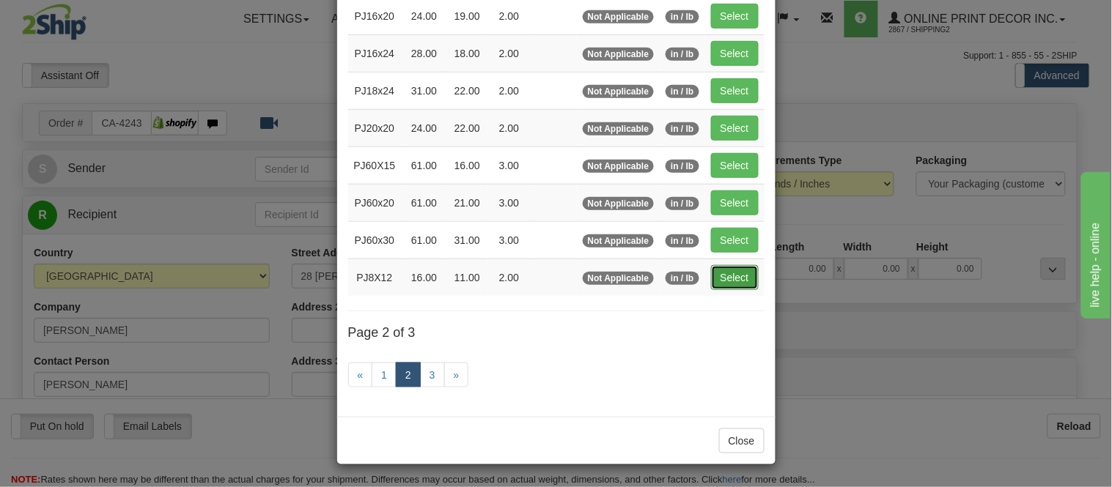
click at [715, 273] on button "Select" at bounding box center [735, 277] width 48 height 25
type input "PJ8X12"
type input "16.00"
type input "11.00"
type input "2.00"
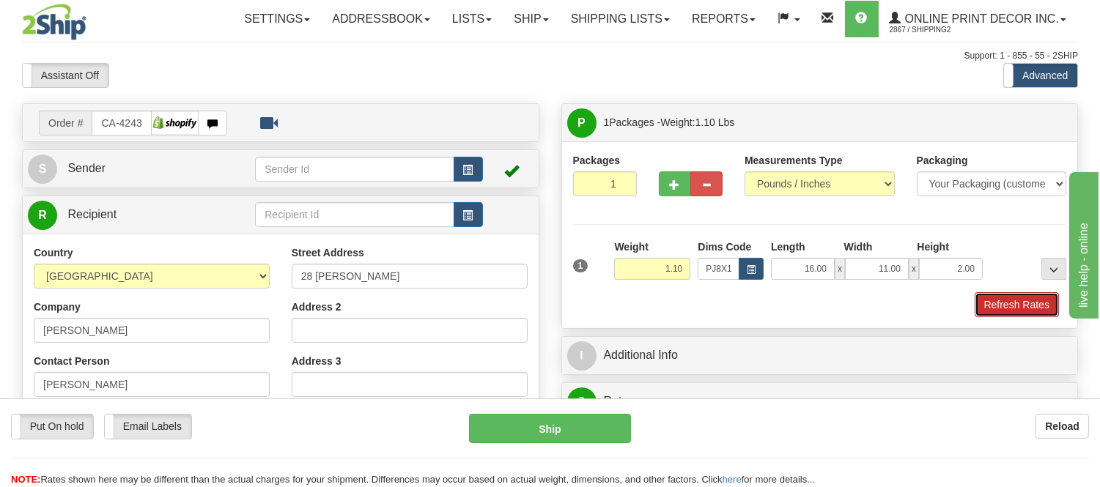
click at [995, 301] on button "Refresh Rates" at bounding box center [1016, 304] width 84 height 25
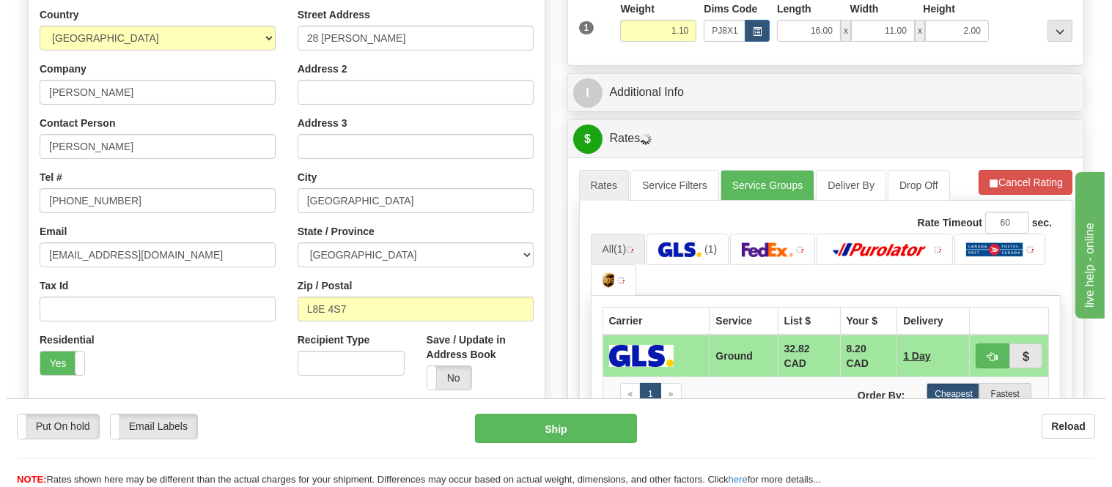
scroll to position [354, 0]
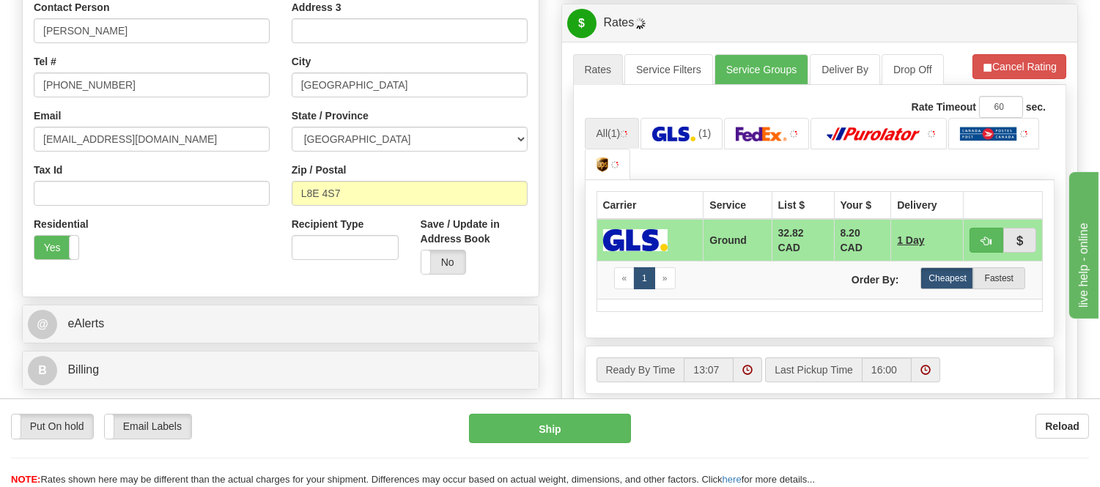
drag, startPoint x: 1111, startPoint y: 143, endPoint x: 53, endPoint y: 25, distance: 1063.8
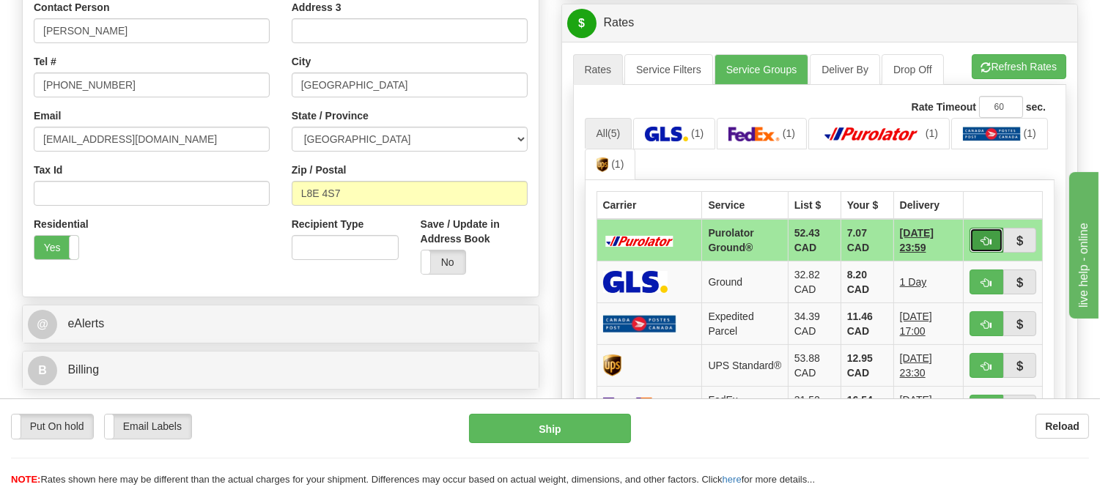
click at [988, 237] on span "button" at bounding box center [986, 242] width 10 height 10
type input "260"
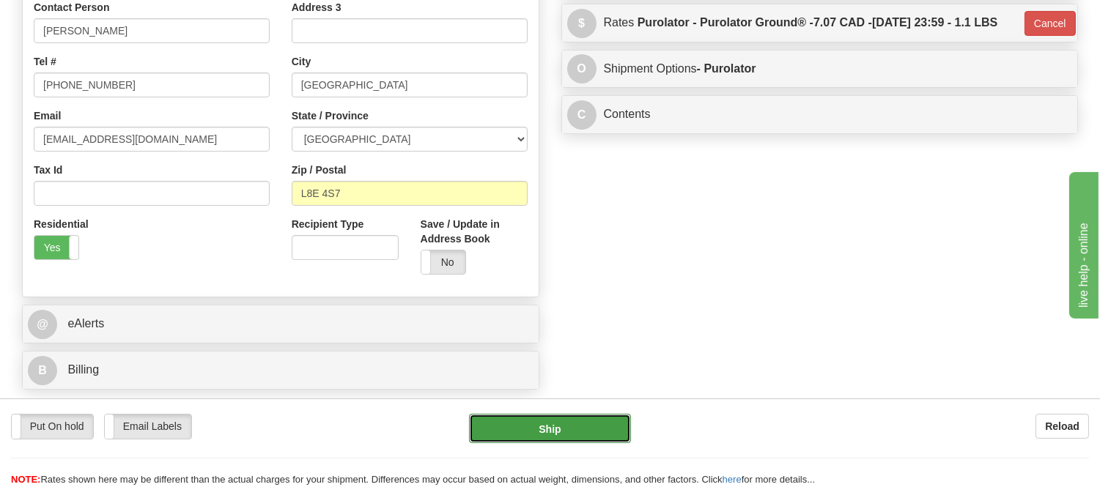
click at [583, 422] on button "Ship" at bounding box center [549, 428] width 161 height 29
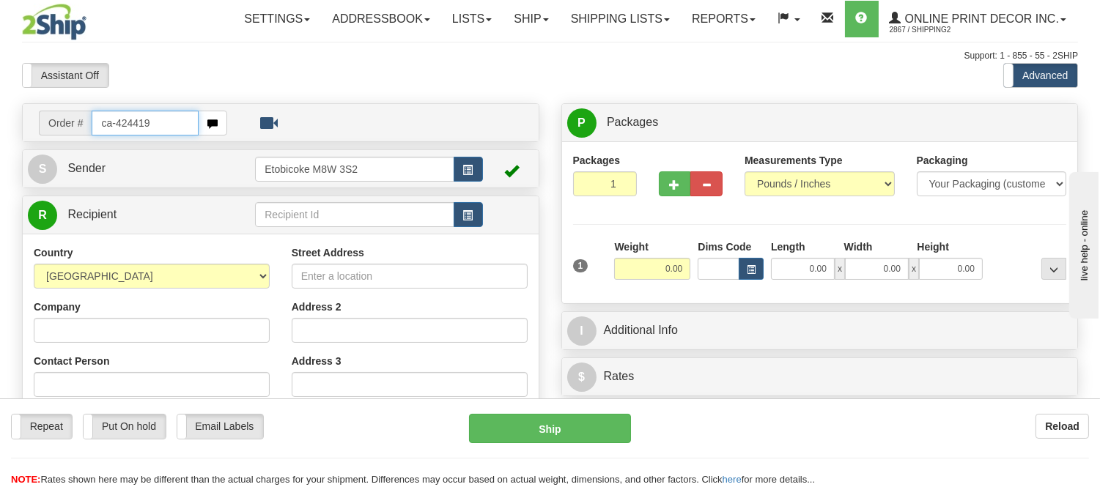
type input "ca-424419"
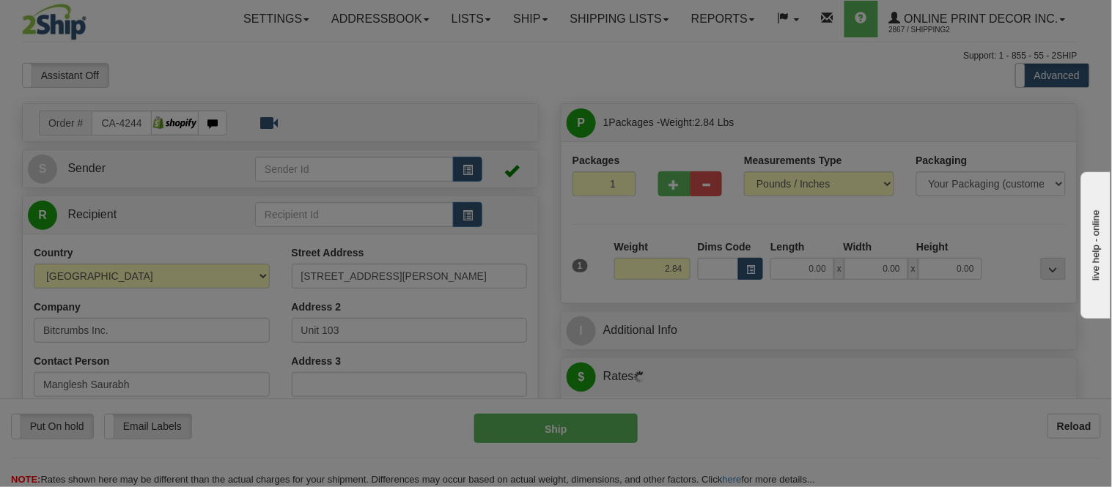
type input "[GEOGRAPHIC_DATA]"
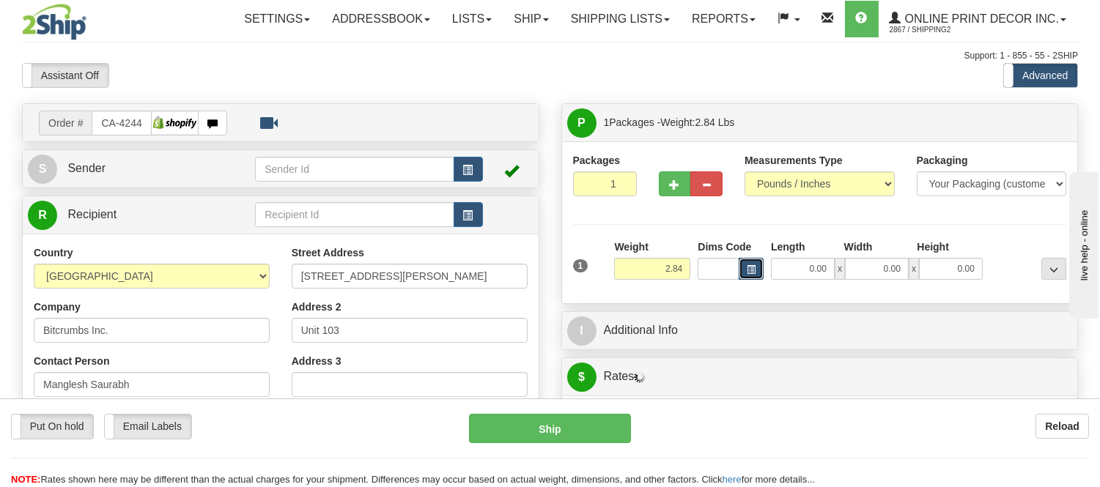
click at [752, 270] on span "button" at bounding box center [751, 270] width 9 height 8
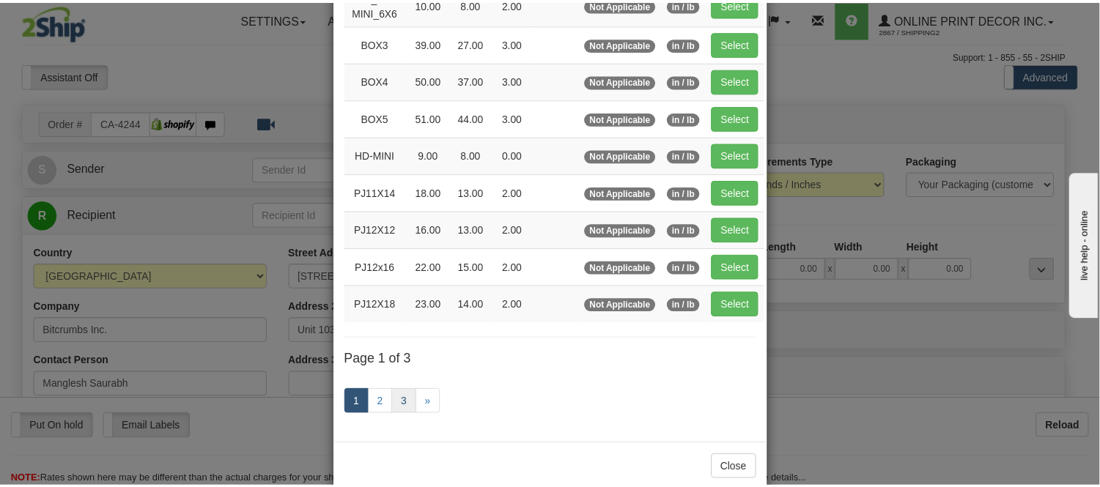
scroll to position [244, 0]
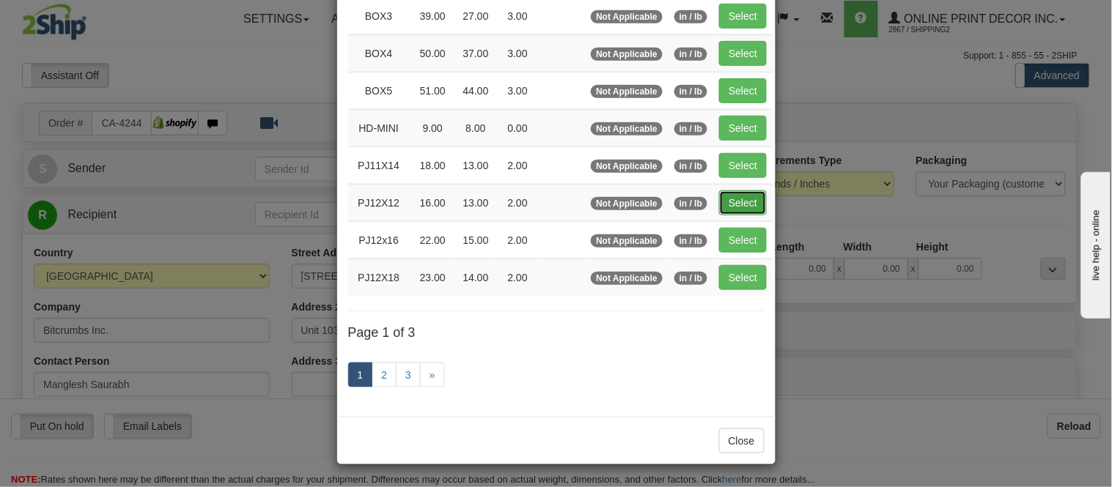
click at [752, 208] on button "Select" at bounding box center [743, 203] width 48 height 25
type input "PJ12X12"
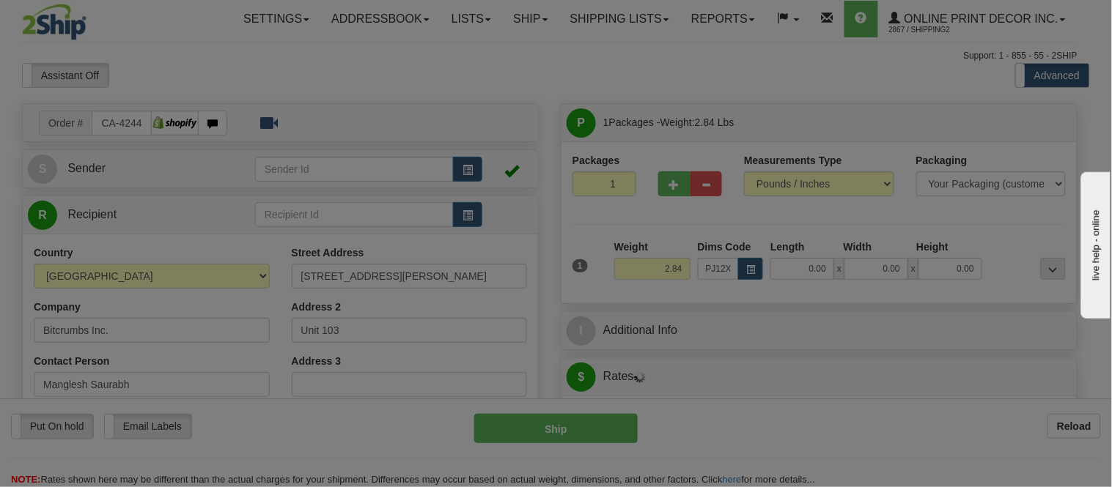
type input "16.00"
type input "13.00"
type input "2.00"
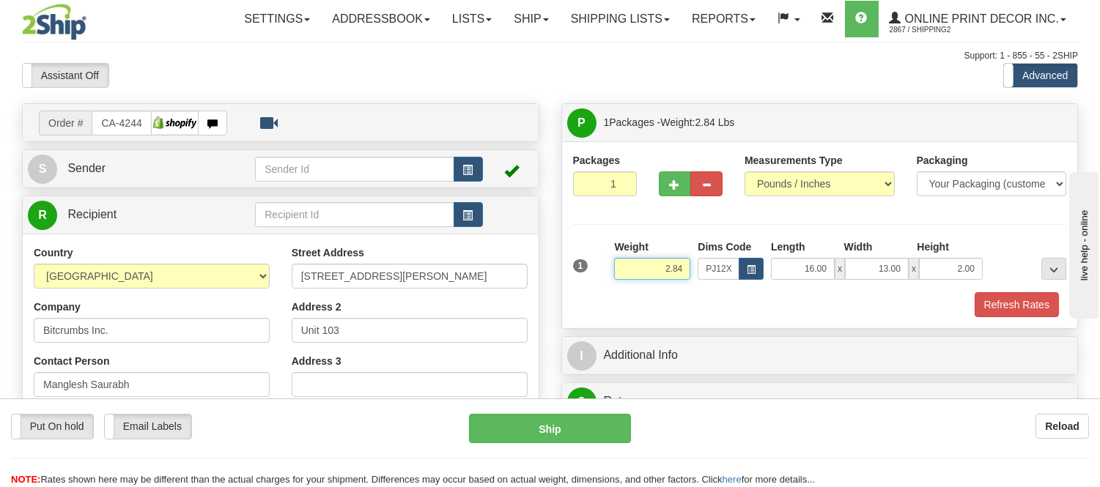
drag, startPoint x: 686, startPoint y: 264, endPoint x: 635, endPoint y: 283, distance: 54.7
click at [635, 283] on div "Weight 2.84" at bounding box center [652, 265] width 84 height 51
drag, startPoint x: 684, startPoint y: 267, endPoint x: 631, endPoint y: 277, distance: 54.5
click at [631, 277] on input "3.98" at bounding box center [652, 269] width 76 height 22
click button "Delete" at bounding box center [0, 0] width 0 height 0
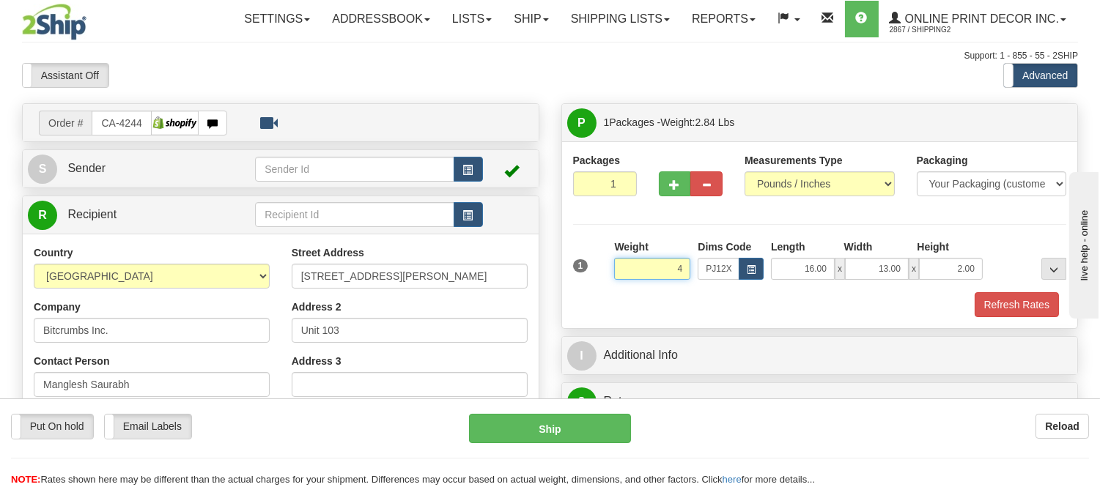
type input "4.00"
click at [992, 303] on button "Refresh Rates" at bounding box center [1016, 304] width 84 height 25
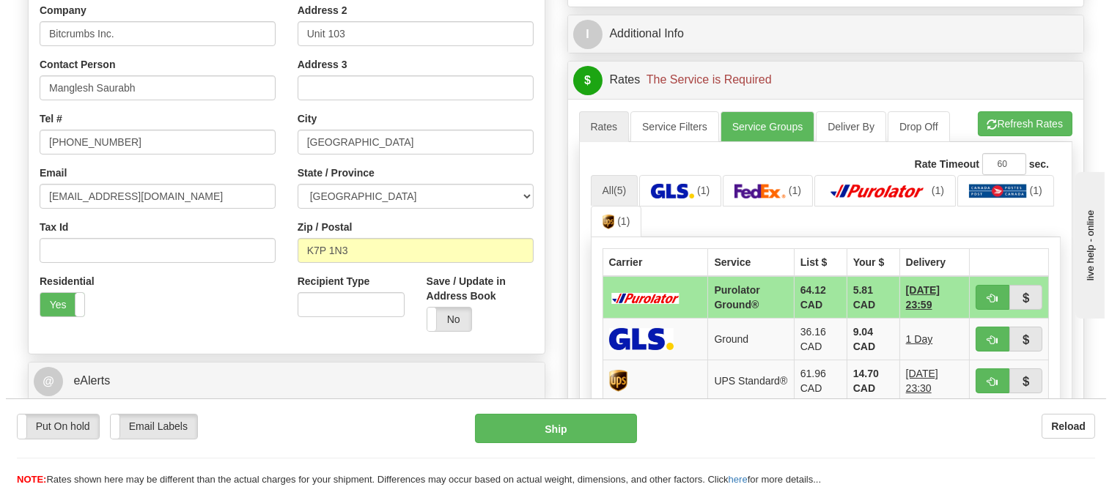
scroll to position [325, 0]
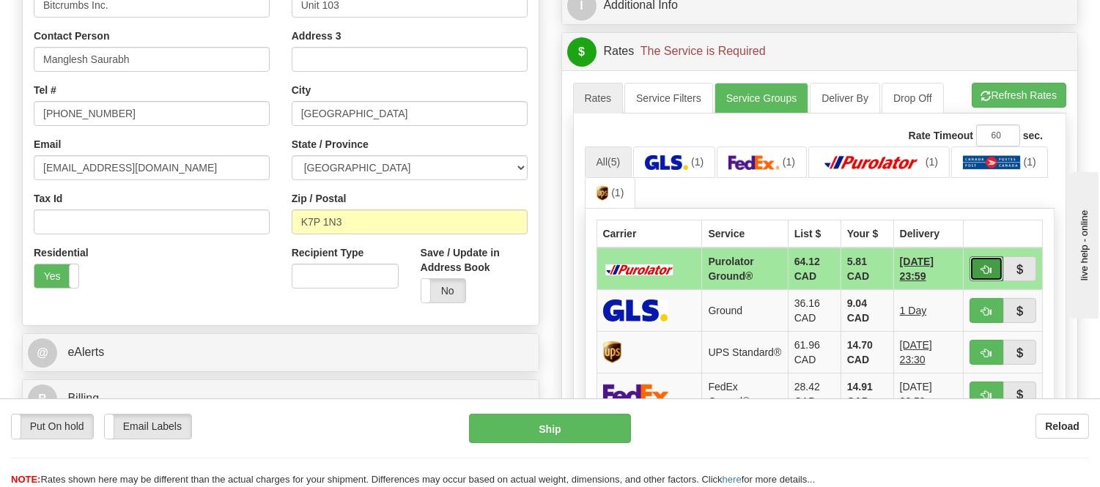
click at [974, 267] on button "button" at bounding box center [986, 268] width 34 height 25
type input "260"
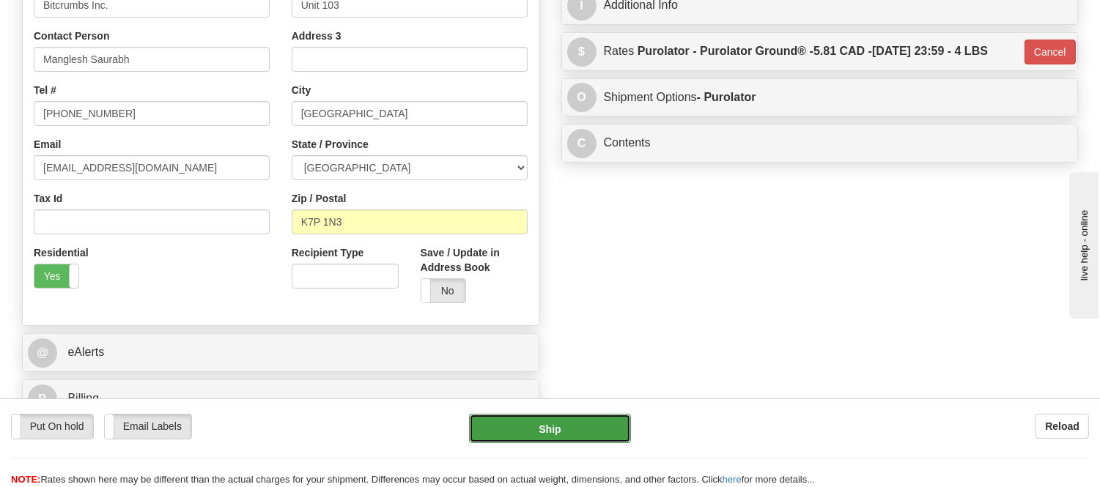
click at [536, 434] on button "Ship" at bounding box center [549, 428] width 161 height 29
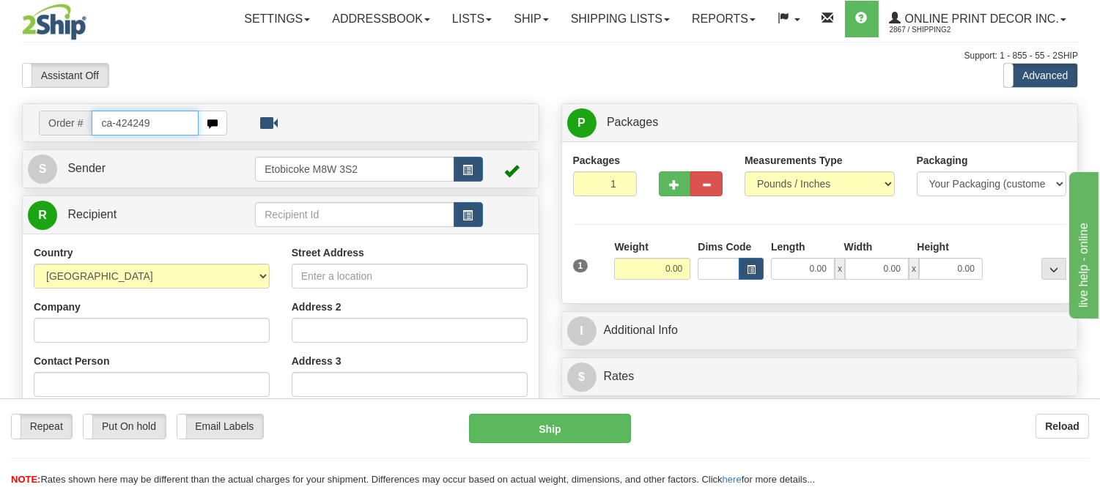
type input "ca-424249"
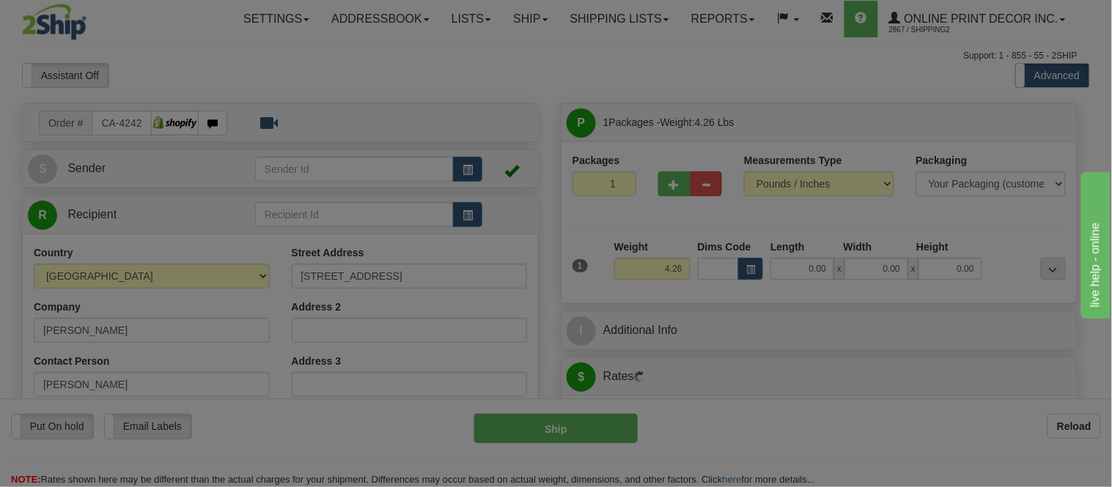
type input "MISSISSAUGA"
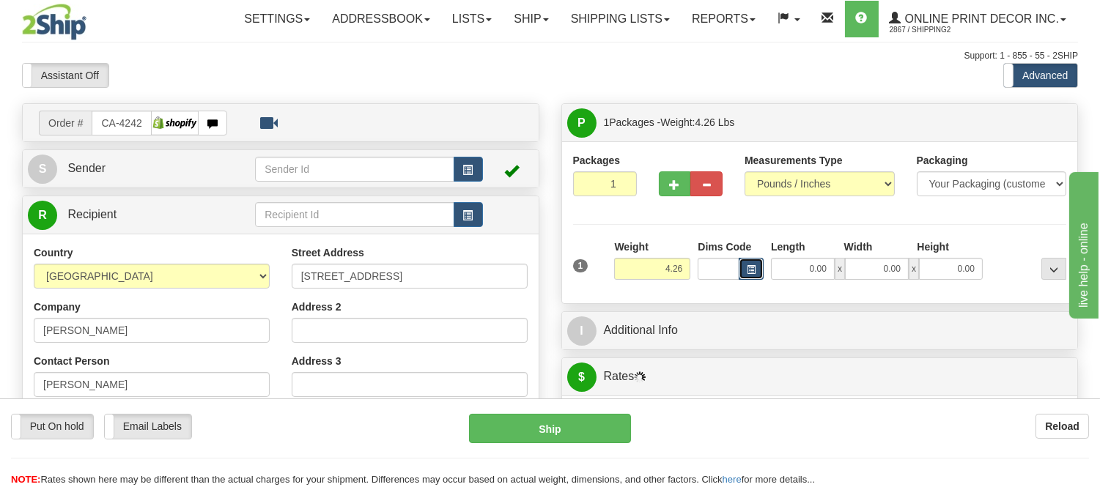
click at [762, 273] on button "button" at bounding box center [751, 269] width 25 height 22
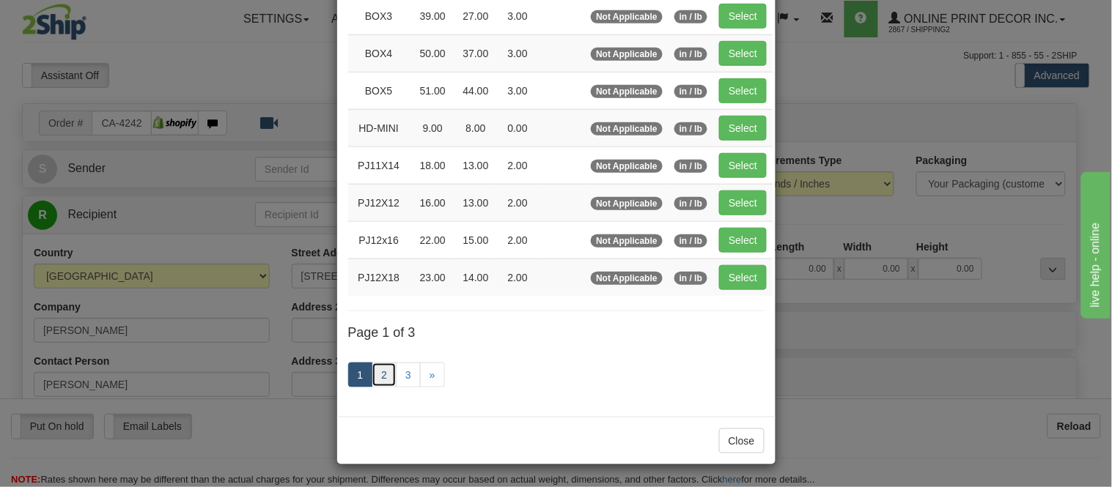
click at [382, 369] on link "2" at bounding box center [383, 375] width 25 height 25
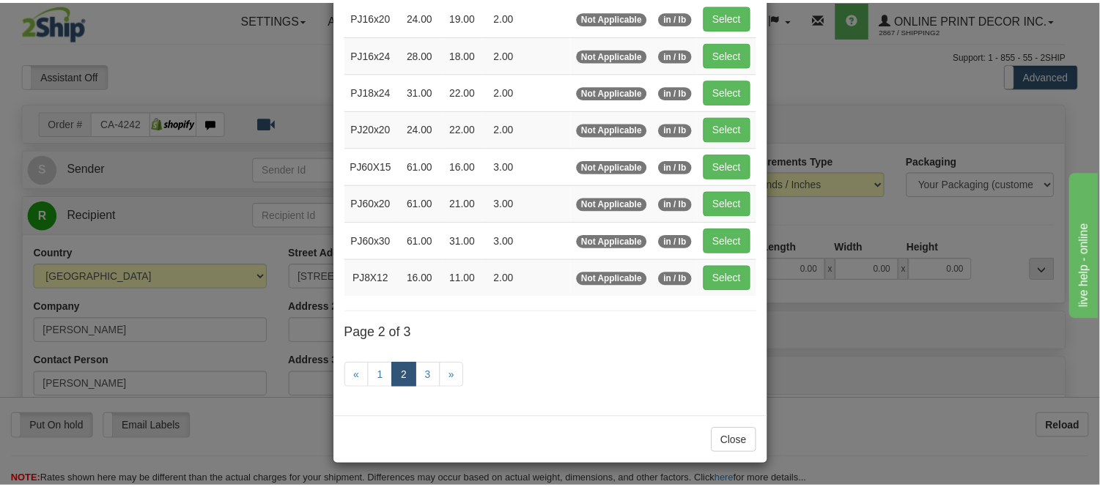
scroll to position [238, 0]
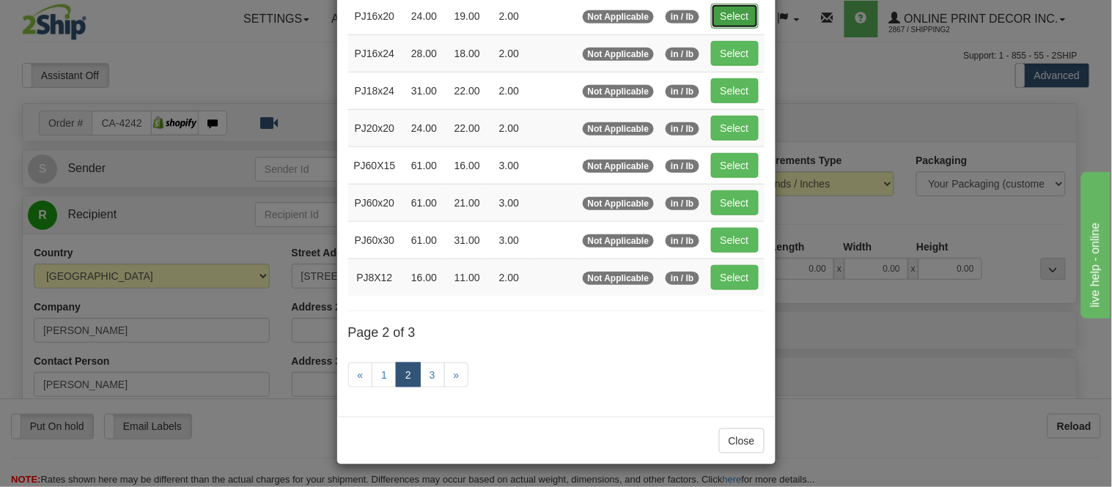
click at [750, 8] on button "Select" at bounding box center [735, 16] width 48 height 25
type input "PJ16x20"
type input "24.00"
type input "19.00"
type input "2.00"
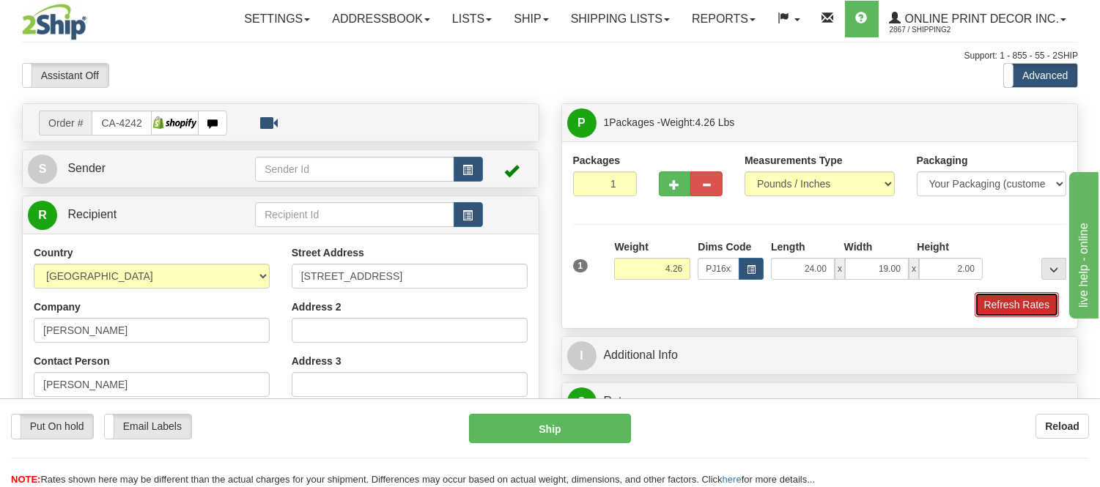
click at [1023, 301] on button "Refresh Rates" at bounding box center [1016, 304] width 84 height 25
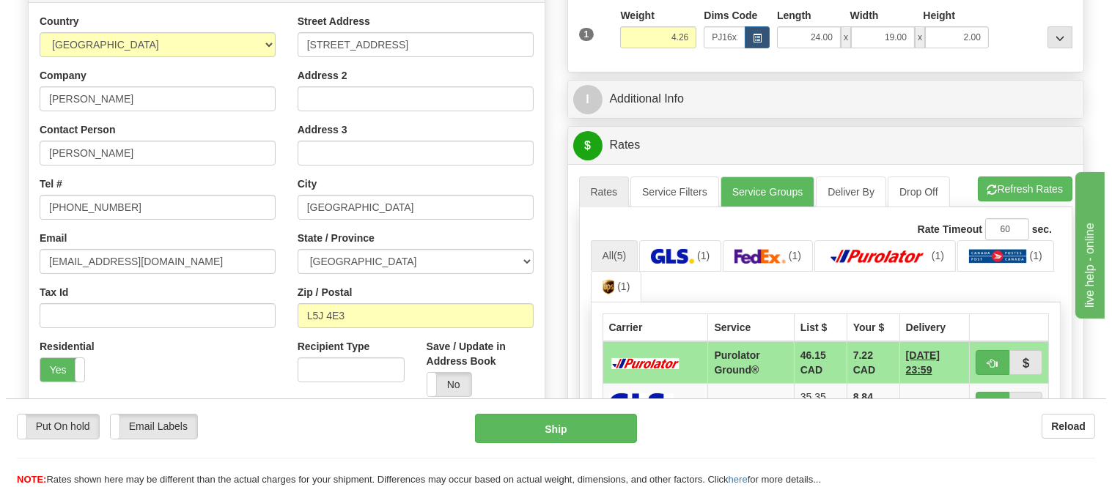
scroll to position [325, 0]
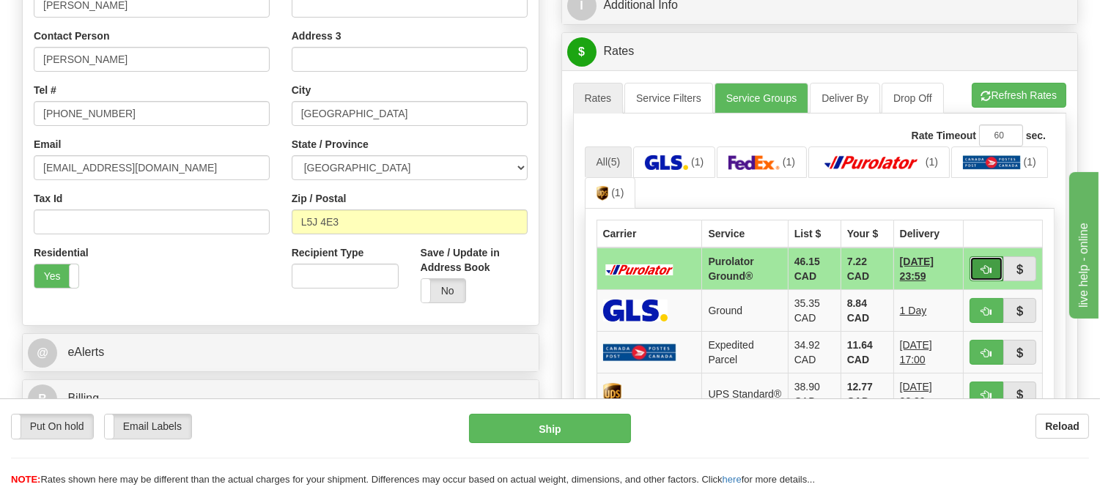
click at [991, 262] on button "button" at bounding box center [986, 268] width 34 height 25
type input "260"
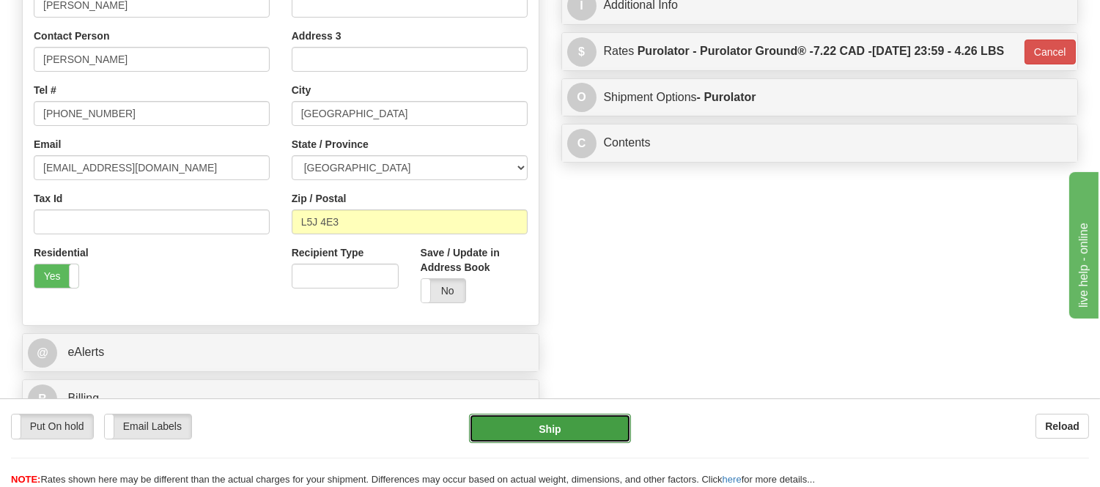
click at [518, 416] on button "Ship" at bounding box center [549, 428] width 161 height 29
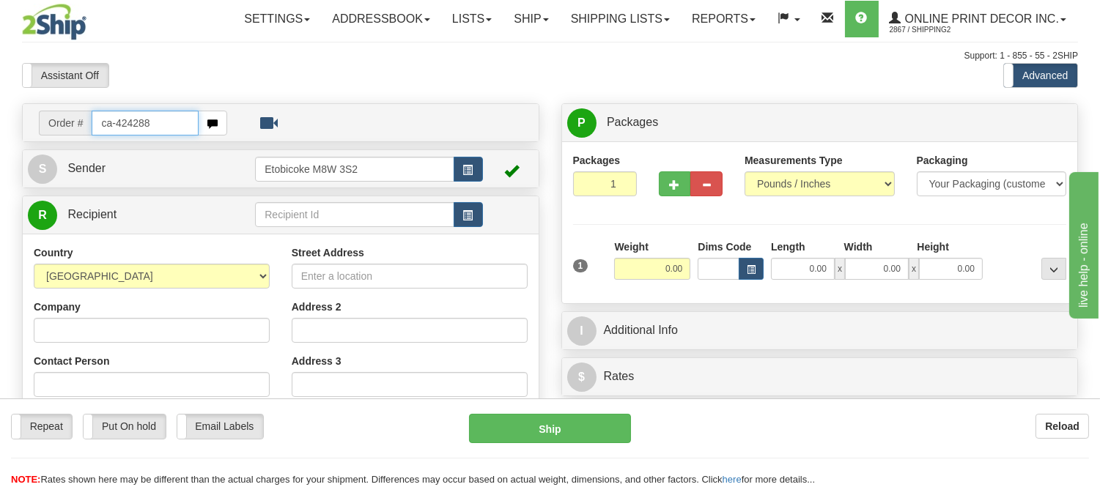
type input "ca-424288"
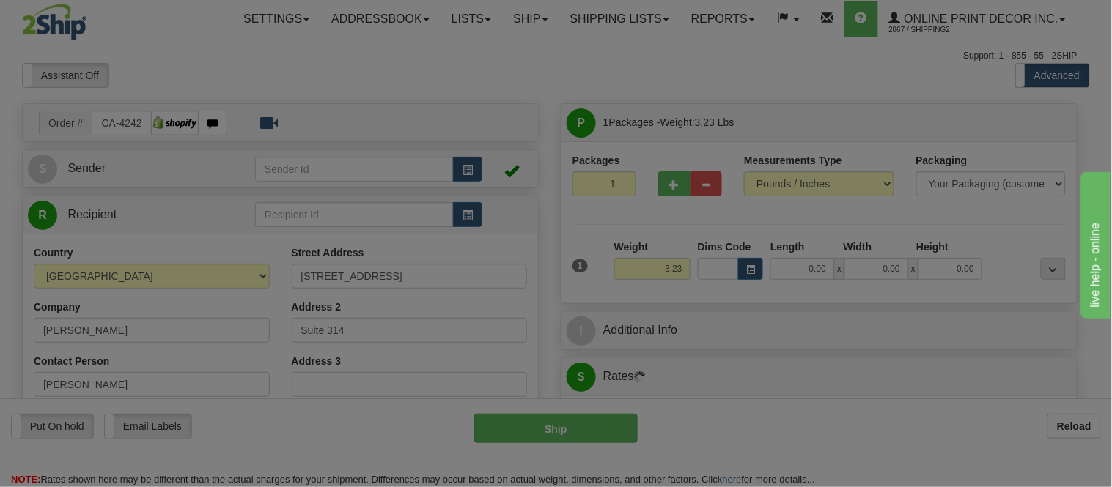
type input "[GEOGRAPHIC_DATA]"
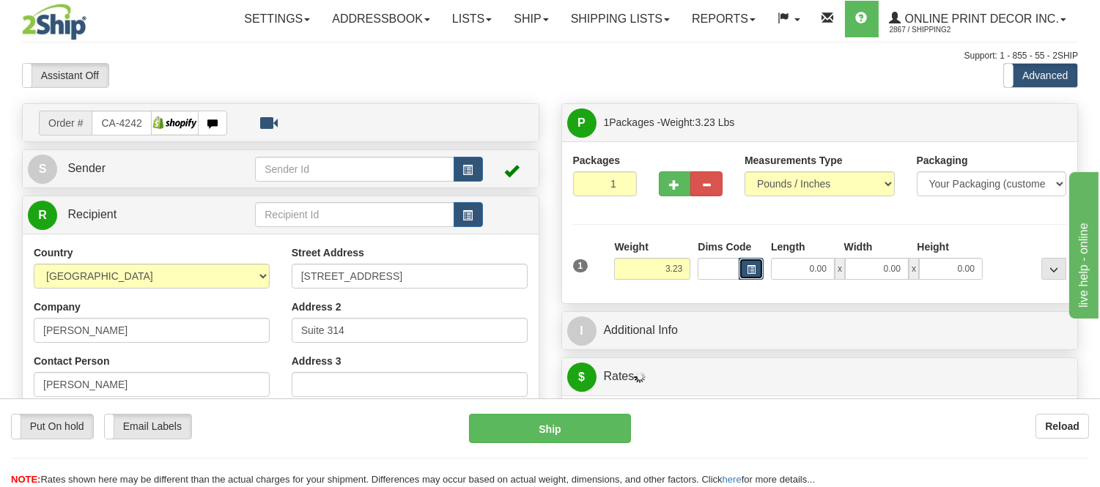
click at [755, 271] on span "button" at bounding box center [751, 270] width 9 height 8
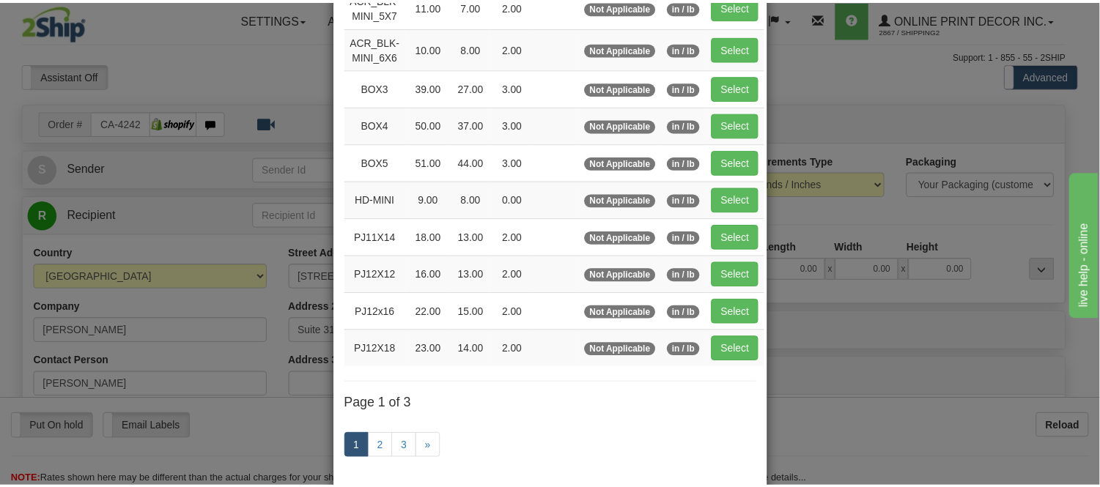
scroll to position [244, 0]
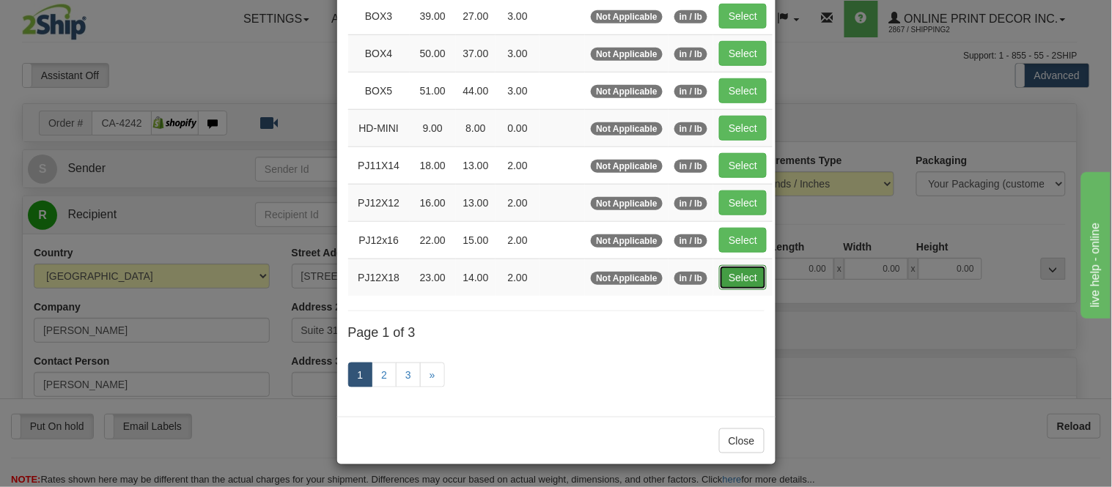
click at [741, 279] on button "Select" at bounding box center [743, 277] width 48 height 25
type input "PJ12X18"
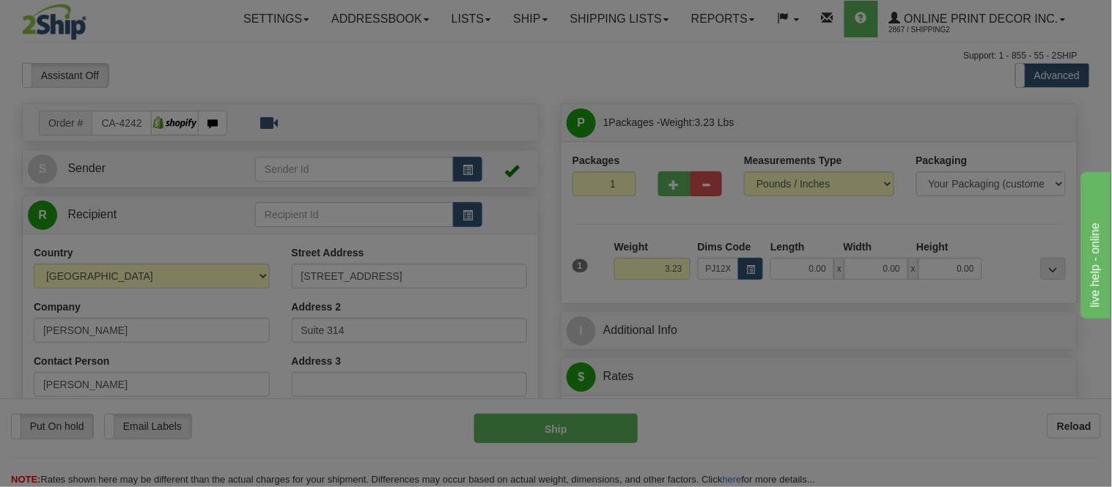
type input "23.00"
type input "14.00"
type input "2.00"
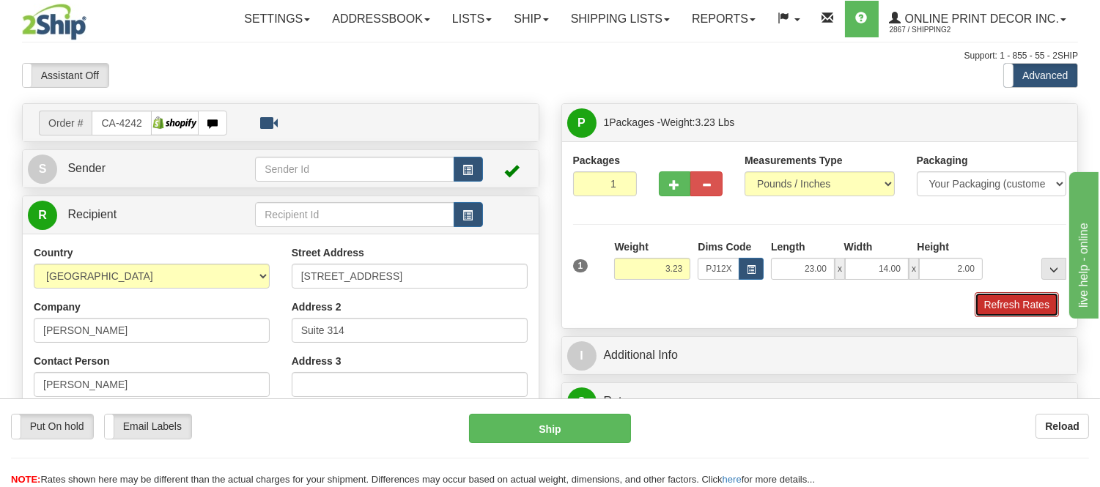
click at [1010, 313] on button "Refresh Rates" at bounding box center [1016, 304] width 84 height 25
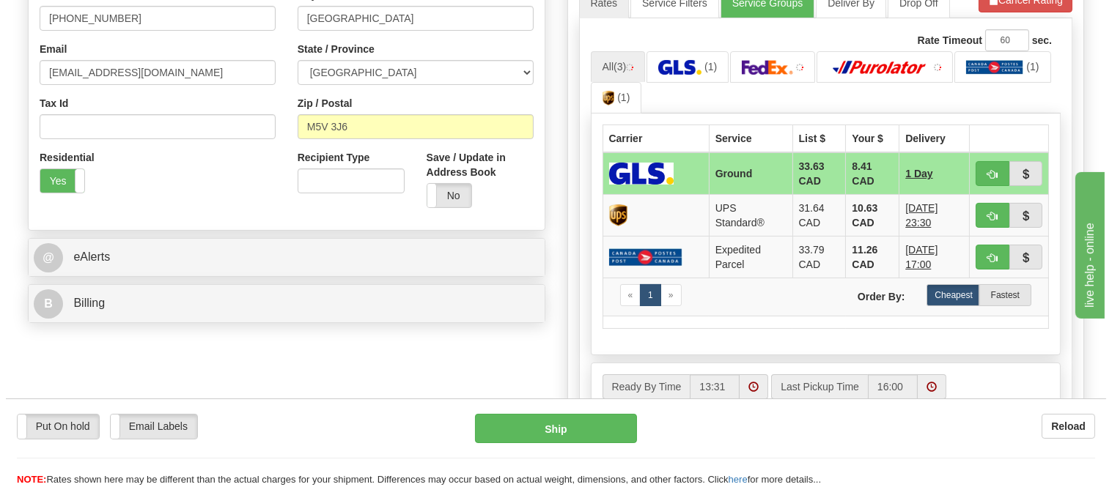
scroll to position [421, 0]
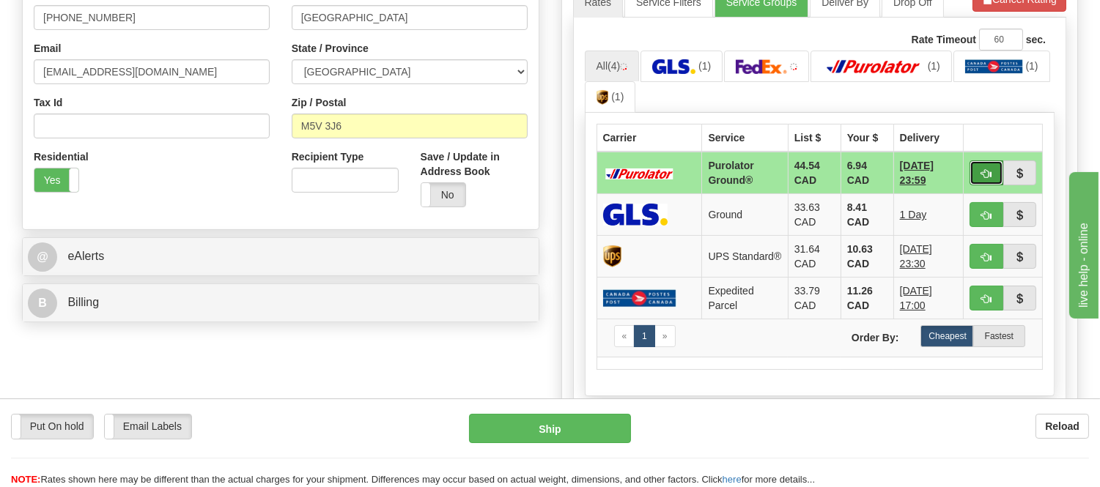
click at [981, 169] on span "button" at bounding box center [986, 174] width 10 height 10
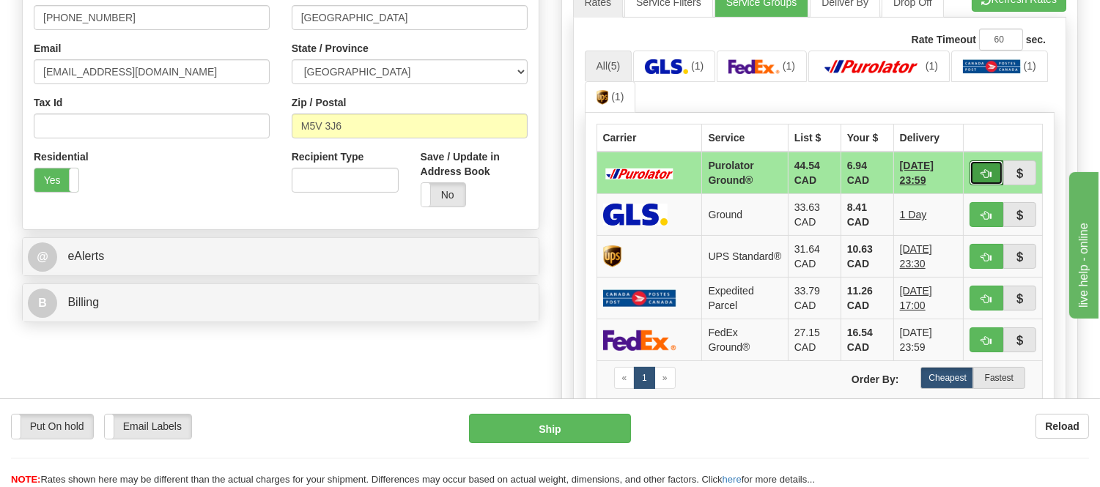
click at [981, 169] on span "button" at bounding box center [986, 174] width 10 height 10
type input "260"
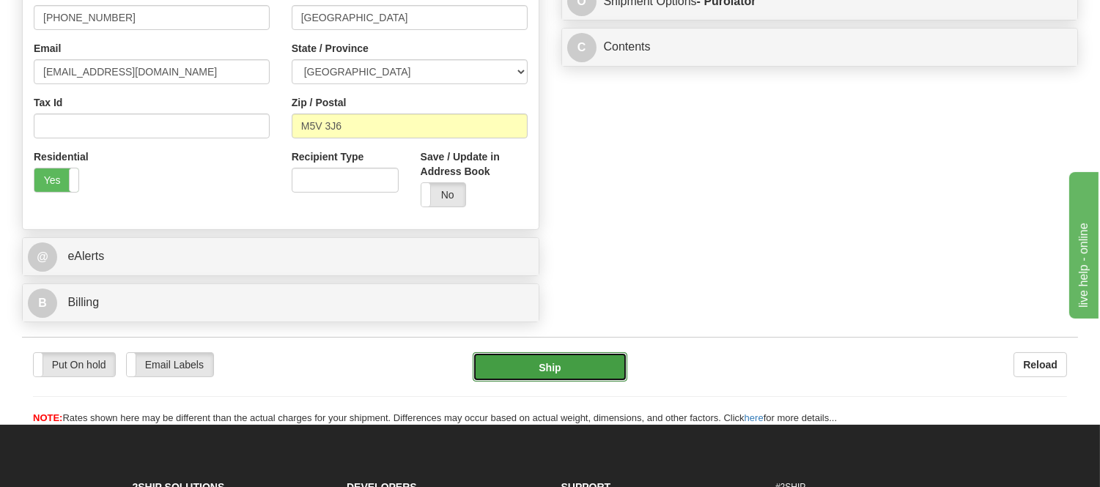
click at [539, 370] on button "Ship" at bounding box center [550, 366] width 154 height 29
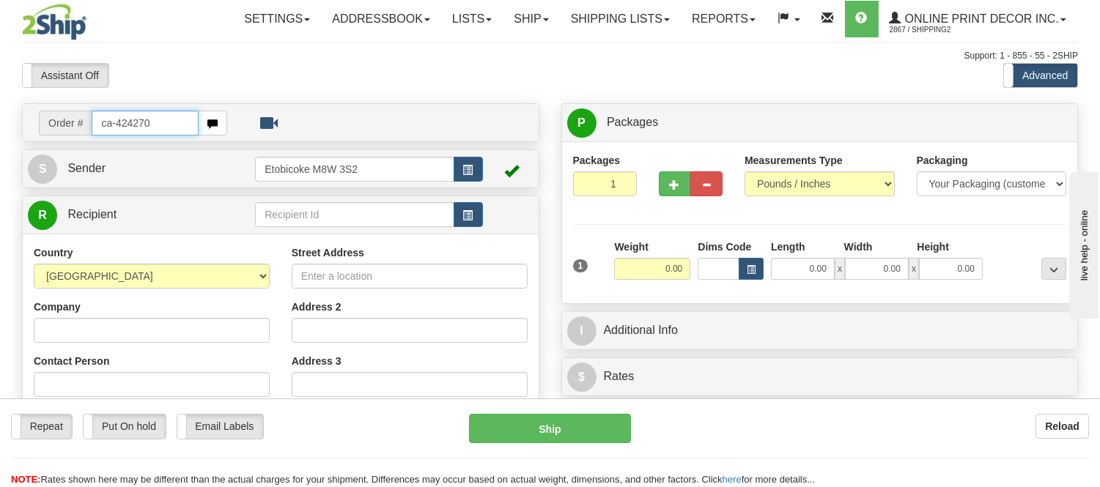
type input "ca-424270"
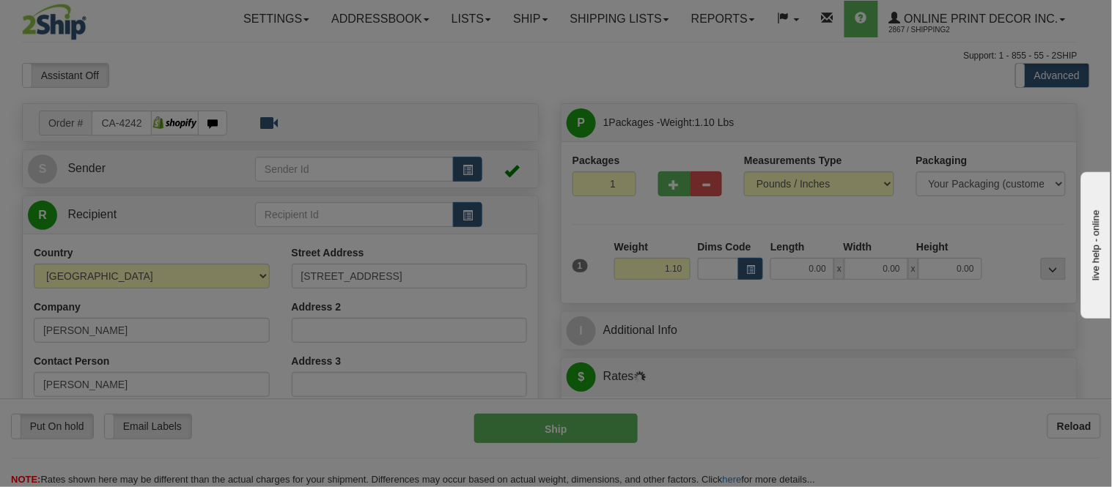
type input "OAKVILLE"
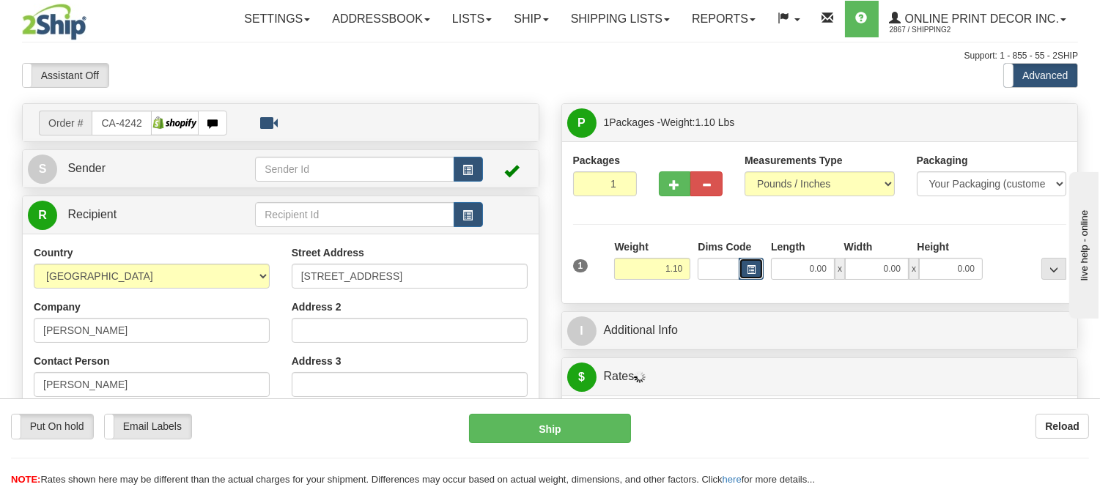
click at [750, 267] on span "button" at bounding box center [751, 270] width 9 height 8
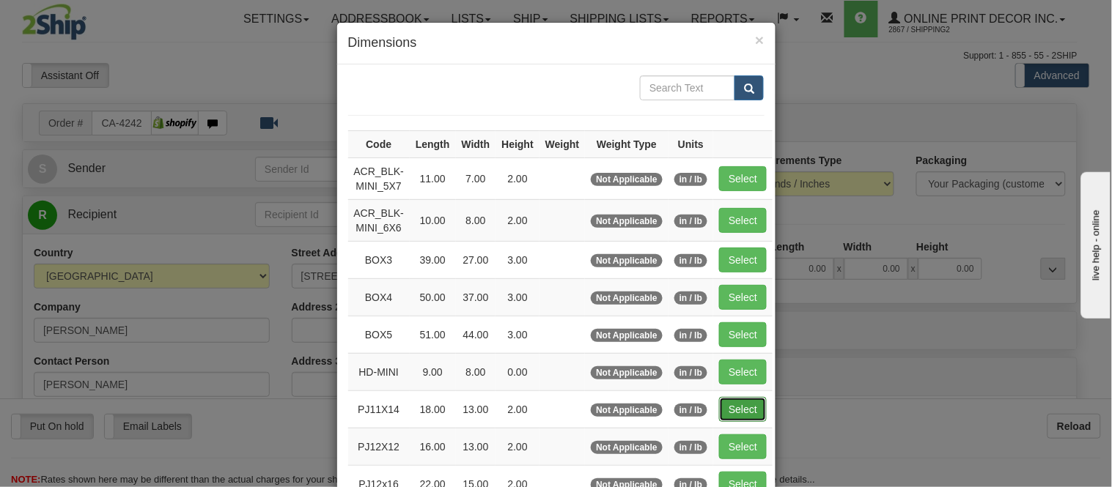
click at [753, 398] on button "Select" at bounding box center [743, 409] width 48 height 25
type input "PJ11X14"
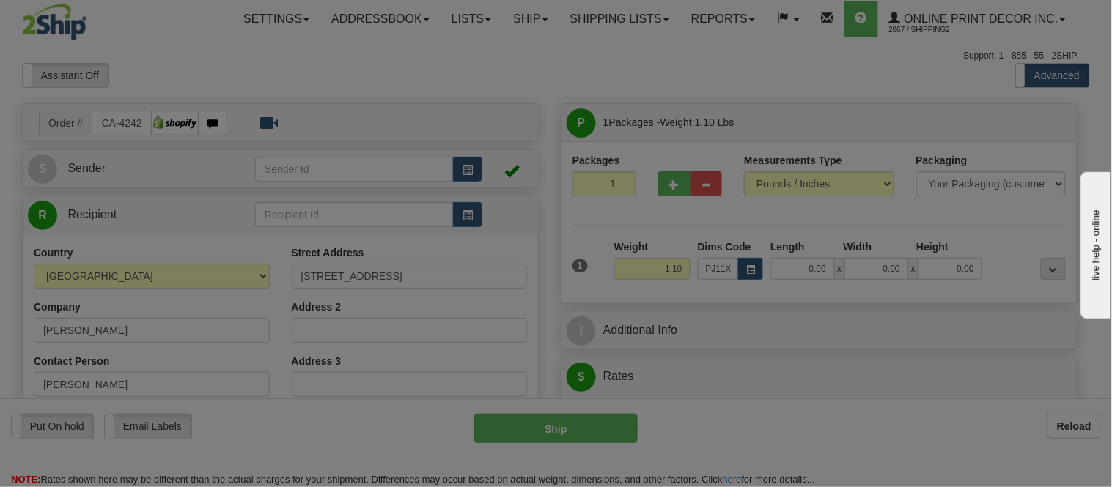
type input "18.00"
type input "13.00"
type input "2.00"
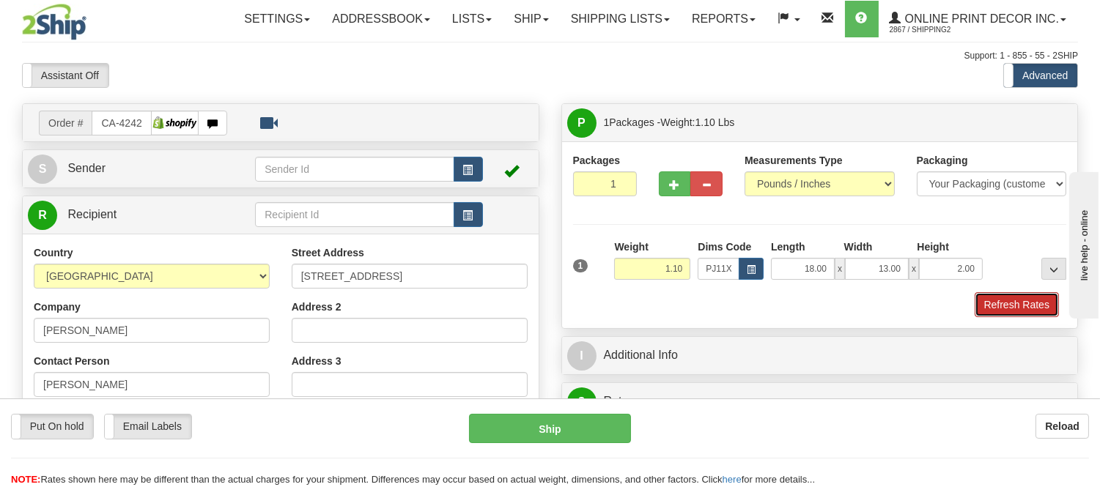
click at [996, 301] on button "Refresh Rates" at bounding box center [1016, 304] width 84 height 25
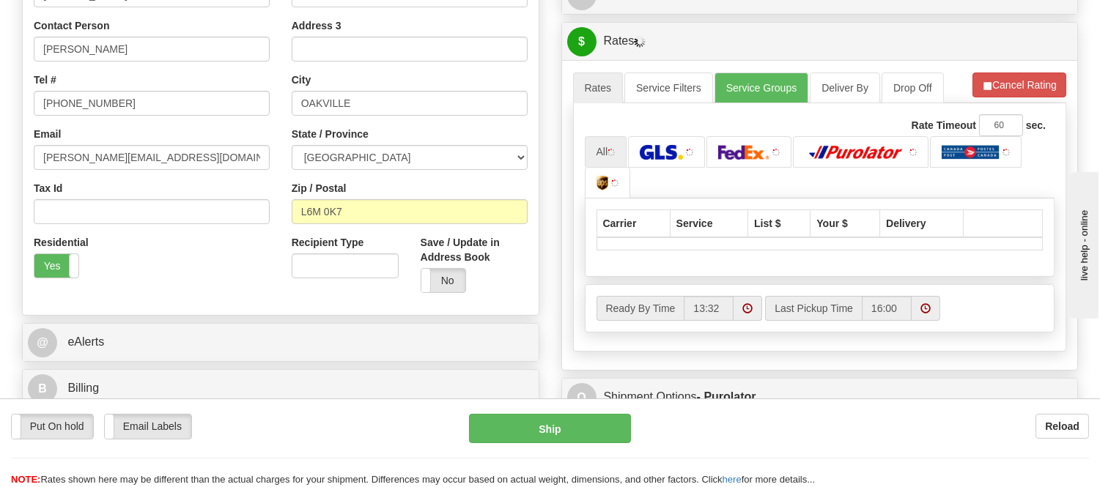
scroll to position [345, 0]
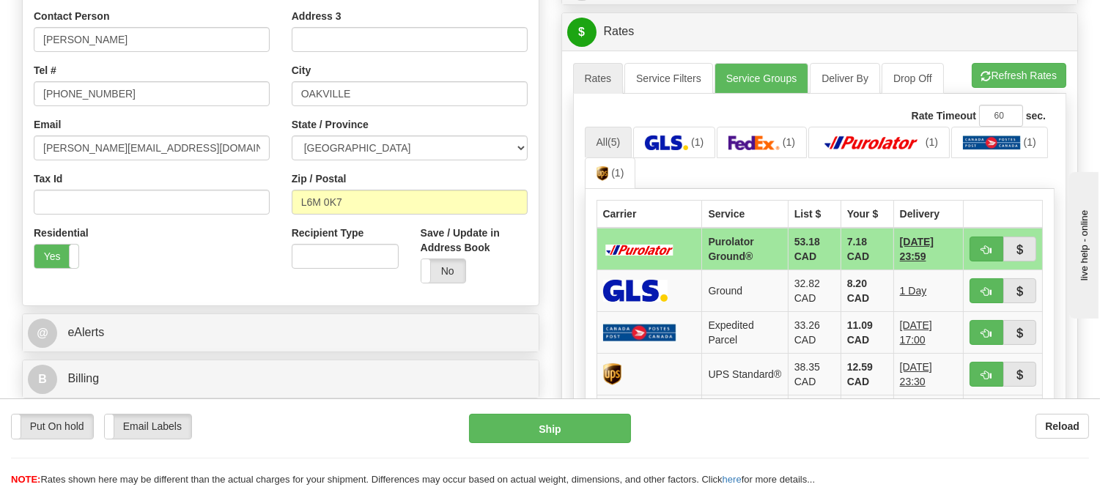
click at [991, 56] on div "A change has been made which could impact your rate estimate. To ensure the est…" at bounding box center [820, 330] width 516 height 558
click at [991, 67] on button "Refresh Rates" at bounding box center [1019, 75] width 95 height 25
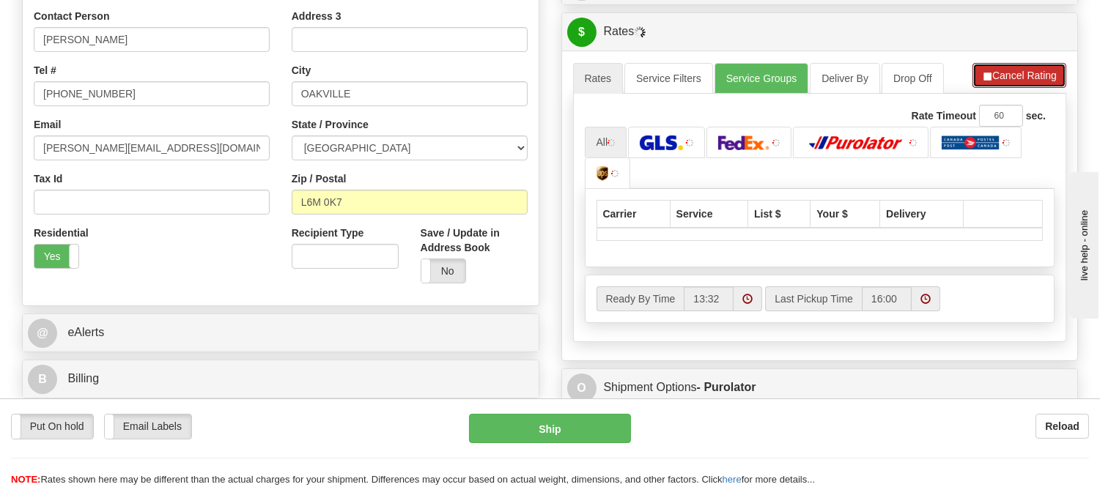
click at [991, 67] on button "Cancel Rating" at bounding box center [1019, 75] width 94 height 25
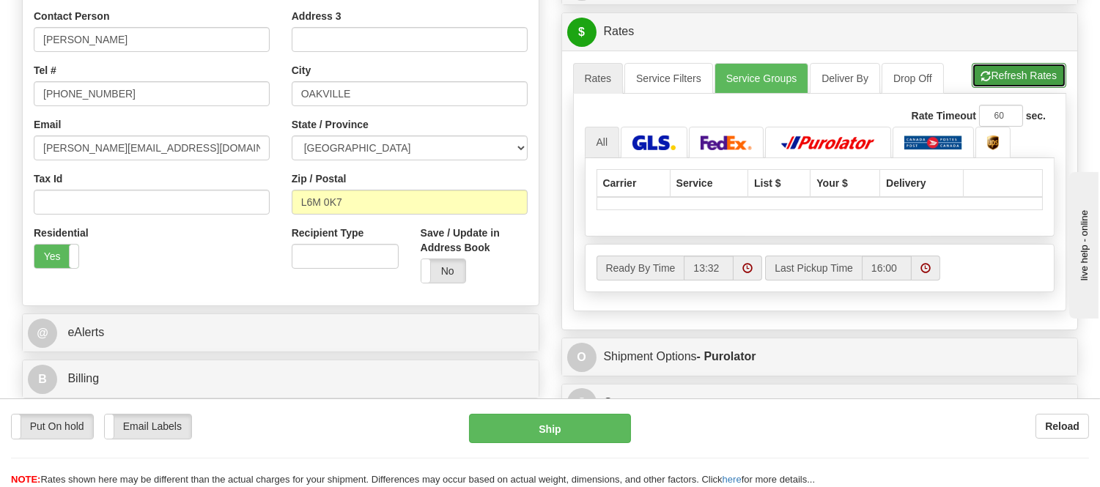
click at [991, 67] on button "Refresh Rates" at bounding box center [1019, 75] width 95 height 25
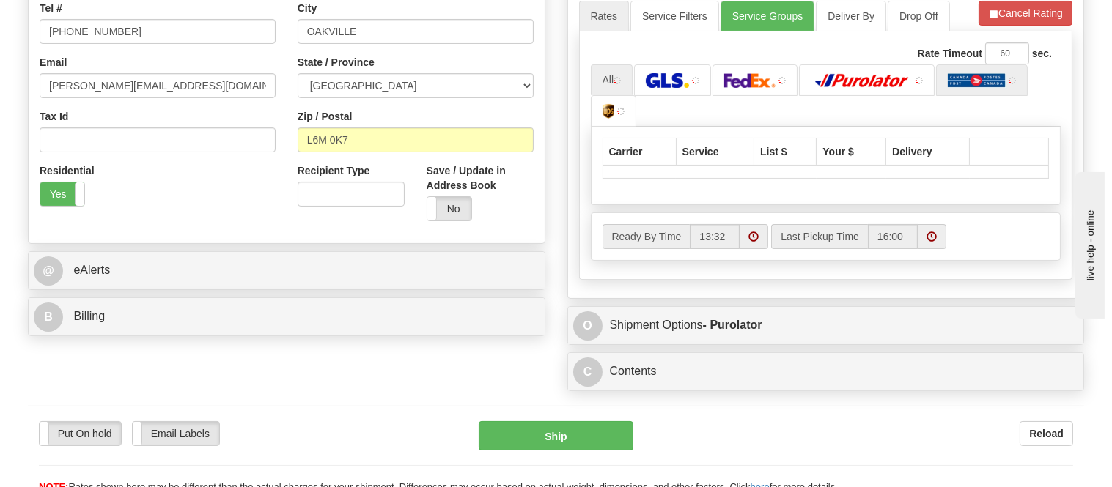
scroll to position [426, 0]
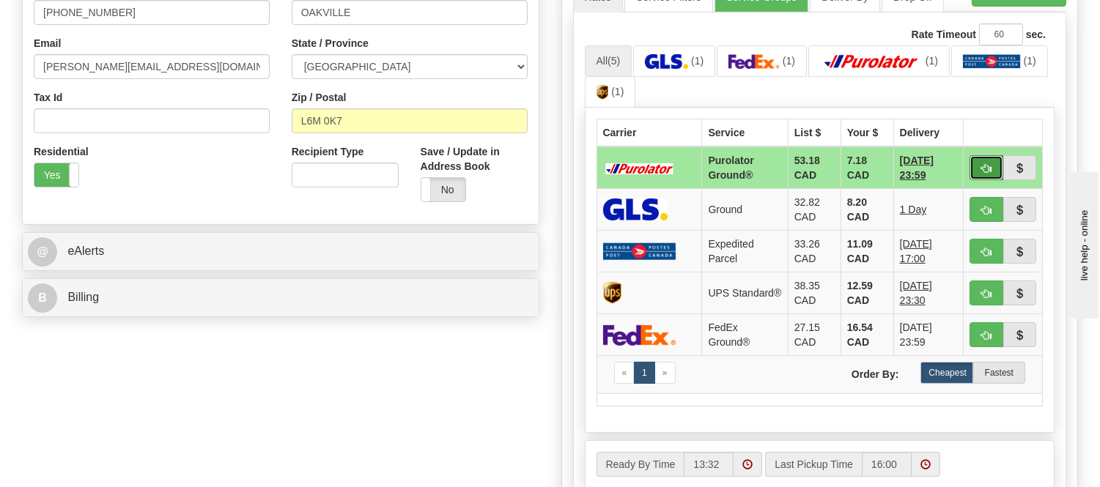
click at [983, 165] on span "button" at bounding box center [986, 169] width 10 height 10
type input "260"
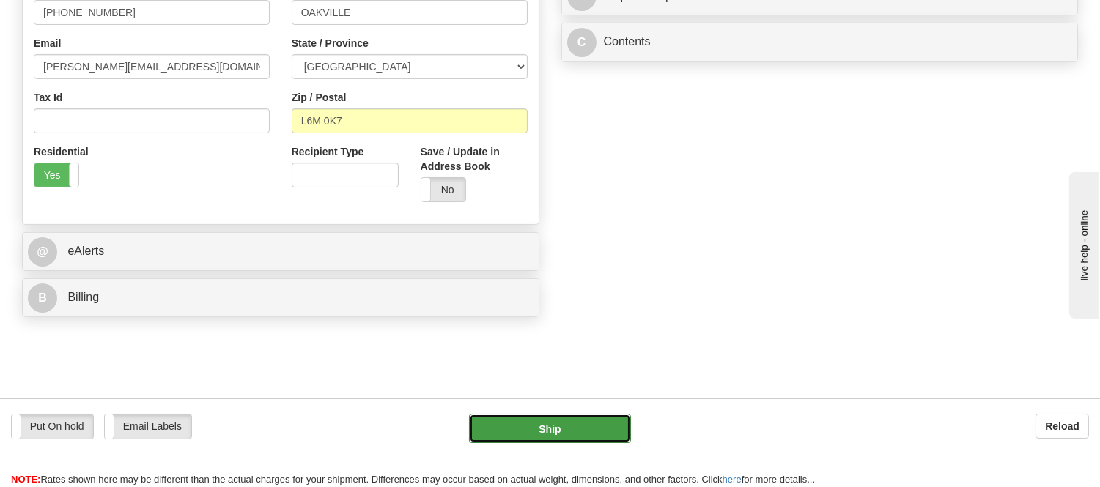
click at [518, 437] on button "Ship" at bounding box center [549, 428] width 161 height 29
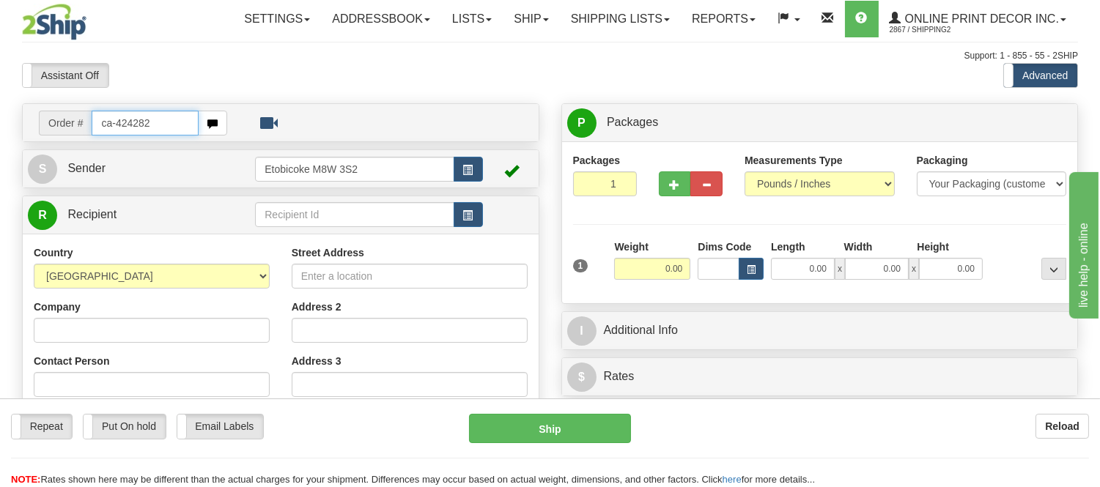
type input "ca-424282"
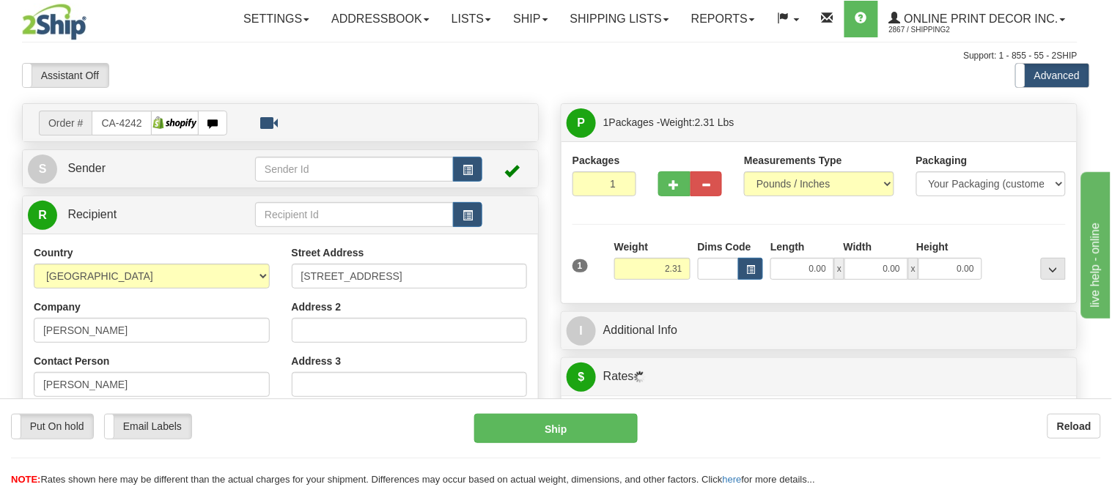
type input "[GEOGRAPHIC_DATA]"
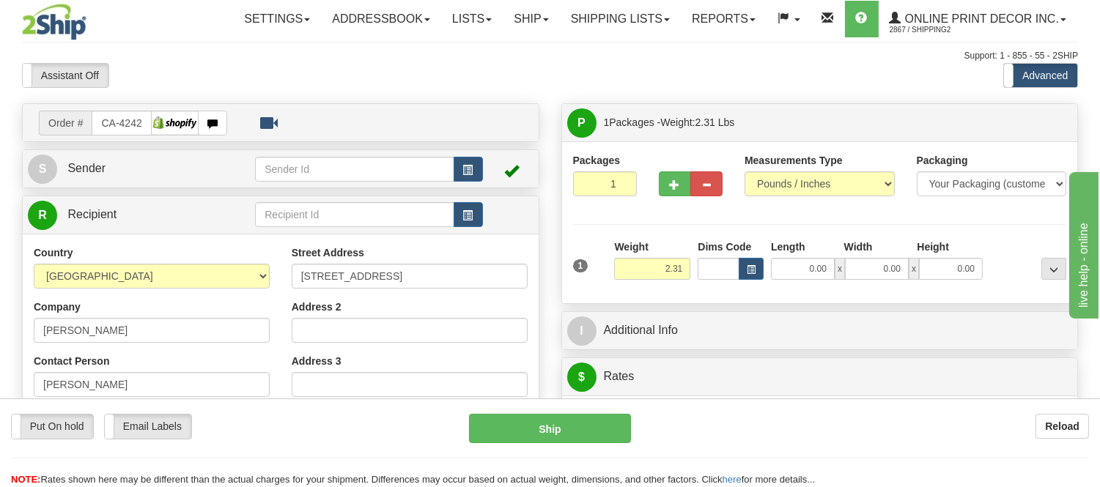
drag, startPoint x: 752, startPoint y: 245, endPoint x: 752, endPoint y: 253, distance: 8.1
click at [752, 253] on div "Dims Code" at bounding box center [730, 260] width 73 height 40
click at [752, 267] on span "button" at bounding box center [751, 270] width 9 height 8
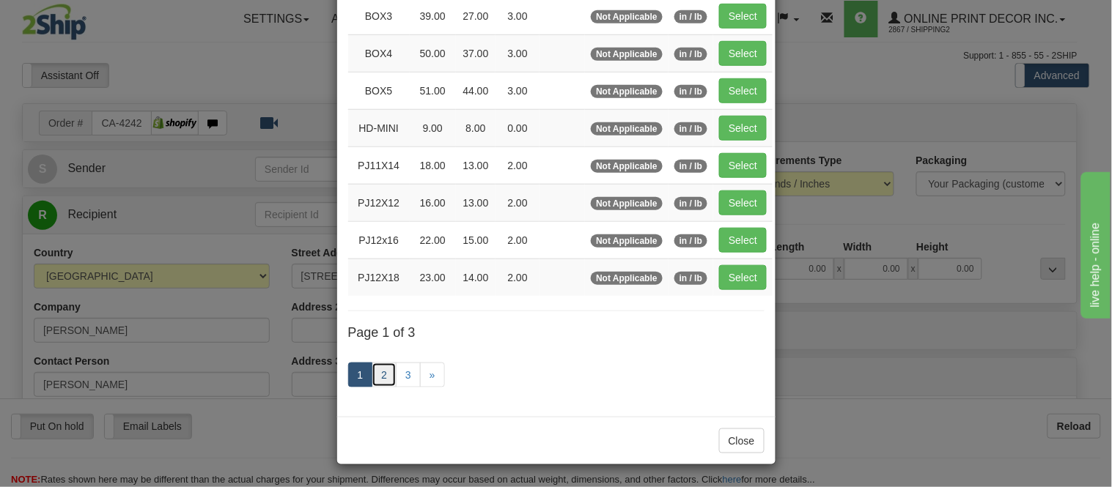
click at [375, 385] on link "2" at bounding box center [383, 375] width 25 height 25
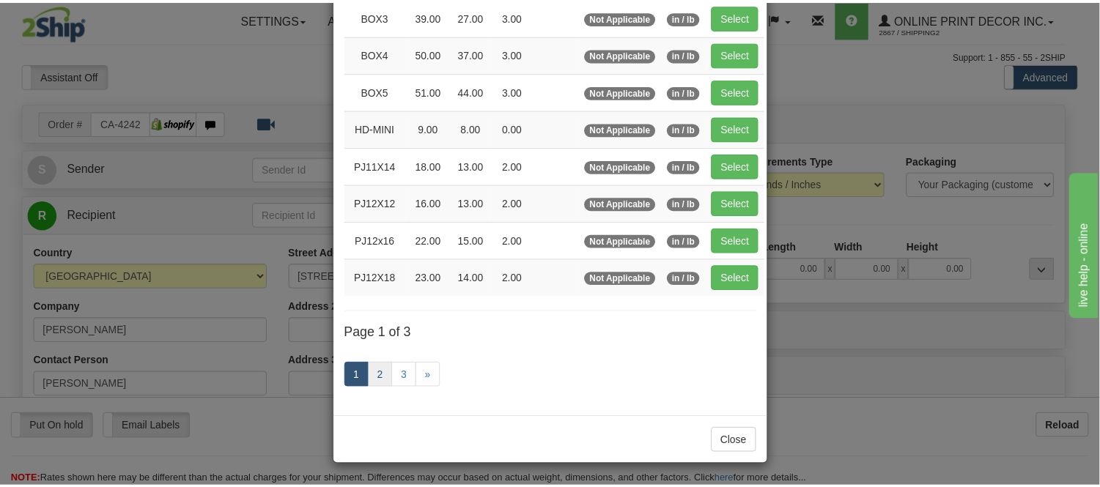
scroll to position [238, 0]
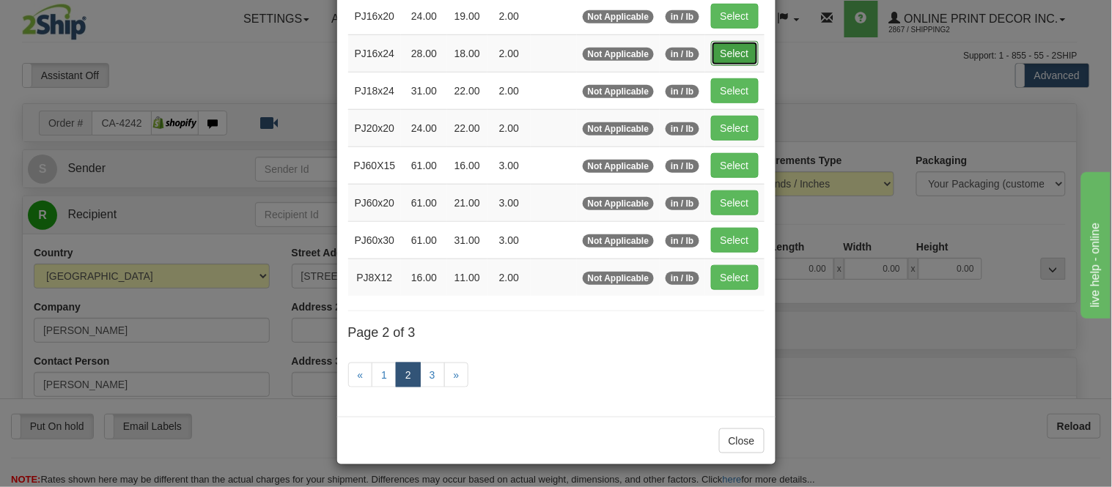
click at [723, 52] on button "Select" at bounding box center [735, 53] width 48 height 25
type input "PJ16x24"
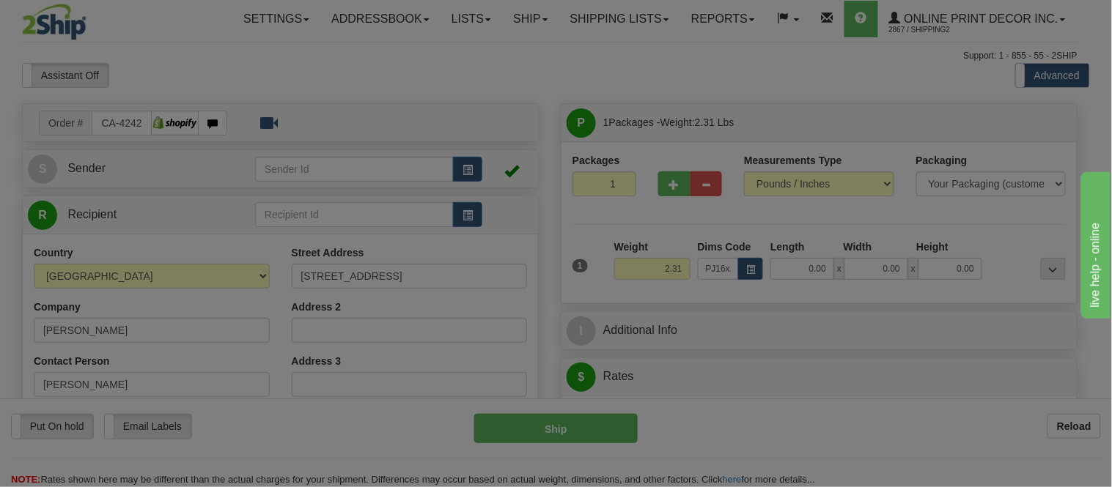
type input "28.00"
type input "18.00"
type input "2.00"
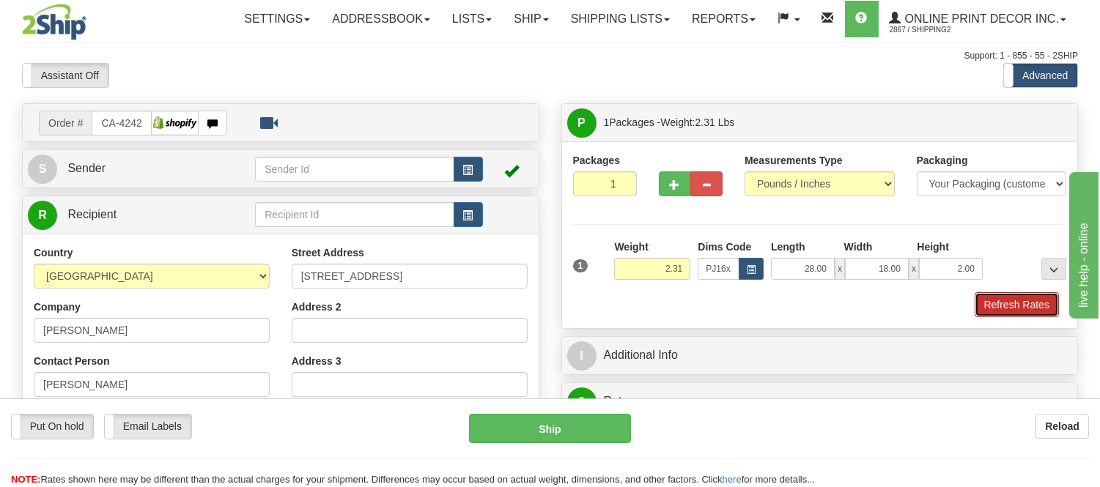
click at [996, 308] on button "Refresh Rates" at bounding box center [1016, 304] width 84 height 25
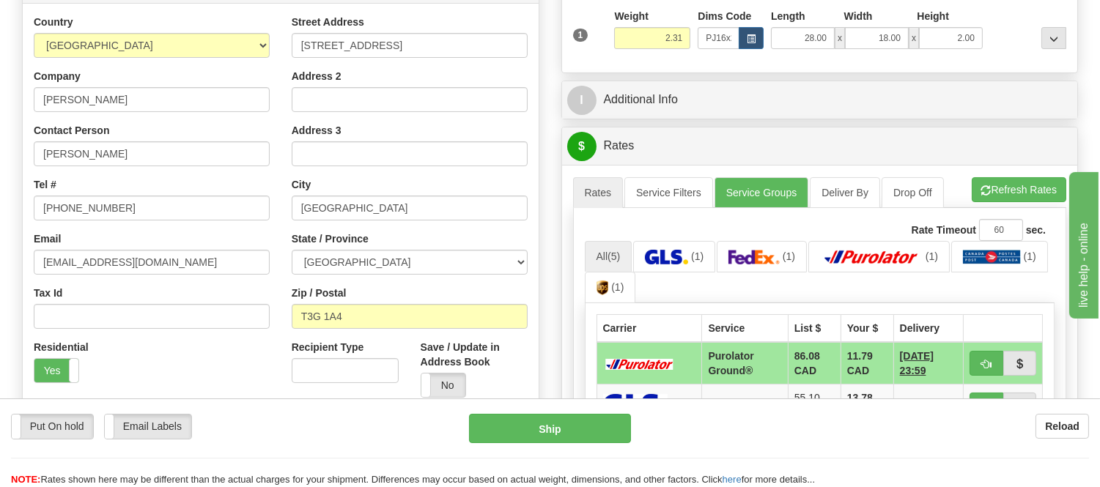
scroll to position [385, 0]
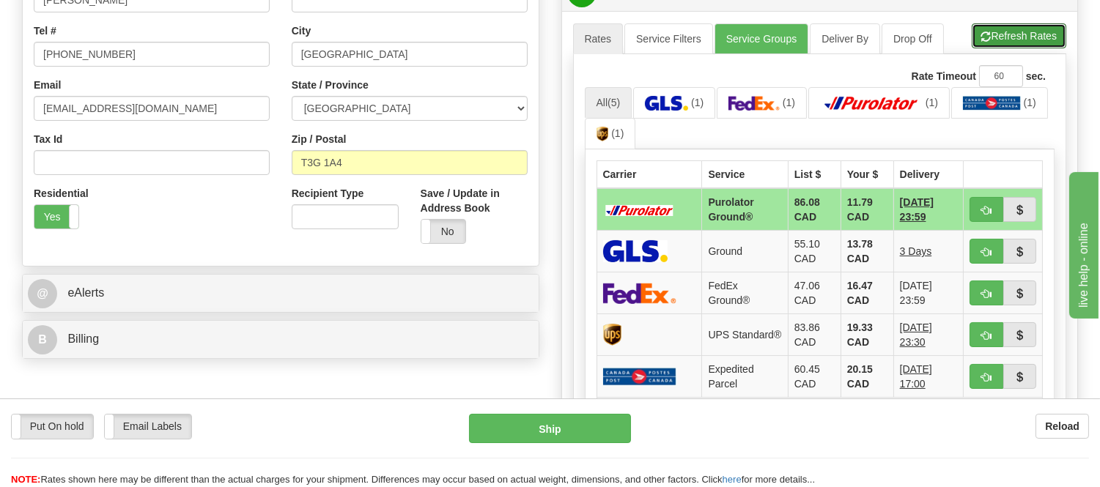
click at [1012, 37] on button "Refresh Rates" at bounding box center [1019, 35] width 95 height 25
click at [981, 207] on span "button" at bounding box center [986, 211] width 10 height 10
type input "260"
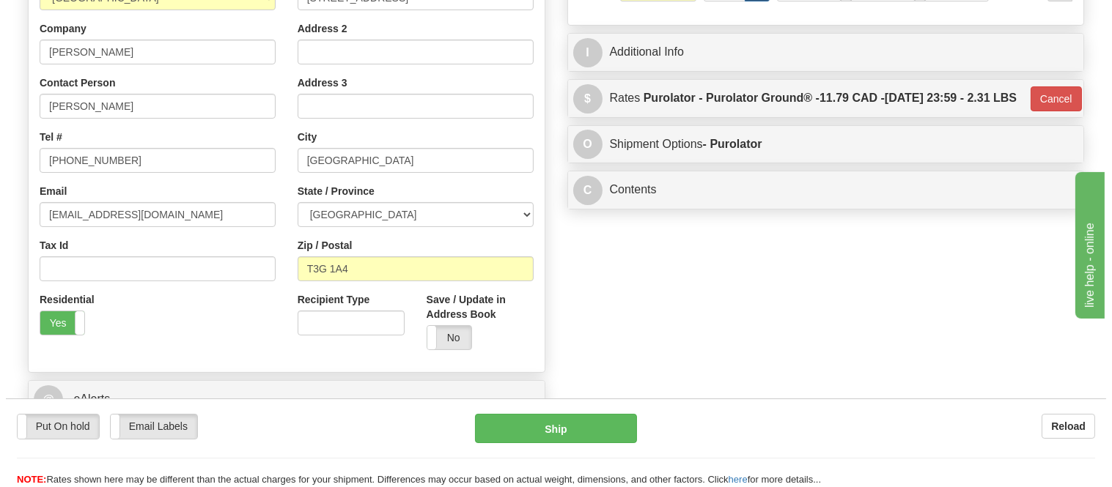
scroll to position [59, 0]
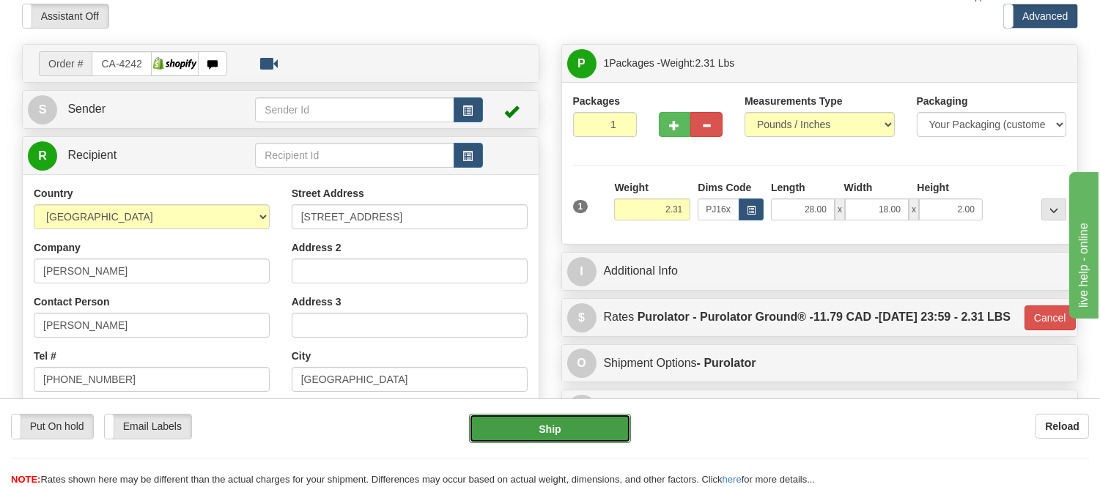
click at [569, 422] on button "Ship" at bounding box center [549, 428] width 161 height 29
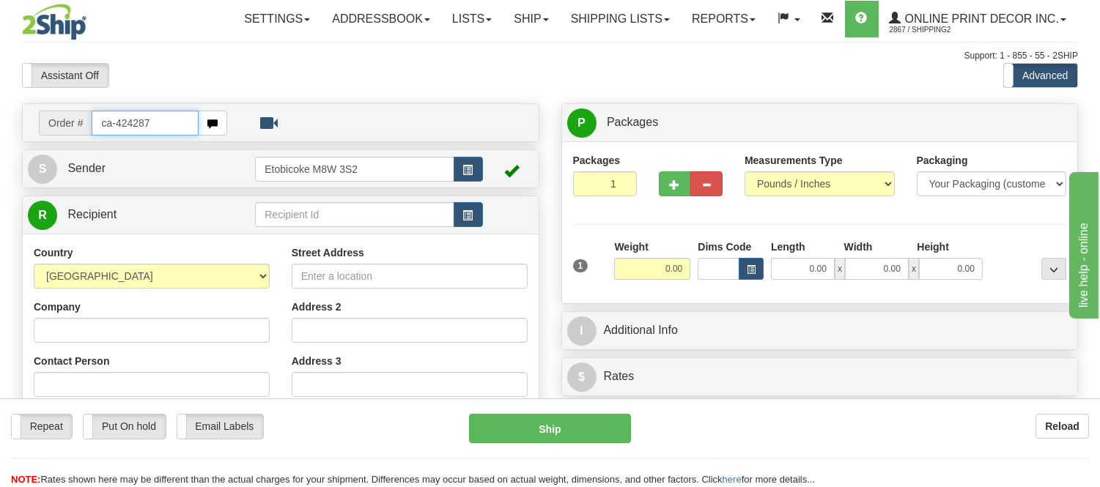
type input "ca-424287"
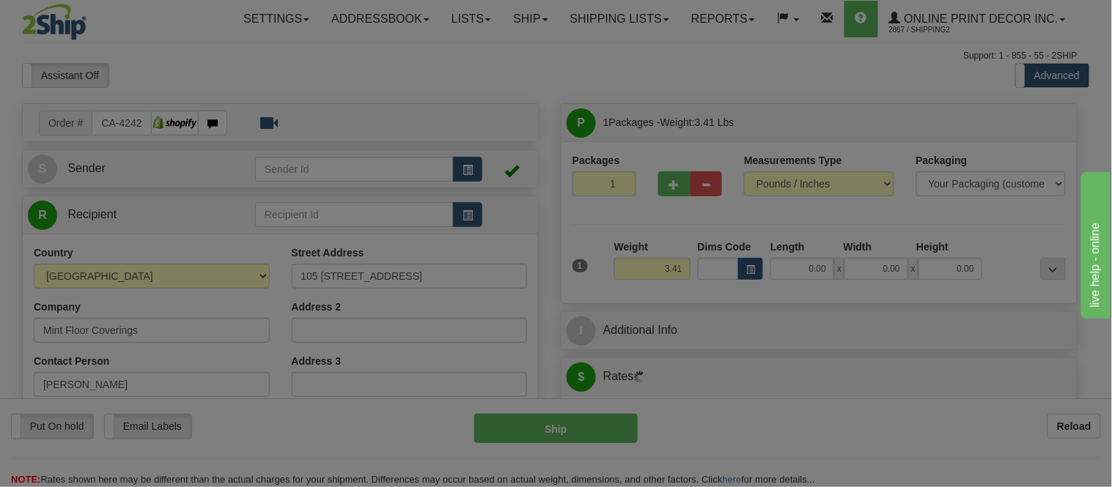
type input "[GEOGRAPHIC_DATA]"
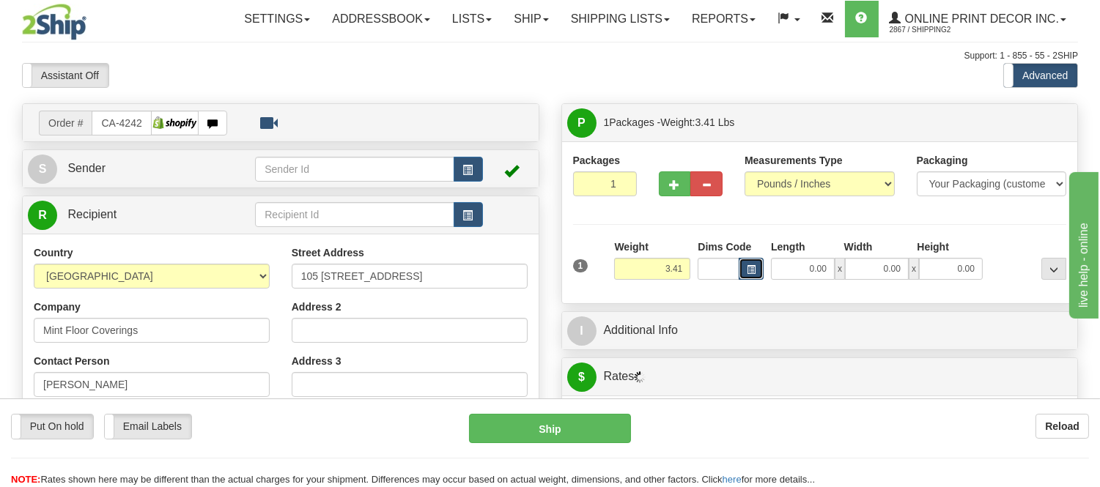
click at [750, 272] on span "button" at bounding box center [751, 270] width 9 height 8
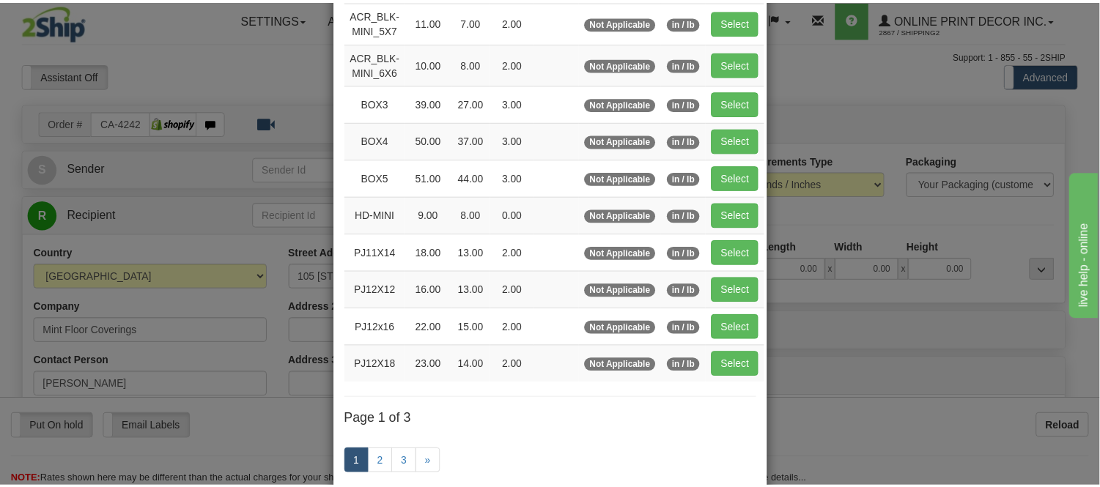
scroll to position [163, 0]
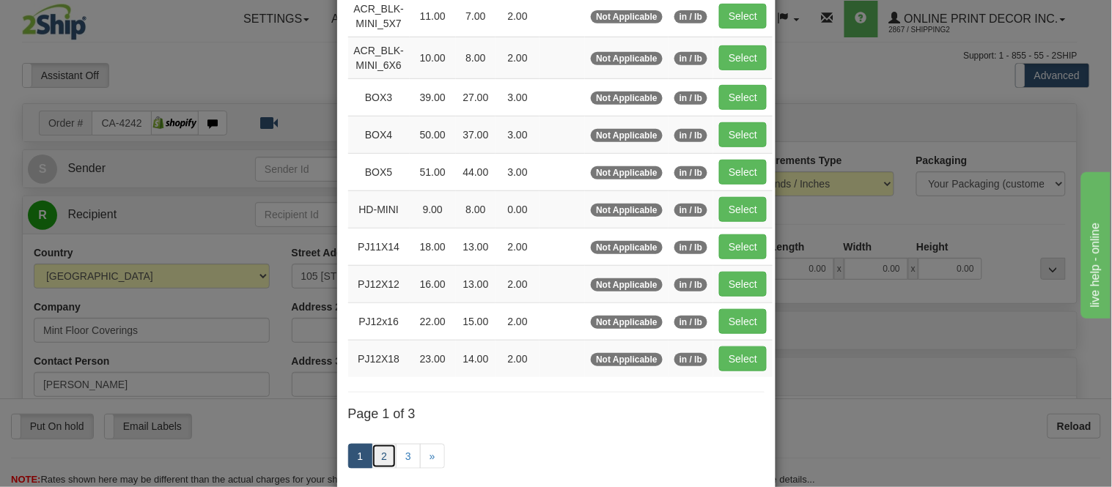
click at [372, 459] on link "2" at bounding box center [383, 456] width 25 height 25
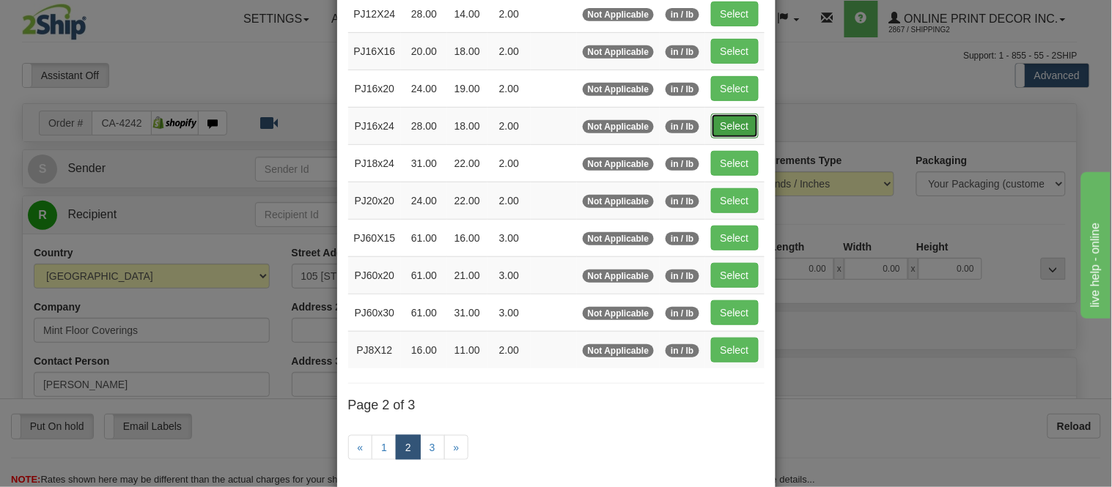
click at [722, 125] on button "Select" at bounding box center [735, 126] width 48 height 25
type input "PJ16x24"
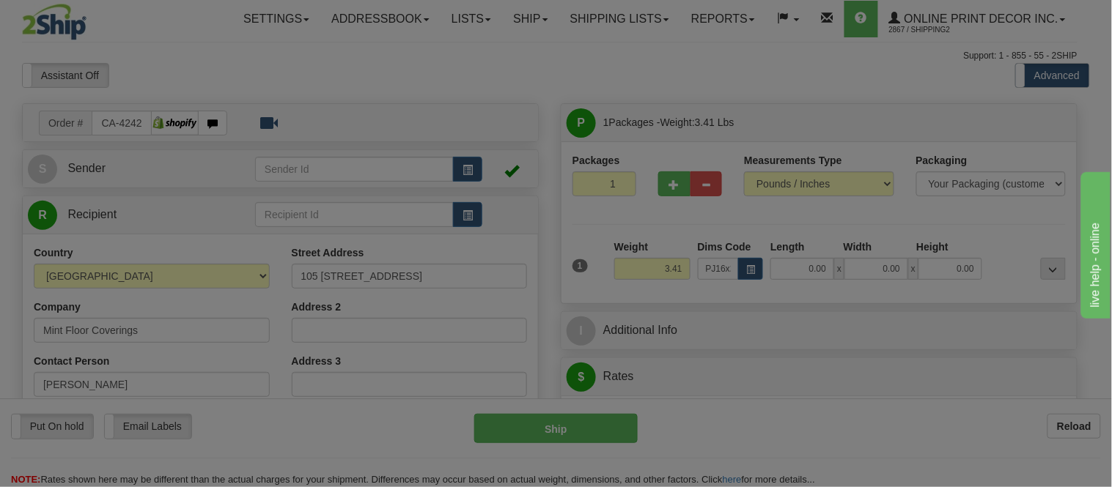
type input "28.00"
type input "18.00"
type input "2.00"
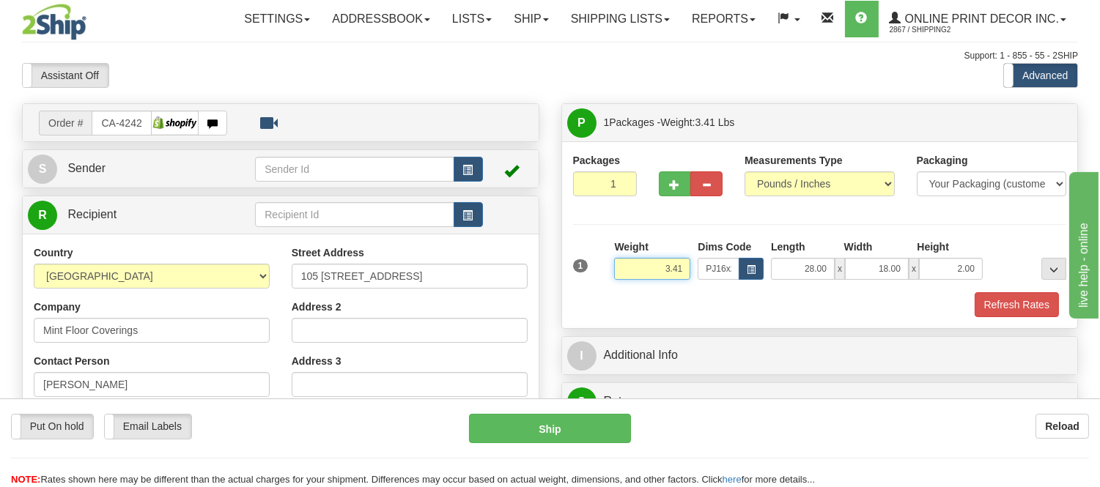
drag, startPoint x: 683, startPoint y: 268, endPoint x: 627, endPoint y: 283, distance: 57.6
click at [627, 283] on div "Weight 3.41" at bounding box center [652, 265] width 84 height 51
type input "4.98"
drag, startPoint x: 977, startPoint y: 265, endPoint x: 932, endPoint y: 283, distance: 48.7
click at [932, 283] on div "1 Weight 4.98 Dims Code x x" at bounding box center [819, 266] width 501 height 52
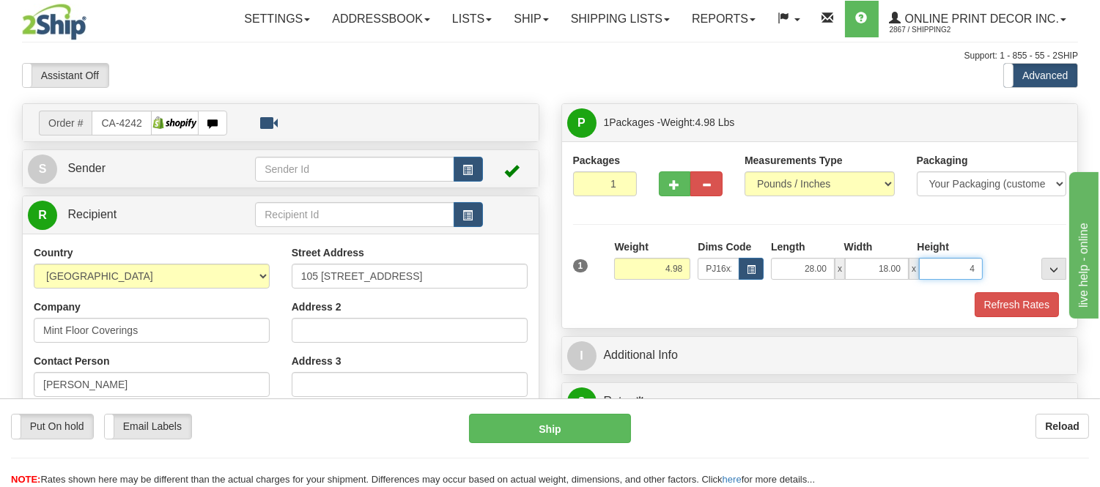
click button "Delete" at bounding box center [0, 0] width 0 height 0
type input "4.00"
click at [1005, 297] on button "Refresh Rates" at bounding box center [1016, 304] width 84 height 25
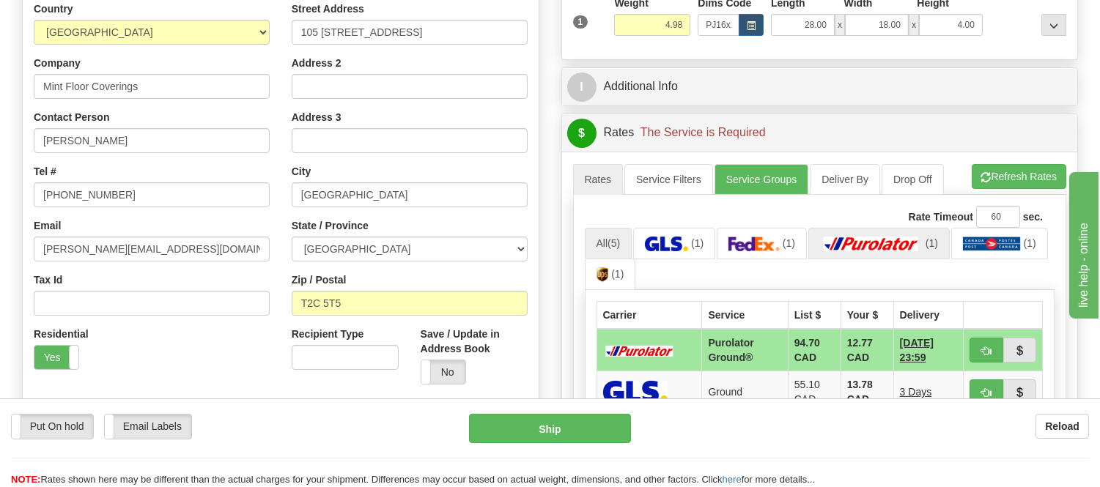
scroll to position [325, 0]
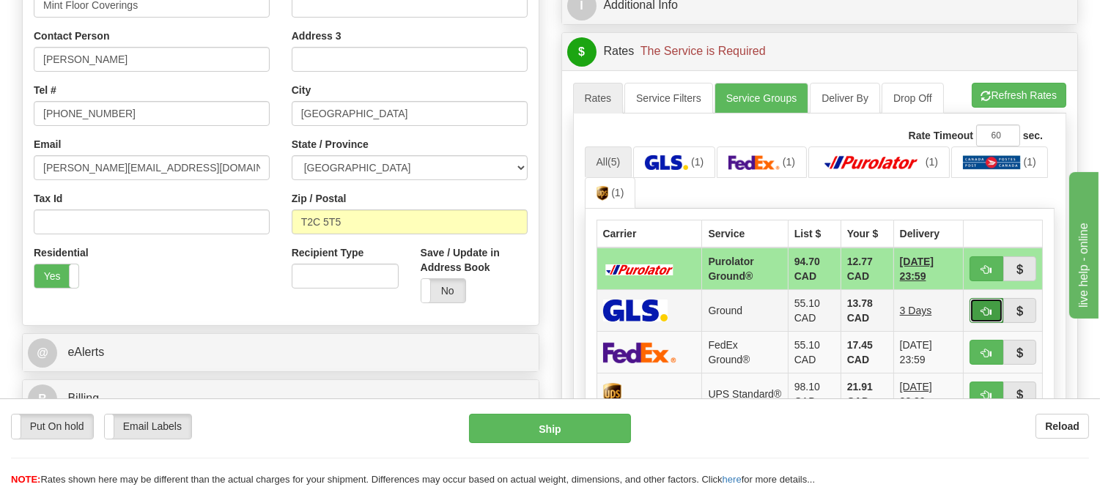
click at [981, 309] on span "button" at bounding box center [986, 312] width 10 height 10
type input "1"
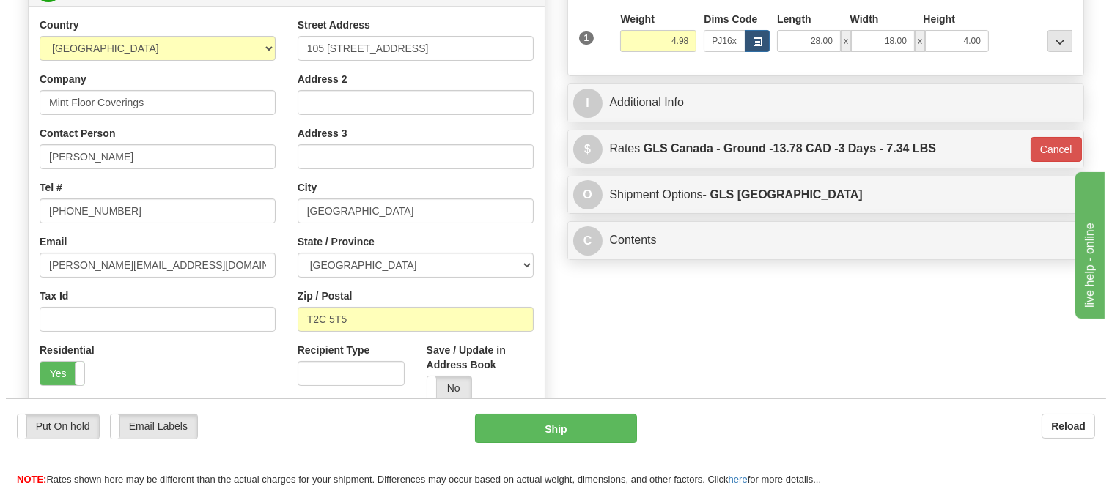
scroll to position [0, 0]
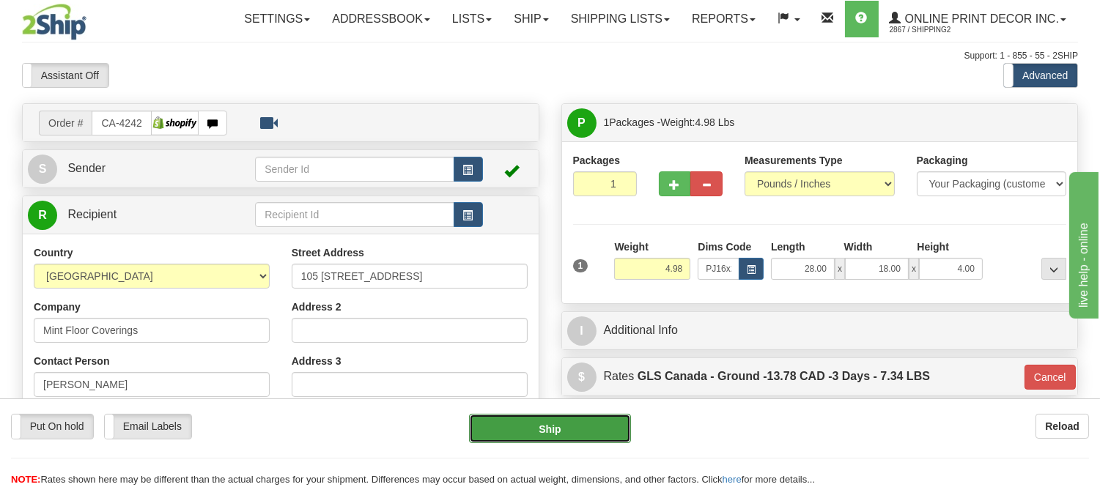
click at [590, 431] on button "Ship" at bounding box center [549, 428] width 161 height 29
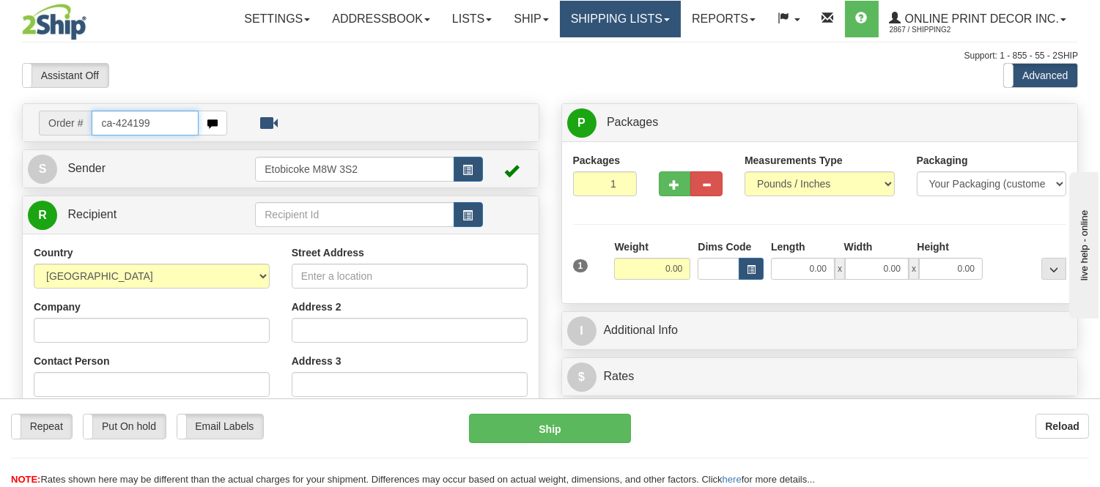
type input "ca-424199"
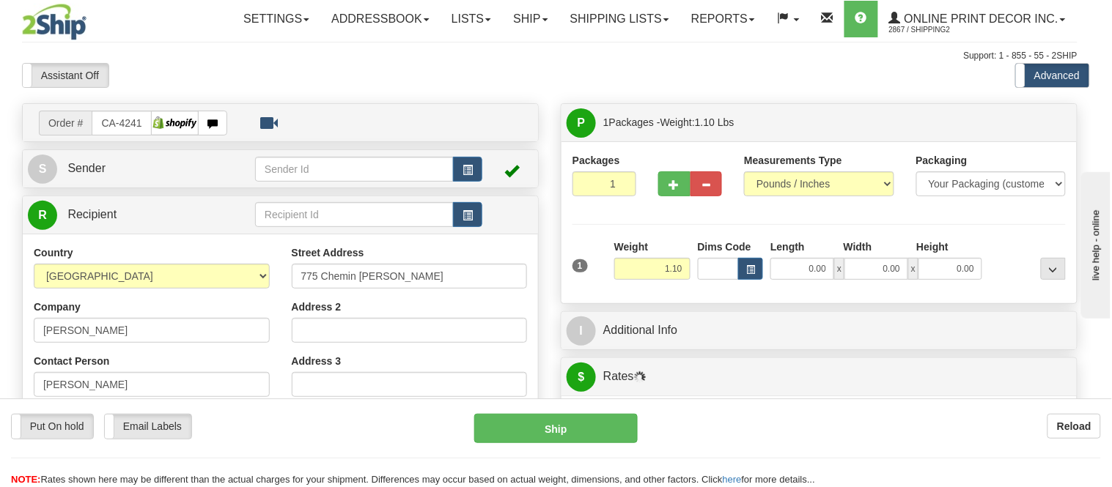
type input "DIEPPE"
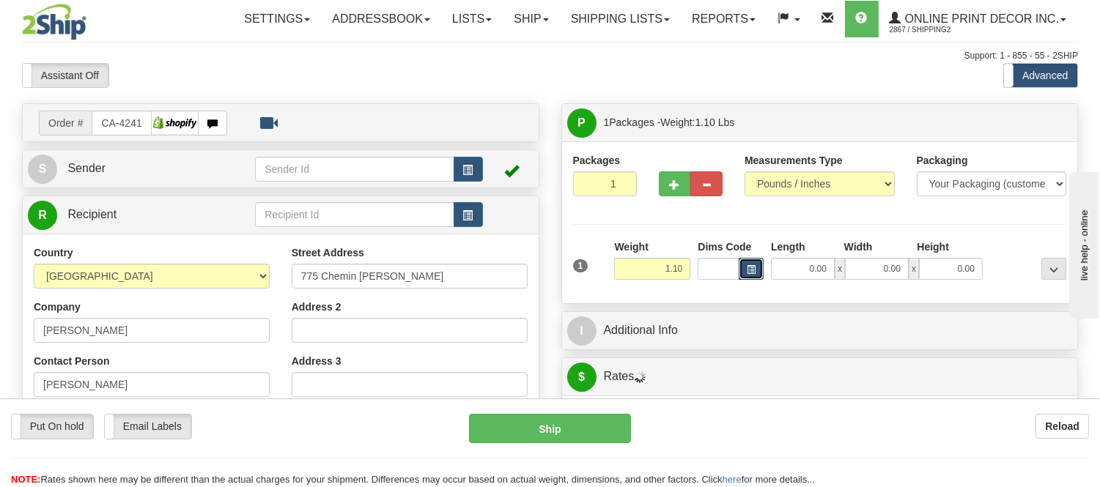
click at [741, 271] on button "button" at bounding box center [751, 269] width 25 height 22
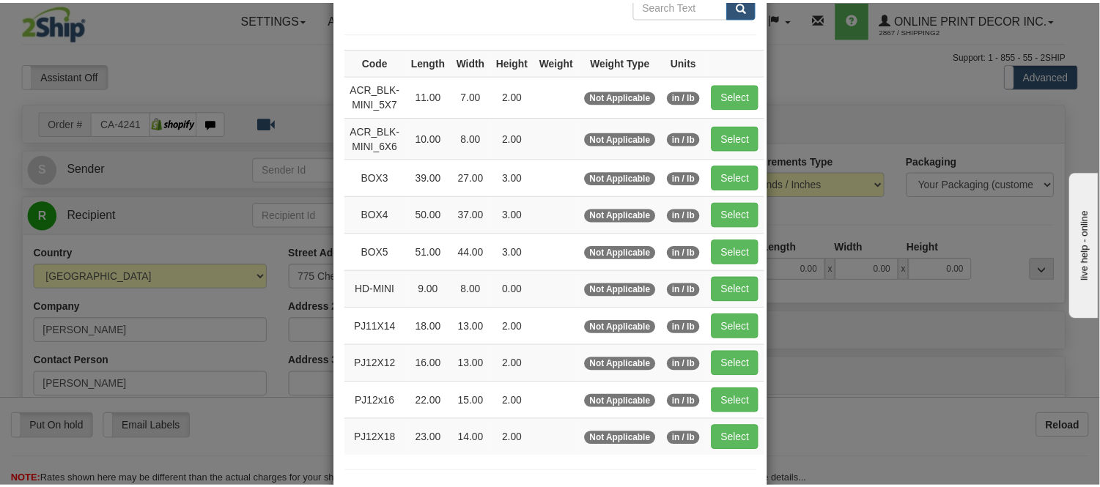
scroll to position [163, 0]
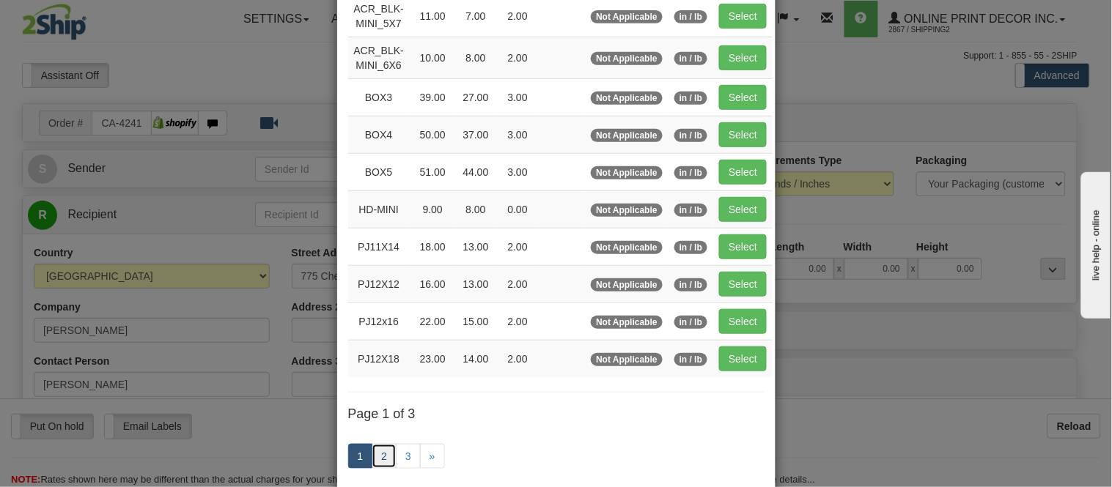
click at [372, 463] on link "2" at bounding box center [383, 456] width 25 height 25
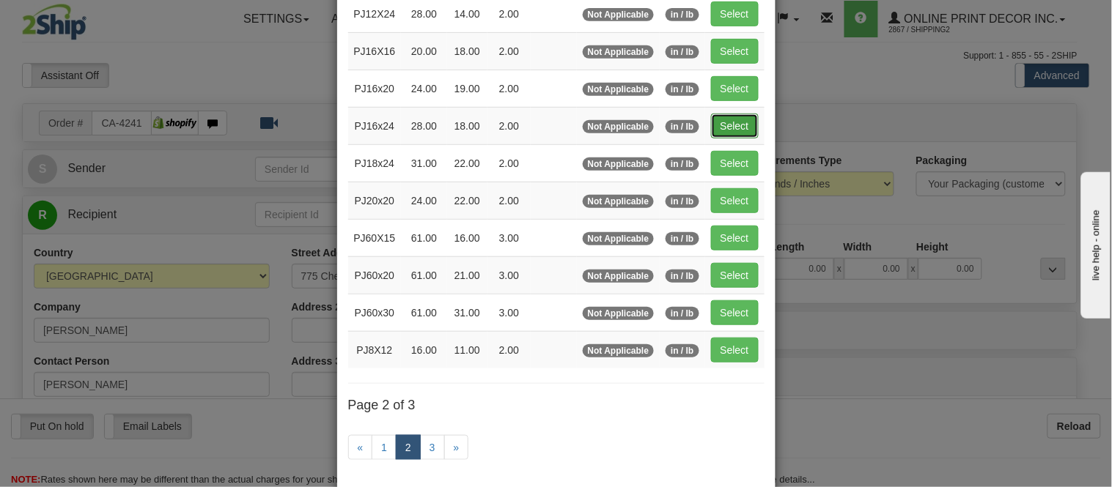
click at [730, 125] on button "Select" at bounding box center [735, 126] width 48 height 25
type input "PJ16x24"
type input "28.00"
type input "18.00"
type input "2.00"
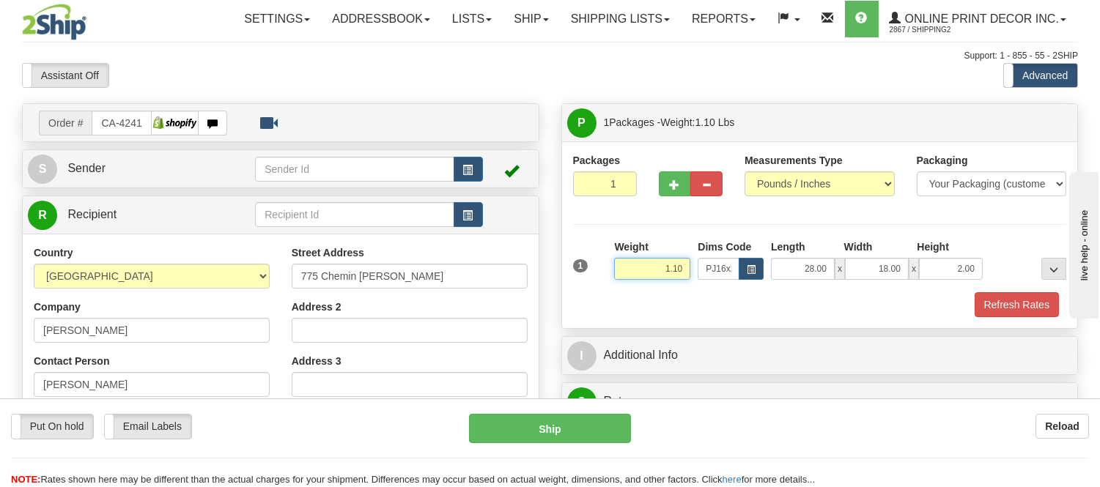
drag, startPoint x: 682, startPoint y: 264, endPoint x: 613, endPoint y: 287, distance: 72.8
click at [613, 287] on div "Weight 1.10" at bounding box center [652, 265] width 84 height 51
type input "3.98"
click at [1048, 305] on button "Refresh Rates" at bounding box center [1016, 304] width 84 height 25
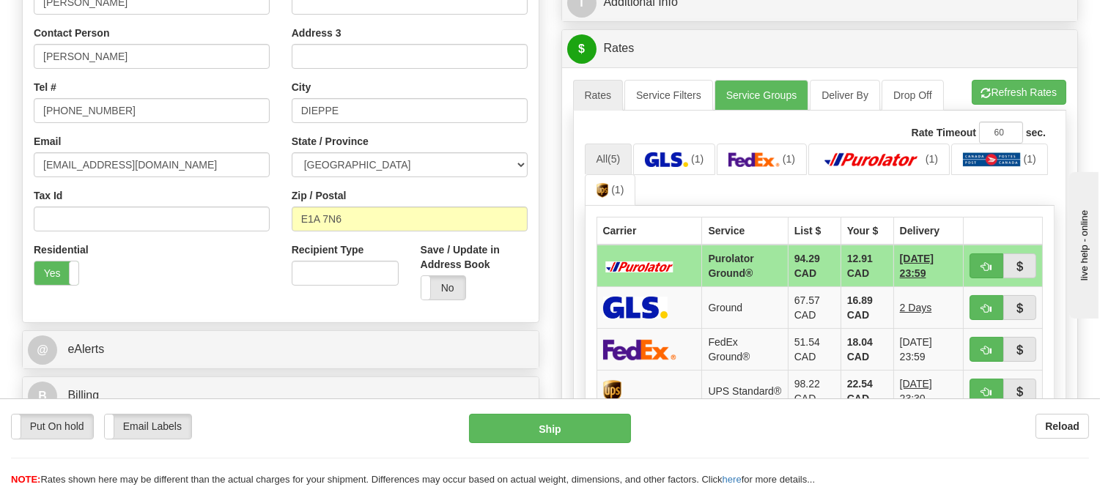
scroll to position [407, 0]
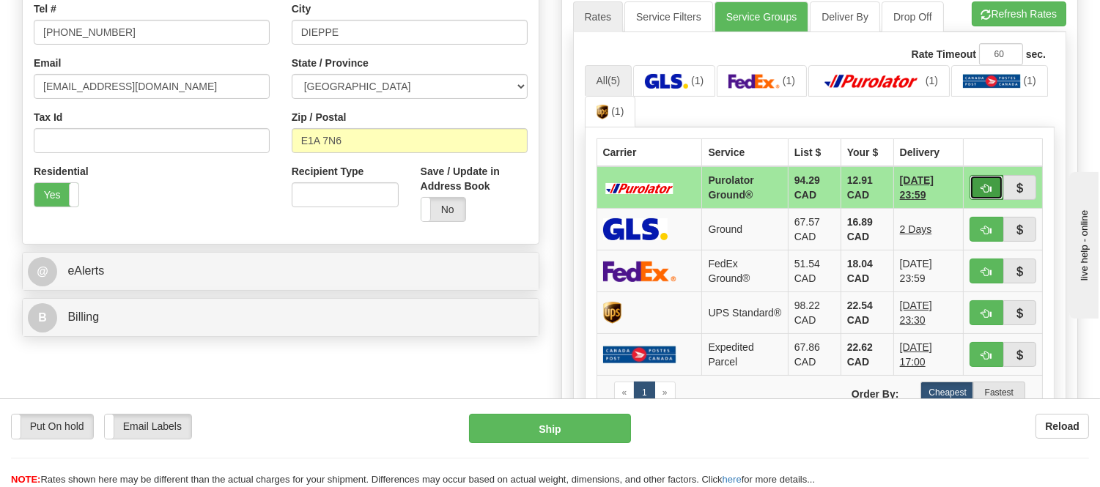
click at [979, 183] on button "button" at bounding box center [986, 187] width 34 height 25
type input "260"
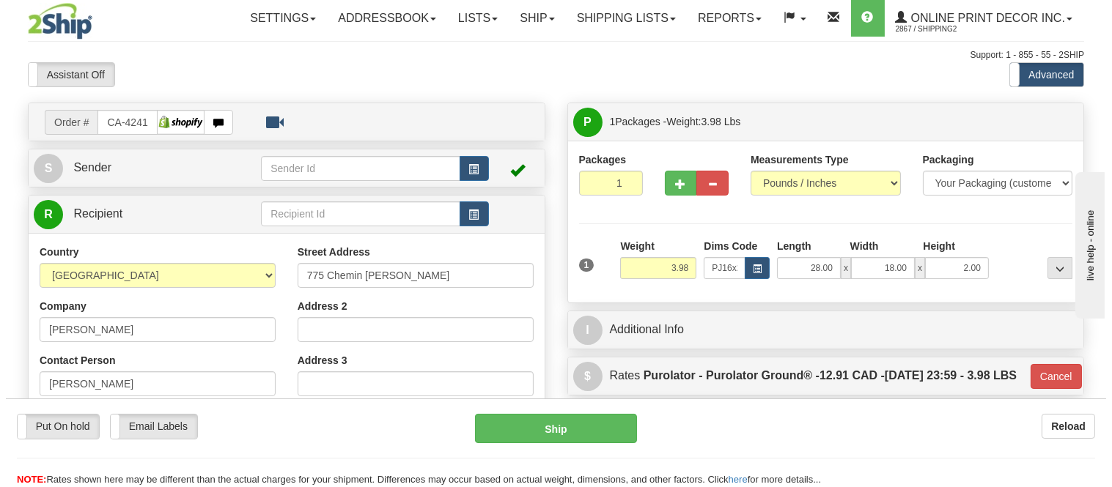
scroll to position [0, 0]
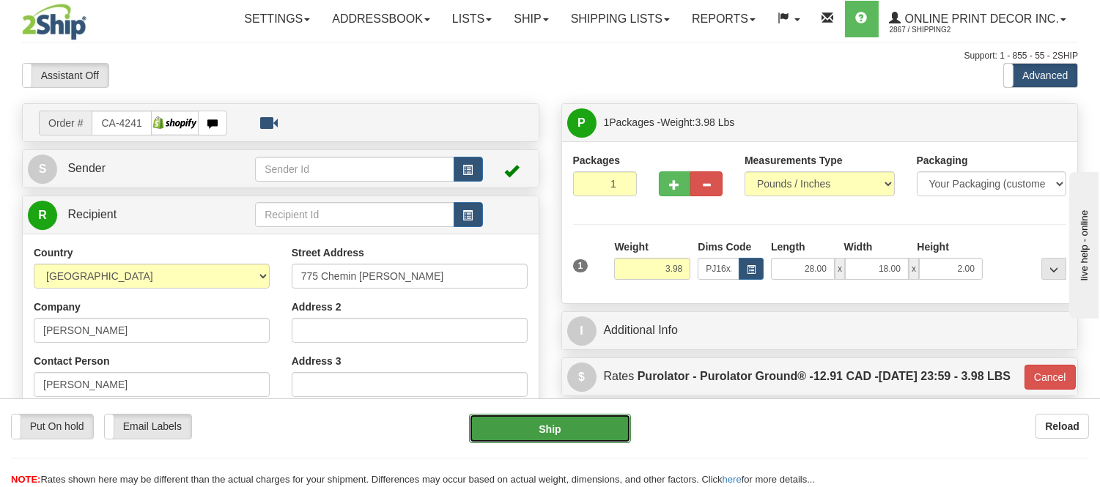
click at [607, 426] on button "Ship" at bounding box center [549, 428] width 161 height 29
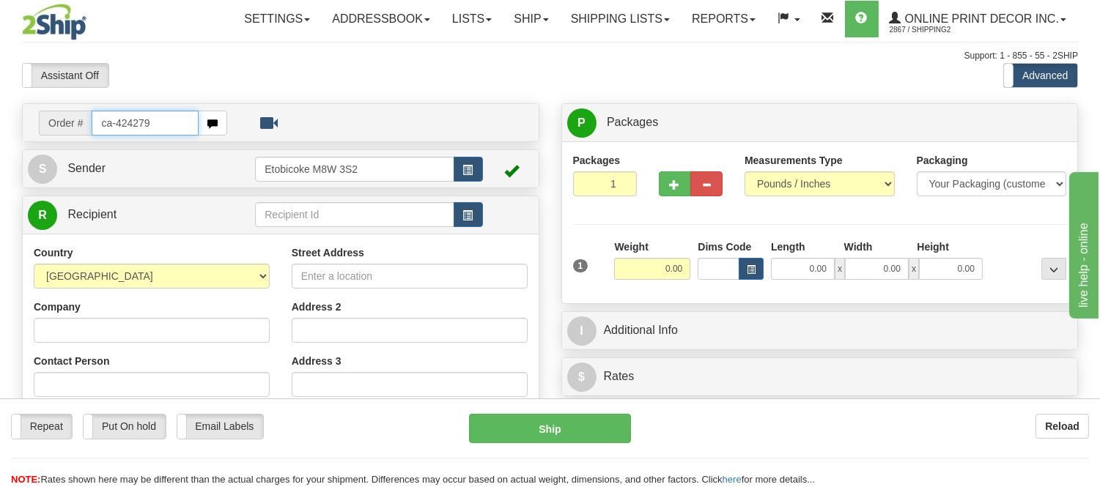
type input "ca-424279"
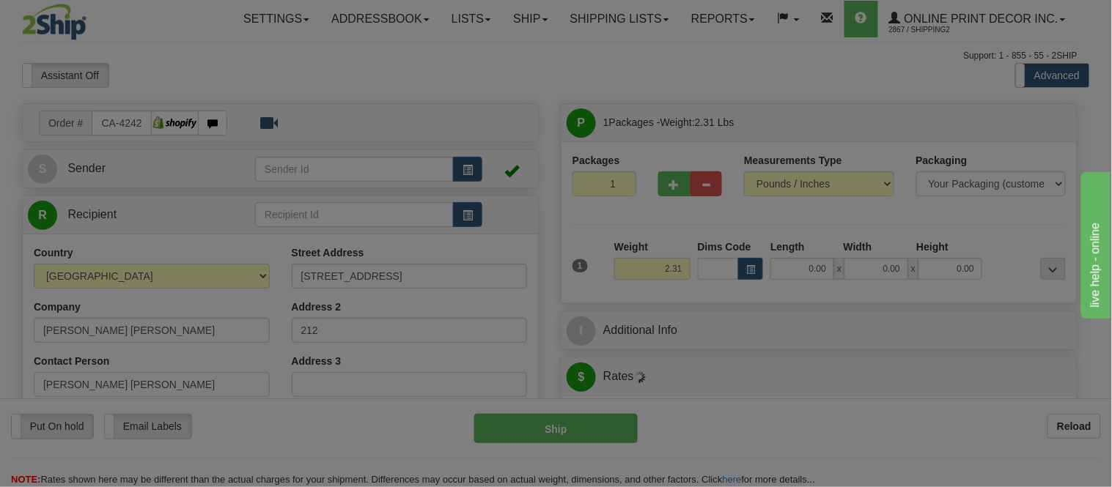
type input "SCARBOROUGH"
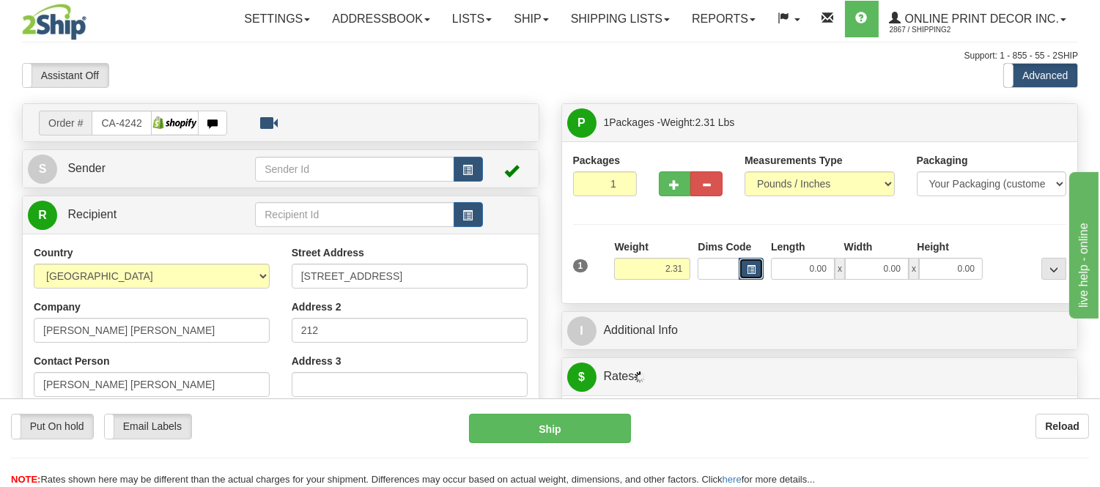
click at [753, 274] on span "button" at bounding box center [751, 270] width 9 height 8
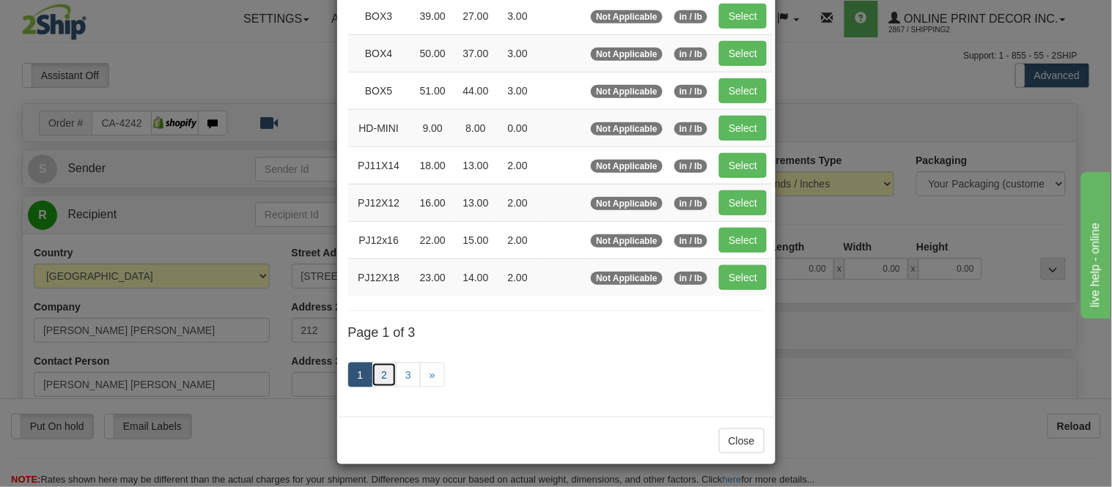
click at [384, 374] on link "2" at bounding box center [383, 375] width 25 height 25
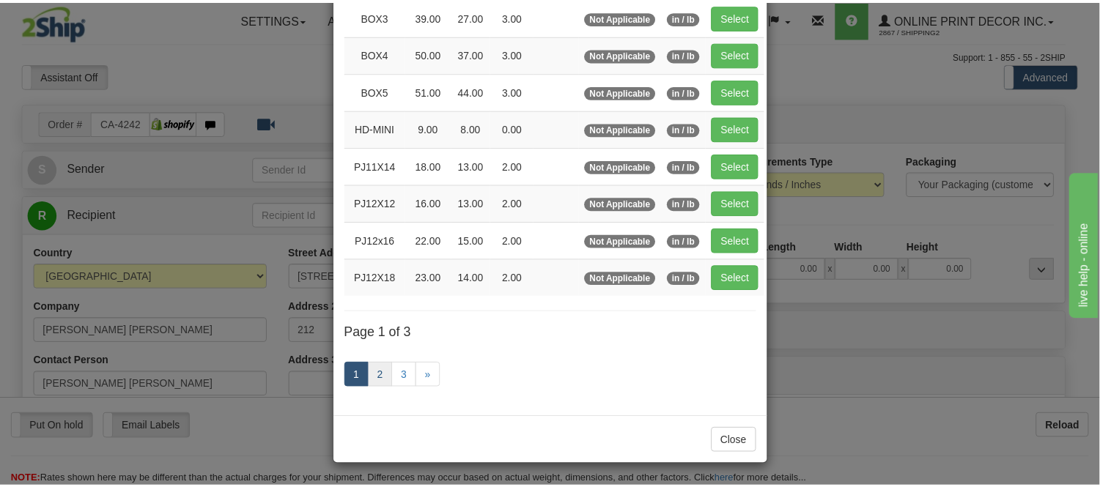
scroll to position [238, 0]
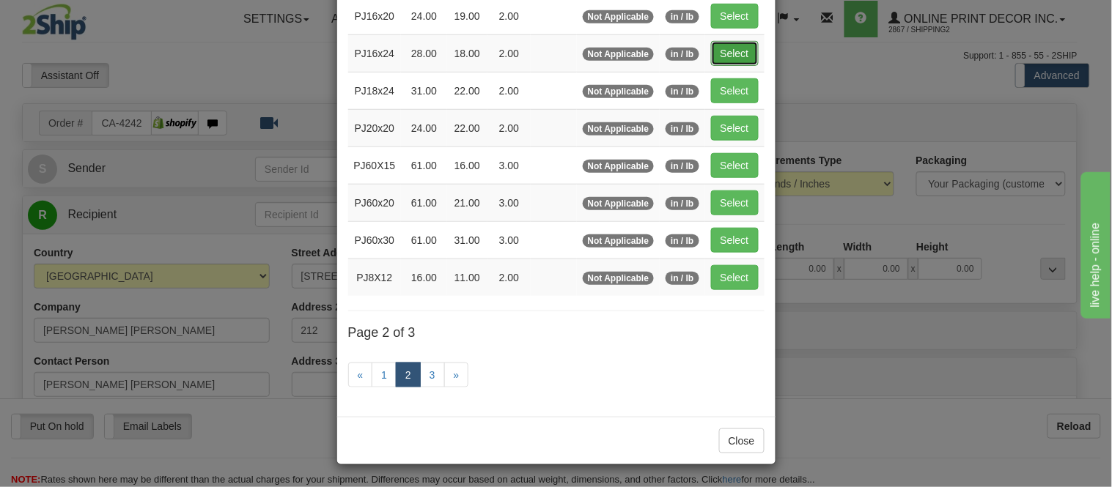
click at [719, 53] on button "Select" at bounding box center [735, 53] width 48 height 25
type input "PJ16x24"
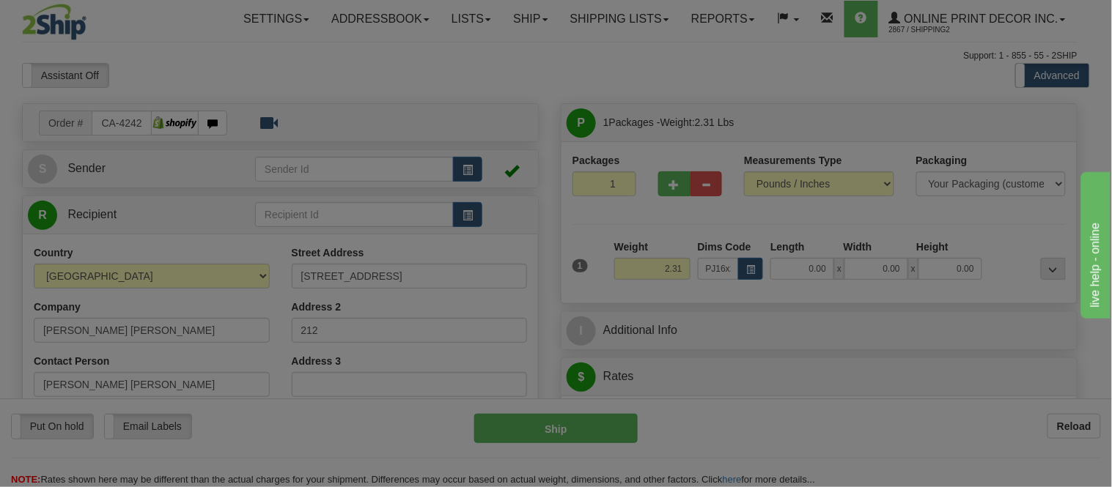
type input "28.00"
type input "18.00"
type input "2.00"
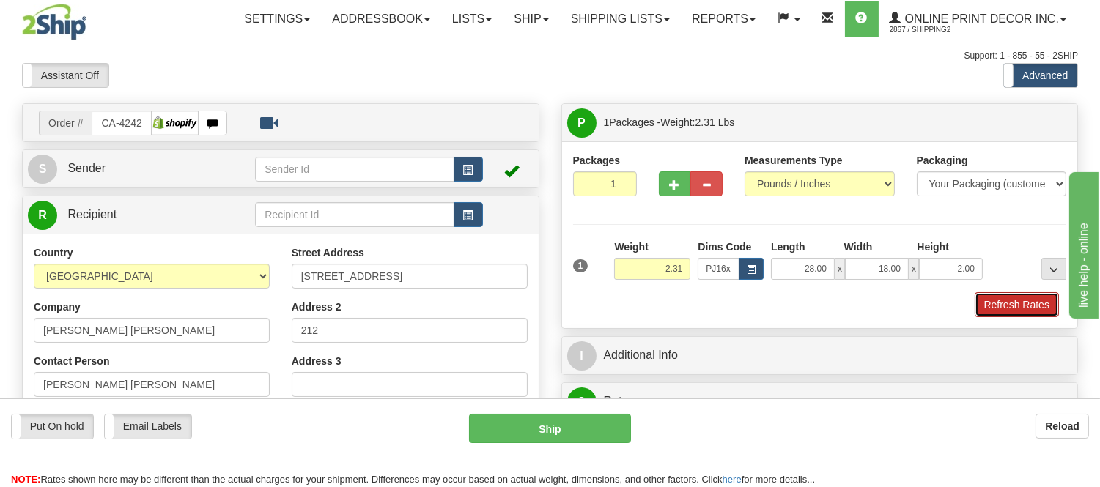
click at [1004, 303] on button "Refresh Rates" at bounding box center [1016, 304] width 84 height 25
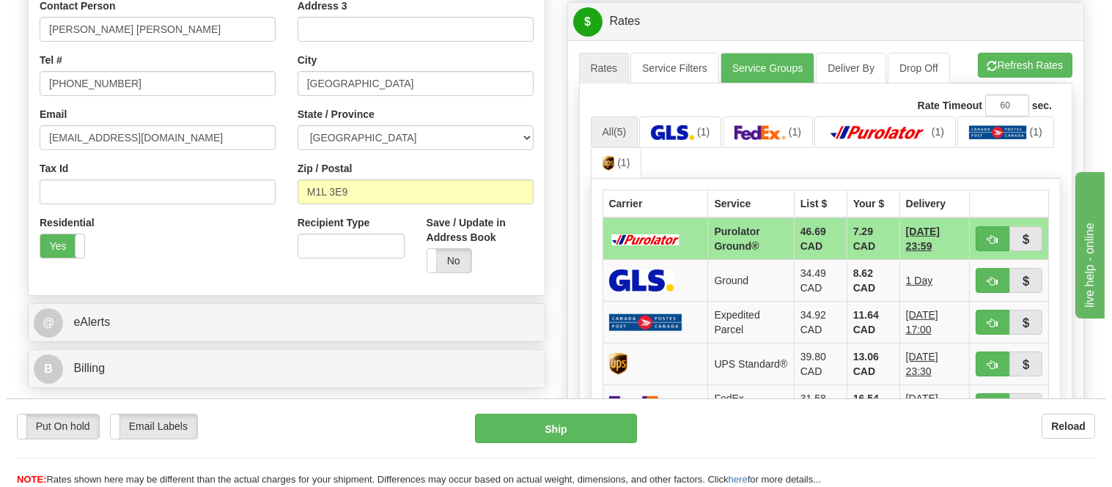
scroll to position [455, 0]
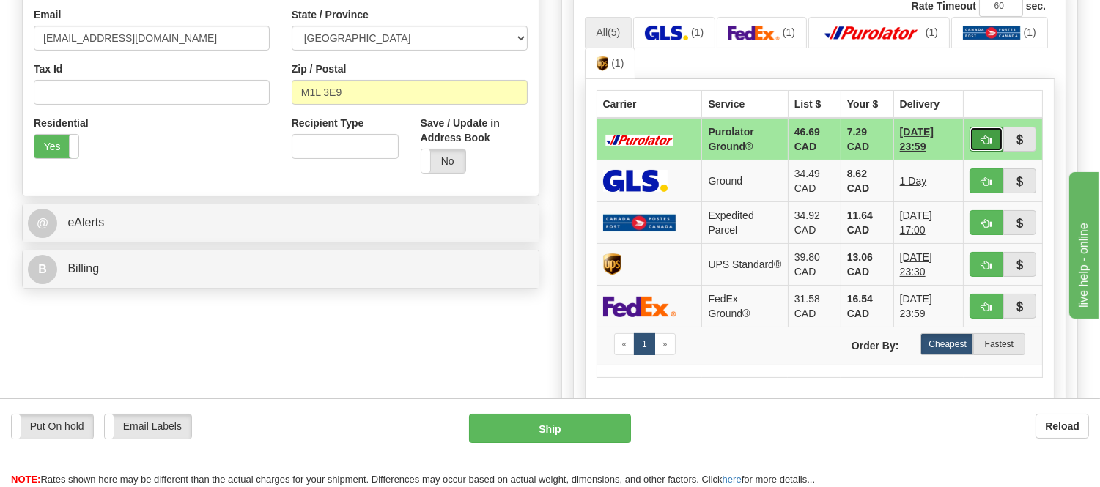
click at [989, 144] on span "button" at bounding box center [986, 141] width 10 height 10
type input "260"
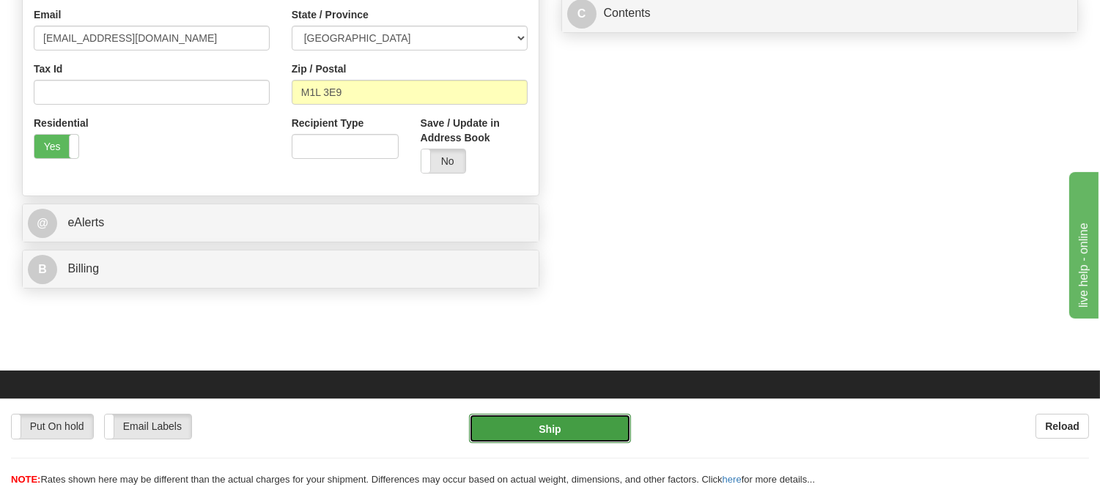
click at [514, 426] on button "Ship" at bounding box center [549, 428] width 161 height 29
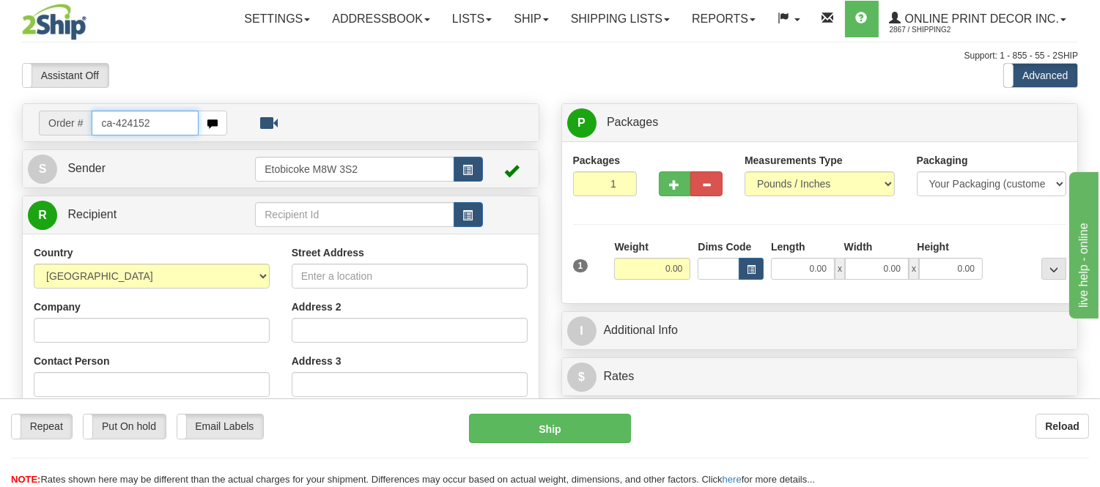
type input "ca-424152"
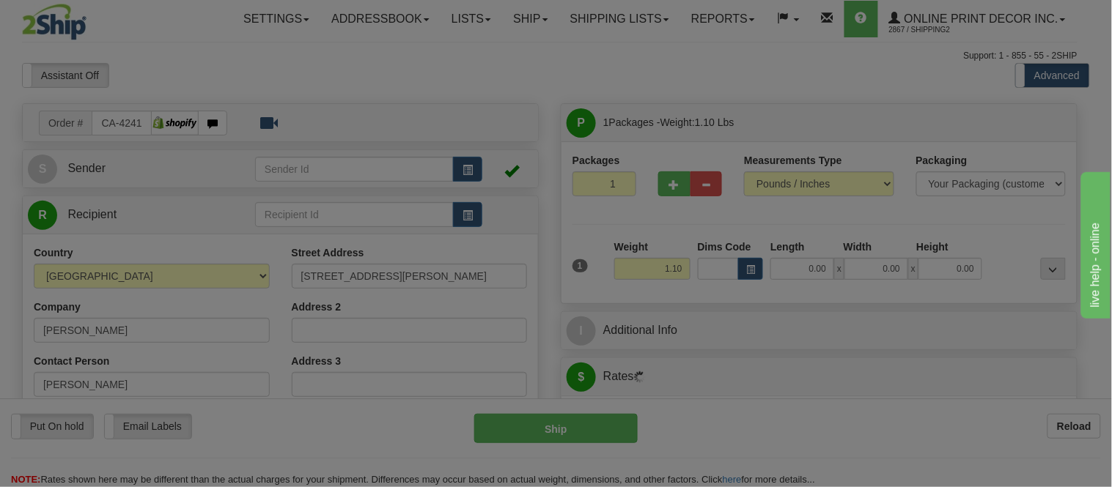
type input "GANDER"
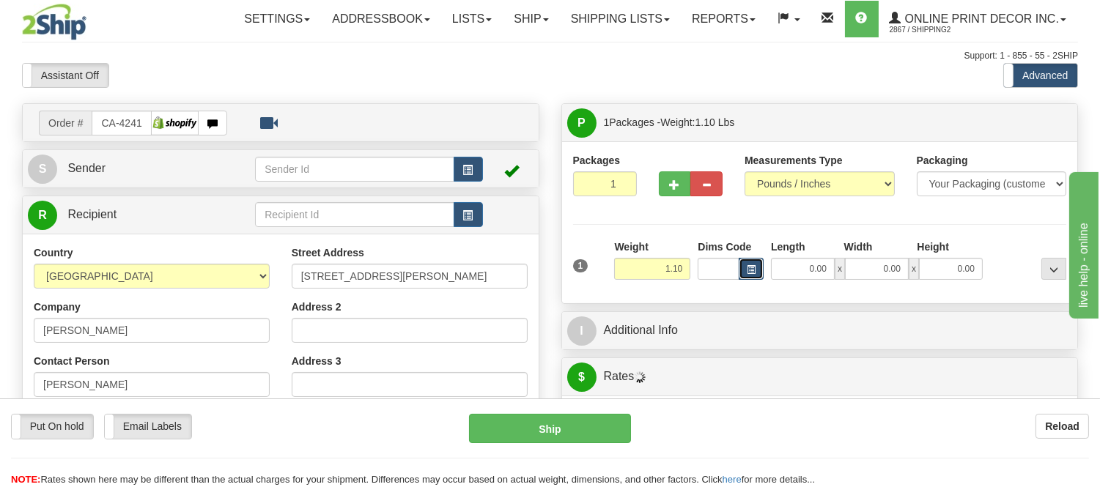
click at [751, 269] on span "button" at bounding box center [751, 270] width 9 height 8
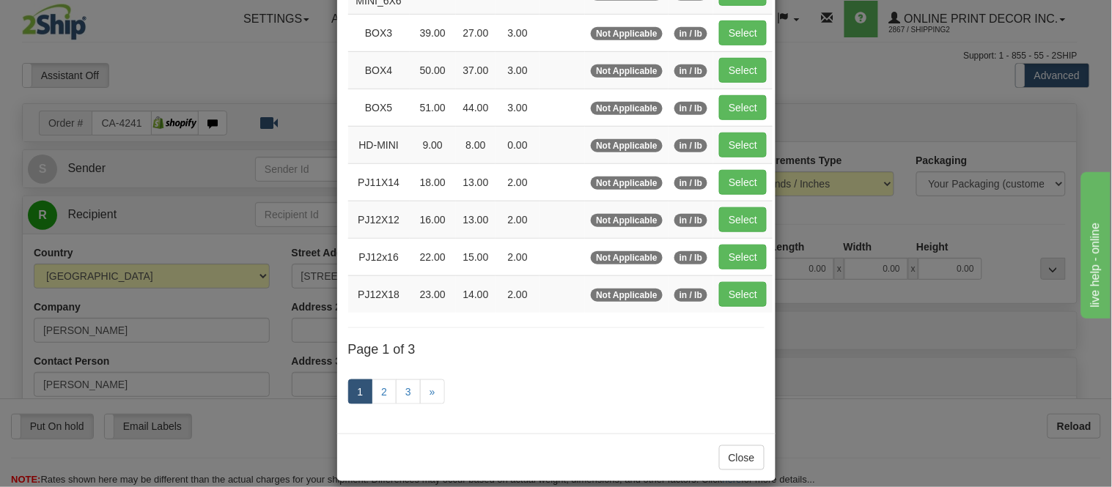
scroll to position [244, 0]
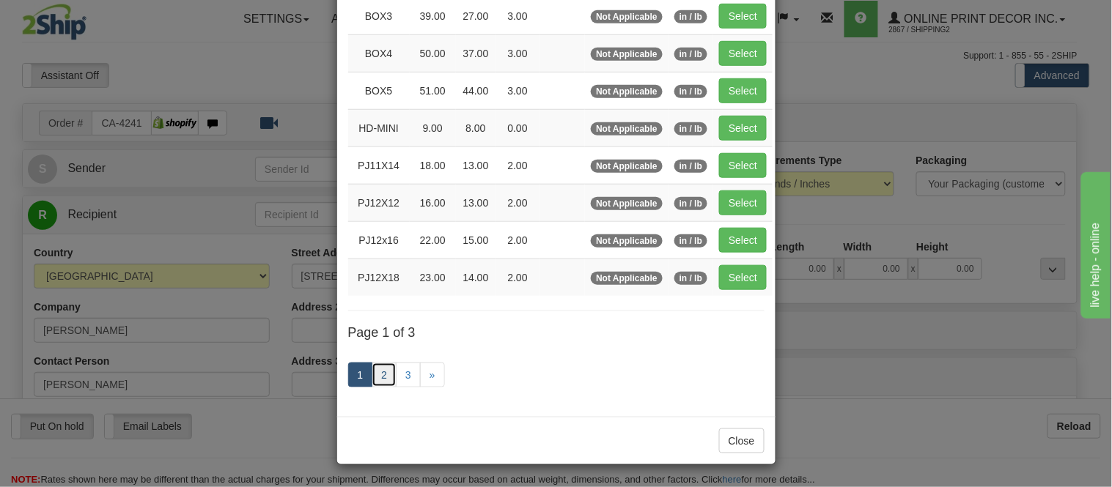
click at [374, 376] on link "2" at bounding box center [383, 375] width 25 height 25
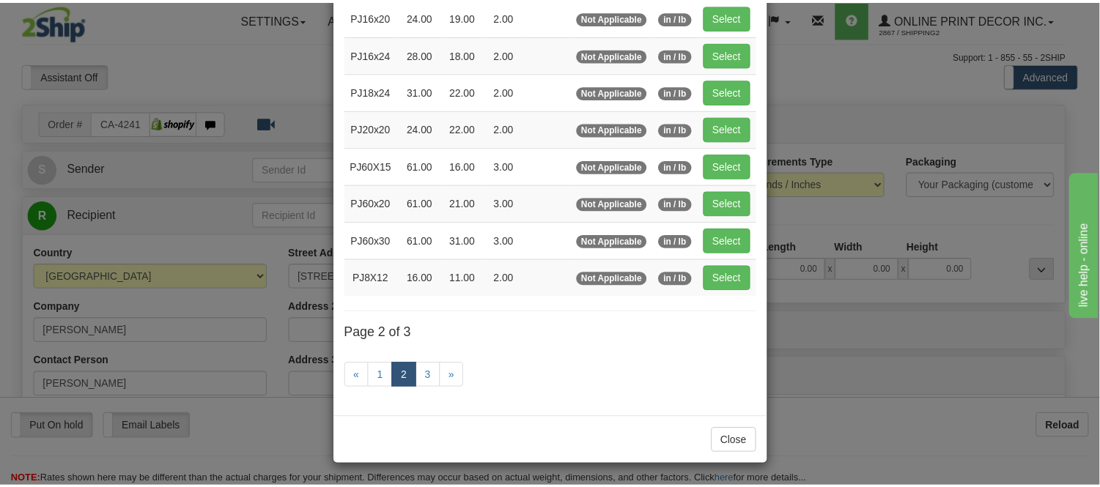
scroll to position [238, 0]
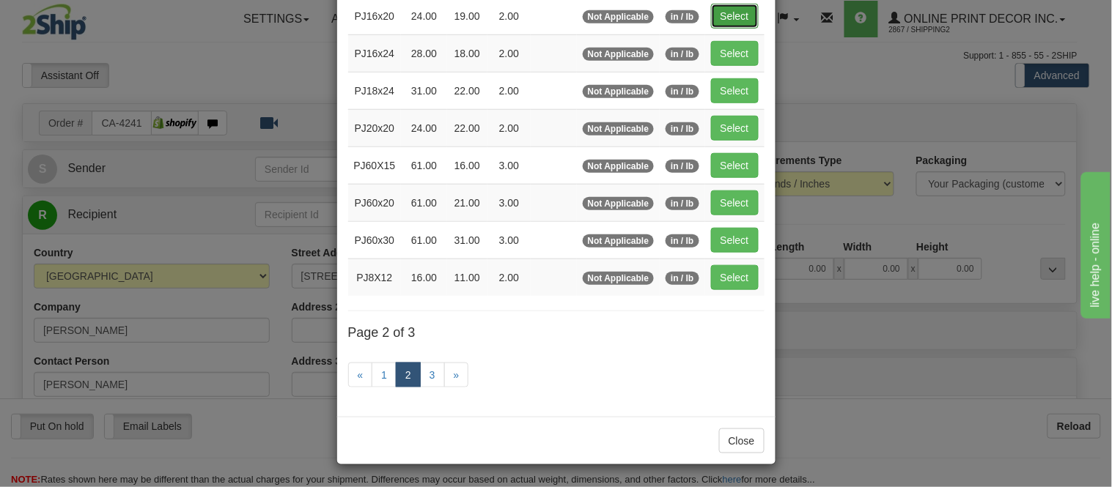
click at [717, 15] on button "Select" at bounding box center [735, 16] width 48 height 25
type input "PJ16x20"
type input "24.00"
type input "19.00"
type input "2.00"
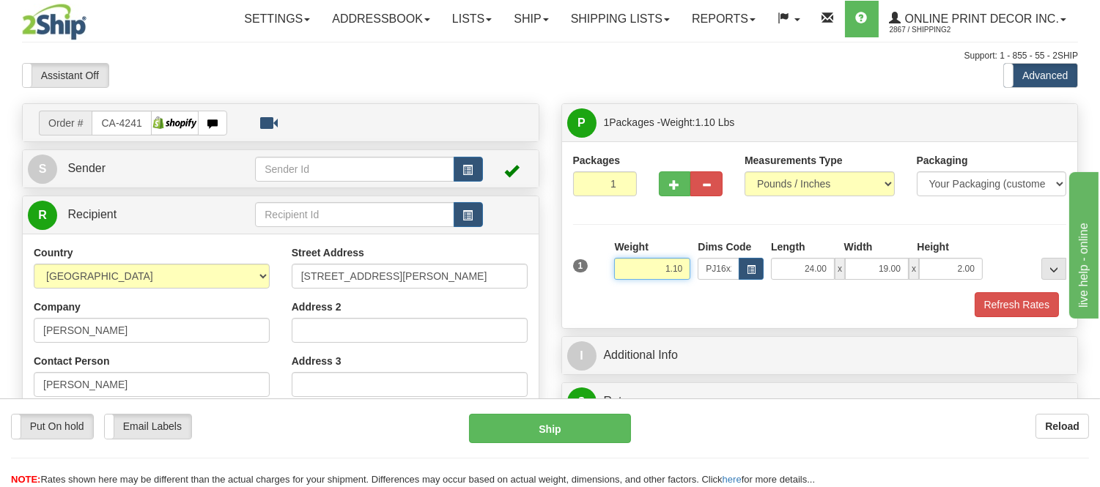
drag, startPoint x: 686, startPoint y: 265, endPoint x: 646, endPoint y: 282, distance: 44.0
click at [646, 282] on div "Weight 1.10" at bounding box center [652, 265] width 84 height 51
type input "2.20"
click at [996, 298] on button "Refresh Rates" at bounding box center [1016, 304] width 84 height 25
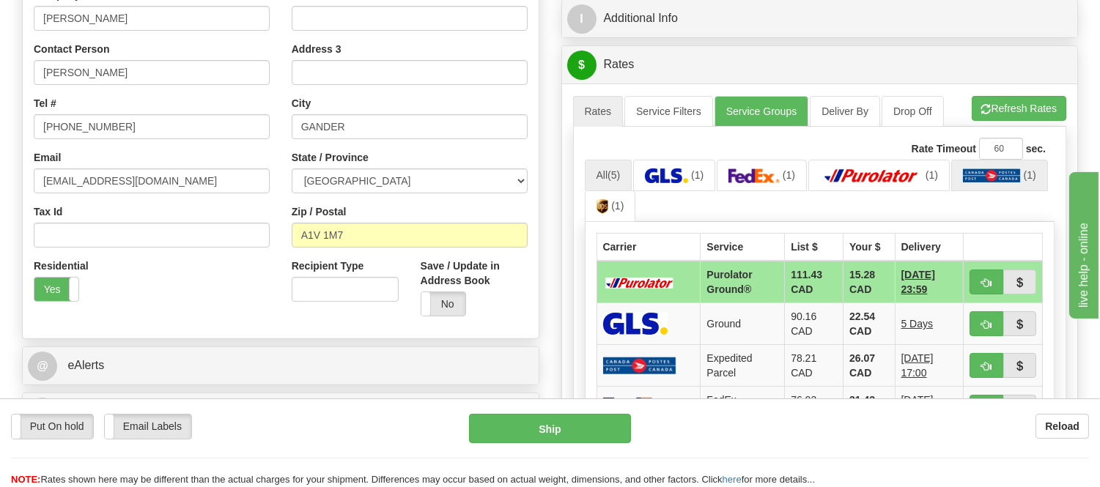
scroll to position [407, 0]
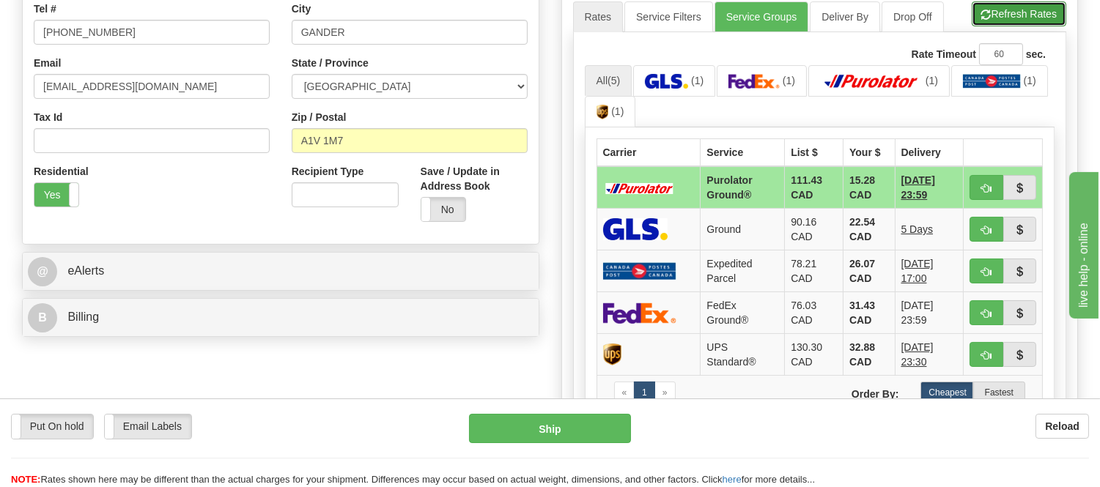
click at [1016, 16] on button "Refresh Rates" at bounding box center [1019, 13] width 95 height 25
click at [990, 180] on button "button" at bounding box center [986, 187] width 34 height 25
type input "260"
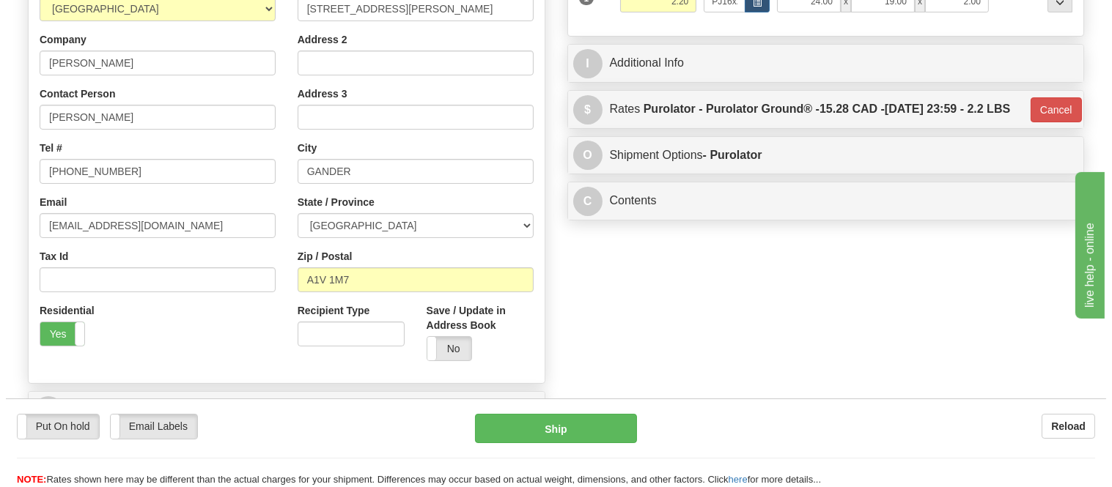
scroll to position [81, 0]
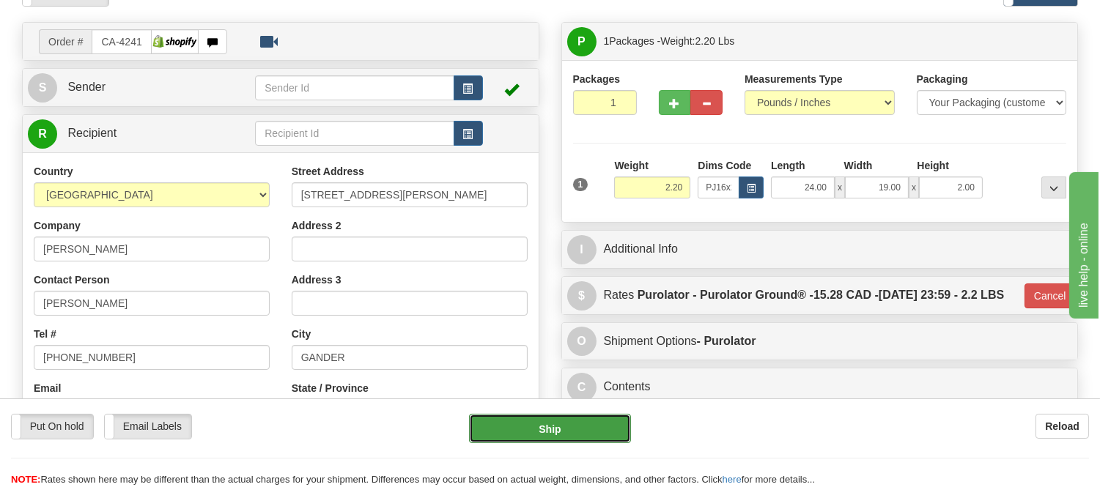
click at [519, 425] on button "Ship" at bounding box center [549, 428] width 161 height 29
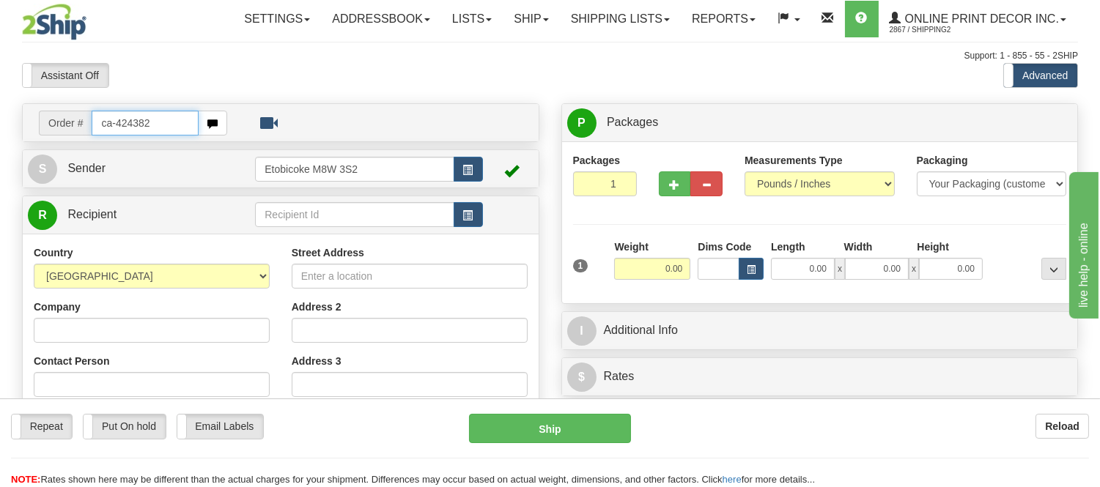
type input "ca-424382"
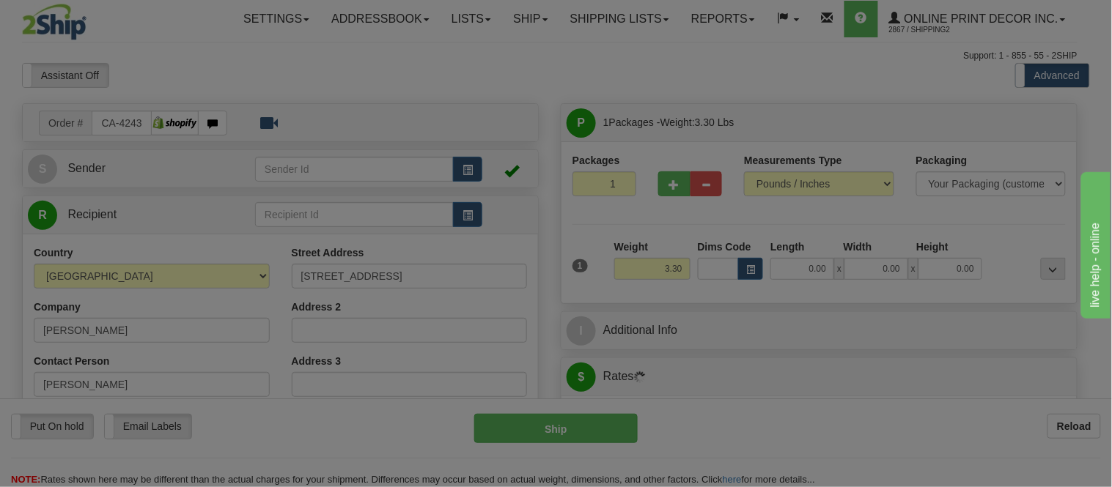
type input "PENETANGUISHENE"
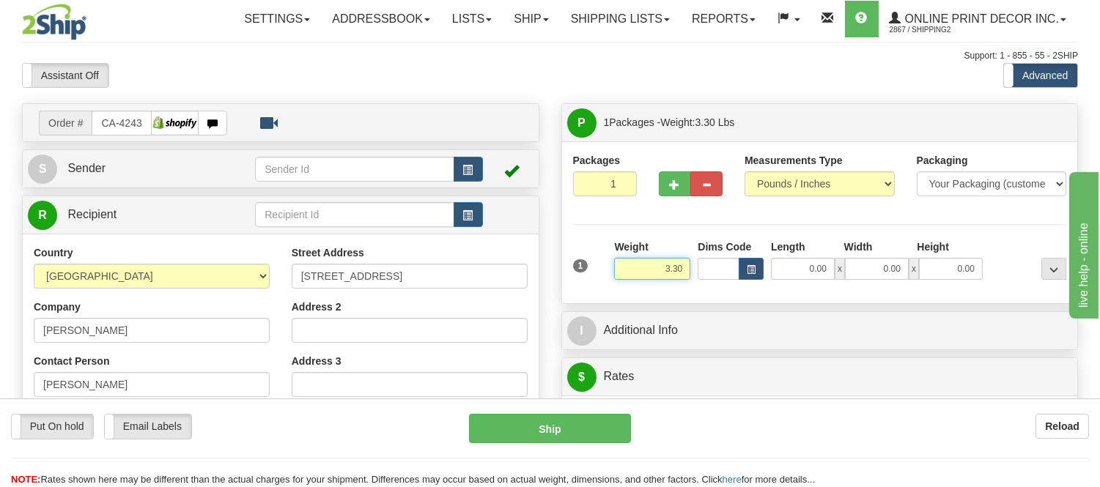
click at [680, 268] on input "3.30" at bounding box center [652, 269] width 76 height 22
type input "9.98"
click at [758, 273] on button "button" at bounding box center [751, 269] width 25 height 22
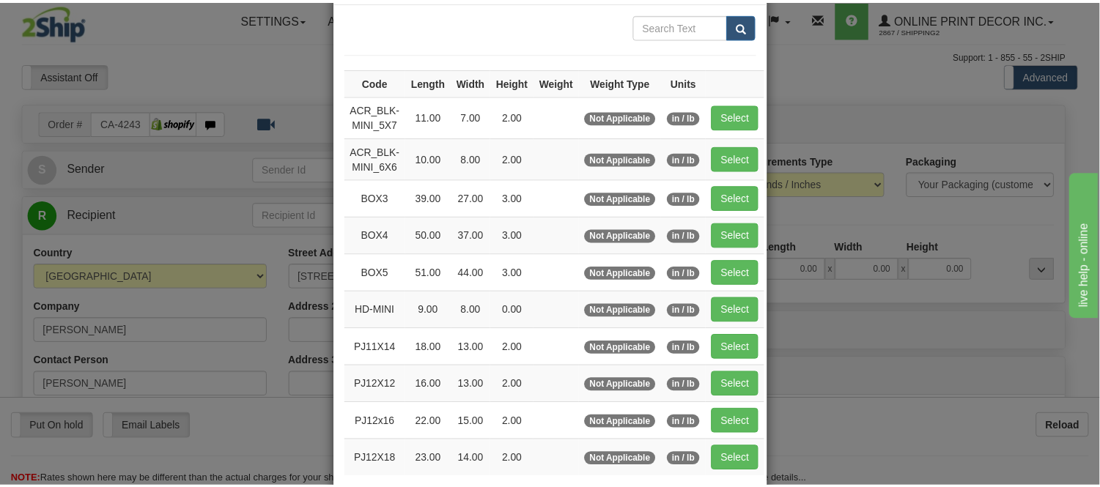
scroll to position [163, 0]
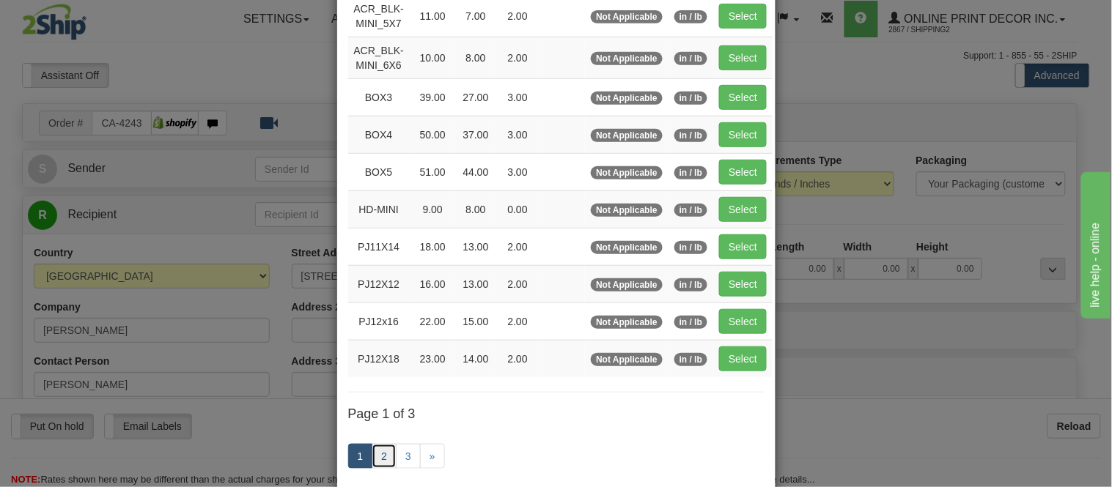
click at [383, 460] on link "2" at bounding box center [383, 456] width 25 height 25
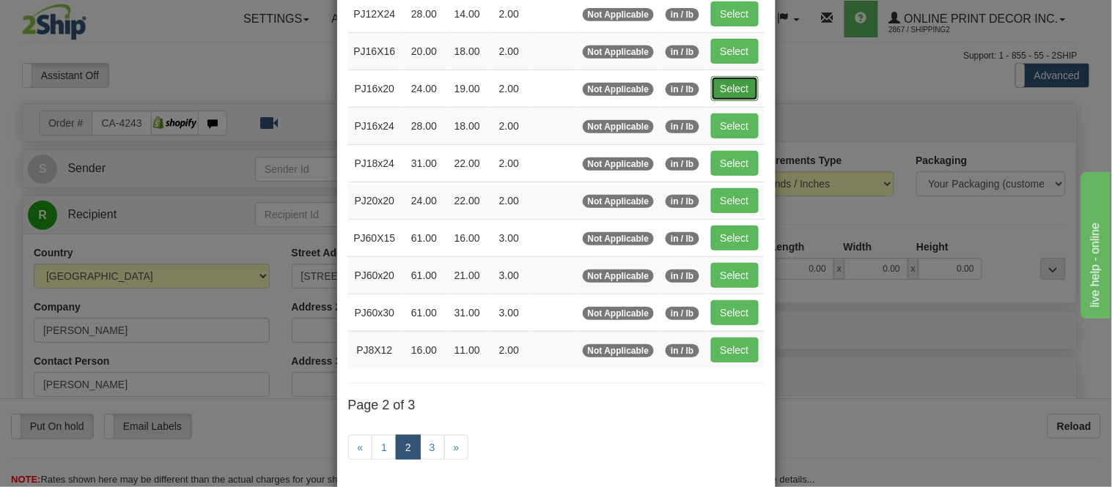
click at [722, 82] on button "Select" at bounding box center [735, 88] width 48 height 25
type input "PJ16x20"
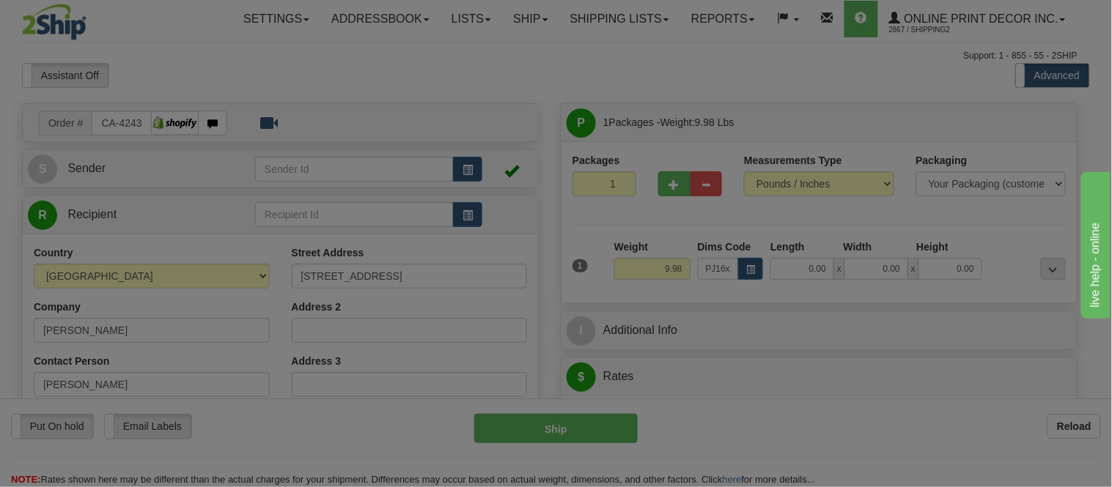
type input "24.00"
type input "19.00"
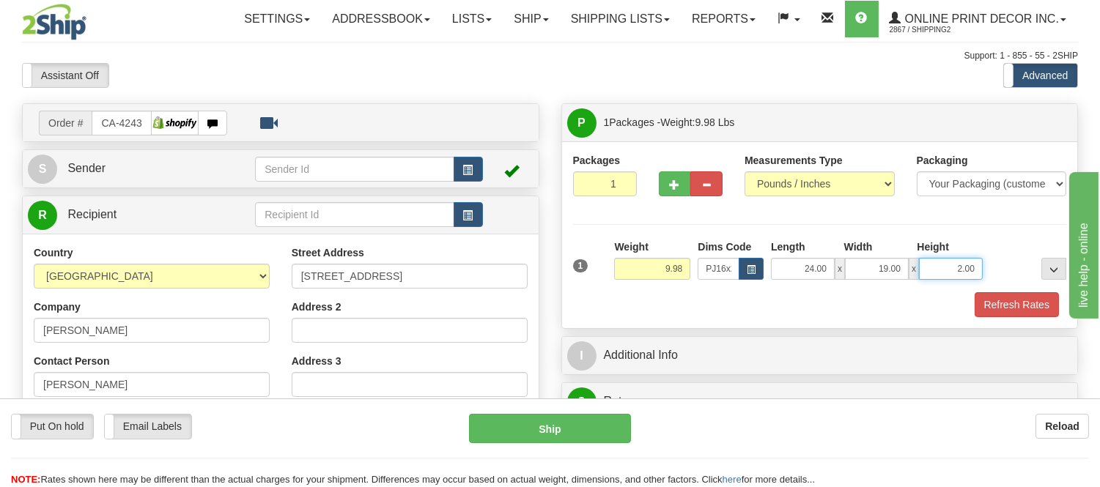
drag, startPoint x: 977, startPoint y: 267, endPoint x: 940, endPoint y: 284, distance: 40.3
click at [940, 284] on div "1 Weight 9.98 Dims Code x x" at bounding box center [819, 266] width 501 height 52
click button "Delete" at bounding box center [0, 0] width 0 height 0
type input "6.00"
click at [1019, 303] on button "Refresh Rates" at bounding box center [1016, 304] width 84 height 25
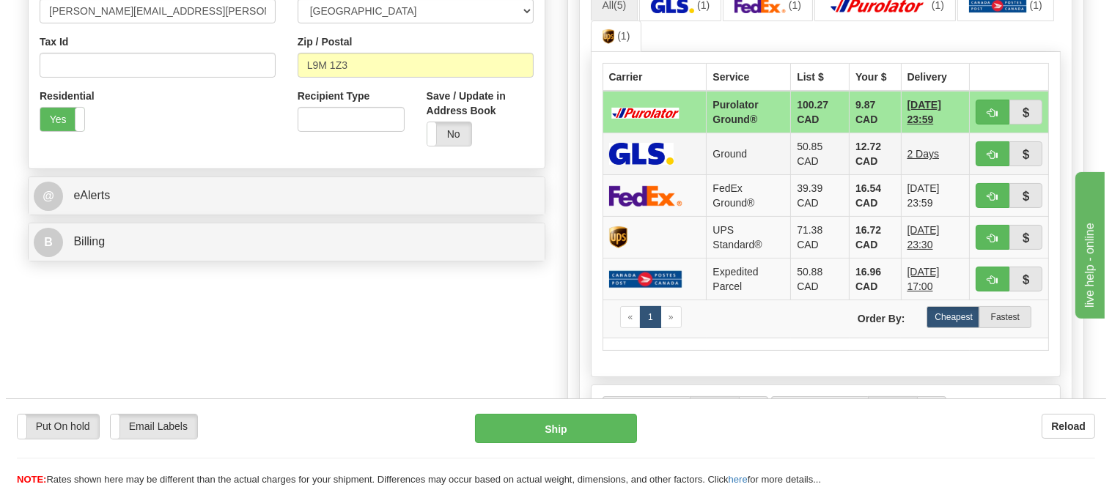
scroll to position [488, 0]
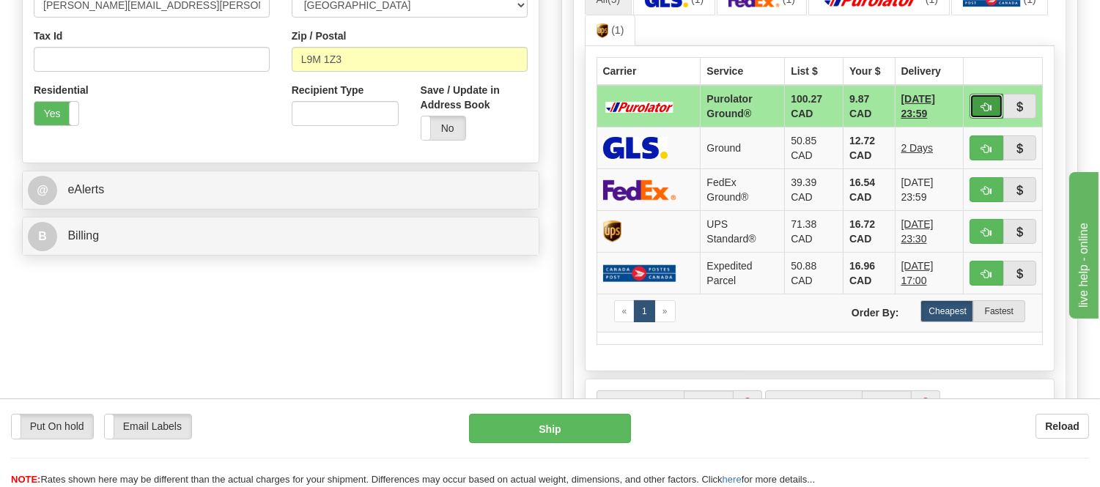
click at [994, 104] on button "button" at bounding box center [986, 106] width 34 height 25
type input "260"
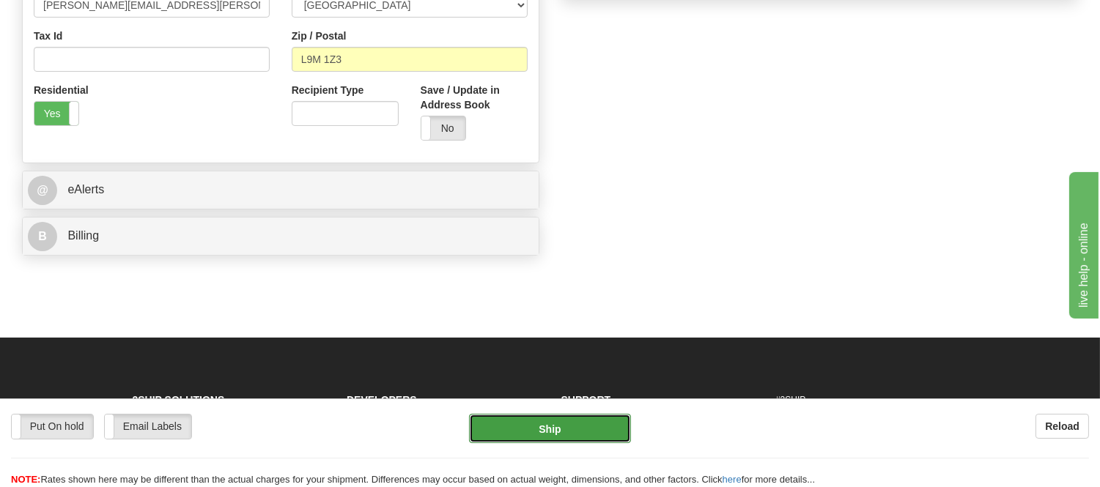
click at [580, 440] on button "Ship" at bounding box center [549, 428] width 161 height 29
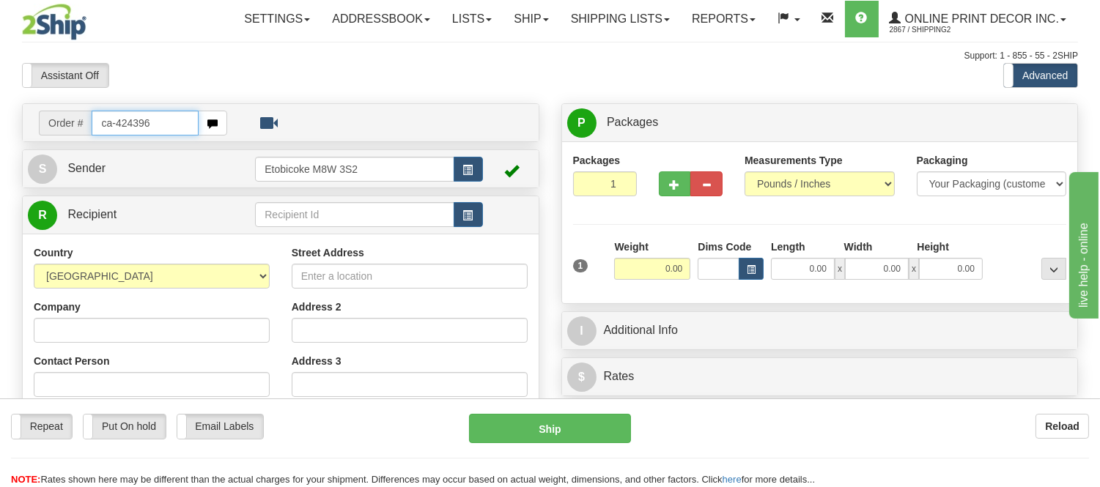
type input "ca-424396"
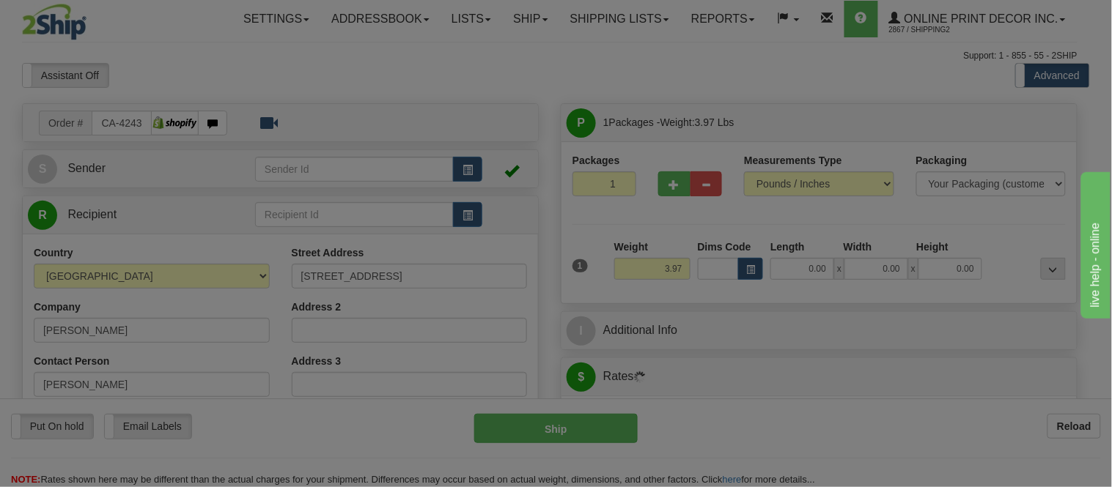
type input "[GEOGRAPHIC_DATA]"
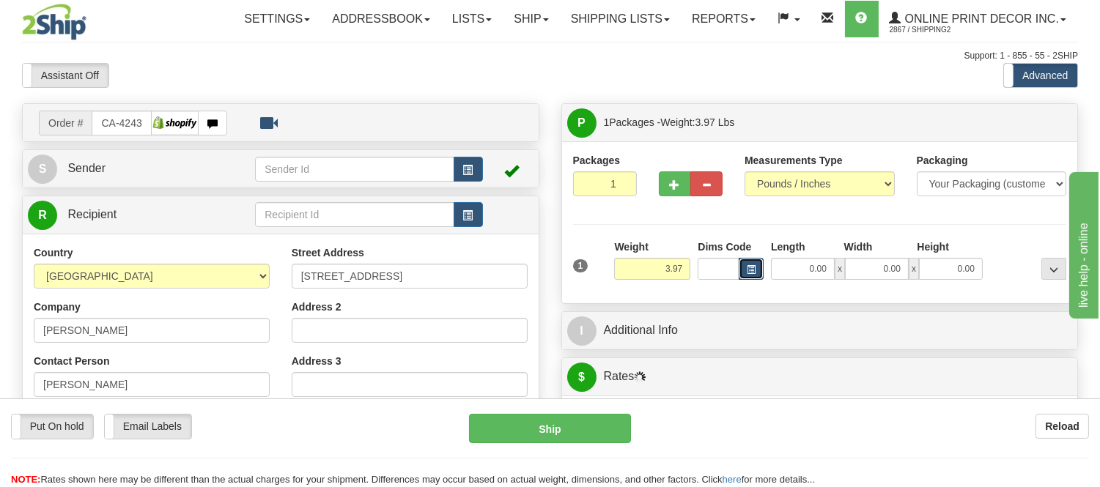
click at [755, 268] on button "button" at bounding box center [751, 269] width 25 height 22
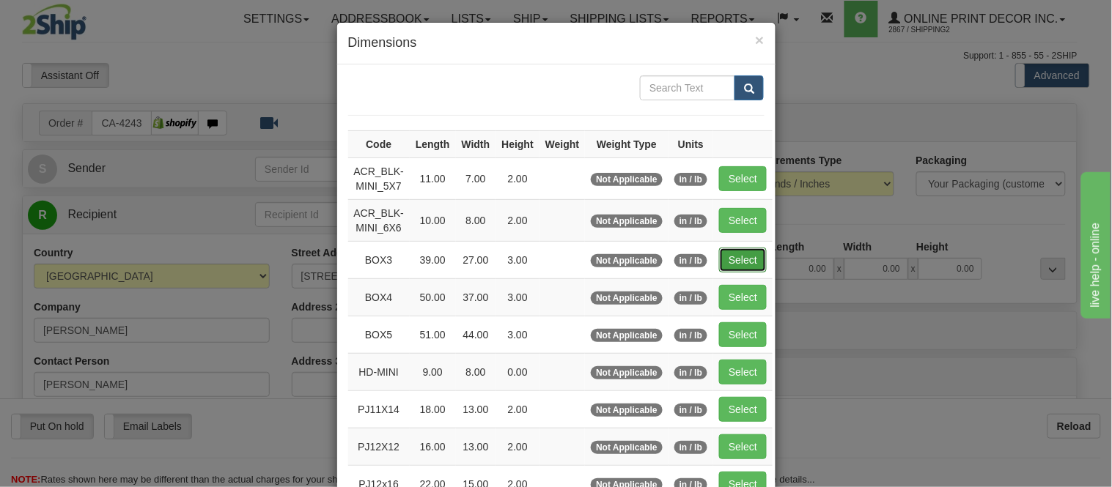
click at [736, 258] on button "Select" at bounding box center [743, 260] width 48 height 25
type input "BOX3"
type input "39.00"
type input "27.00"
type input "3.00"
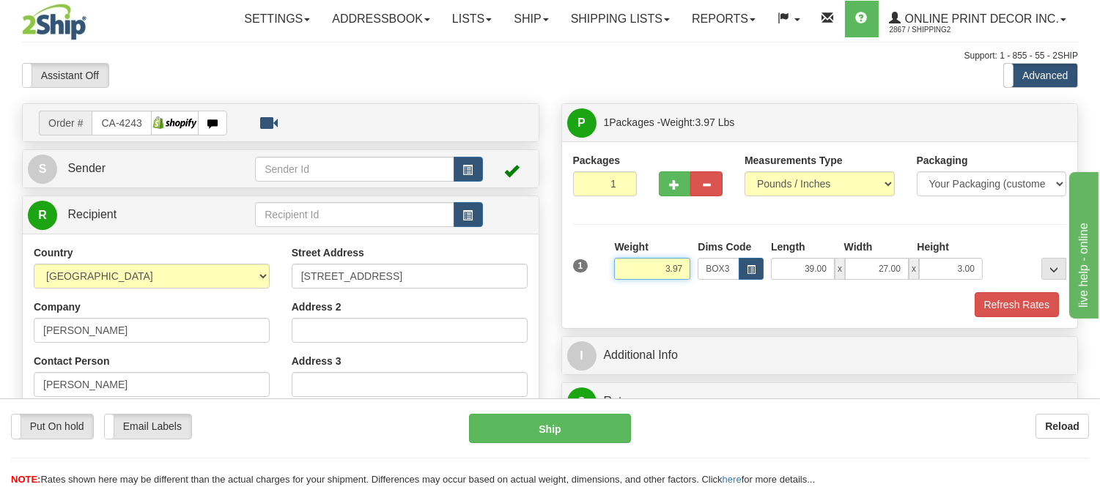
drag, startPoint x: 681, startPoint y: 265, endPoint x: 605, endPoint y: 275, distance: 77.0
click at [605, 275] on div "1 Weight 3.97 Dims Code BOX3" at bounding box center [819, 266] width 501 height 52
type input "8.98"
click at [1008, 301] on button "Refresh Rates" at bounding box center [1016, 304] width 84 height 25
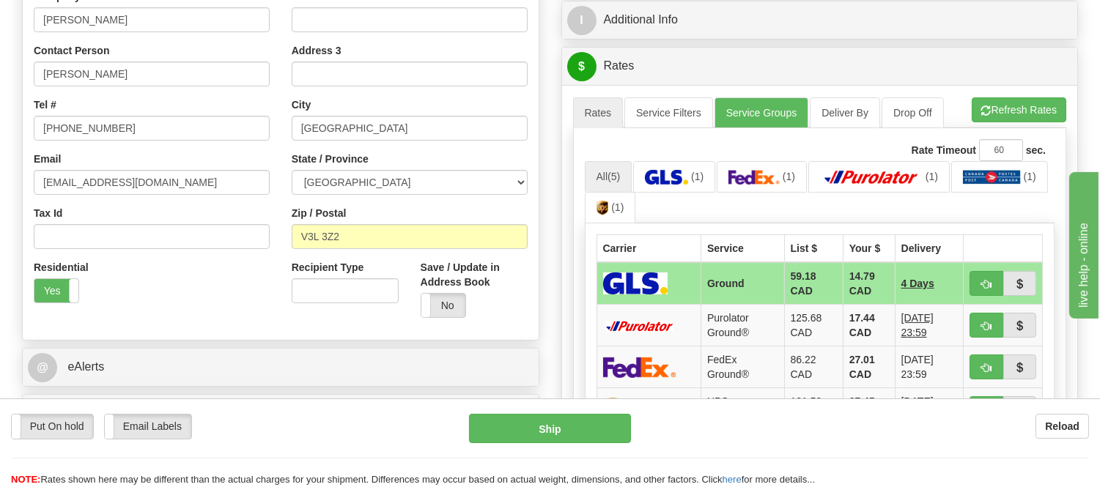
scroll to position [407, 0]
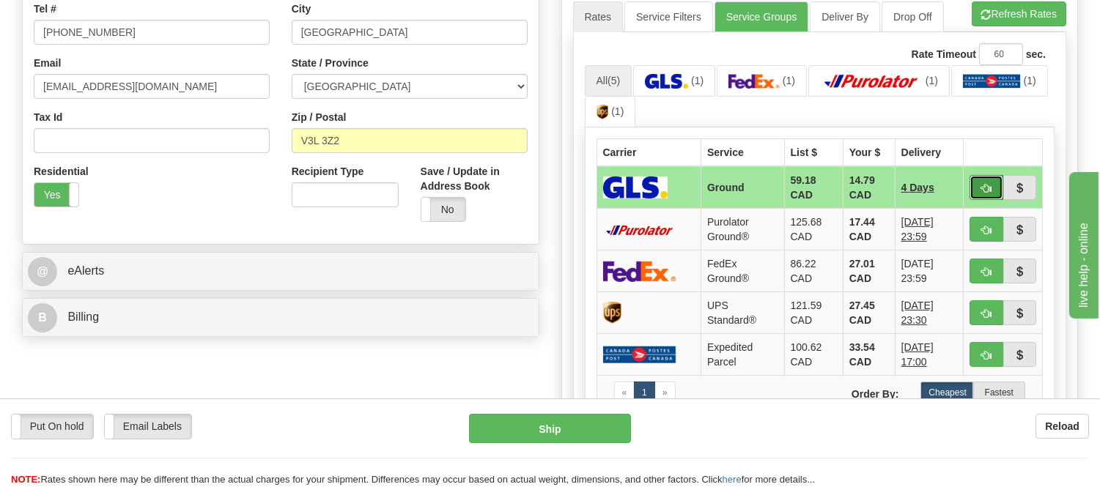
click at [975, 188] on button "button" at bounding box center [986, 187] width 34 height 25
type input "1"
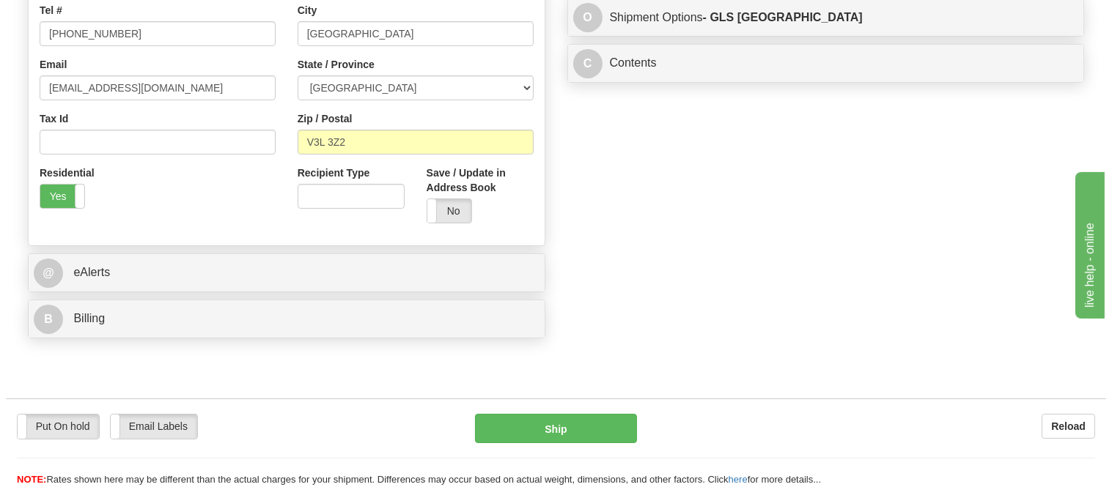
scroll to position [81, 0]
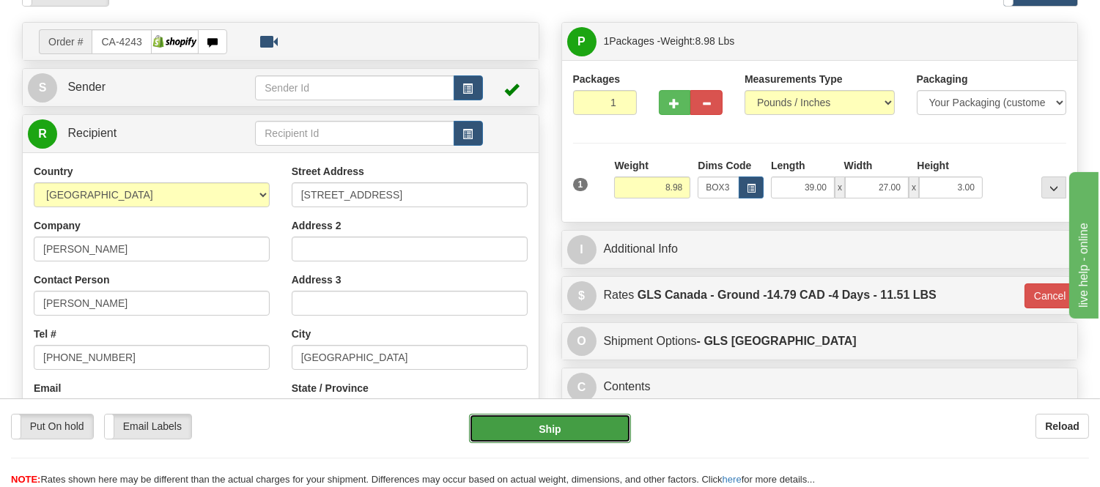
click at [536, 431] on button "Ship" at bounding box center [549, 428] width 161 height 29
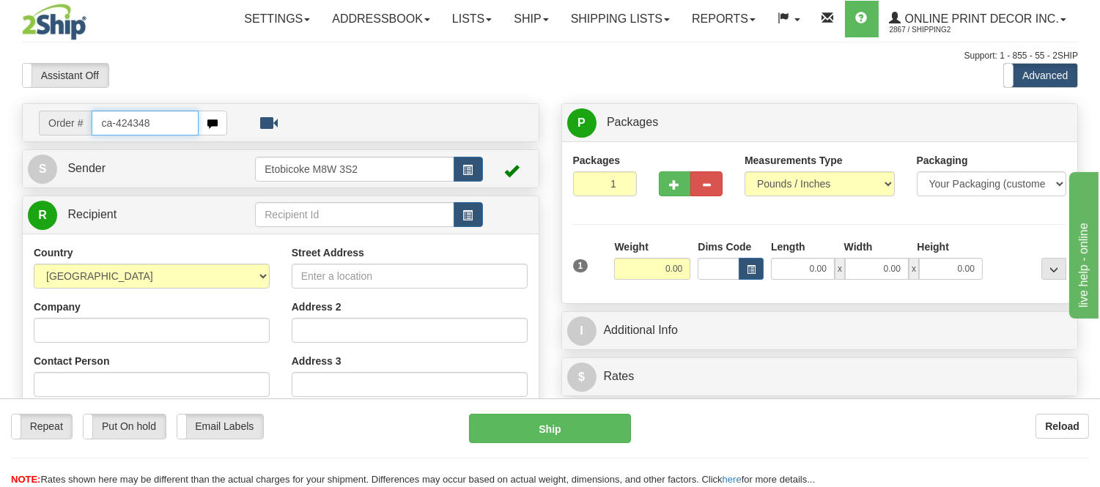
type input "ca-424348"
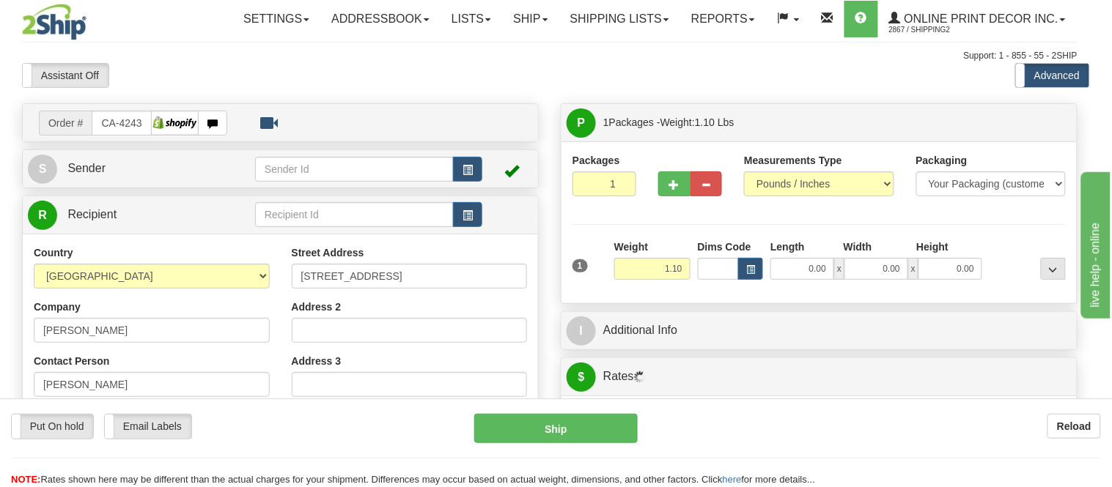
type input "PETERBOROUGH"
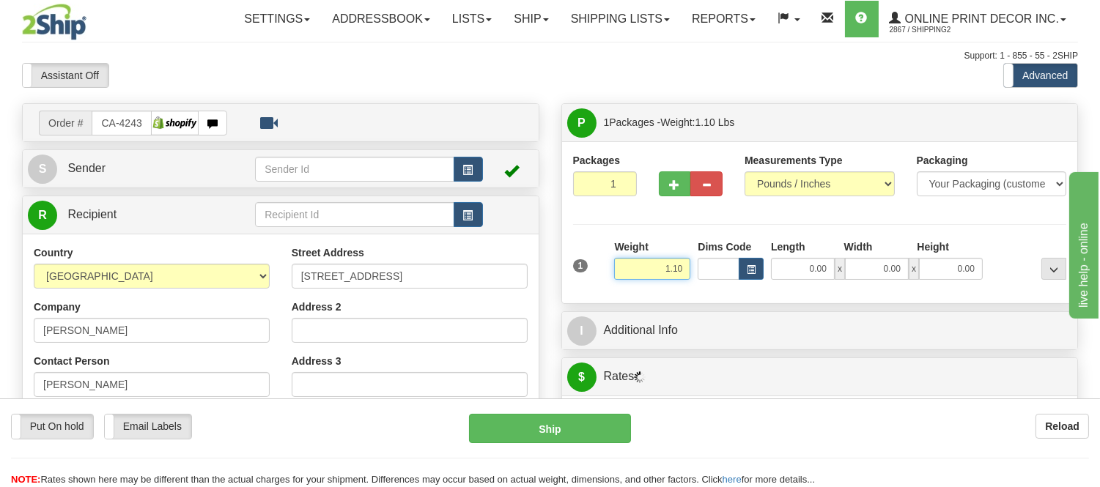
drag, startPoint x: 684, startPoint y: 267, endPoint x: 596, endPoint y: 268, distance: 87.2
click at [596, 268] on div "1 Weight 1.10 Dims Code 0.00" at bounding box center [819, 266] width 501 height 52
type input "13.98"
click at [746, 276] on button "button" at bounding box center [751, 269] width 25 height 22
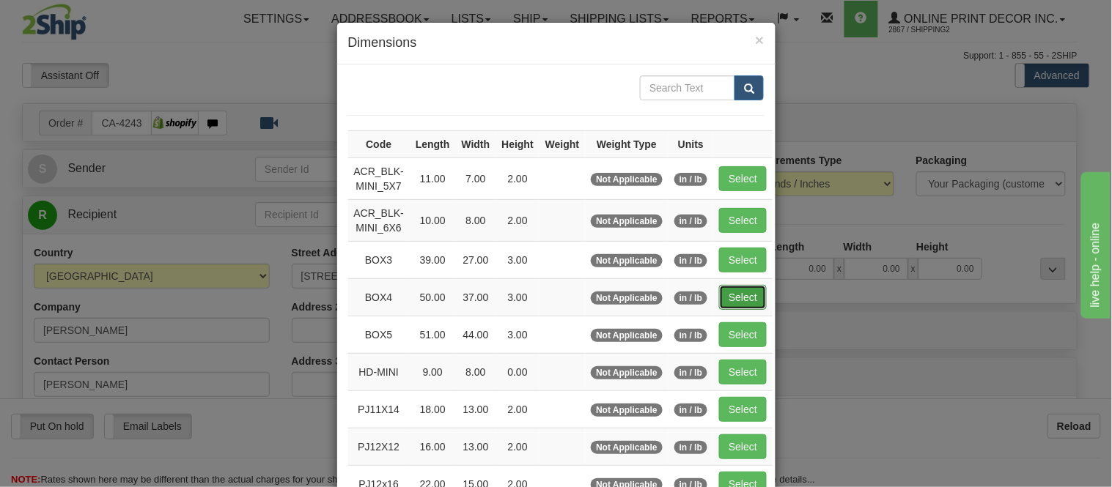
click at [734, 295] on button "Select" at bounding box center [743, 297] width 48 height 25
type input "BOX4"
type input "50.00"
type input "37.00"
type input "3.00"
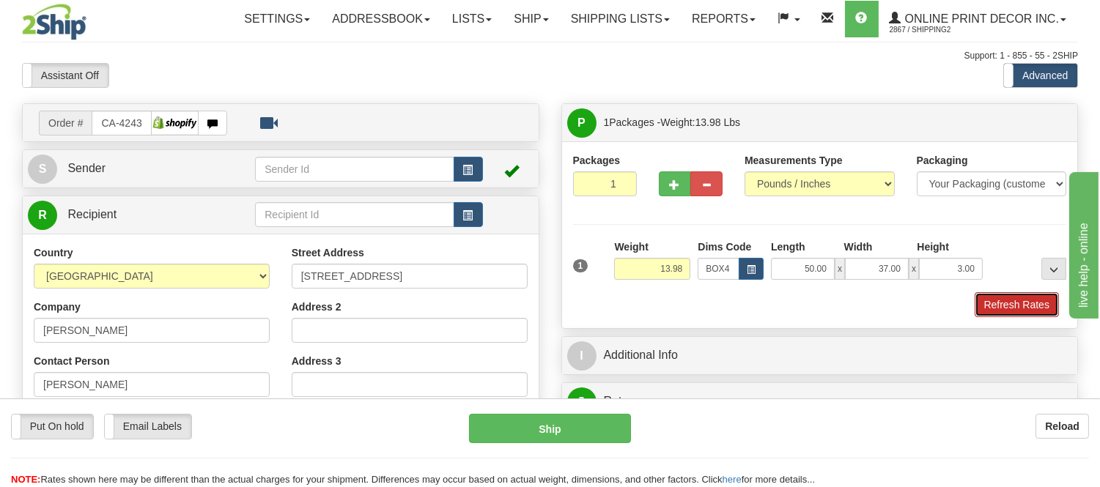
click at [1010, 305] on button "Refresh Rates" at bounding box center [1016, 304] width 84 height 25
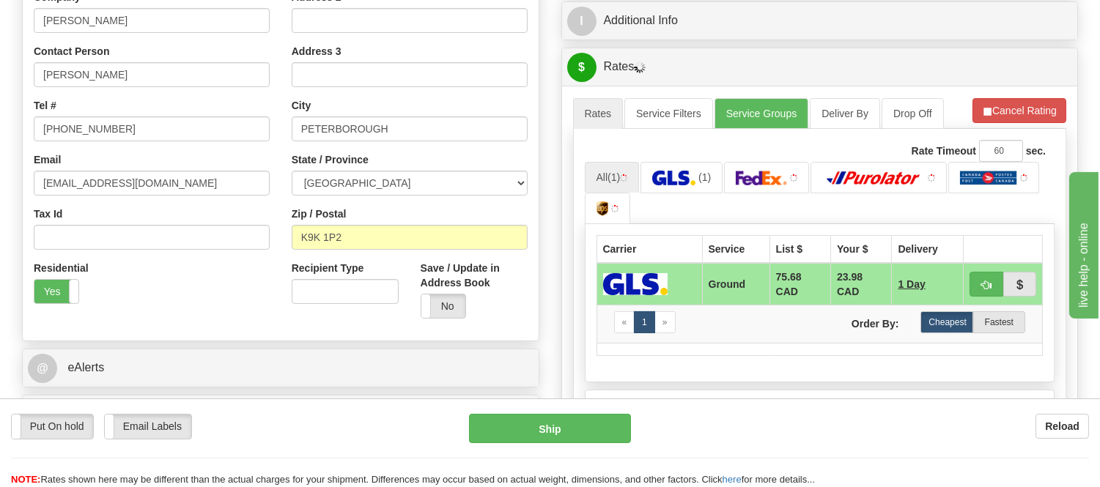
scroll to position [325, 0]
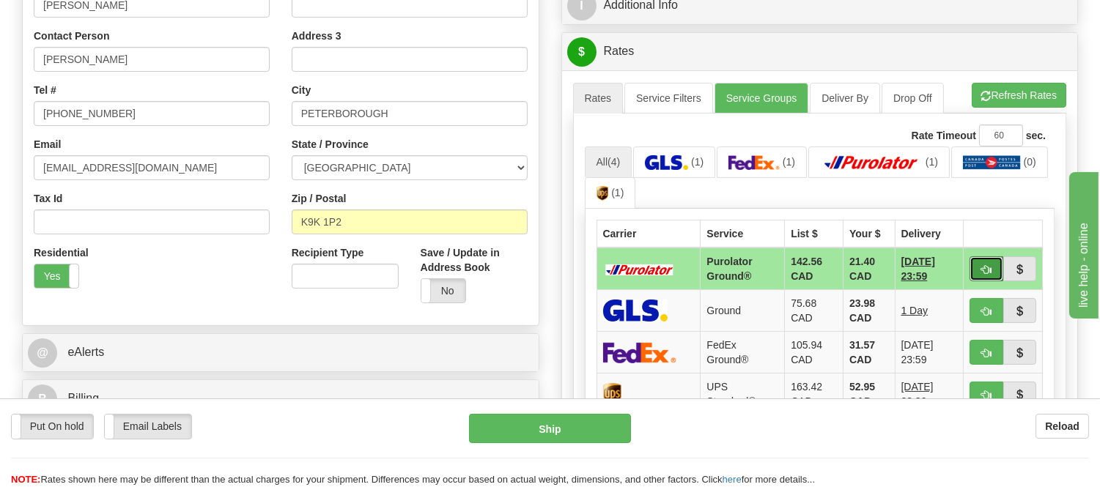
click at [986, 270] on span "button" at bounding box center [986, 270] width 10 height 10
type input "260"
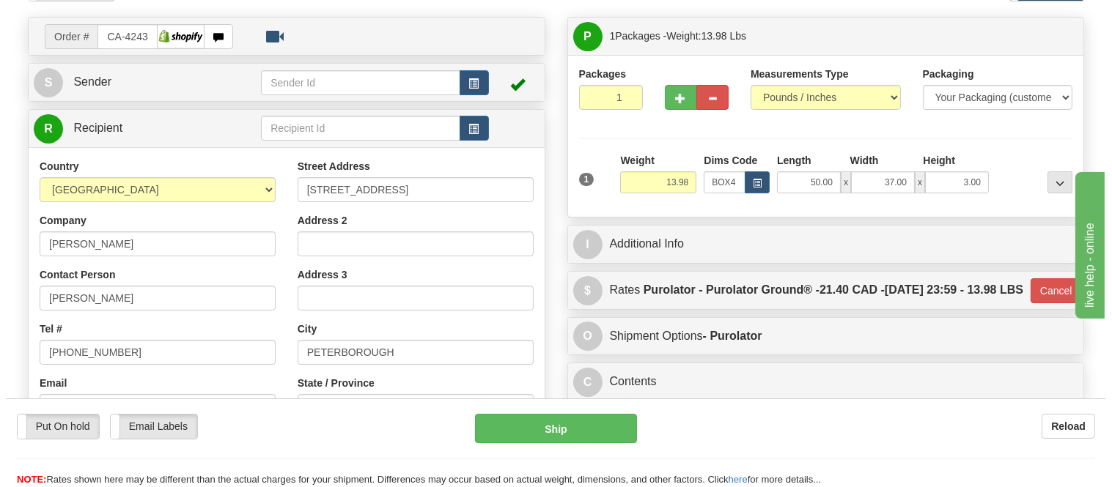
scroll to position [81, 0]
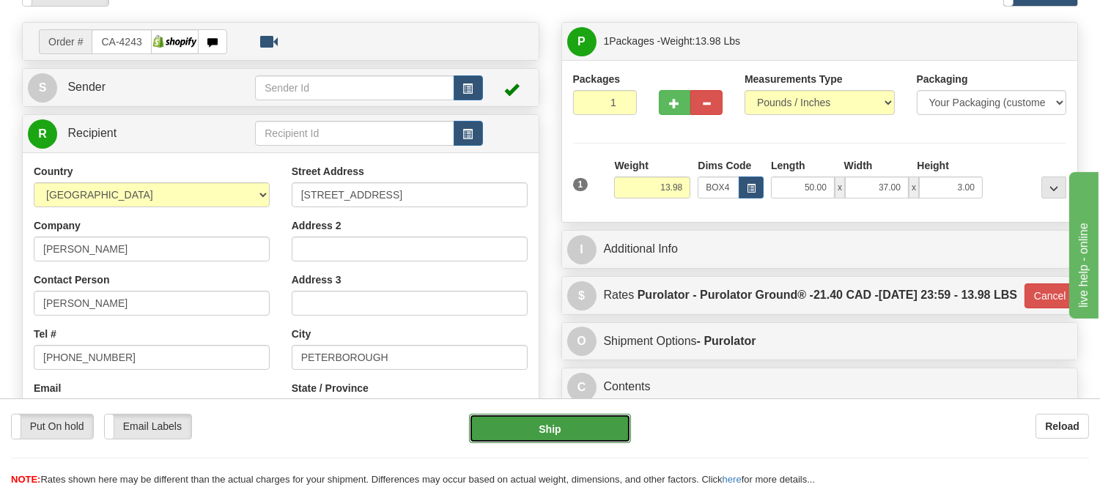
click at [625, 418] on button "Ship" at bounding box center [549, 428] width 161 height 29
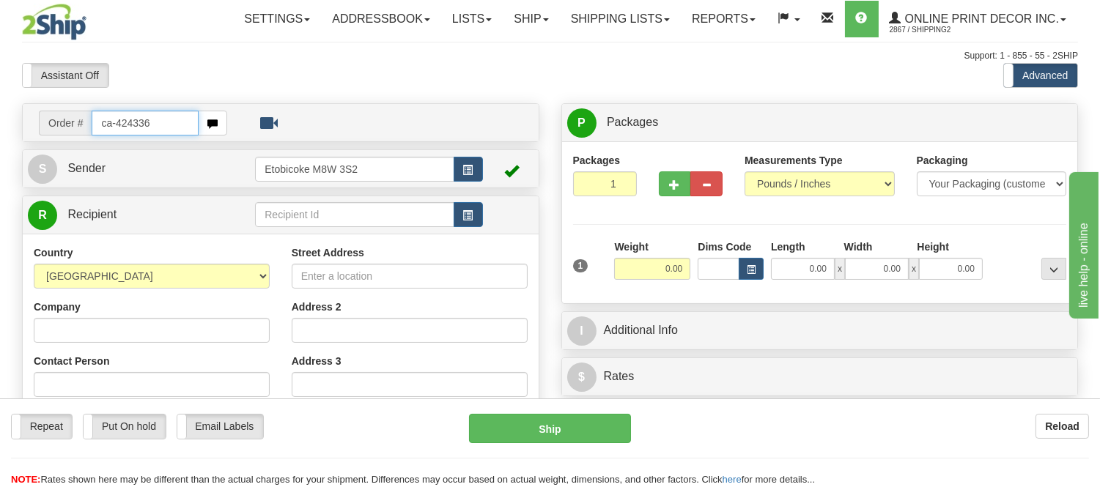
type input "ca-424336"
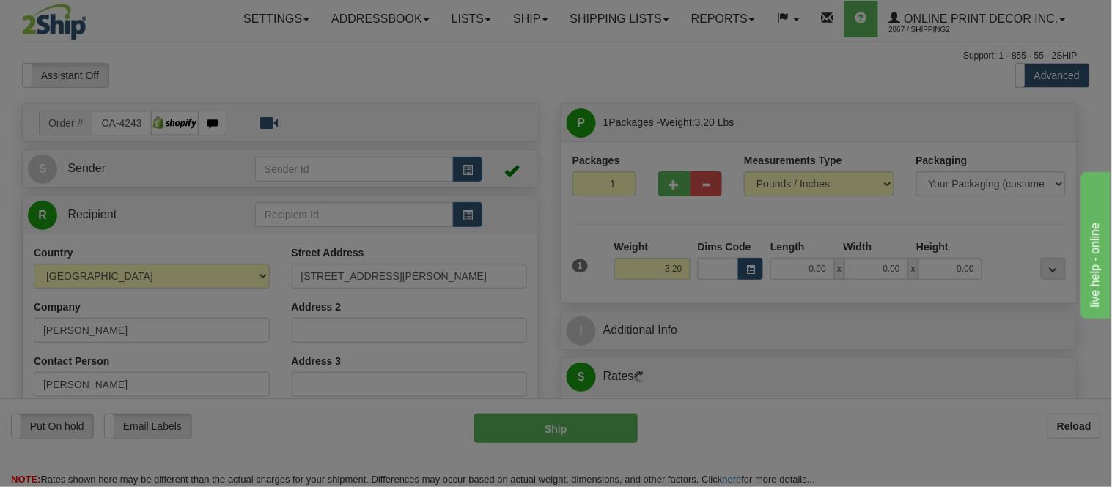
type input "GRANBY"
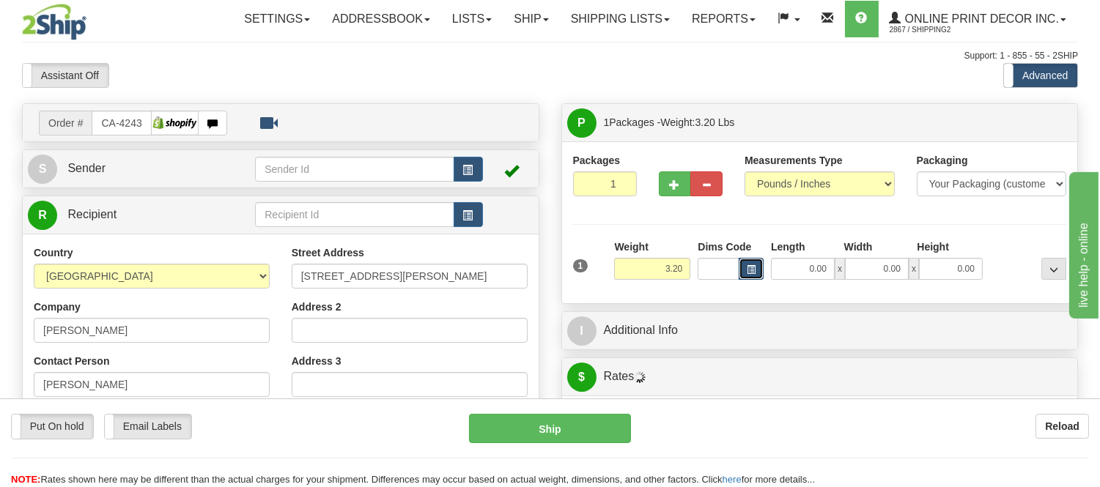
click at [756, 269] on button "button" at bounding box center [751, 269] width 25 height 22
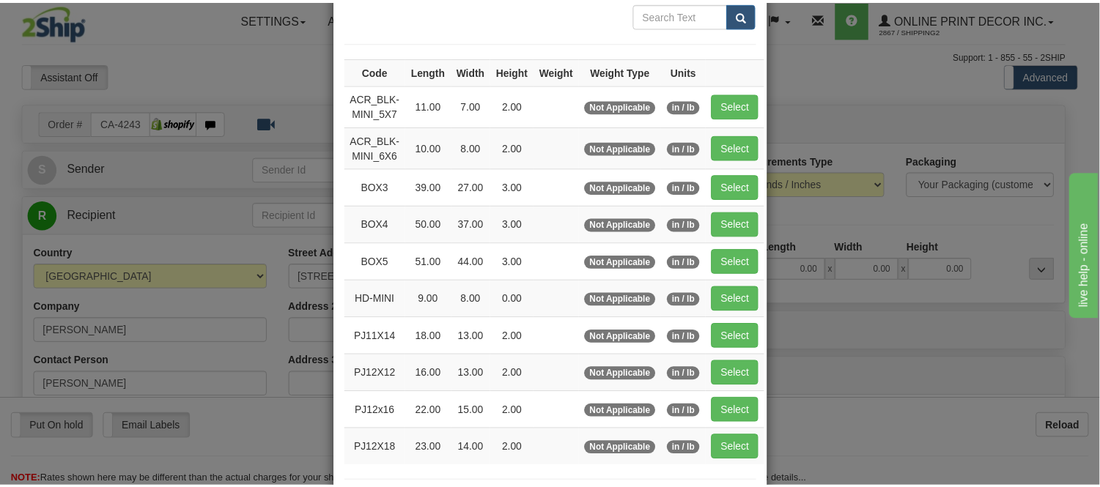
scroll to position [81, 0]
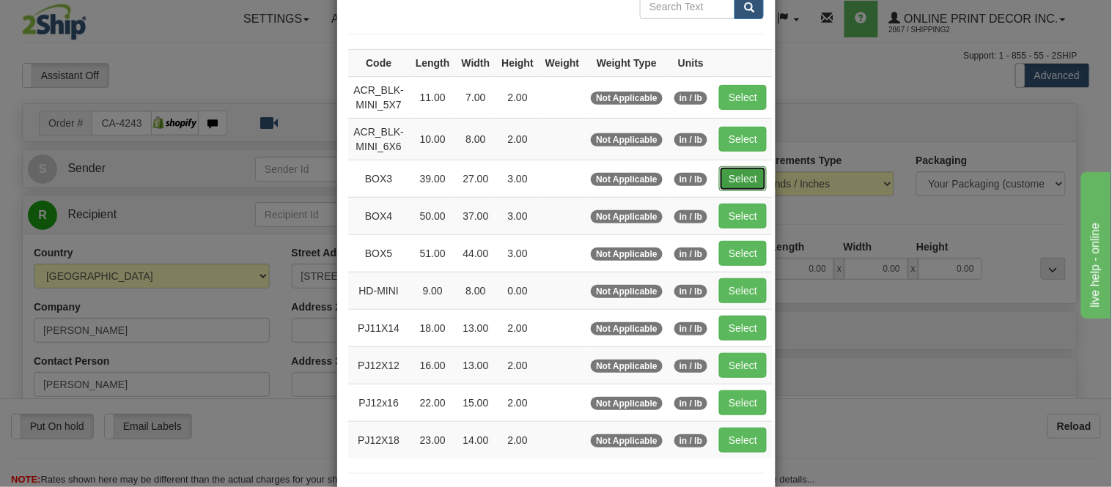
click at [741, 166] on button "Select" at bounding box center [743, 178] width 48 height 25
type input "BOX3"
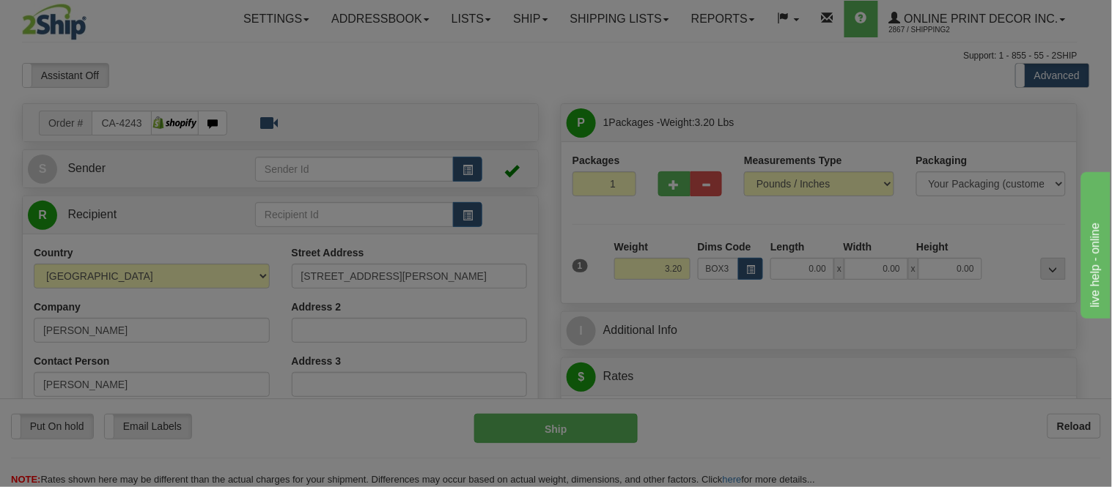
type input "39.00"
type input "27.00"
type input "3.00"
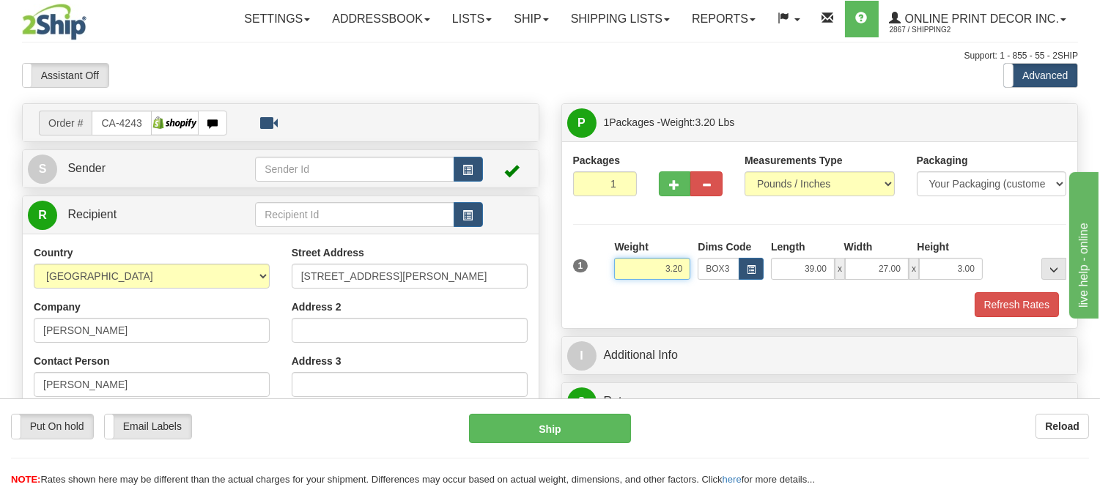
drag, startPoint x: 684, startPoint y: 270, endPoint x: 648, endPoint y: 275, distance: 36.4
click at [648, 275] on input "3.20" at bounding box center [652, 269] width 76 height 22
type input "7.98"
click at [991, 299] on button "Refresh Rates" at bounding box center [1016, 304] width 84 height 25
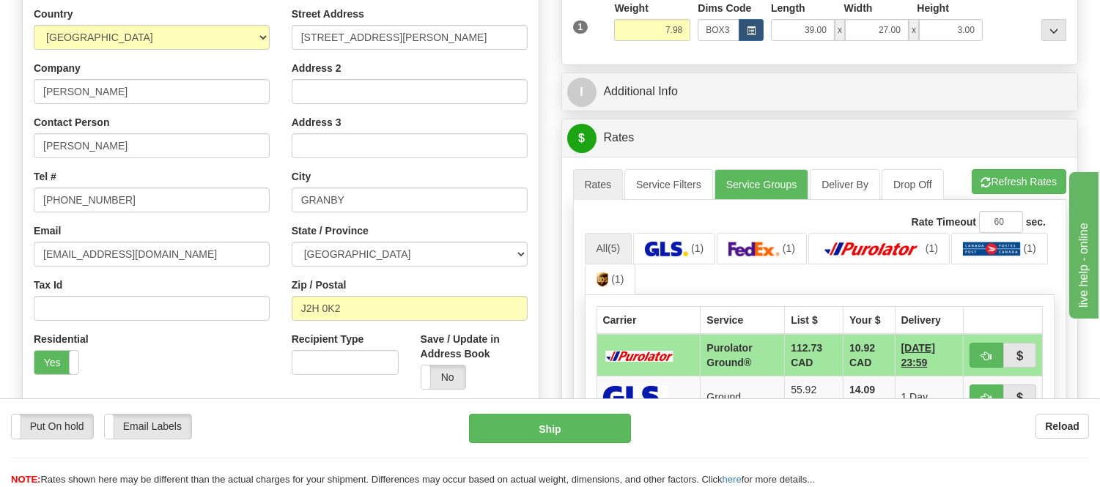
scroll to position [244, 0]
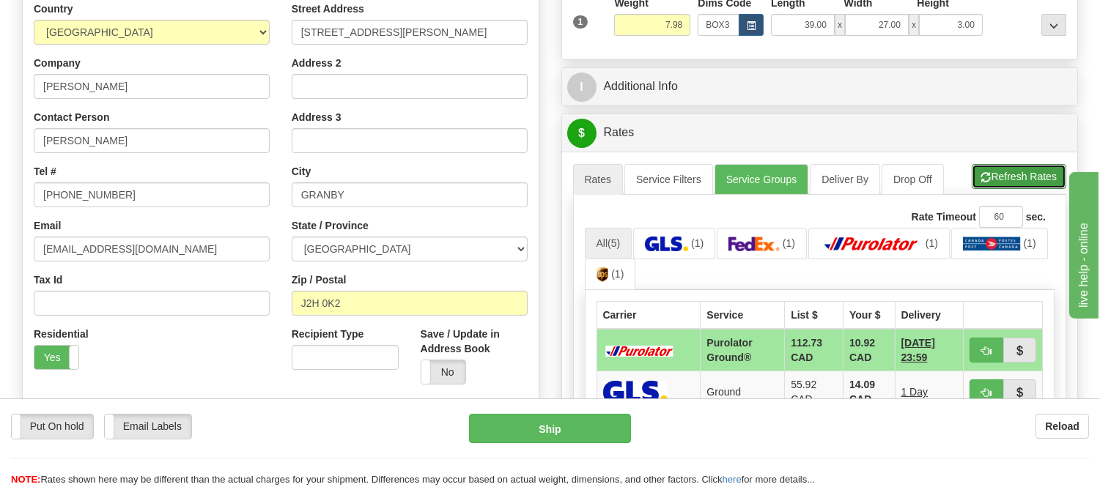
click at [986, 171] on button "Refresh Rates" at bounding box center [1019, 176] width 95 height 25
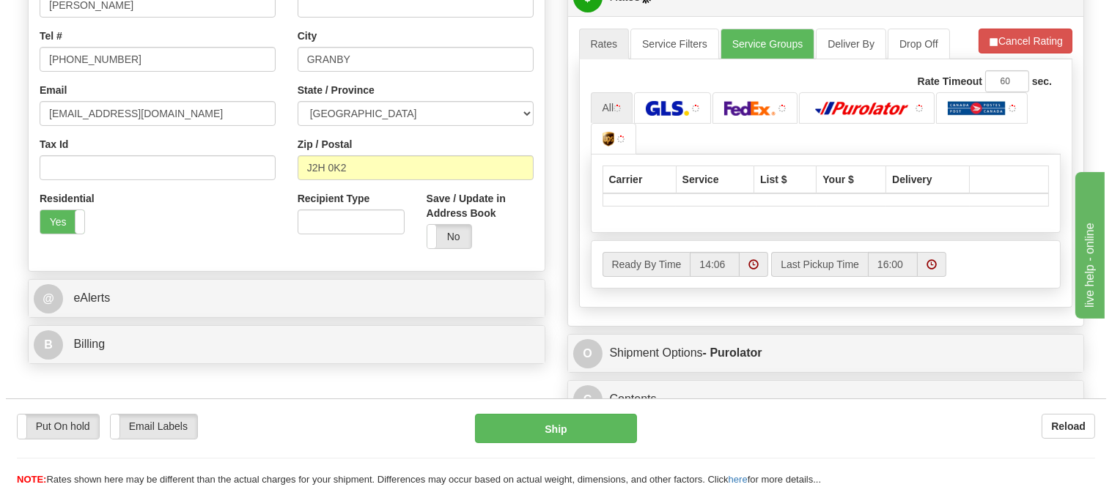
scroll to position [407, 0]
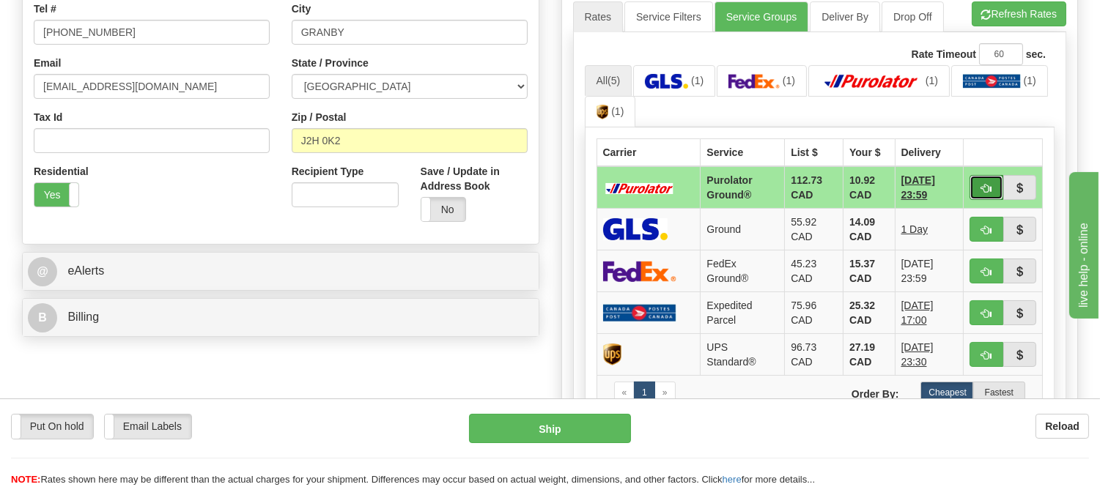
click at [978, 191] on button "button" at bounding box center [986, 187] width 34 height 25
type input "260"
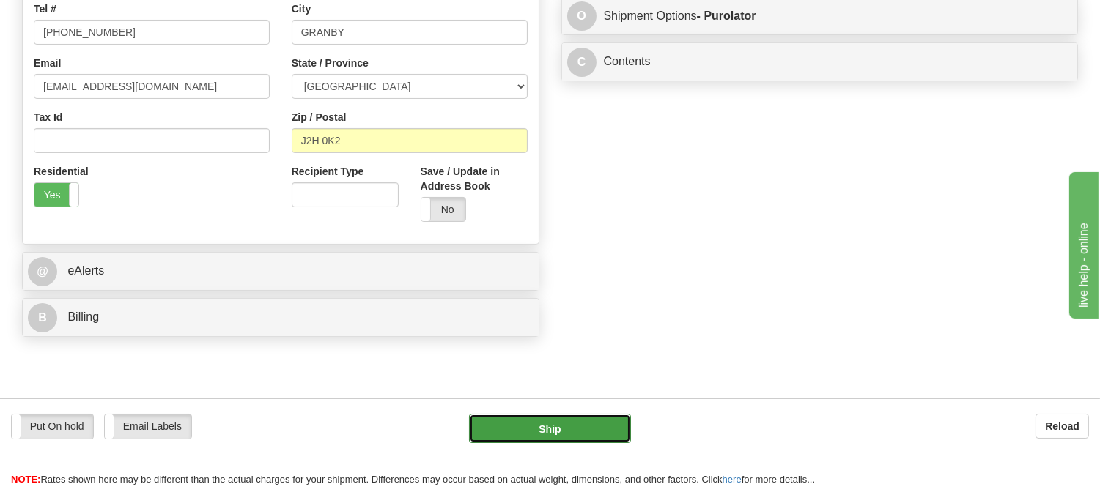
click at [566, 434] on button "Ship" at bounding box center [549, 428] width 161 height 29
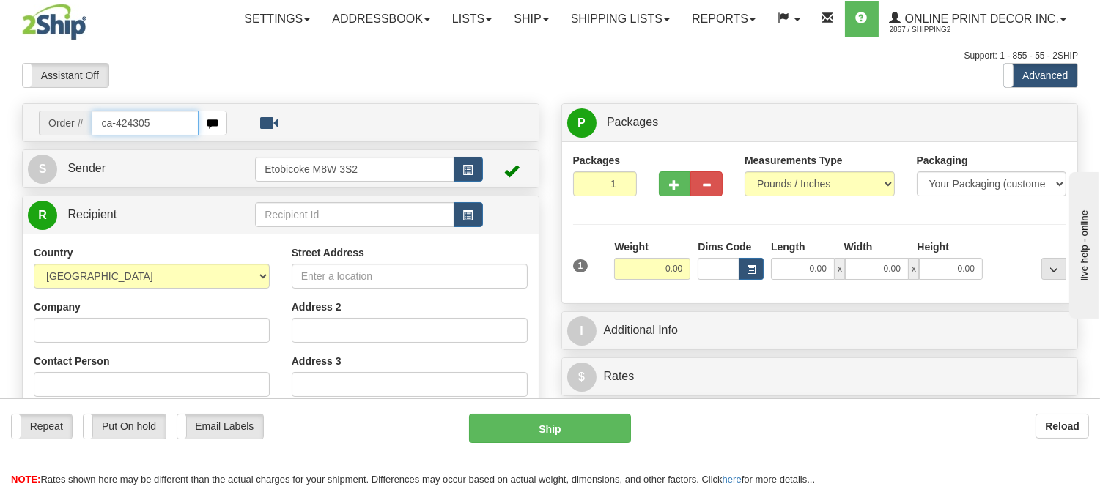
type input "ca-424305"
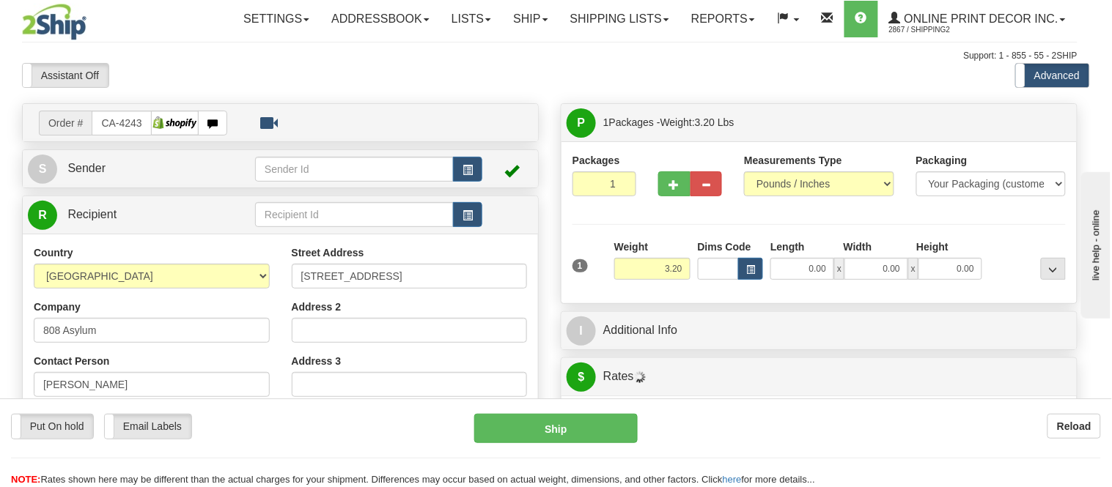
type input "BRAMPTON"
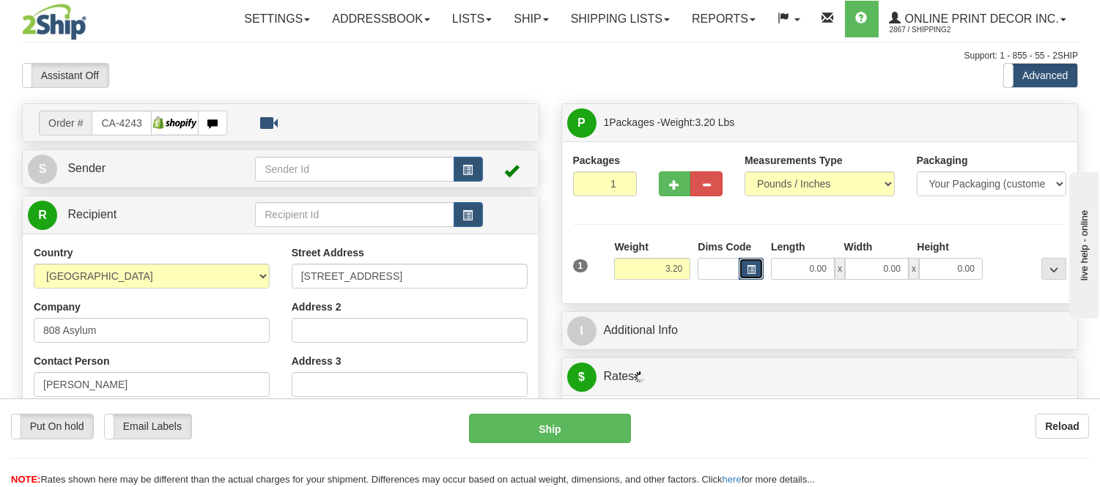
click at [752, 266] on span "button" at bounding box center [751, 270] width 9 height 8
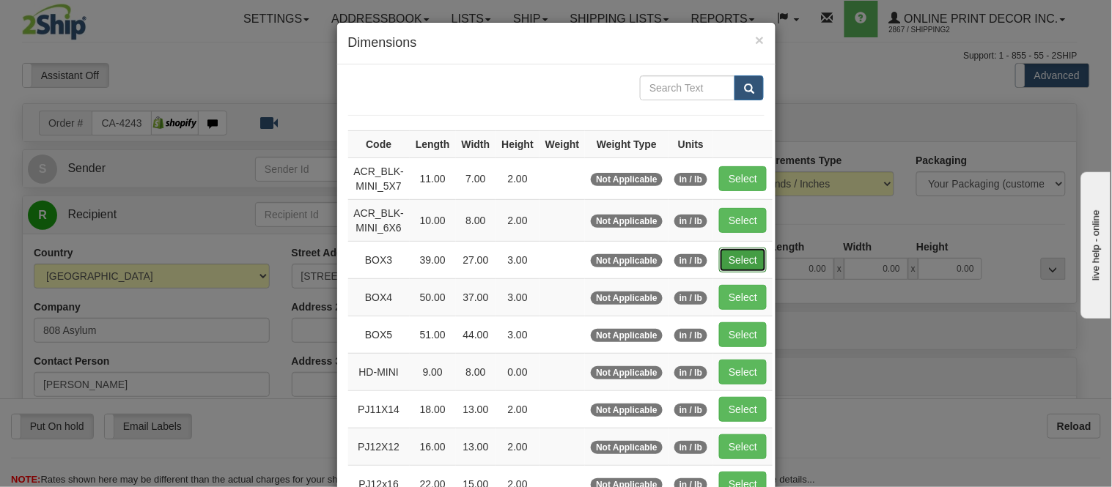
click at [728, 252] on button "Select" at bounding box center [743, 260] width 48 height 25
type input "BOX3"
type input "39.00"
type input "27.00"
type input "3.00"
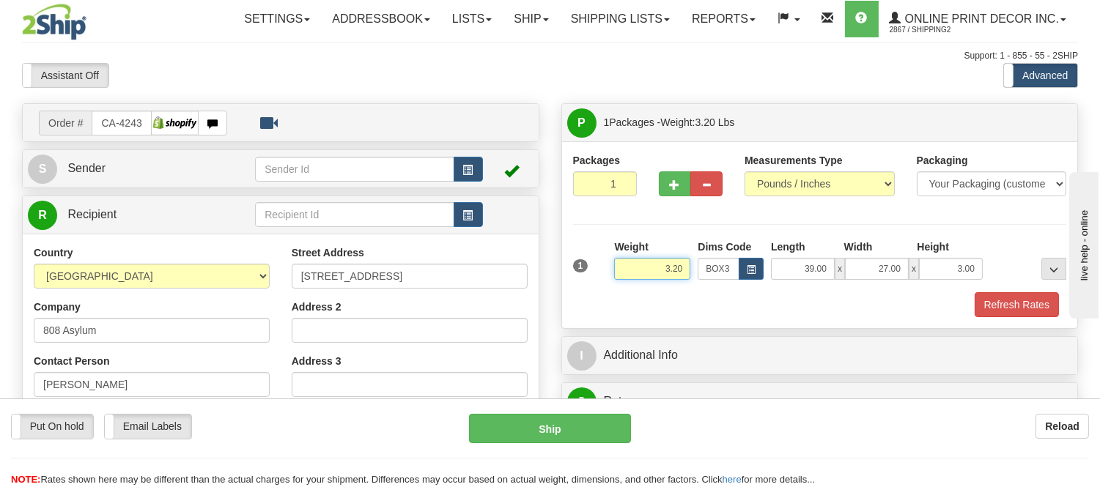
drag, startPoint x: 687, startPoint y: 269, endPoint x: 602, endPoint y: 269, distance: 85.0
click at [602, 269] on div "1 Weight 3.20 Dims Code BOX3" at bounding box center [819, 266] width 501 height 52
type input "7.98"
click at [974, 308] on button "Refresh Rates" at bounding box center [1016, 304] width 84 height 25
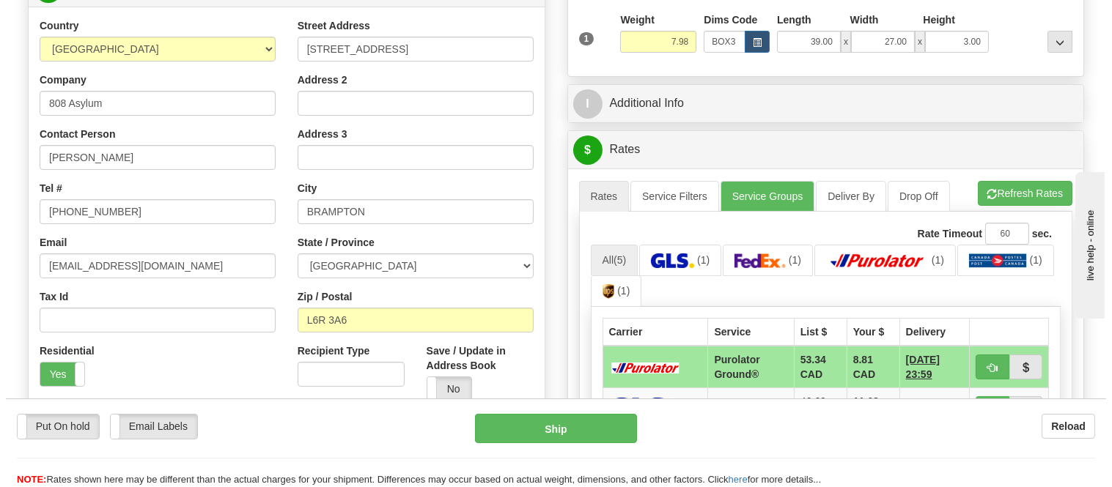
scroll to position [325, 0]
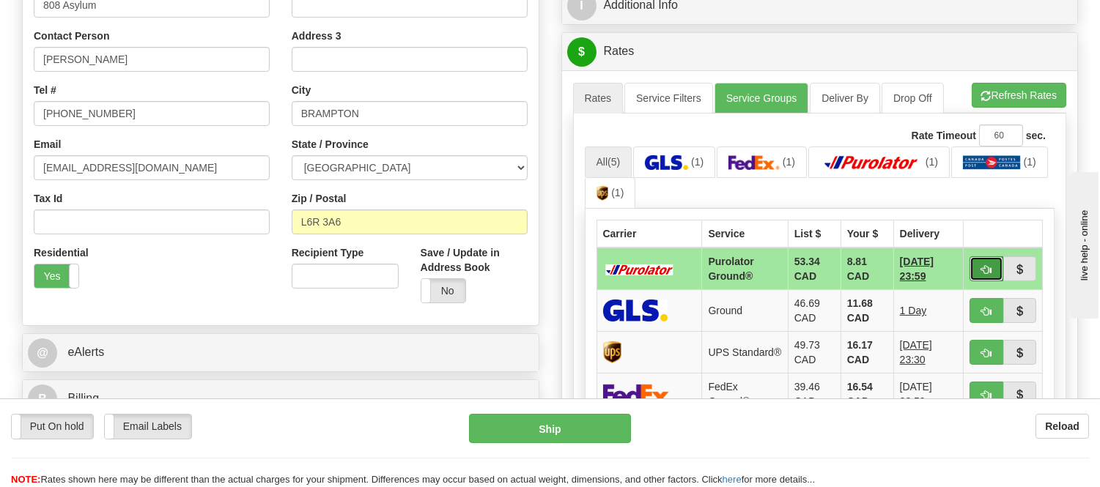
click at [983, 272] on span "button" at bounding box center [986, 270] width 10 height 10
type input "260"
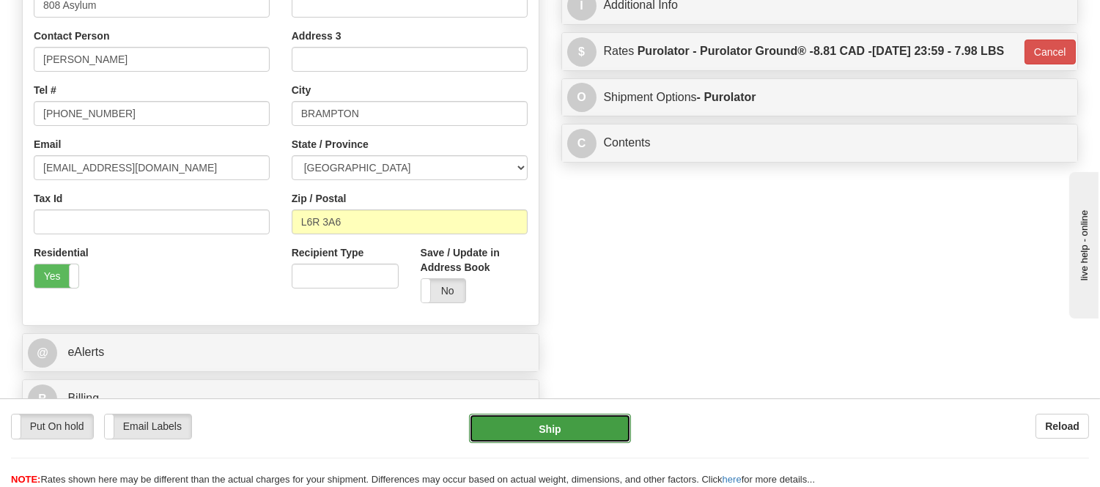
click at [557, 437] on button "Ship" at bounding box center [549, 428] width 161 height 29
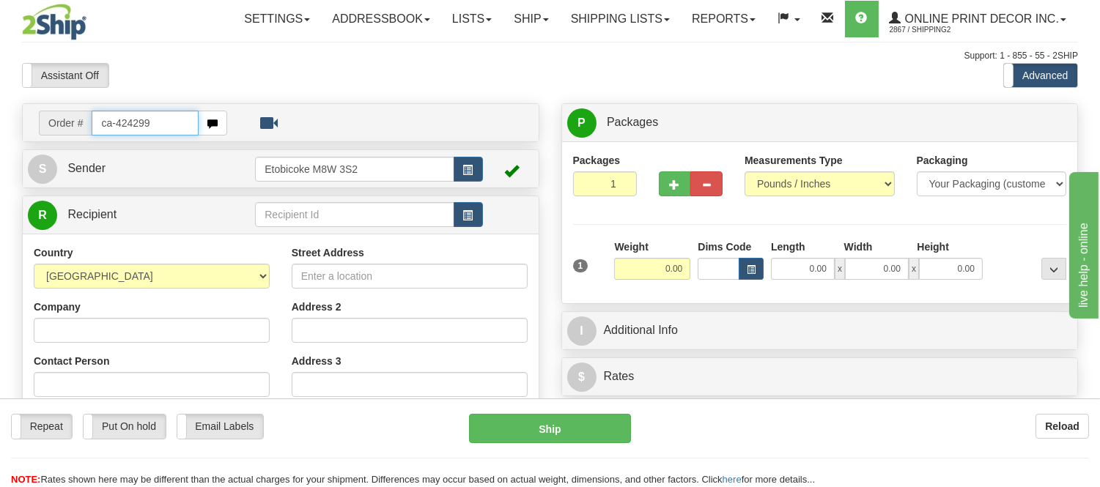
type input "ca-424299"
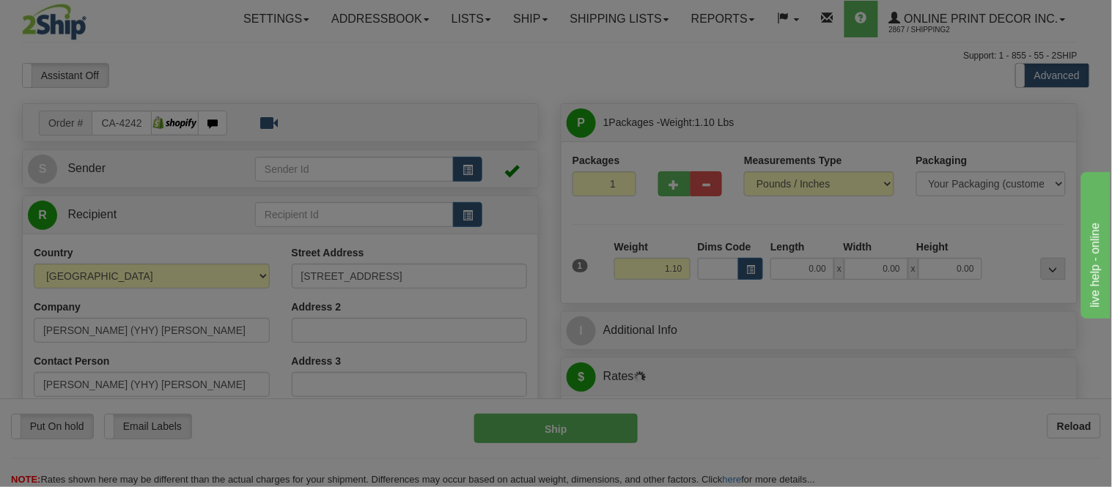
type input "[GEOGRAPHIC_DATA]"
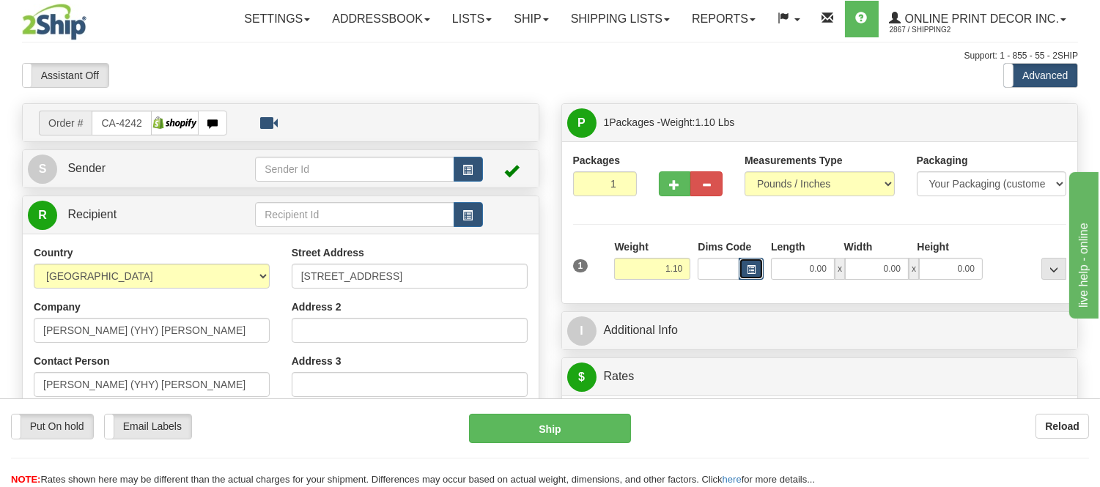
click at [744, 270] on button "button" at bounding box center [751, 269] width 25 height 22
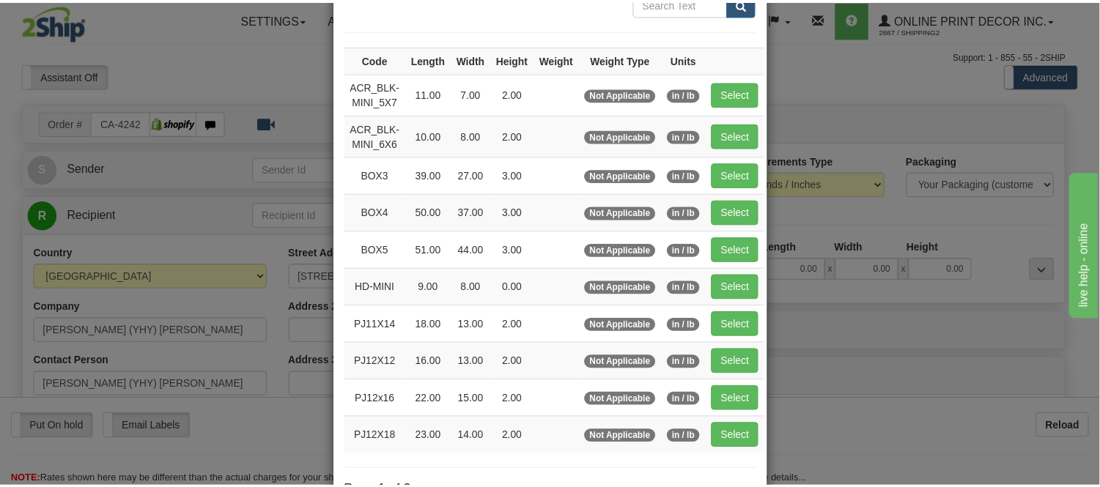
scroll to position [163, 0]
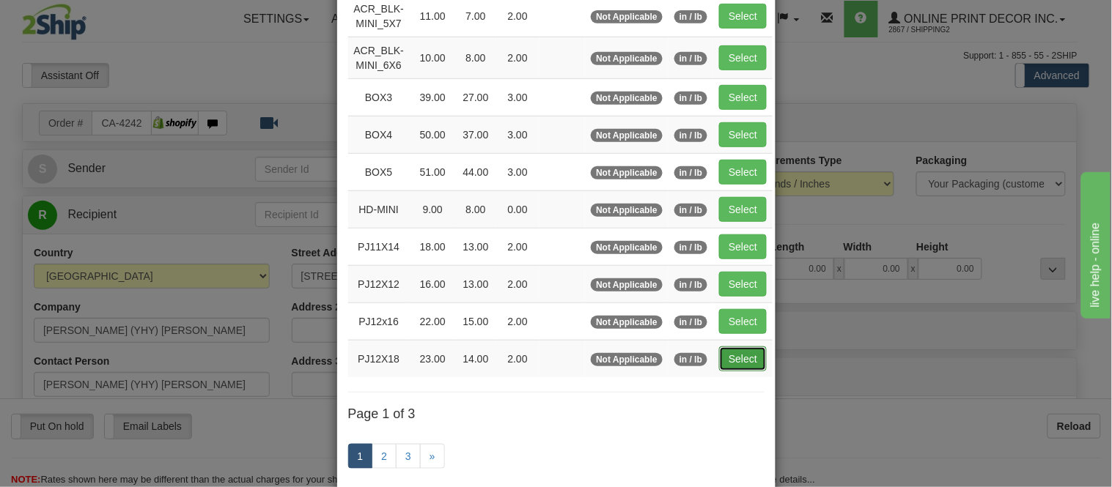
click at [726, 361] on button "Select" at bounding box center [743, 359] width 48 height 25
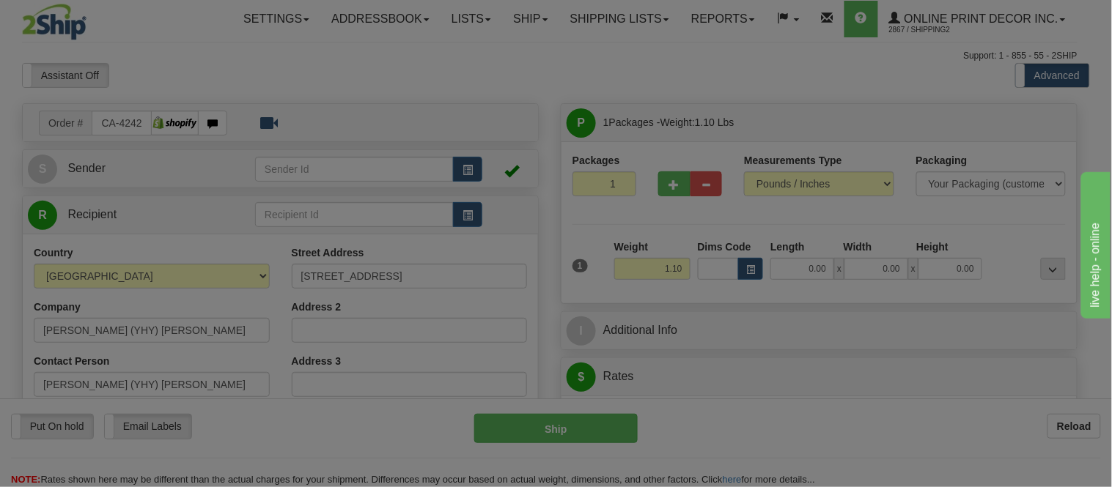
type input "PJ12X18"
type input "23.00"
type input "14.00"
type input "2.00"
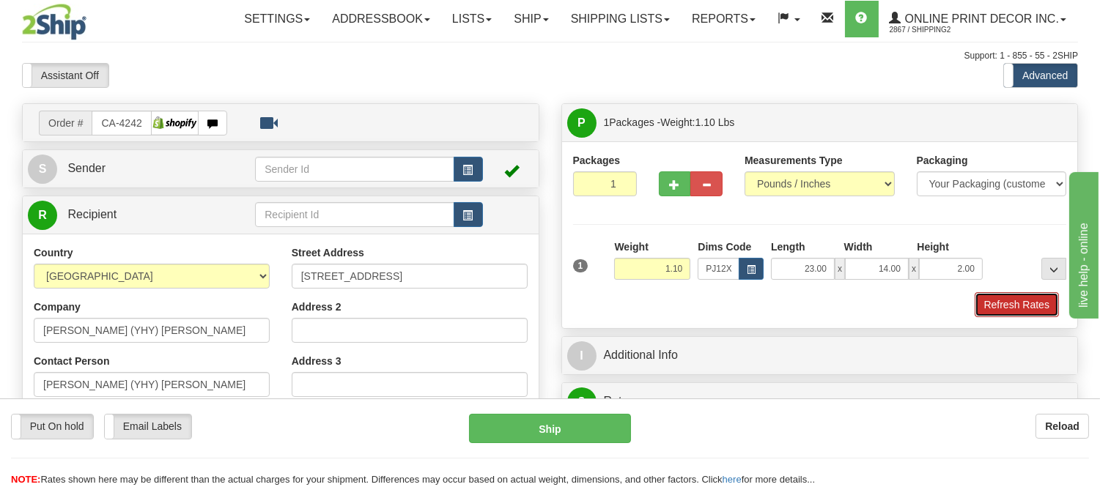
click at [1018, 303] on button "Refresh Rates" at bounding box center [1016, 304] width 84 height 25
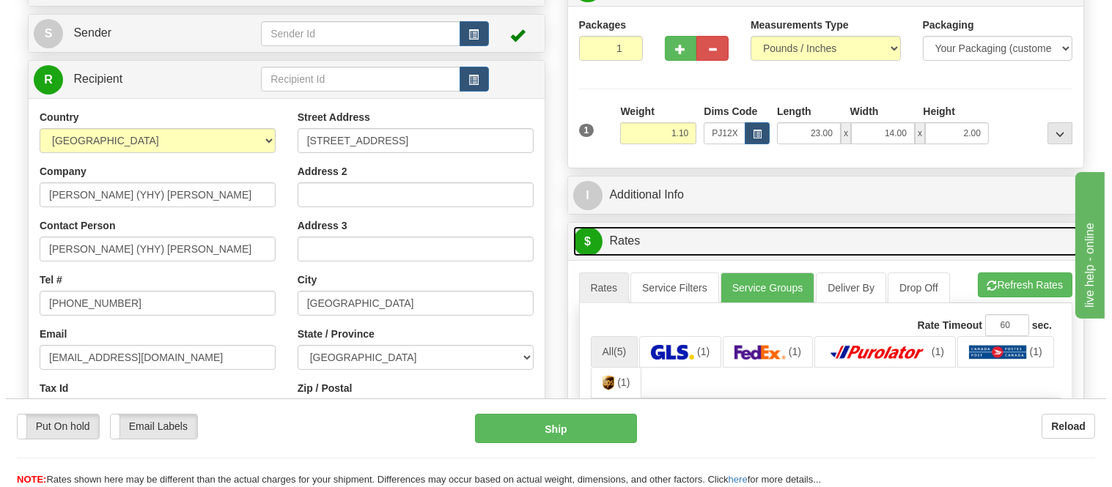
scroll to position [244, 0]
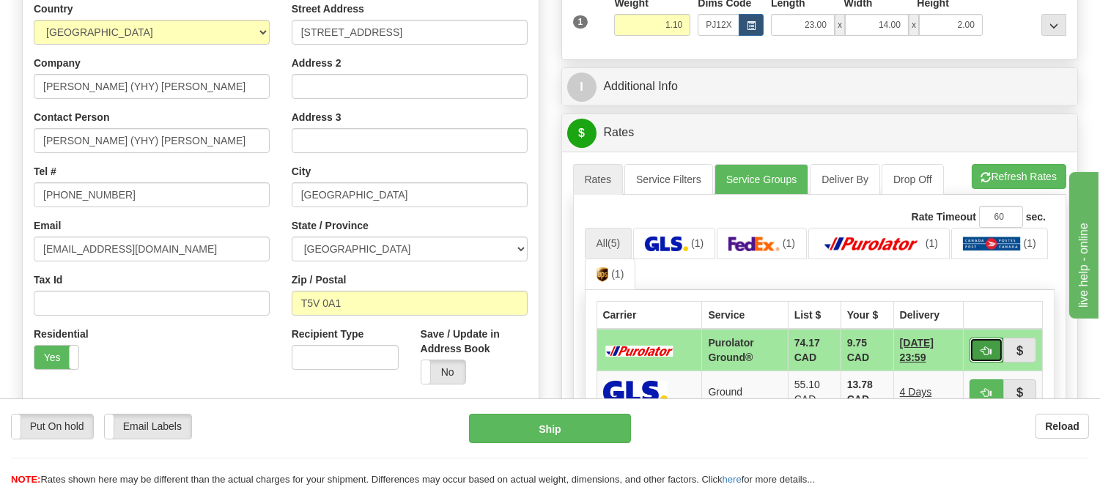
click at [980, 342] on button "button" at bounding box center [986, 350] width 34 height 25
type input "260"
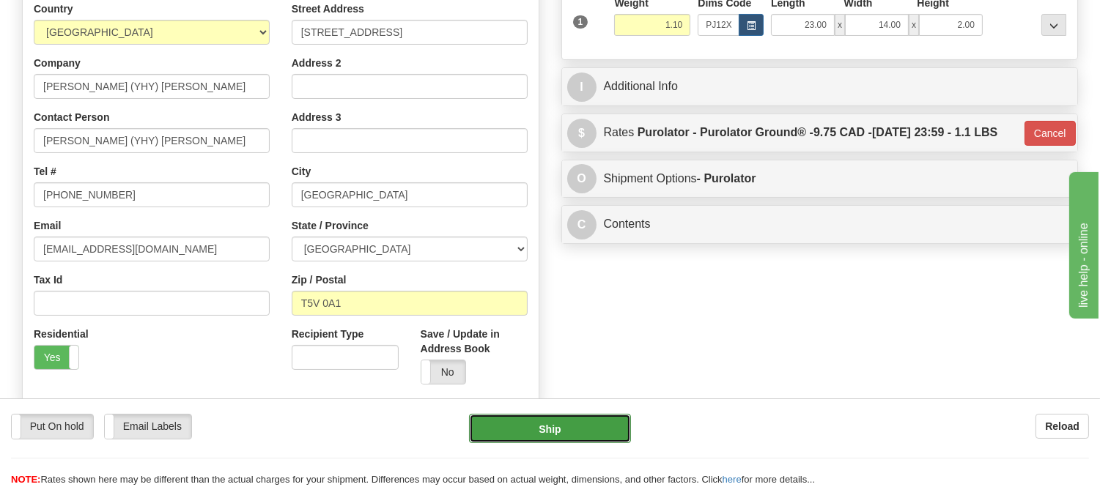
click at [606, 426] on button "Ship" at bounding box center [549, 428] width 161 height 29
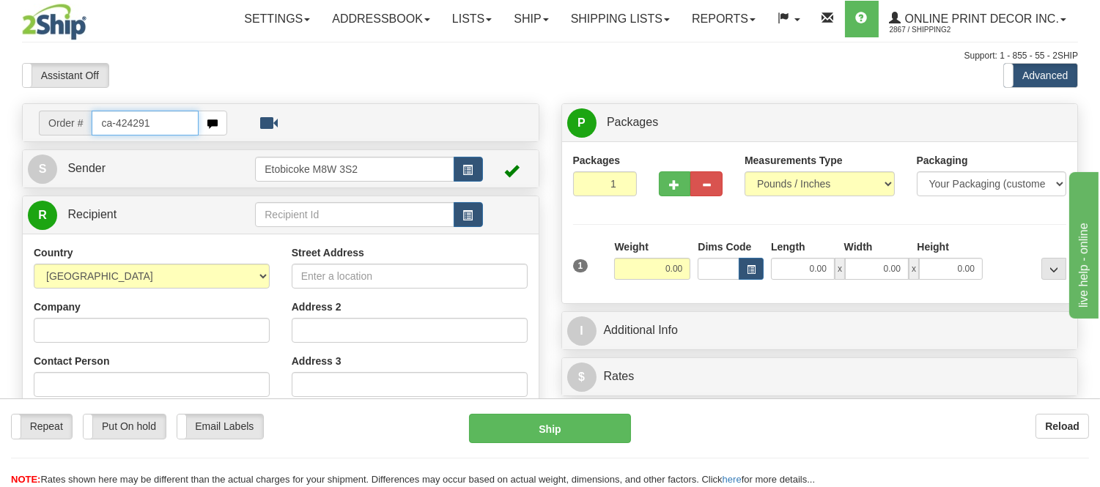
type input "ca-424291"
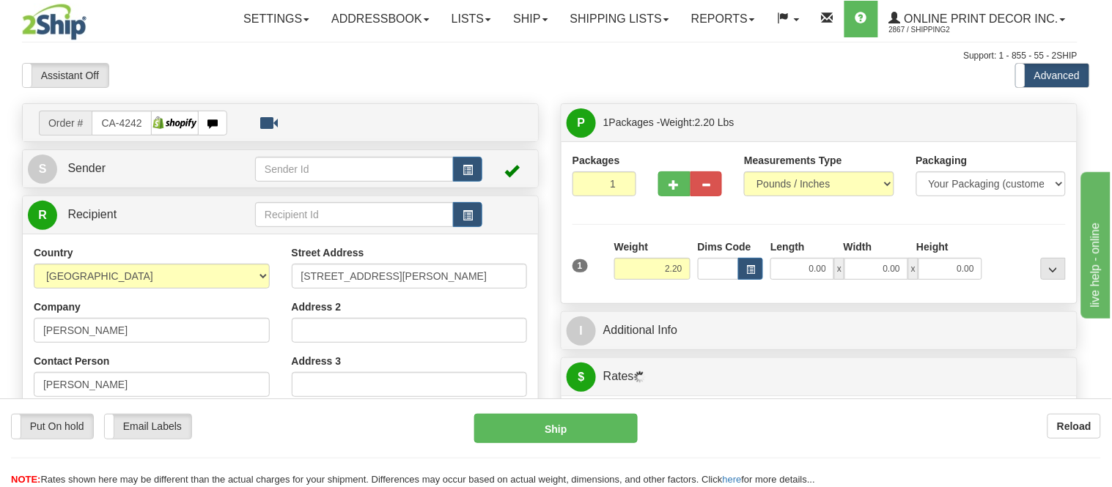
type input "ANCASTER"
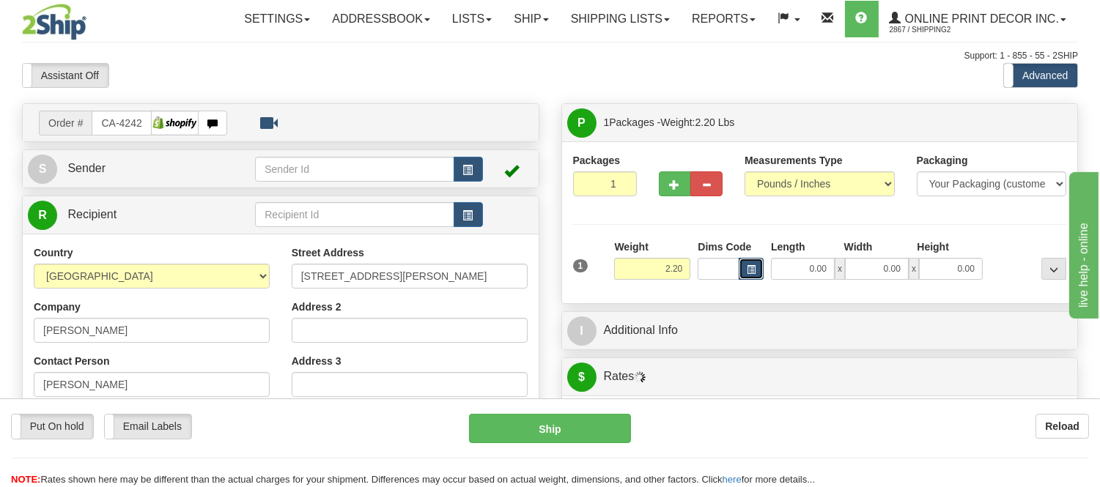
click at [747, 270] on span "button" at bounding box center [751, 270] width 9 height 8
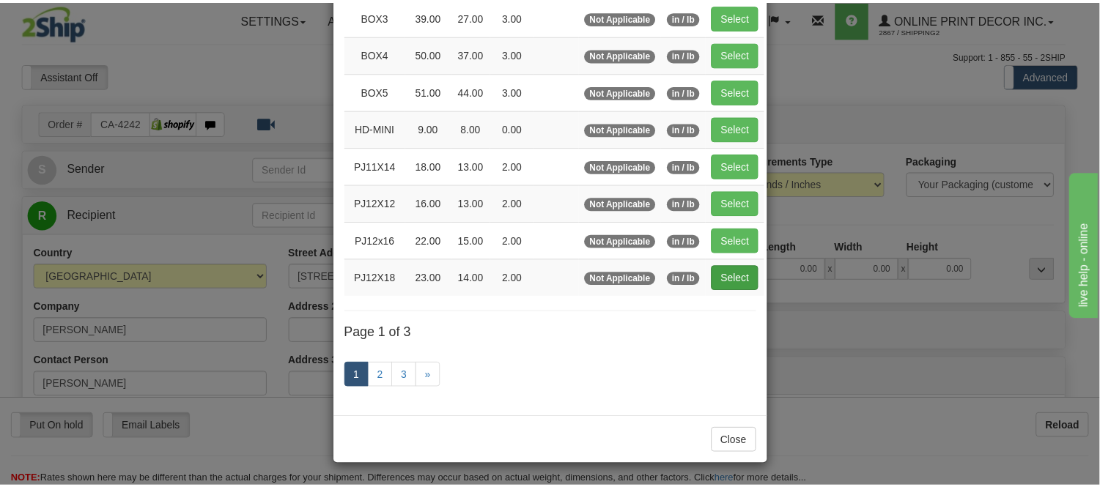
scroll to position [243, 0]
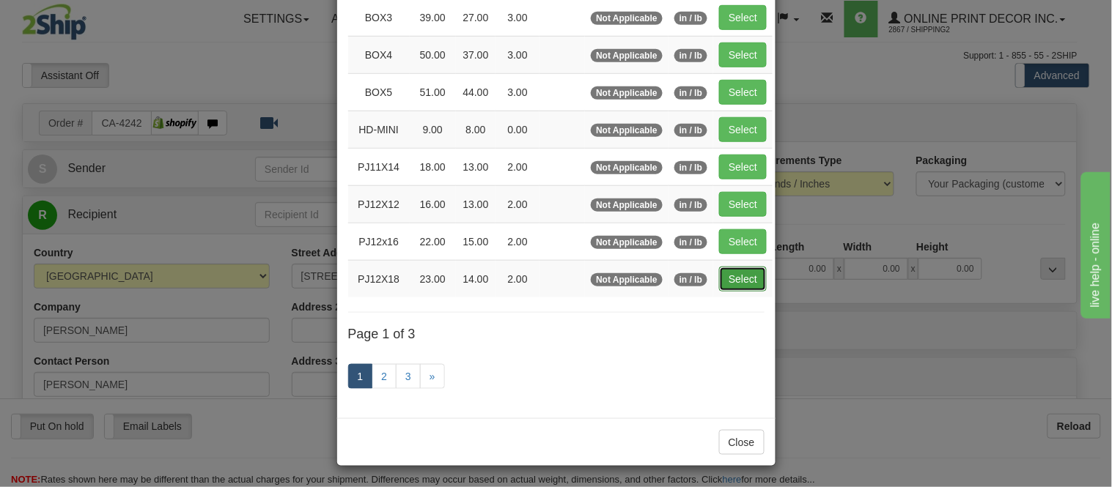
click at [747, 281] on button "Select" at bounding box center [743, 279] width 48 height 25
type input "PJ12X18"
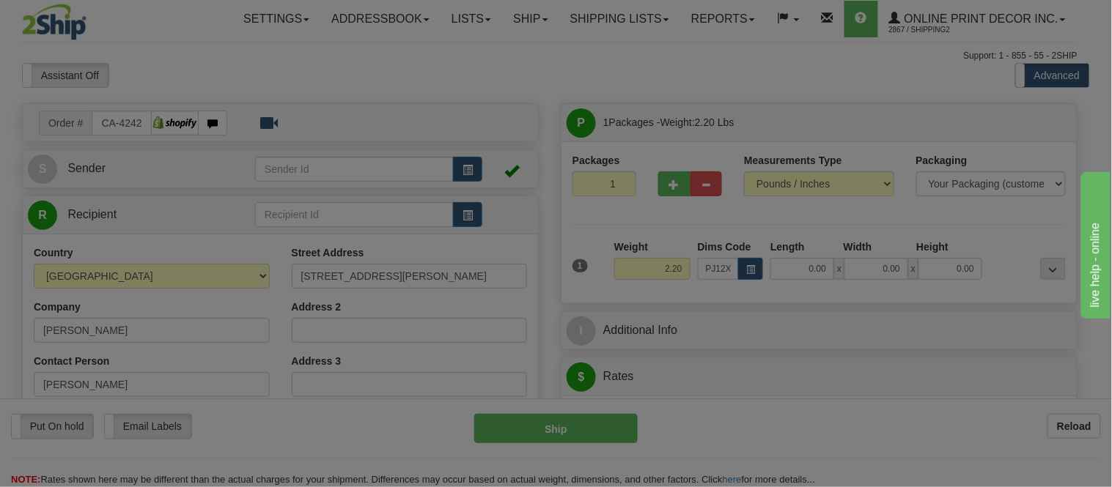
type input "23.00"
type input "14.00"
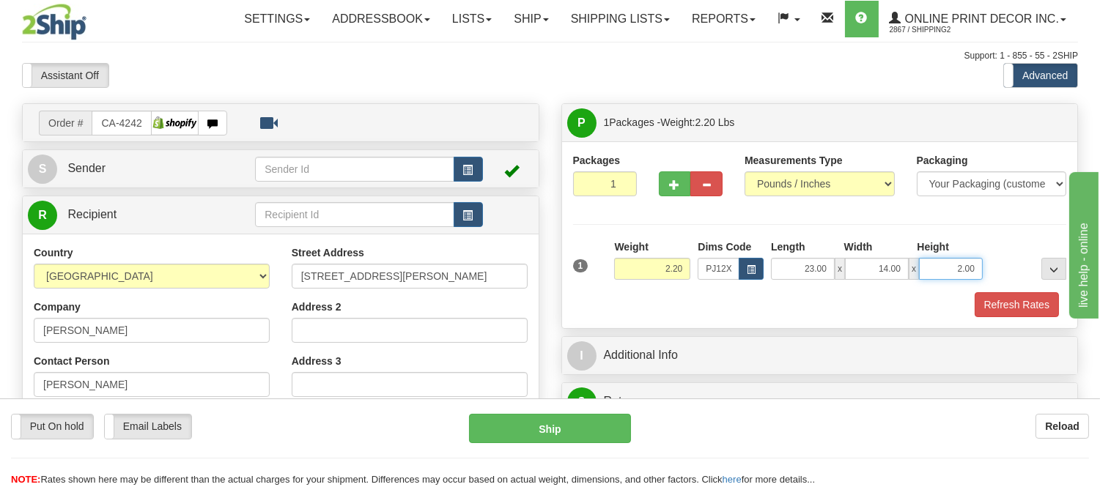
click at [972, 268] on input "2.00" at bounding box center [951, 269] width 64 height 22
click at [965, 238] on div "Packages 1 1 Measurements Type" at bounding box center [820, 235] width 494 height 164
drag, startPoint x: 973, startPoint y: 269, endPoint x: 920, endPoint y: 273, distance: 52.9
click at [920, 273] on input "2.00" at bounding box center [951, 269] width 64 height 22
click button "Delete" at bounding box center [0, 0] width 0 height 0
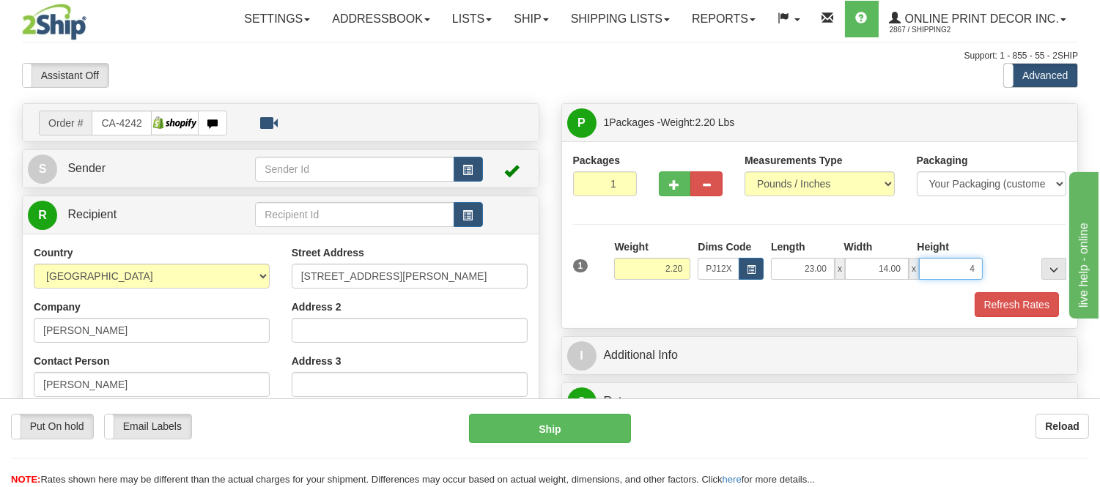
type input "4.00"
click at [1008, 294] on button "Refresh Rates" at bounding box center [1016, 304] width 84 height 25
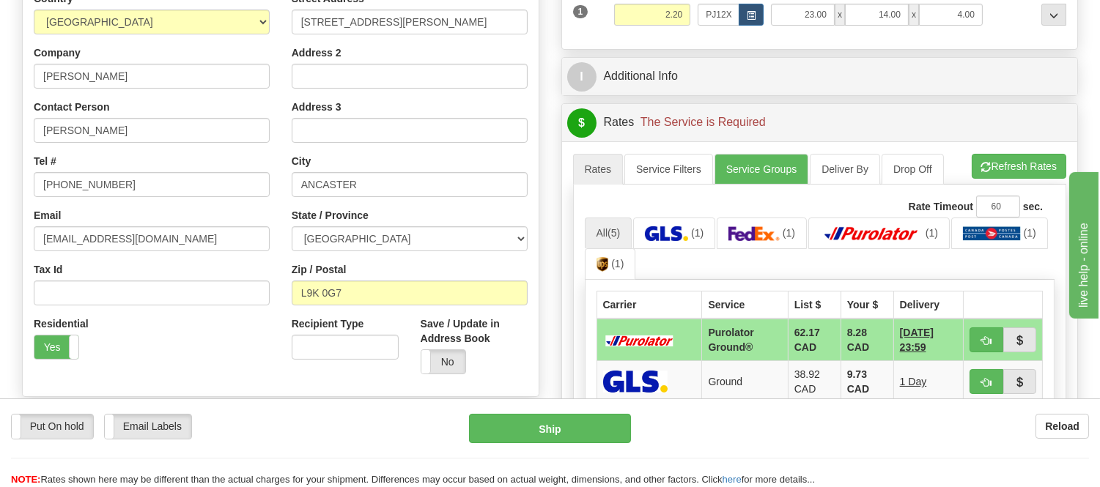
scroll to position [448, 0]
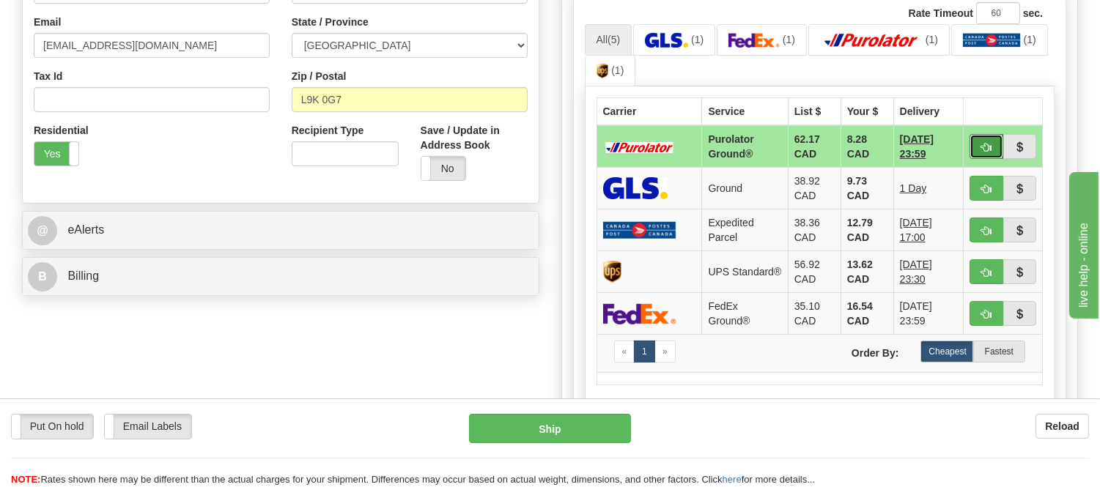
click at [990, 143] on span "button" at bounding box center [986, 148] width 10 height 10
type input "260"
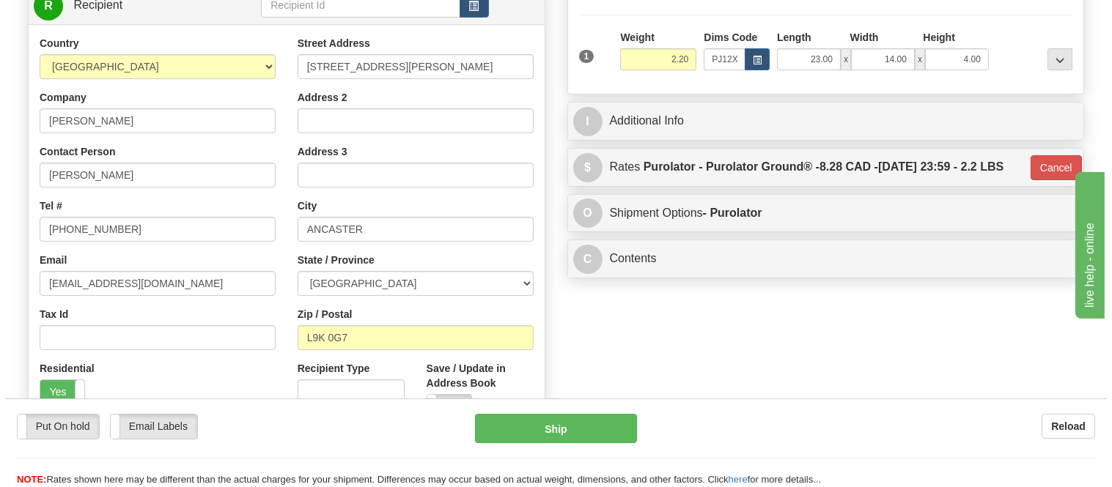
scroll to position [203, 0]
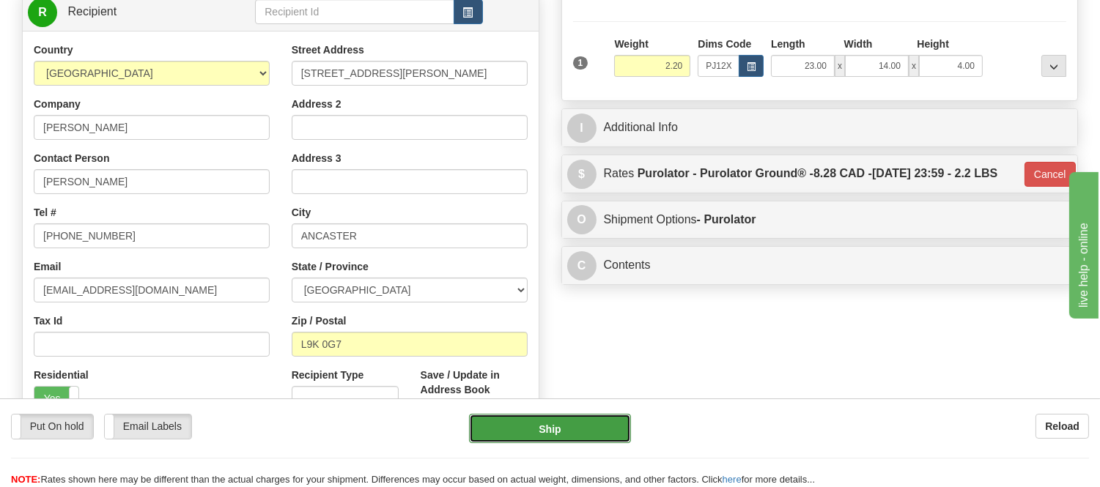
click at [577, 421] on button "Ship" at bounding box center [549, 428] width 161 height 29
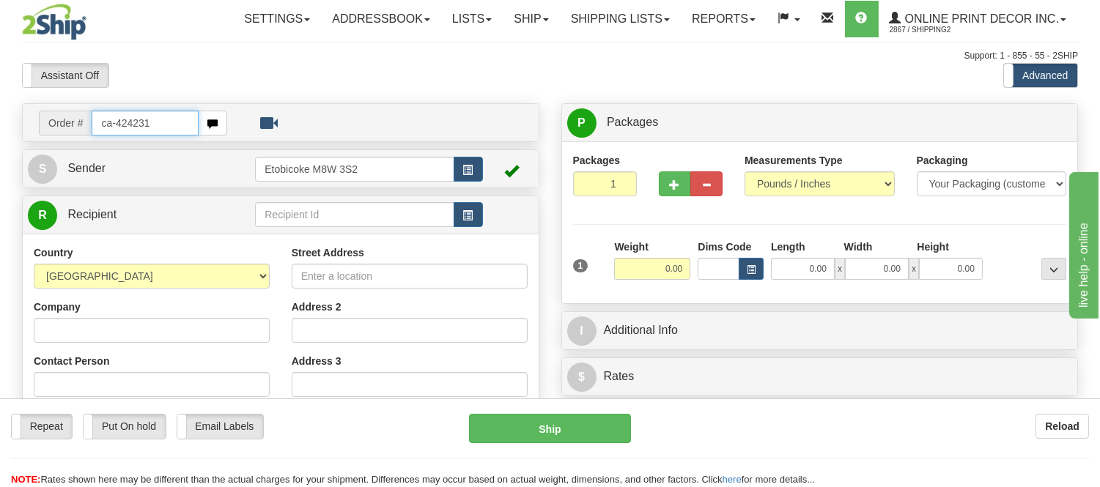
type input "ca-424231"
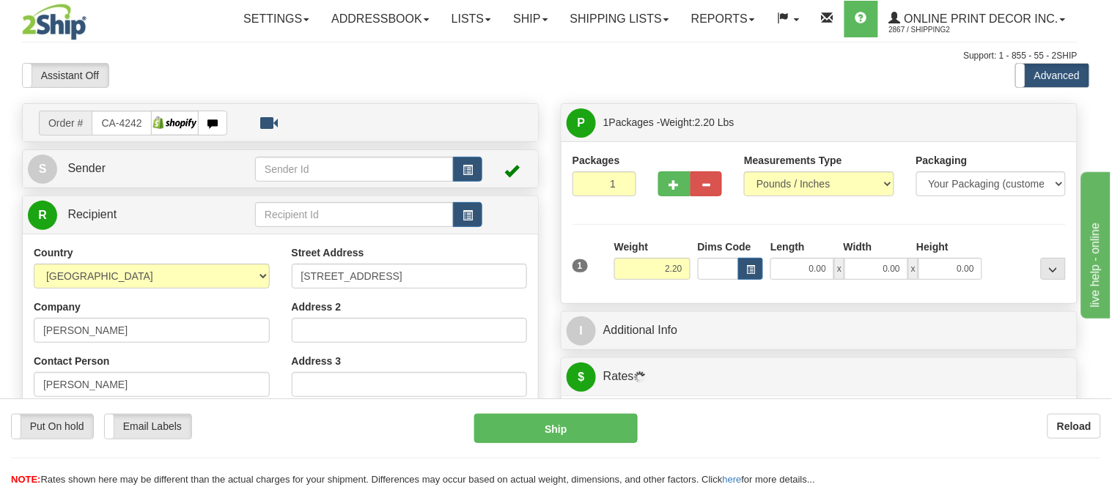
type input "RIVERVIEW"
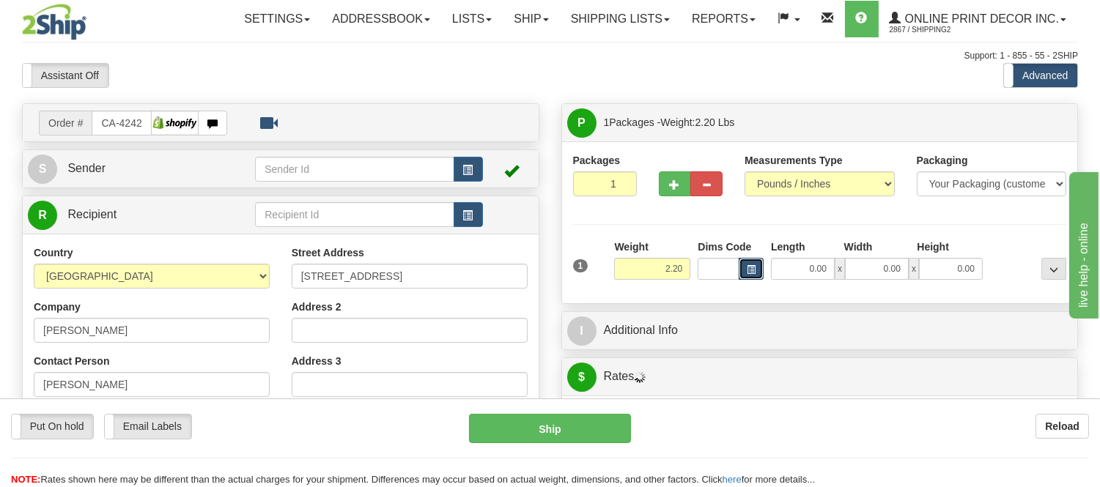
click at [753, 275] on button "button" at bounding box center [751, 269] width 25 height 22
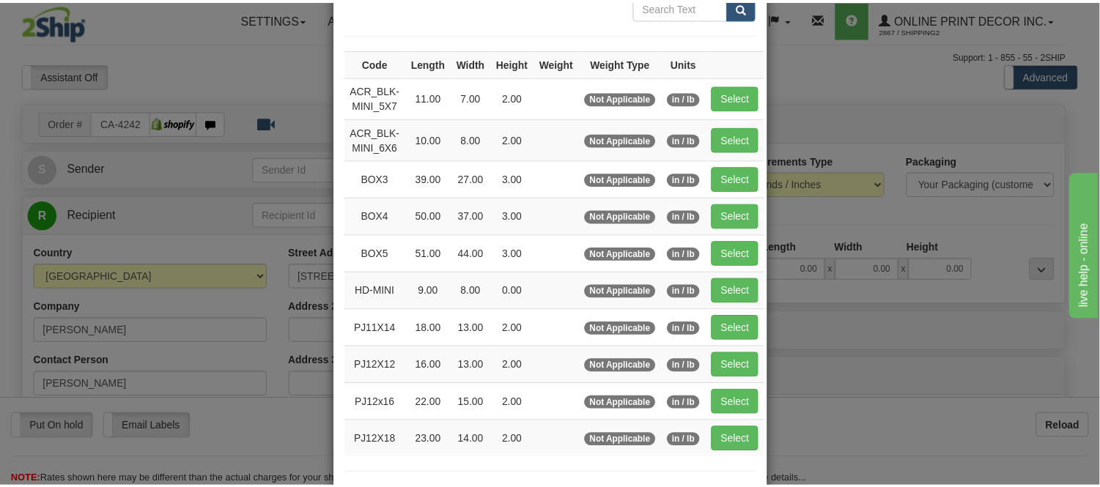
scroll to position [163, 0]
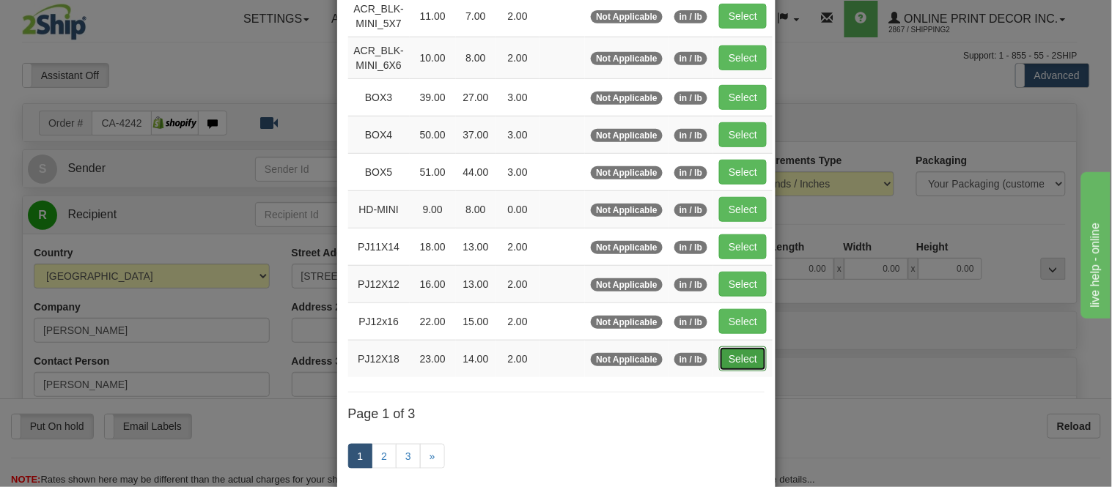
click at [733, 363] on button "Select" at bounding box center [743, 359] width 48 height 25
type input "PJ12X18"
type input "23.00"
type input "14.00"
type input "2.00"
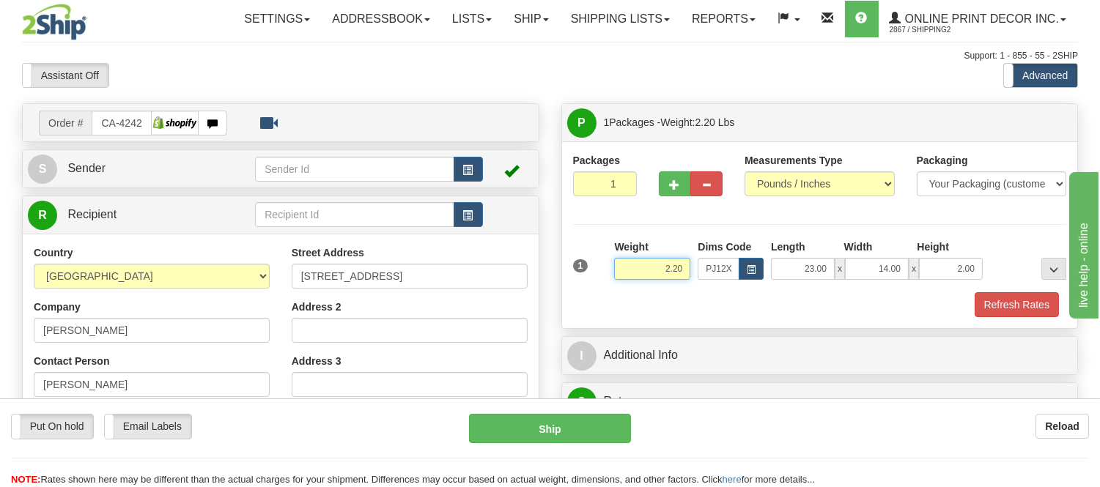
drag, startPoint x: 684, startPoint y: 264, endPoint x: 569, endPoint y: 281, distance: 116.3
click at [569, 281] on div "1 Weight 2.20 Dims Code x x" at bounding box center [819, 266] width 501 height 52
type input "3.98"
drag, startPoint x: 972, startPoint y: 264, endPoint x: 927, endPoint y: 268, distance: 45.6
click at [927, 268] on input "2.00" at bounding box center [951, 269] width 64 height 22
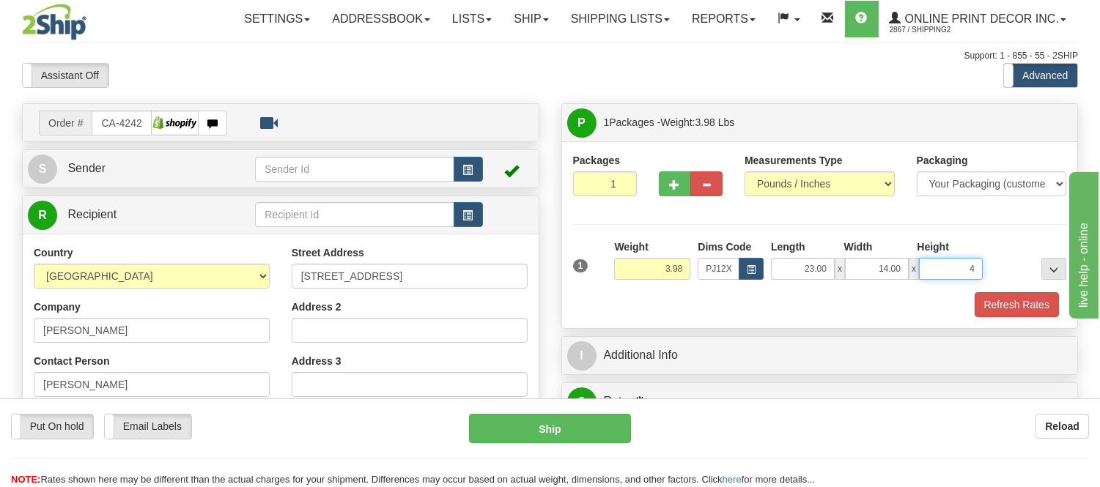
click button "Delete" at bounding box center [0, 0] width 0 height 0
type input "4.00"
click at [1018, 303] on button "Refresh Rates" at bounding box center [1016, 304] width 84 height 25
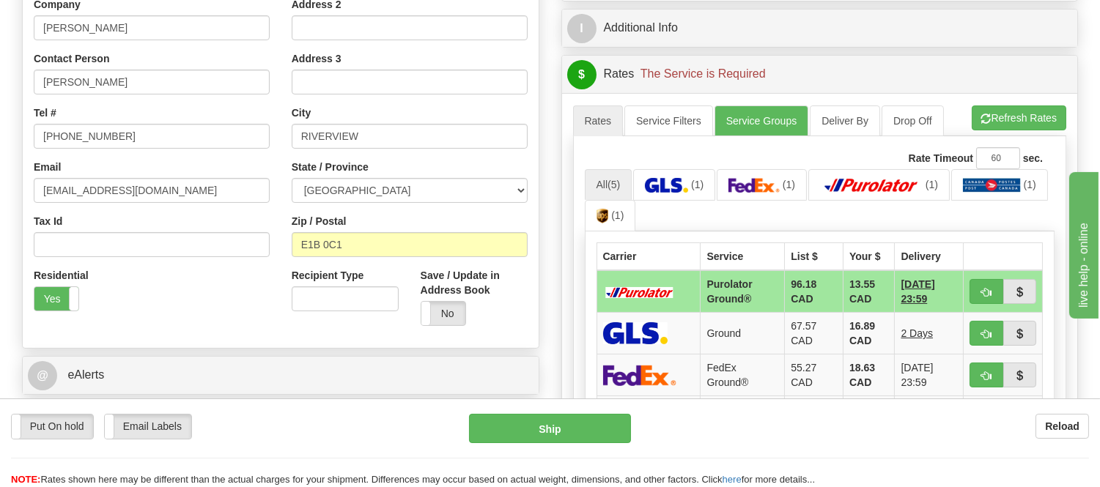
scroll to position [354, 0]
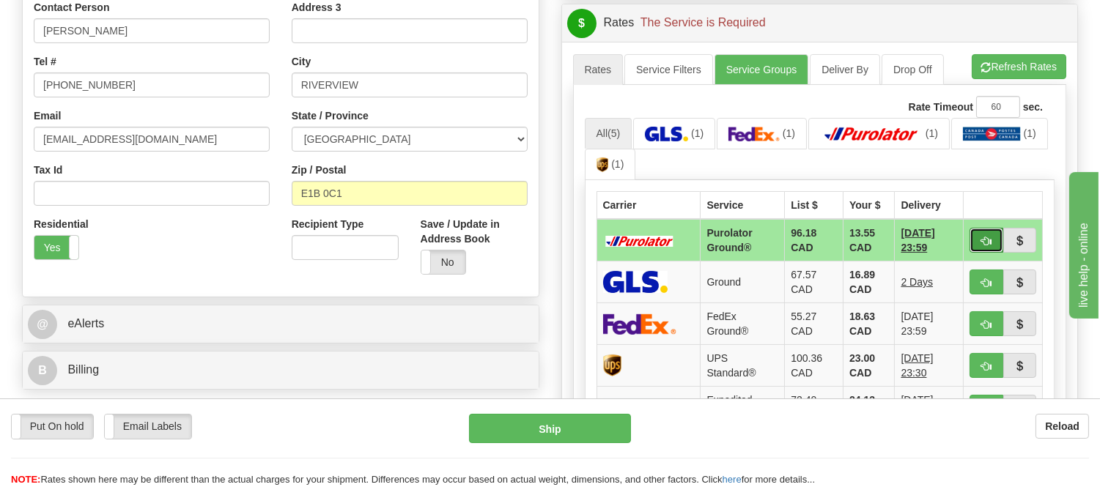
click at [991, 244] on button "button" at bounding box center [986, 240] width 34 height 25
type input "260"
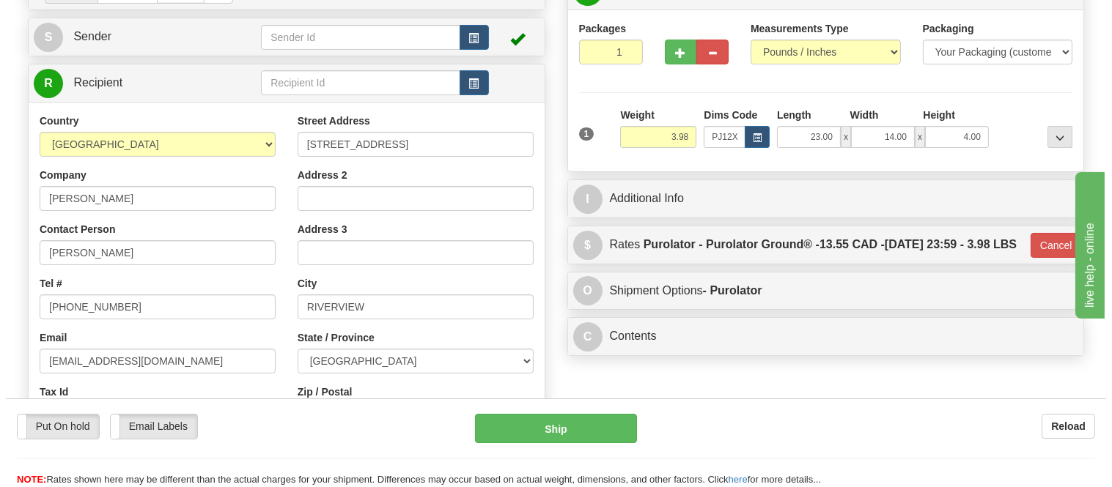
scroll to position [110, 0]
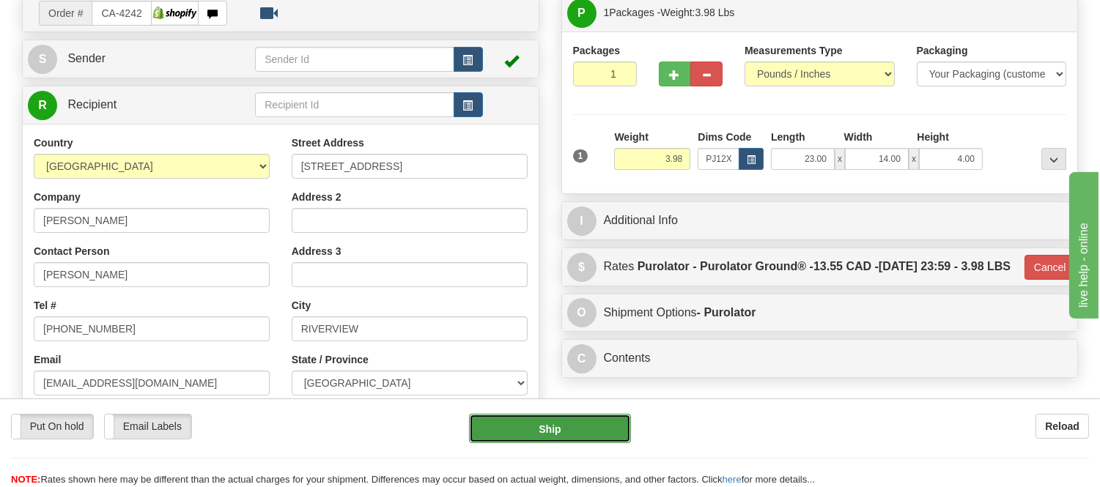
click at [489, 434] on button "Ship" at bounding box center [549, 428] width 161 height 29
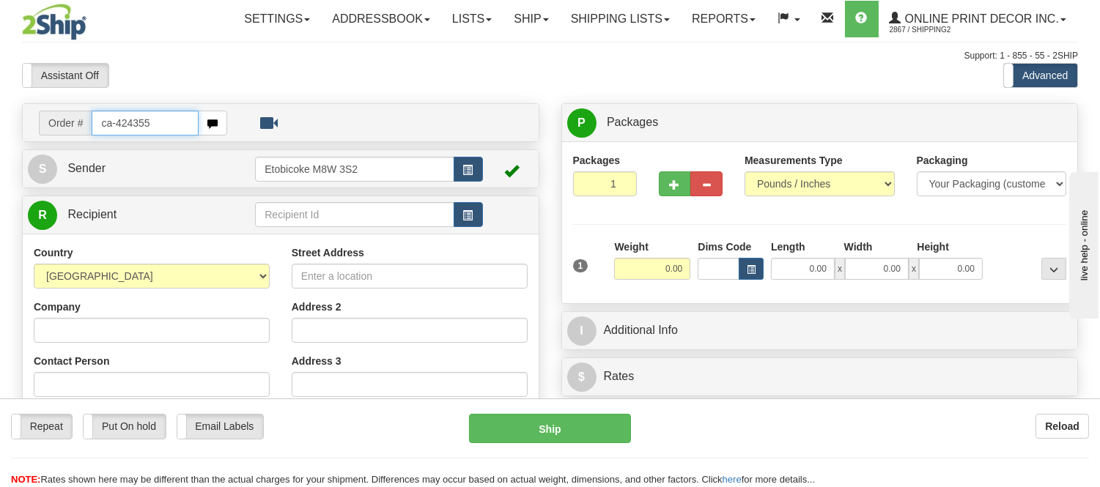
type input "ca-424355"
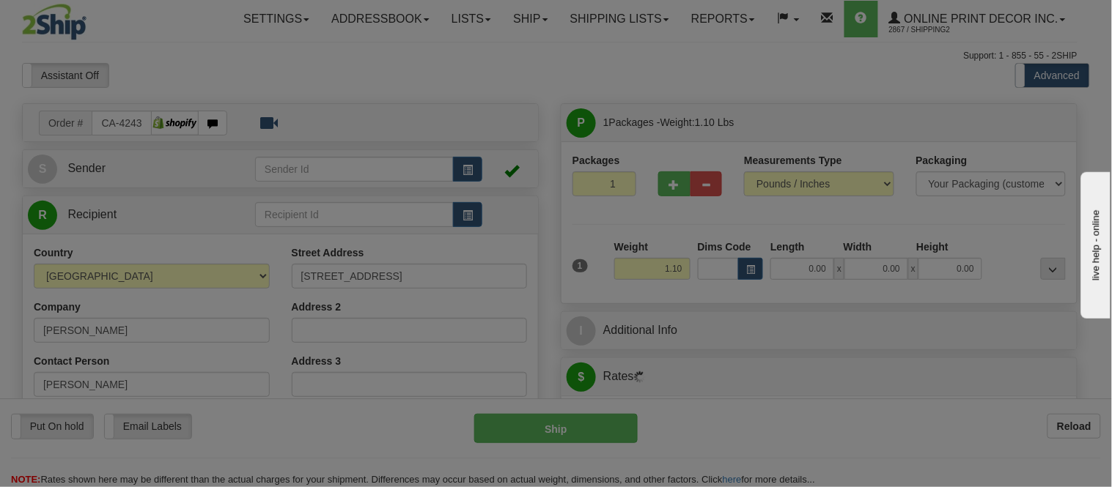
type input "[GEOGRAPHIC_DATA]"
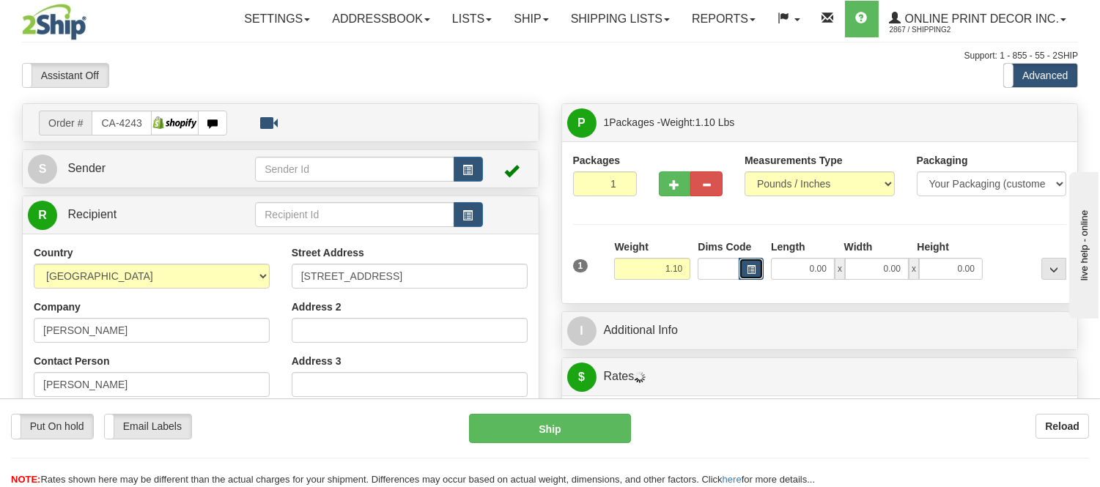
click at [757, 268] on button "button" at bounding box center [751, 269] width 25 height 22
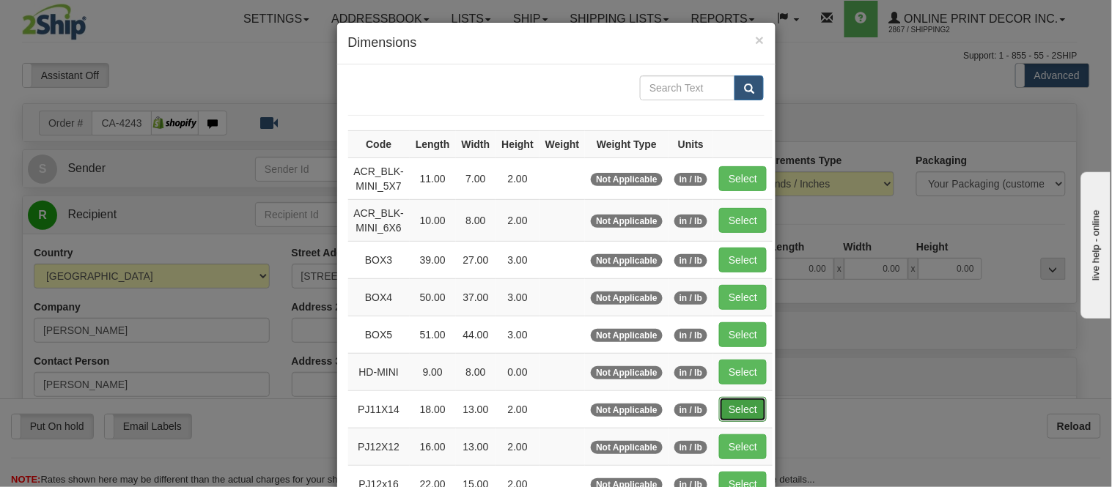
click at [740, 398] on button "Select" at bounding box center [743, 409] width 48 height 25
type input "PJ11X14"
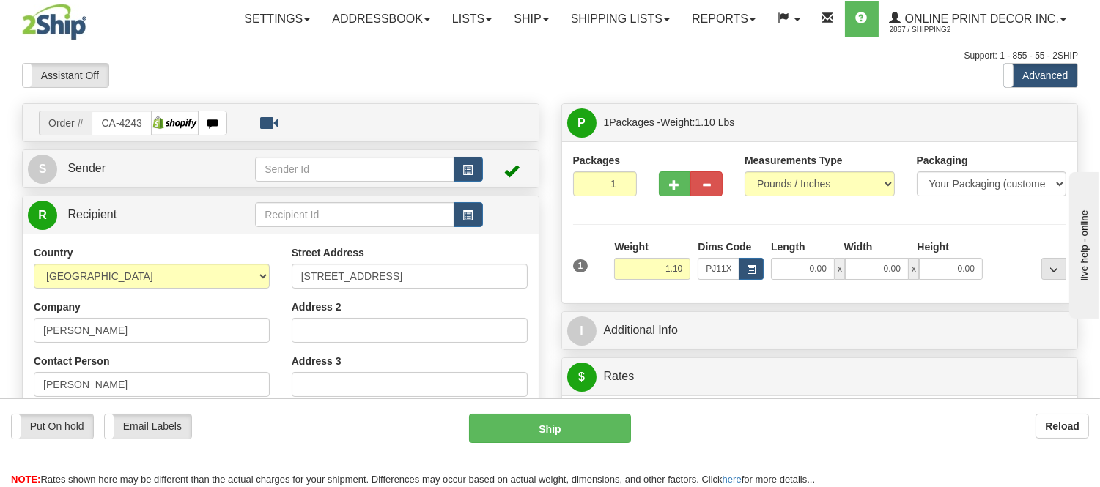
type input "18.00"
type input "13.00"
type input "2.00"
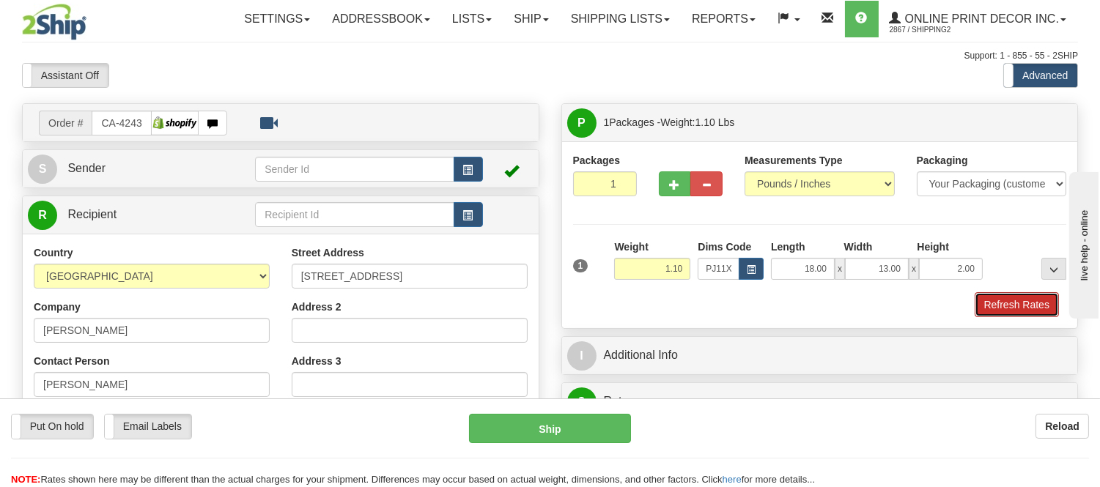
click at [1008, 311] on button "Refresh Rates" at bounding box center [1016, 304] width 84 height 25
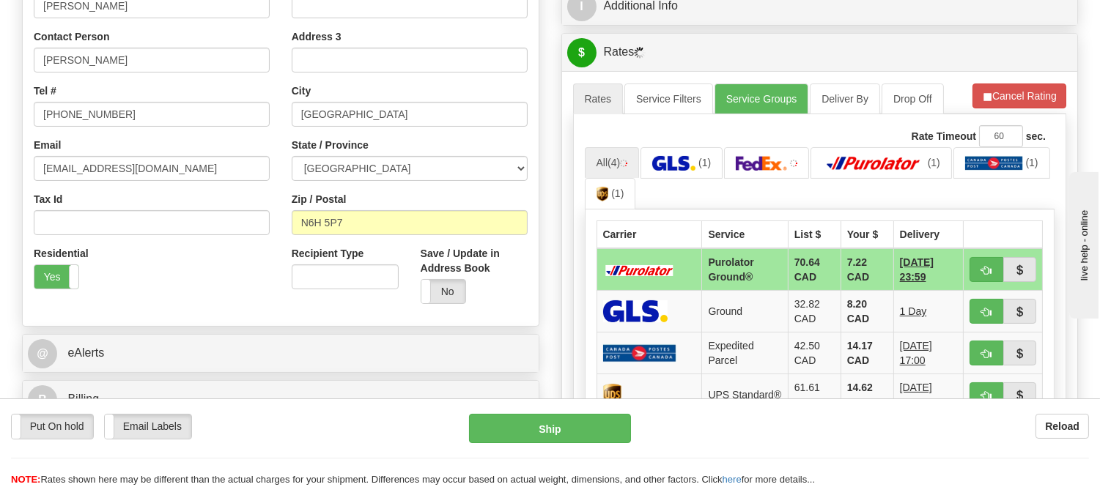
scroll to position [325, 0]
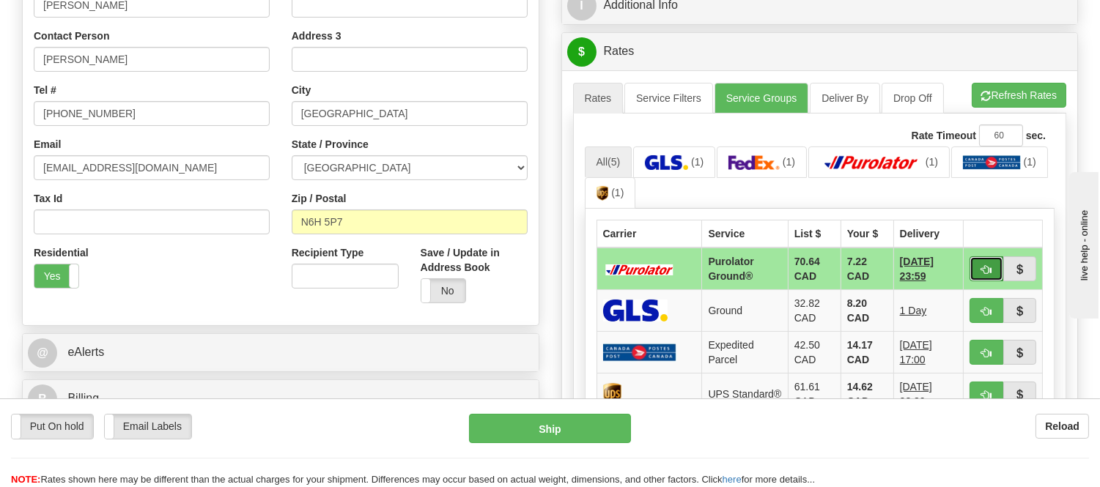
click at [985, 261] on button "button" at bounding box center [986, 268] width 34 height 25
type input "260"
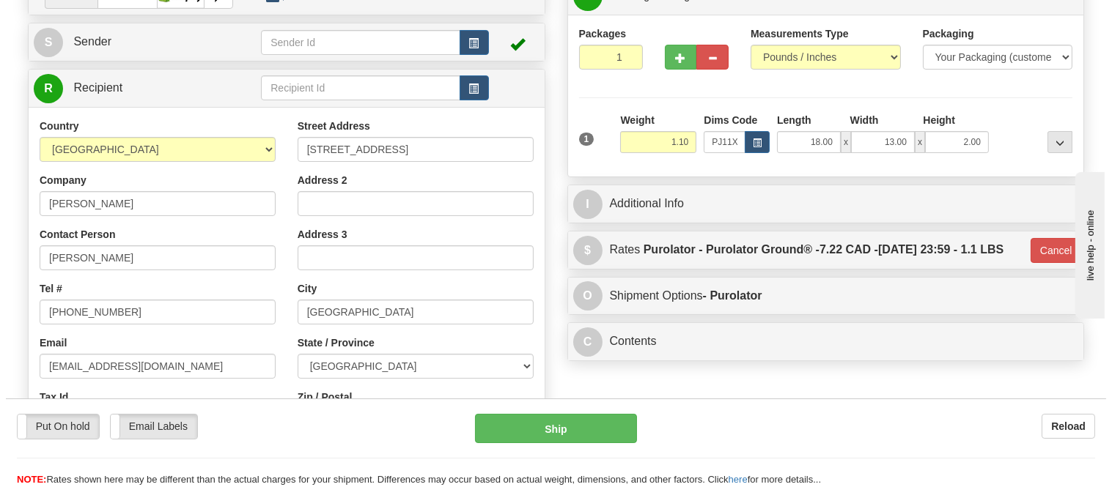
scroll to position [163, 0]
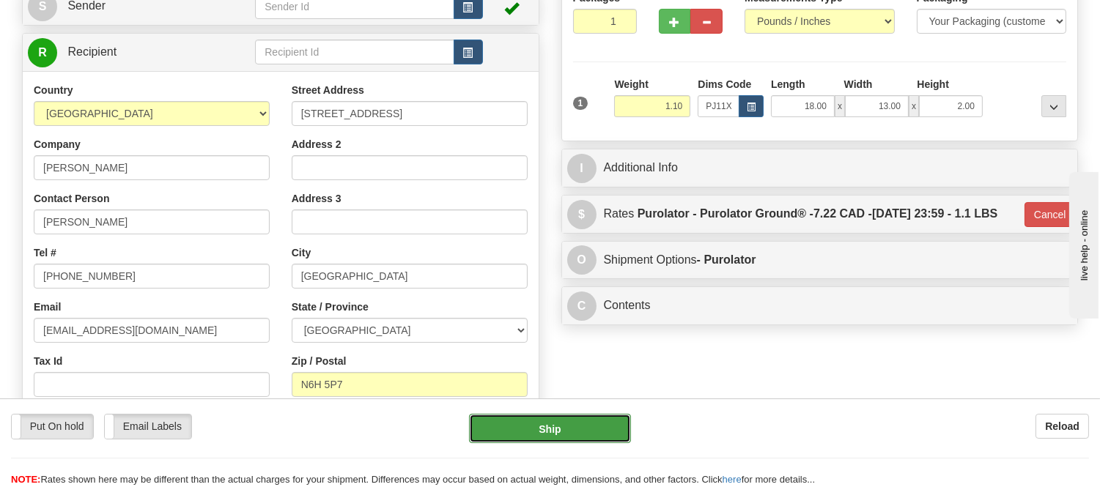
click at [539, 420] on button "Ship" at bounding box center [549, 428] width 161 height 29
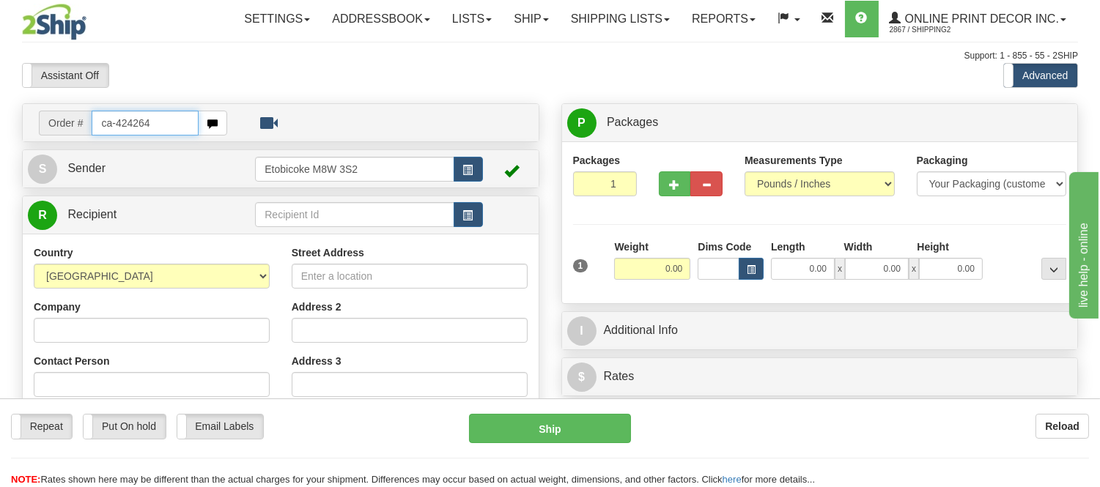
type input "ca-424264"
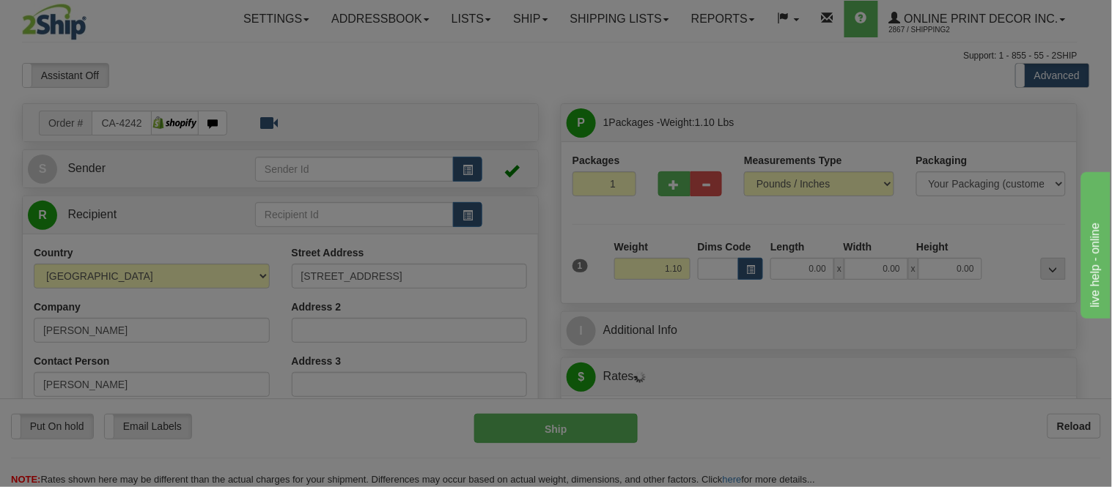
type input "HALIFAX"
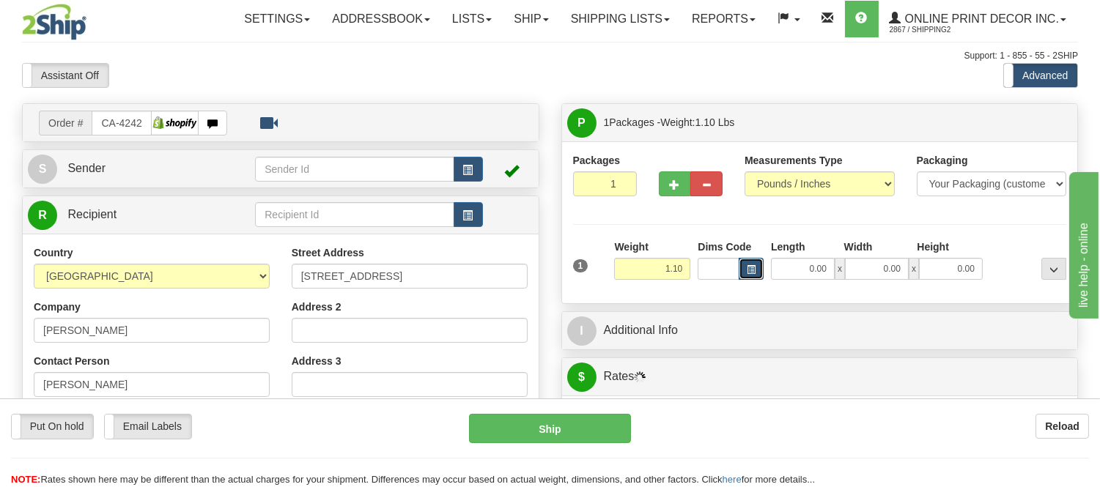
click at [749, 266] on button "button" at bounding box center [751, 269] width 25 height 22
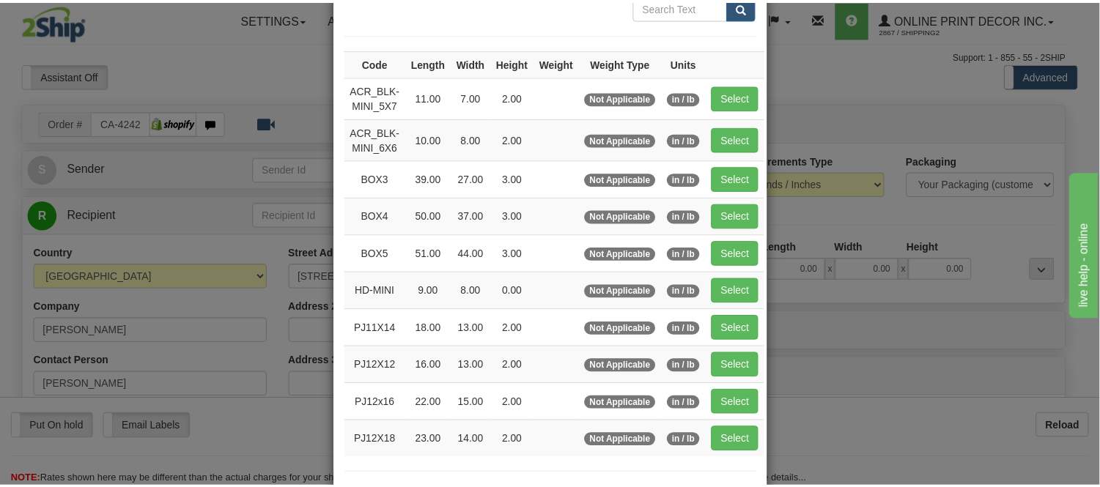
scroll to position [163, 0]
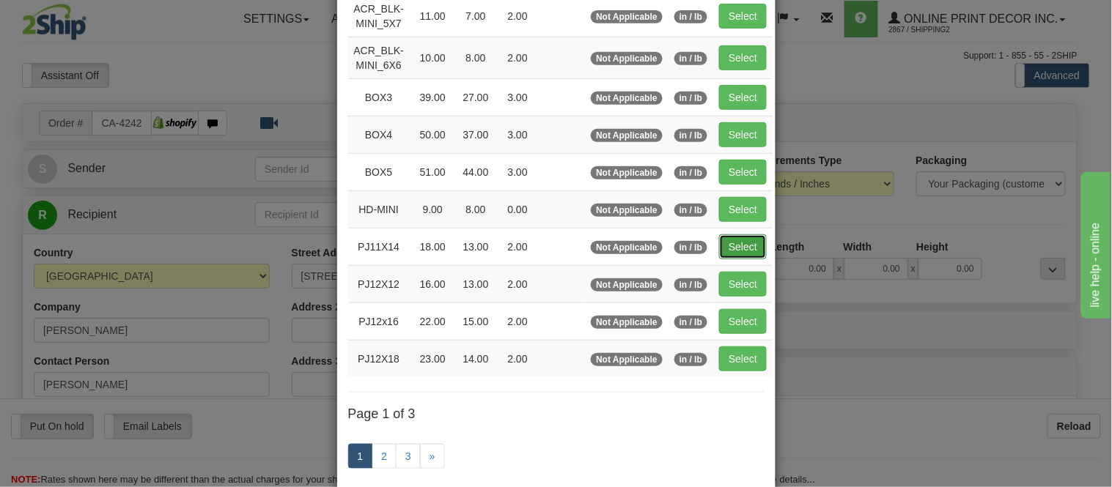
click at [737, 242] on button "Select" at bounding box center [743, 246] width 48 height 25
type input "PJ11X14"
type input "18.00"
type input "13.00"
type input "2.00"
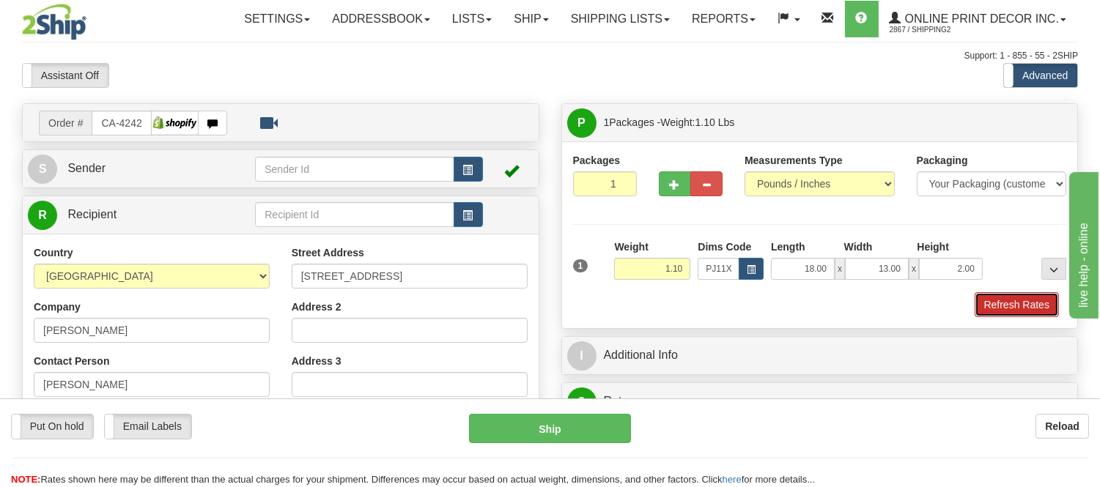
click at [1005, 306] on button "Refresh Rates" at bounding box center [1016, 304] width 84 height 25
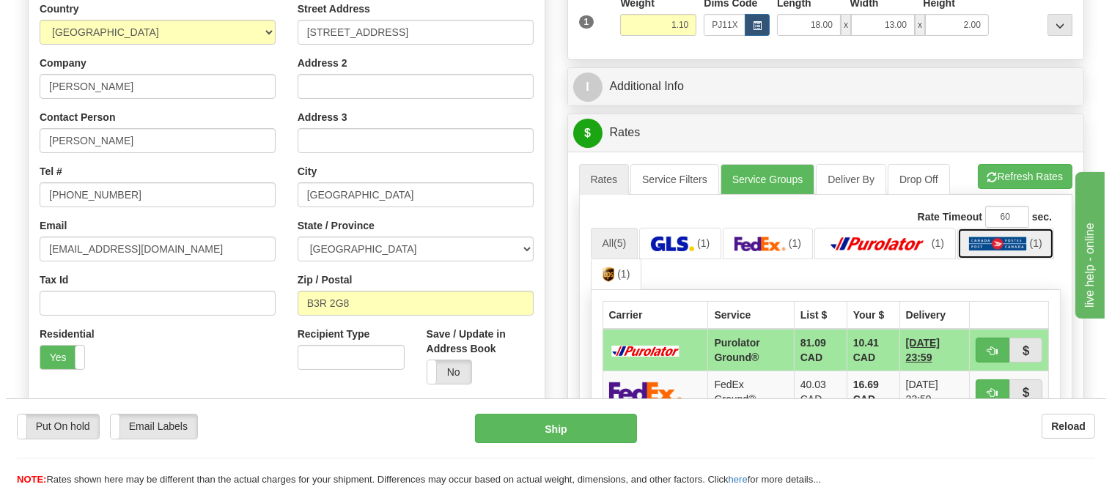
scroll to position [325, 0]
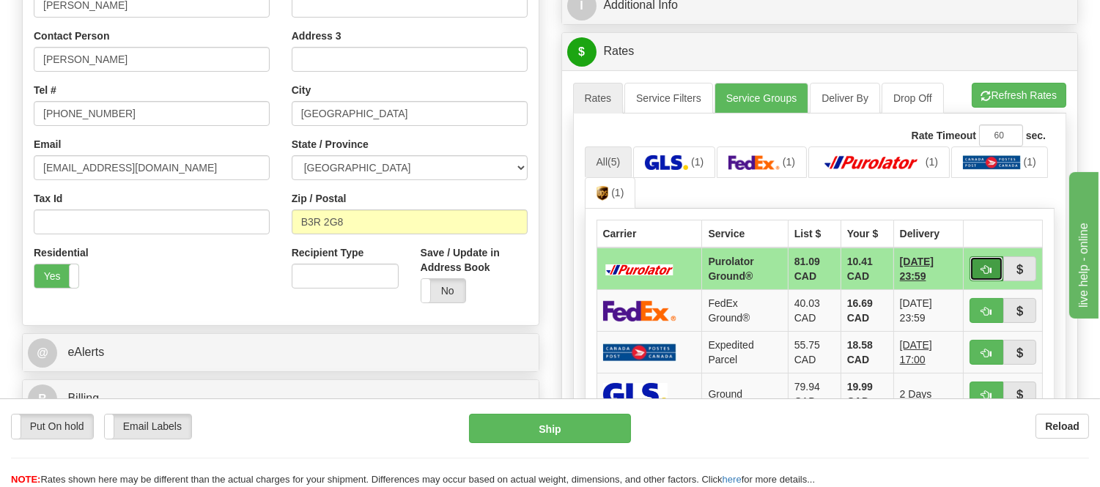
click at [977, 261] on button "button" at bounding box center [986, 268] width 34 height 25
type input "260"
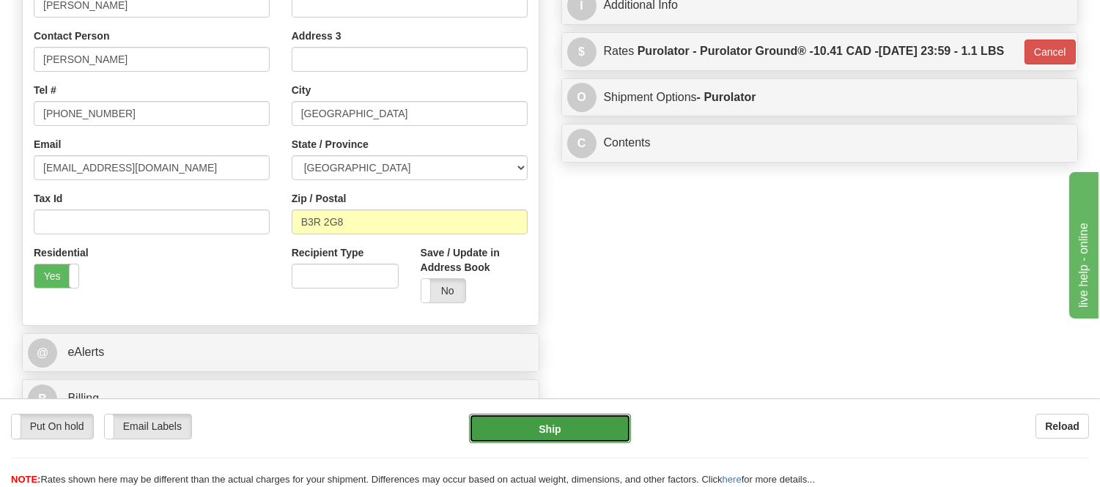
click at [562, 433] on button "Ship" at bounding box center [549, 428] width 161 height 29
